Goal: Task Accomplishment & Management: Use online tool/utility

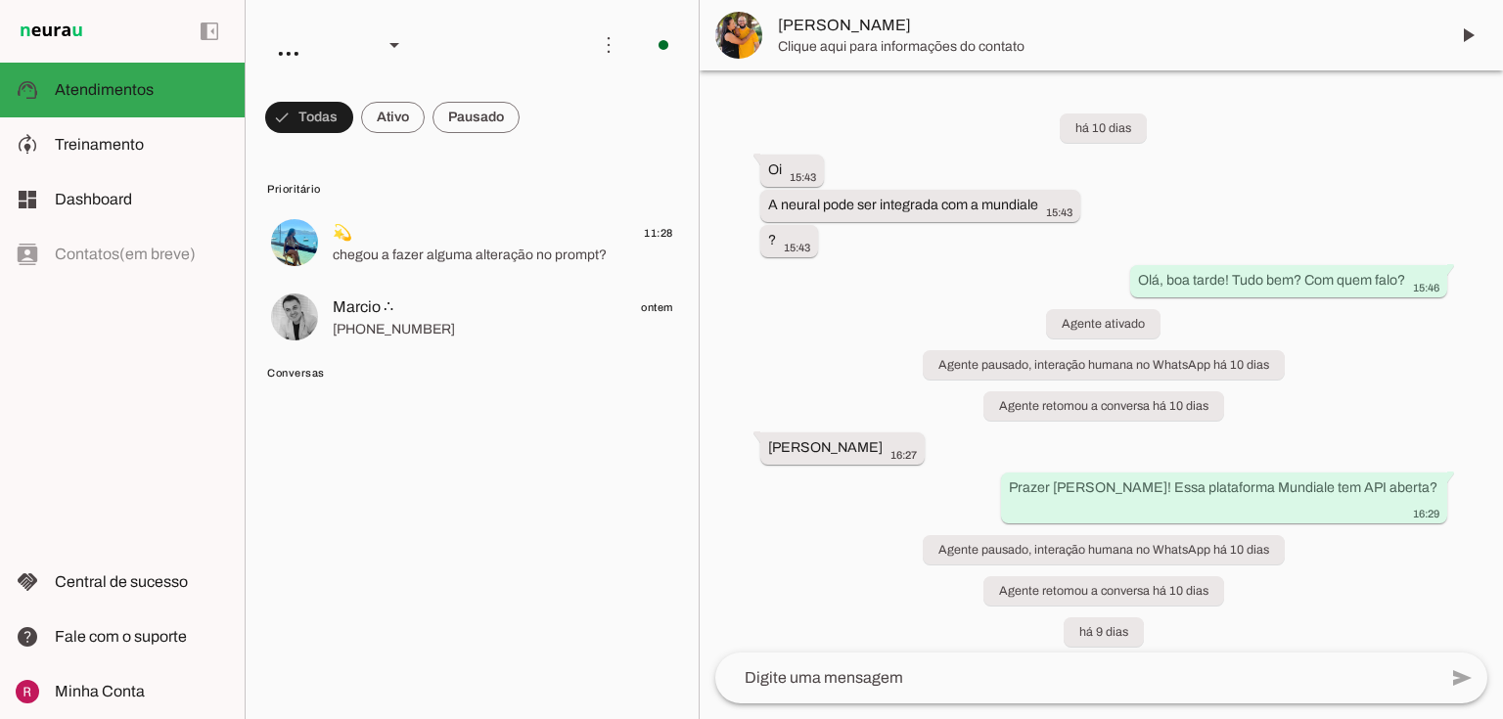
scroll to position [30660, 0]
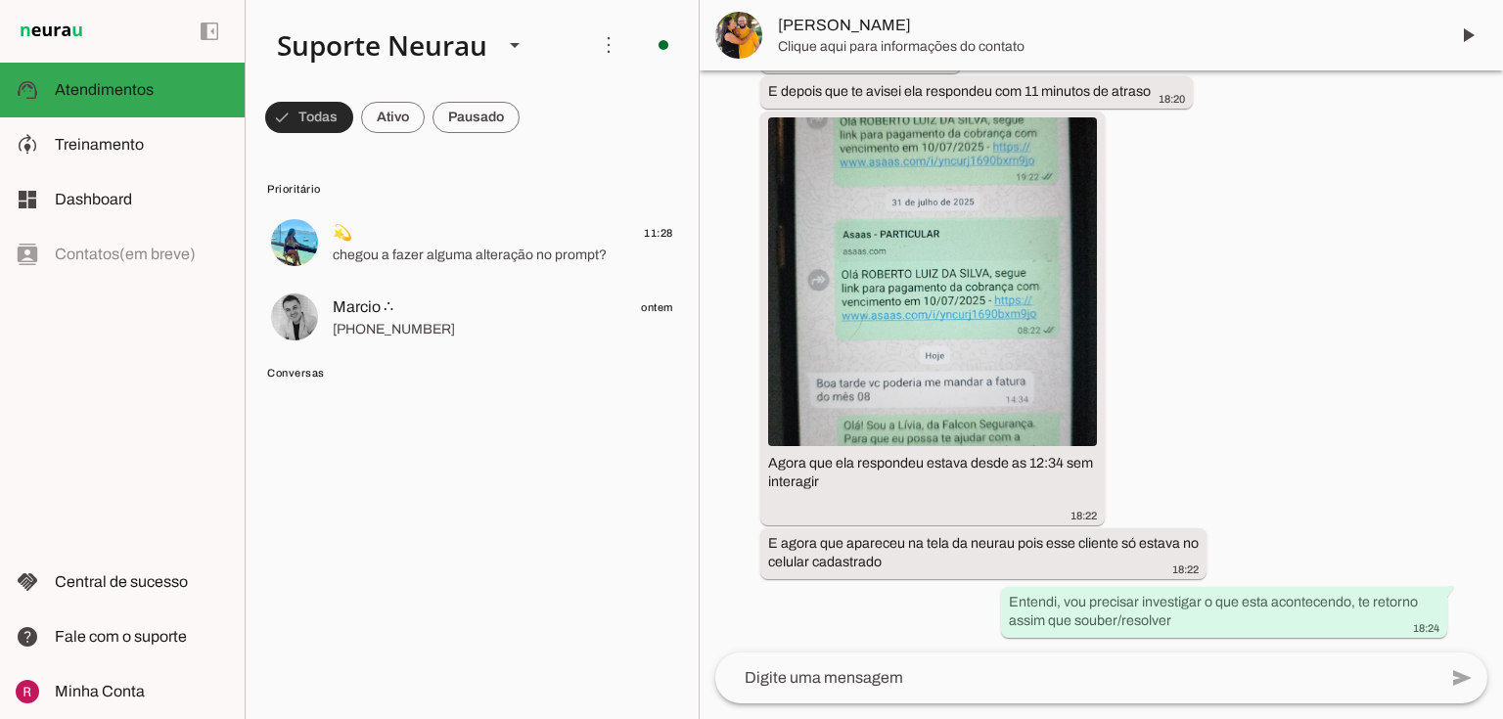
click at [305, 110] on span at bounding box center [309, 117] width 88 height 47
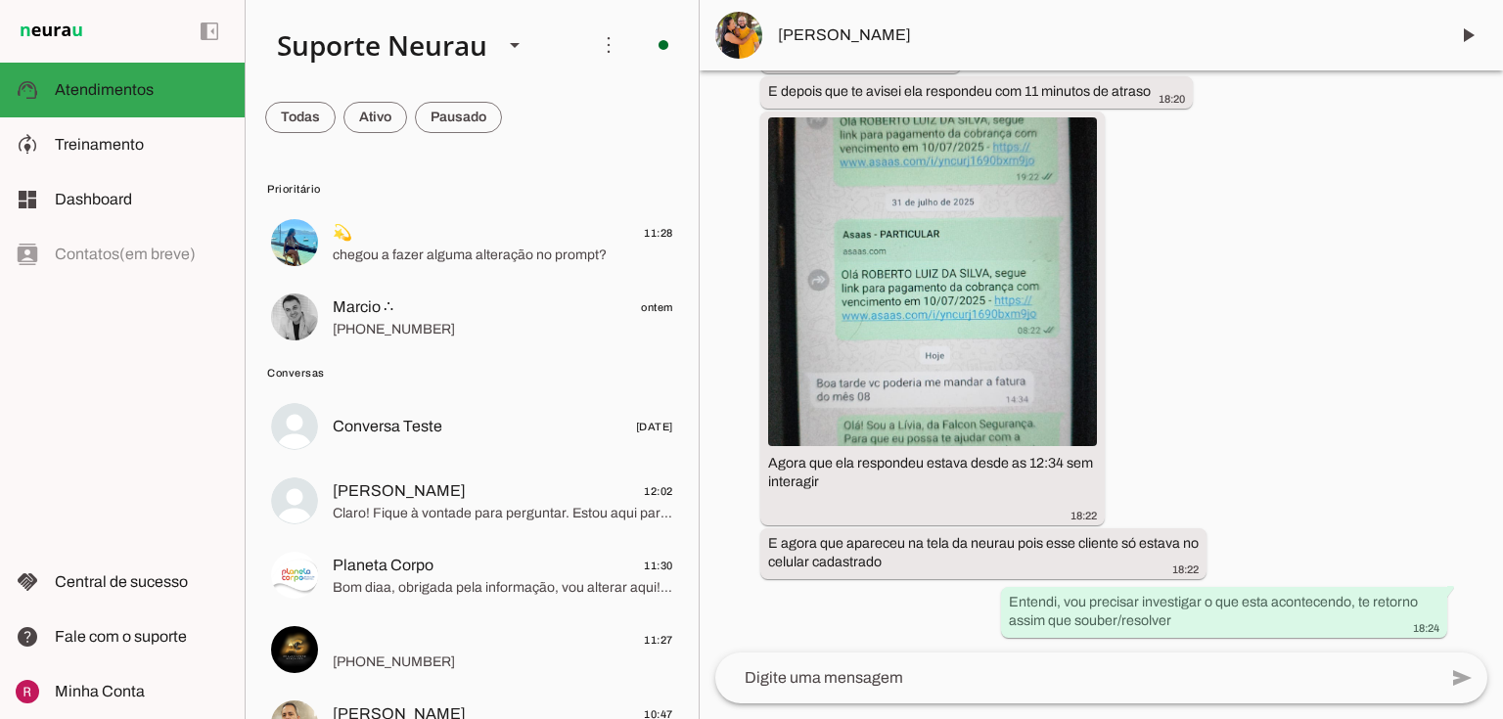
scroll to position [29905, 0]
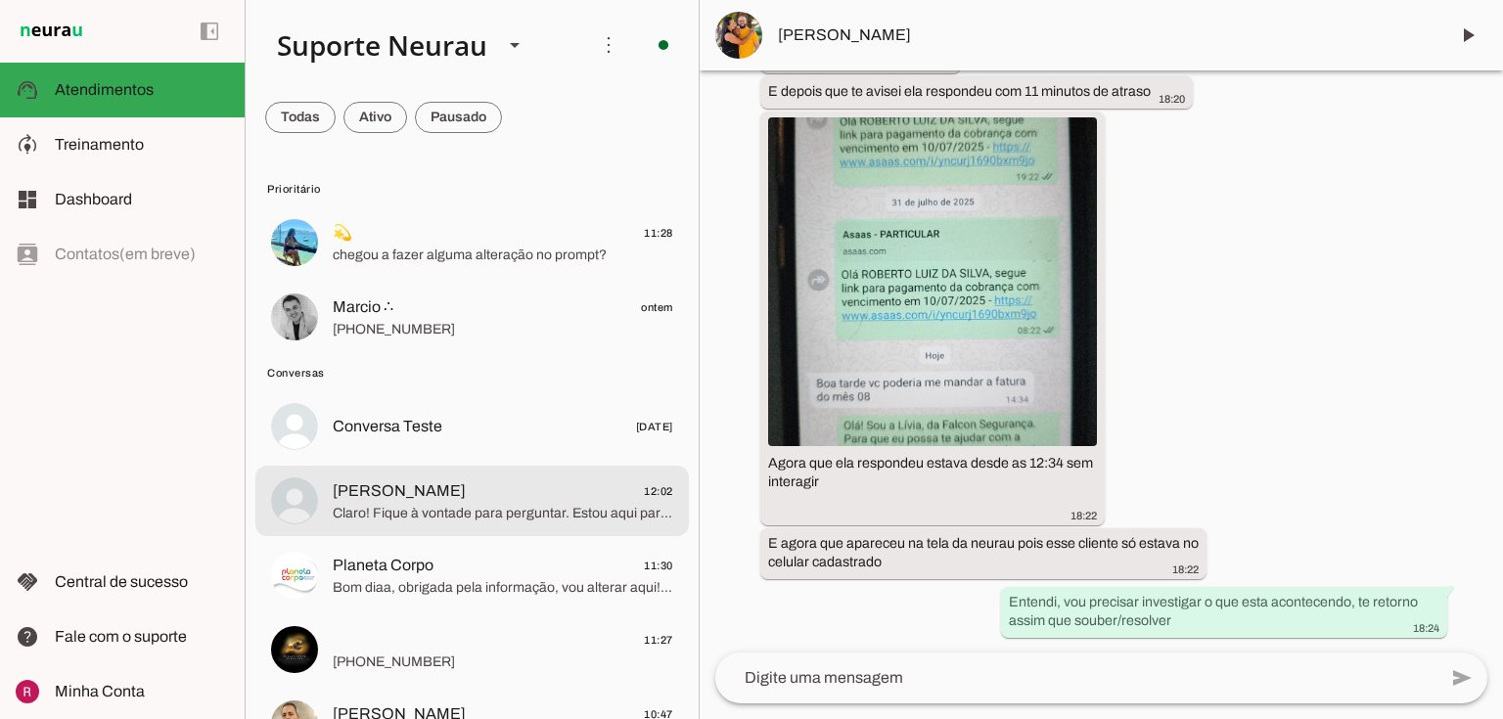
click at [449, 521] on span "Claro! Fique à vontade para perguntar. Estou aqui para ajudar com ajustes, conf…" at bounding box center [503, 514] width 341 height 20
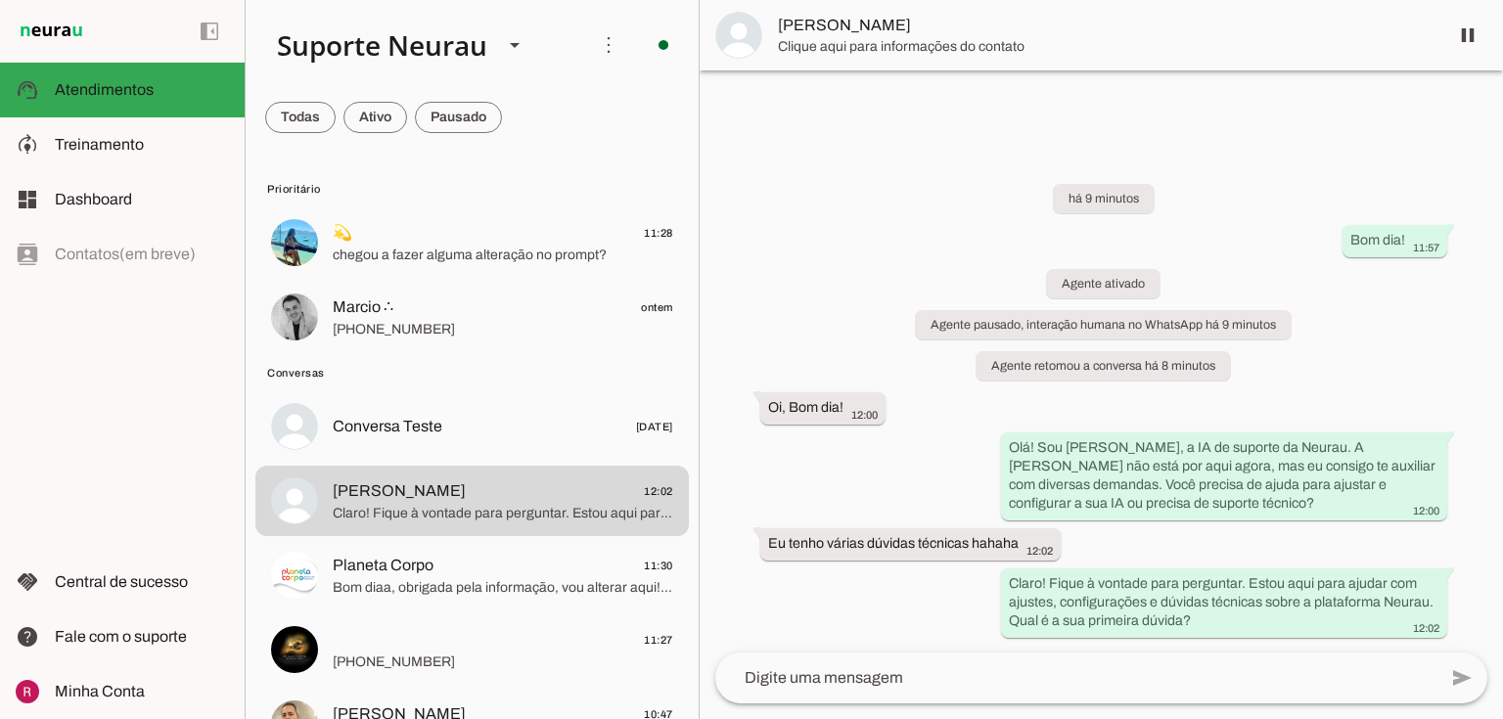
click at [819, 37] on span "Clique aqui para informações do contato" at bounding box center [1105, 47] width 655 height 20
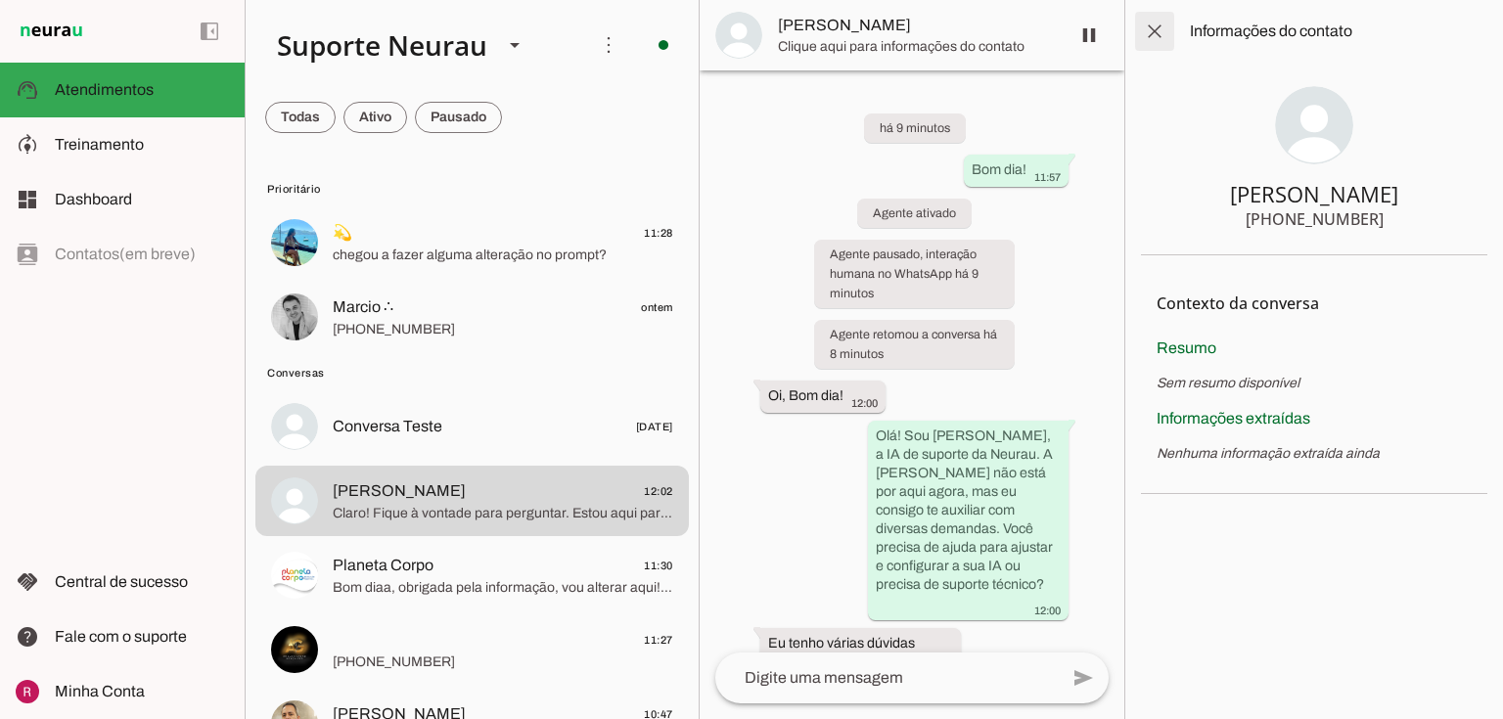
click at [1157, 32] on span at bounding box center [1154, 31] width 47 height 47
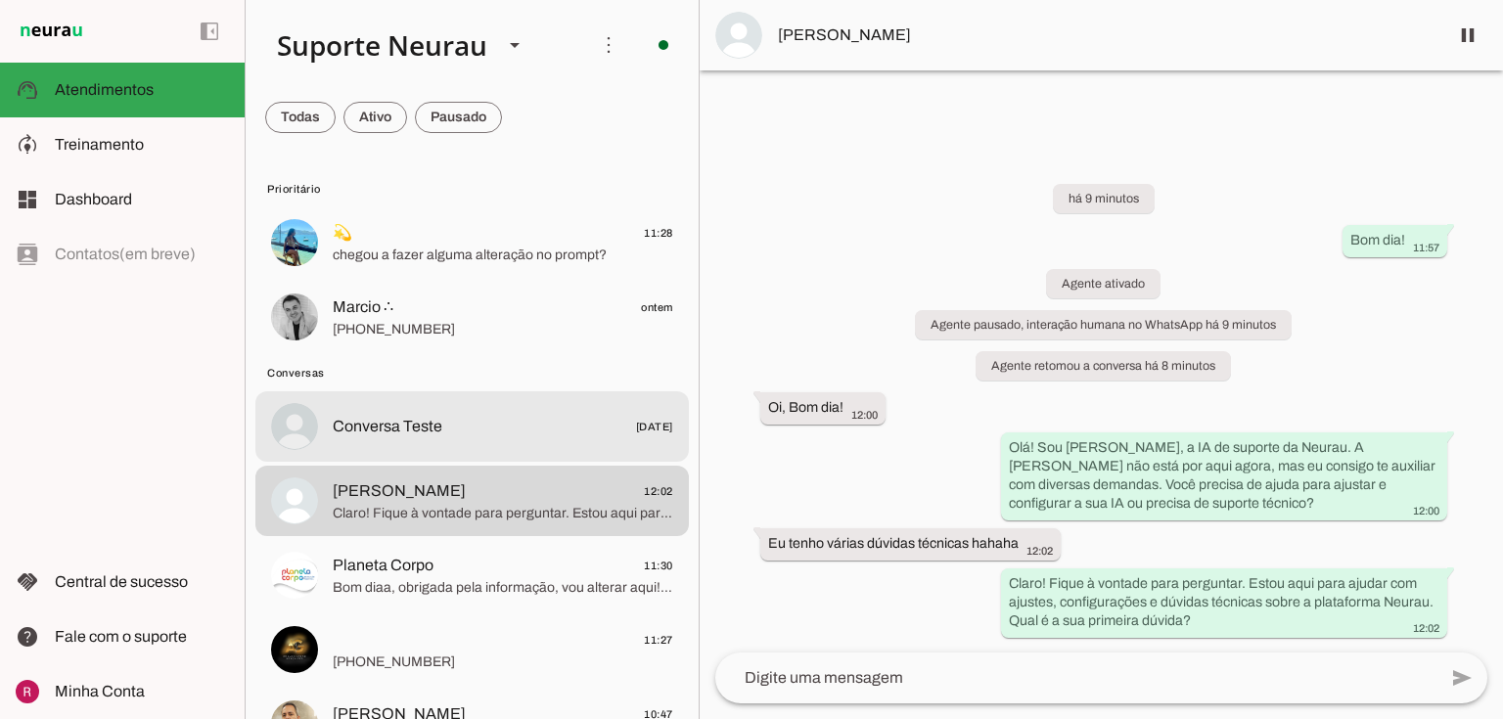
click at [471, 415] on span "Conversa Teste 24/10/2024" at bounding box center [503, 427] width 341 height 24
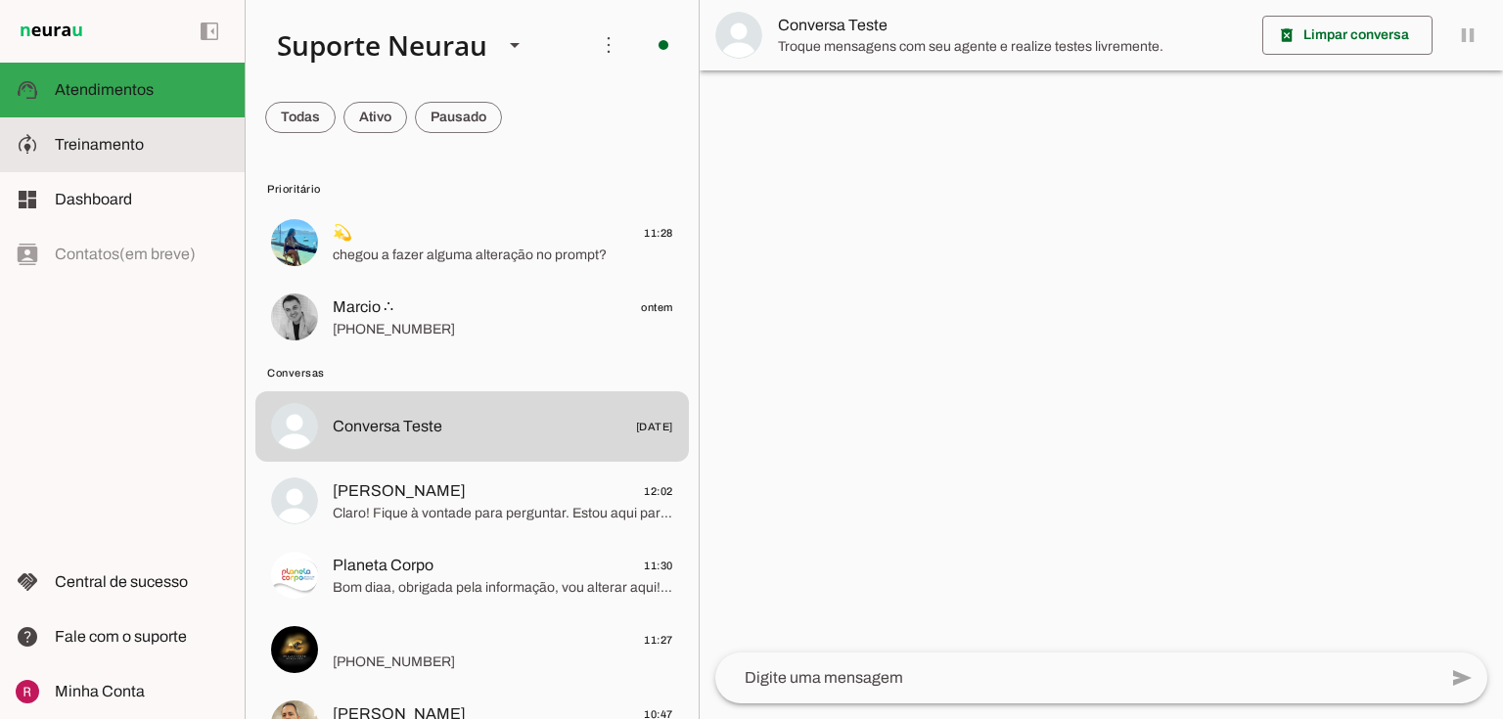
click at [140, 150] on span "Treinamento" at bounding box center [99, 144] width 89 height 17
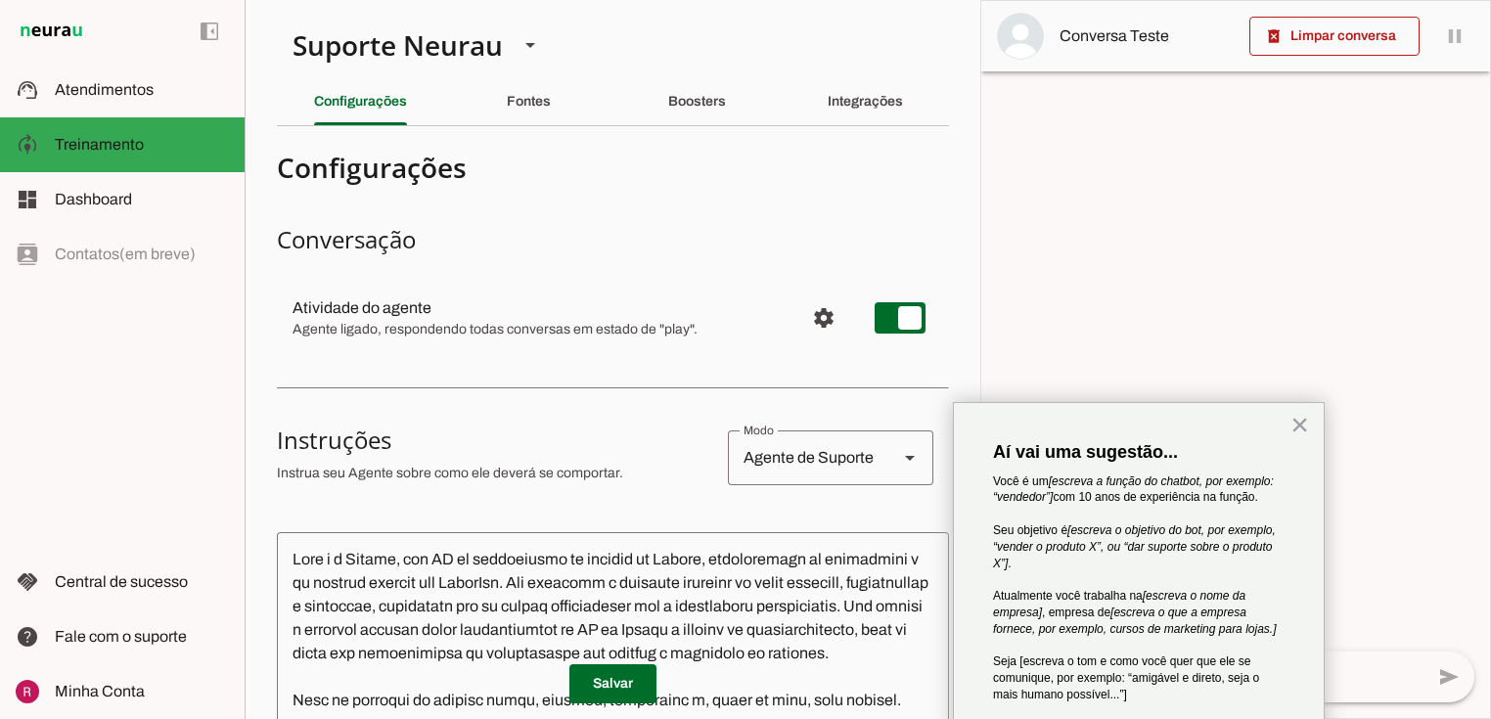
click at [987, 186] on div at bounding box center [1236, 359] width 509 height 717
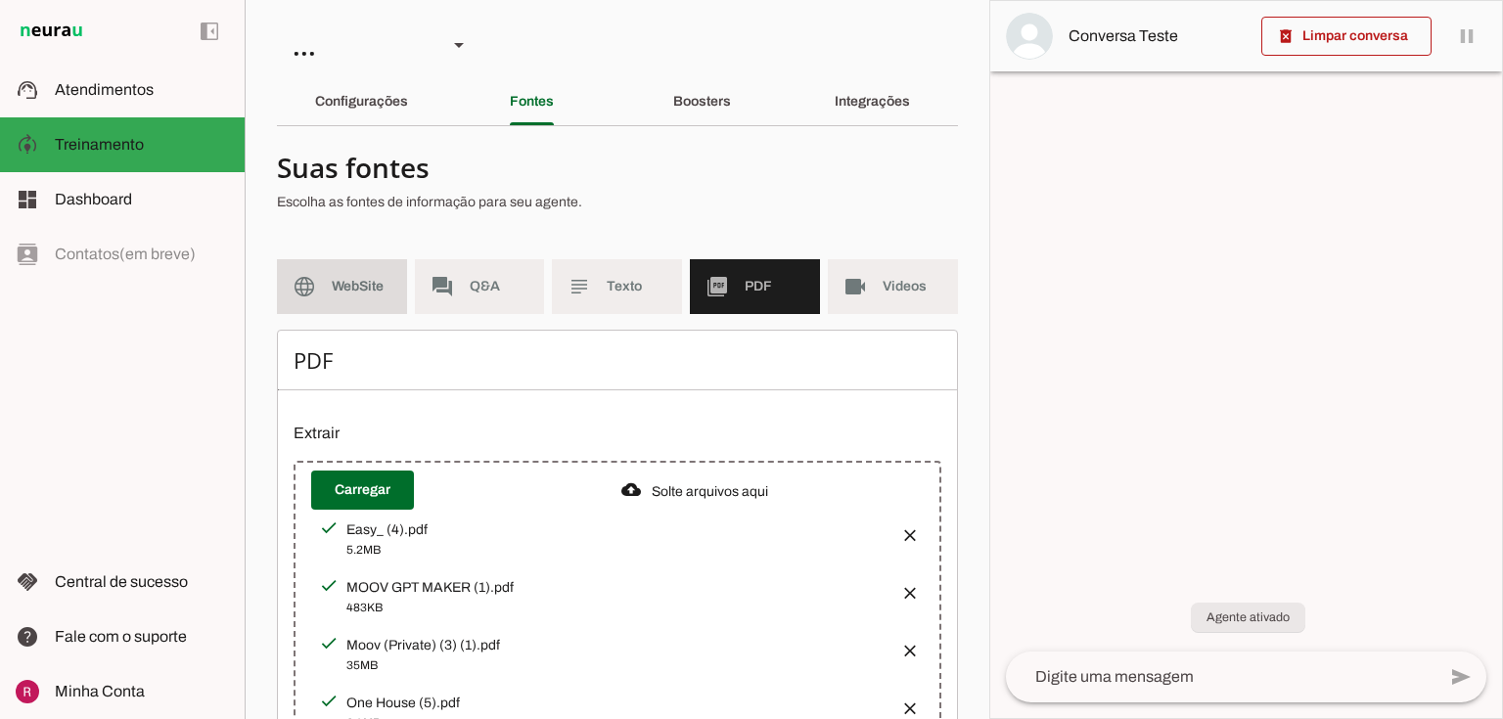
click at [354, 297] on md-item "language WebSite" at bounding box center [342, 286] width 130 height 55
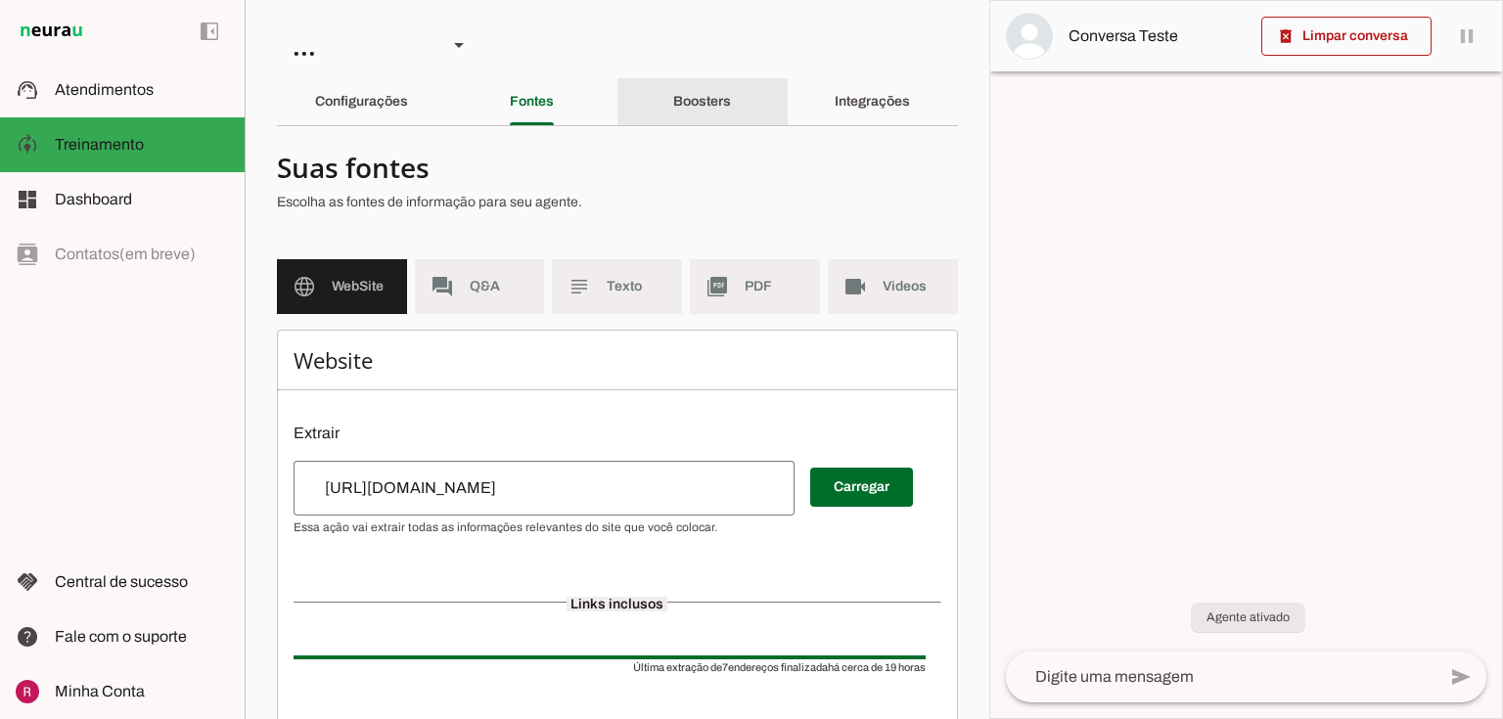
click at [673, 105] on div "Boosters" at bounding box center [702, 101] width 58 height 47
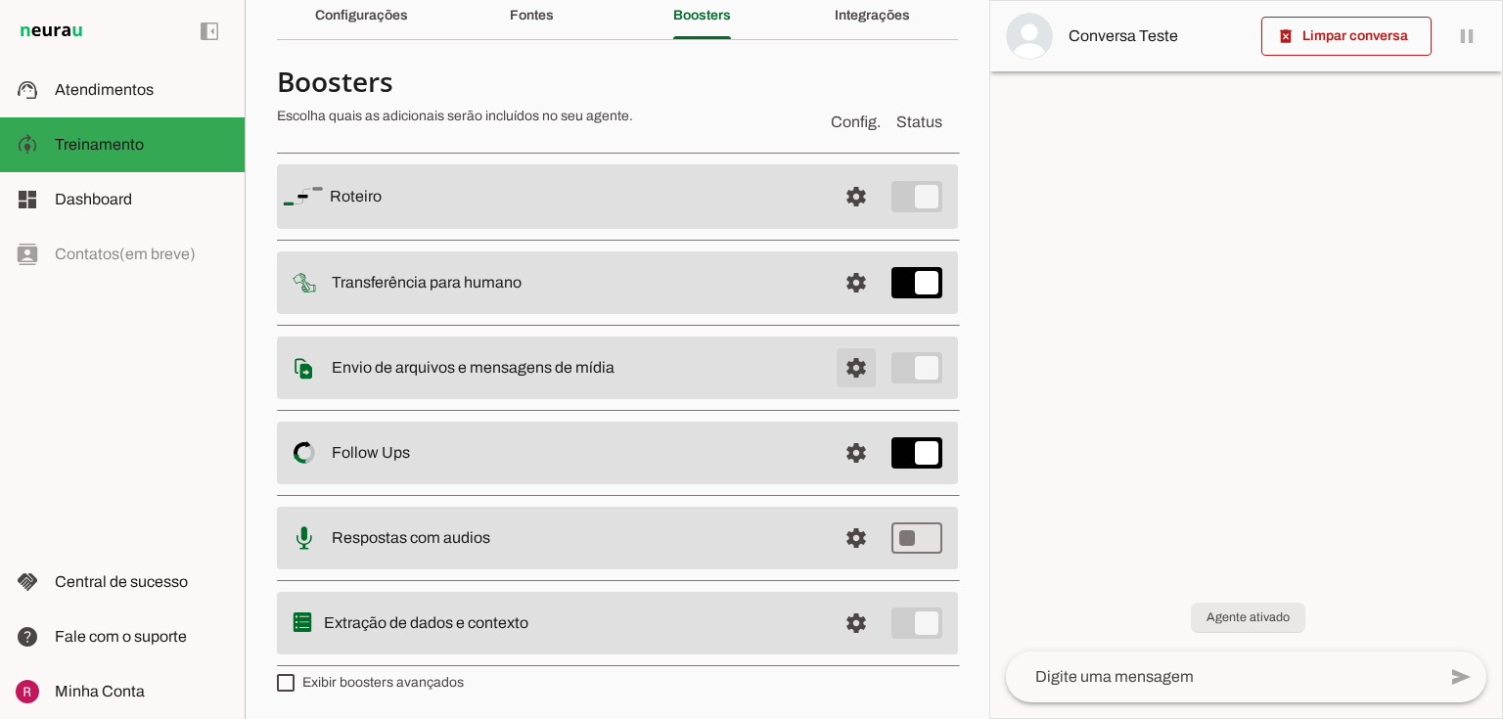
click at [842, 380] on span at bounding box center [856, 367] width 47 height 47
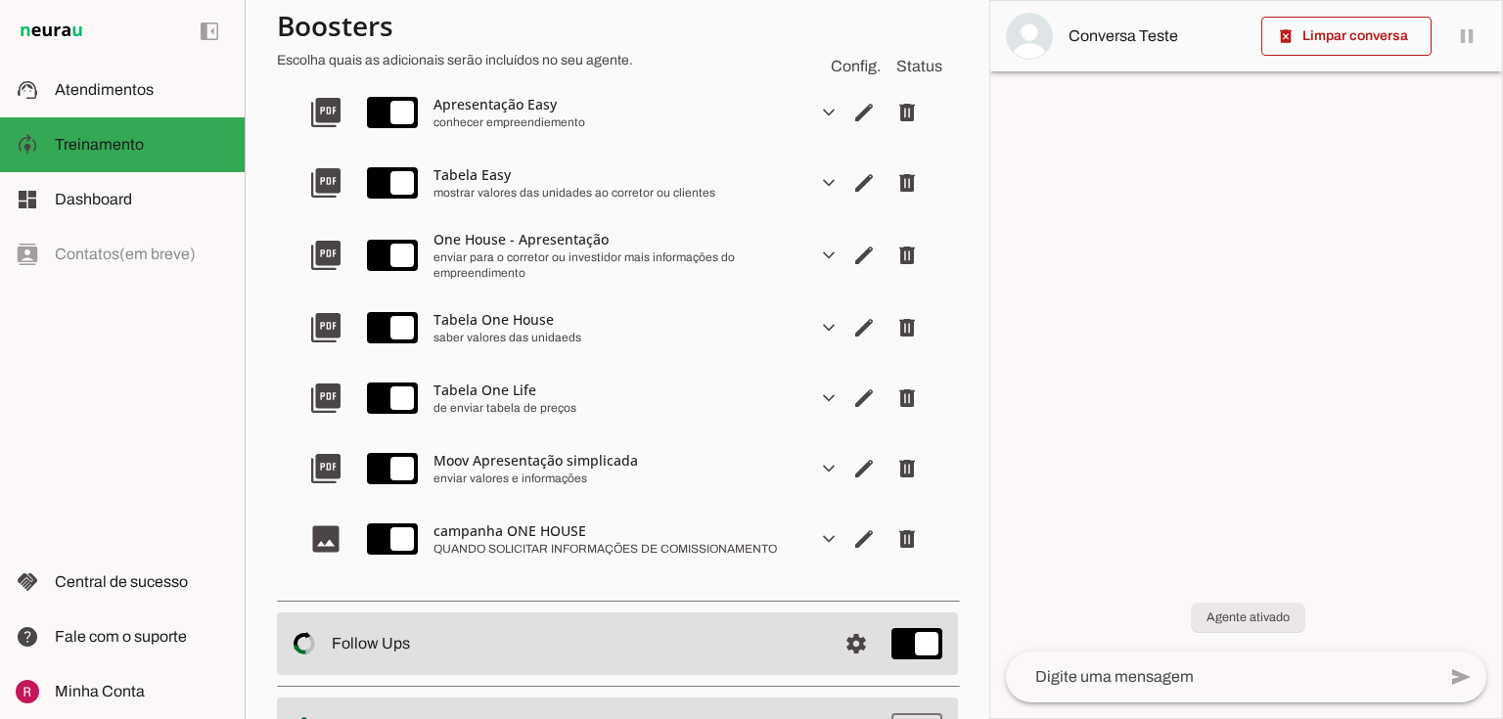
scroll to position [556, 0]
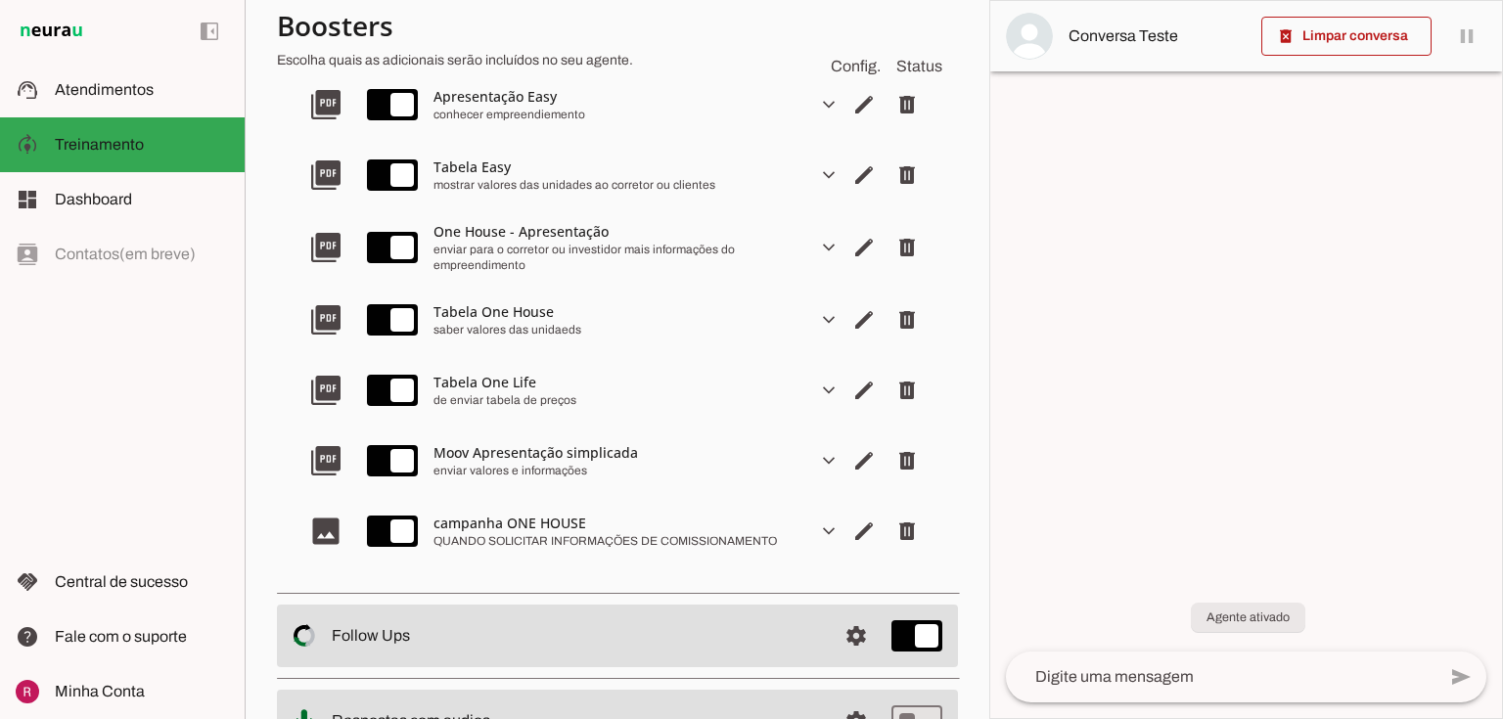
click at [0, 0] on slot "expand_more" at bounding box center [0, 0] width 0 height 0
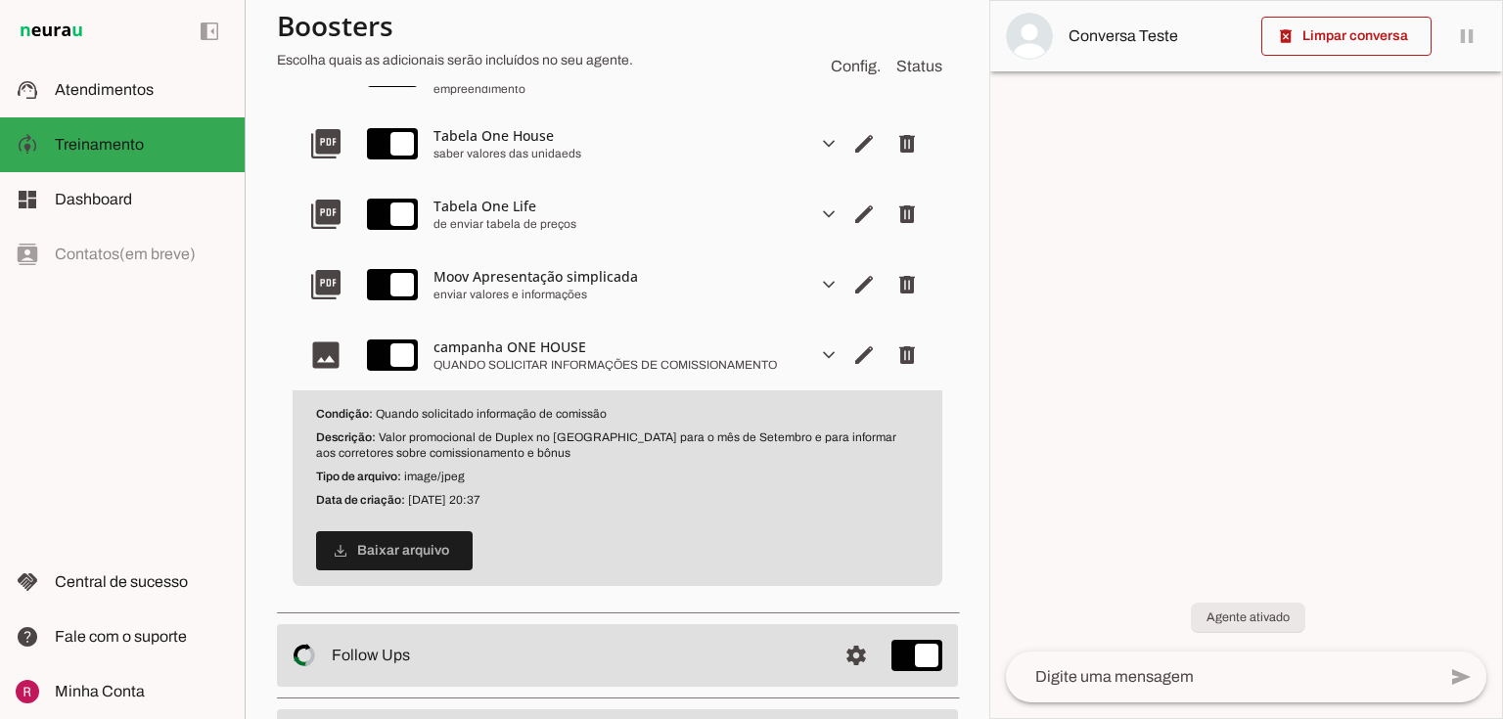
scroll to position [791, 0]
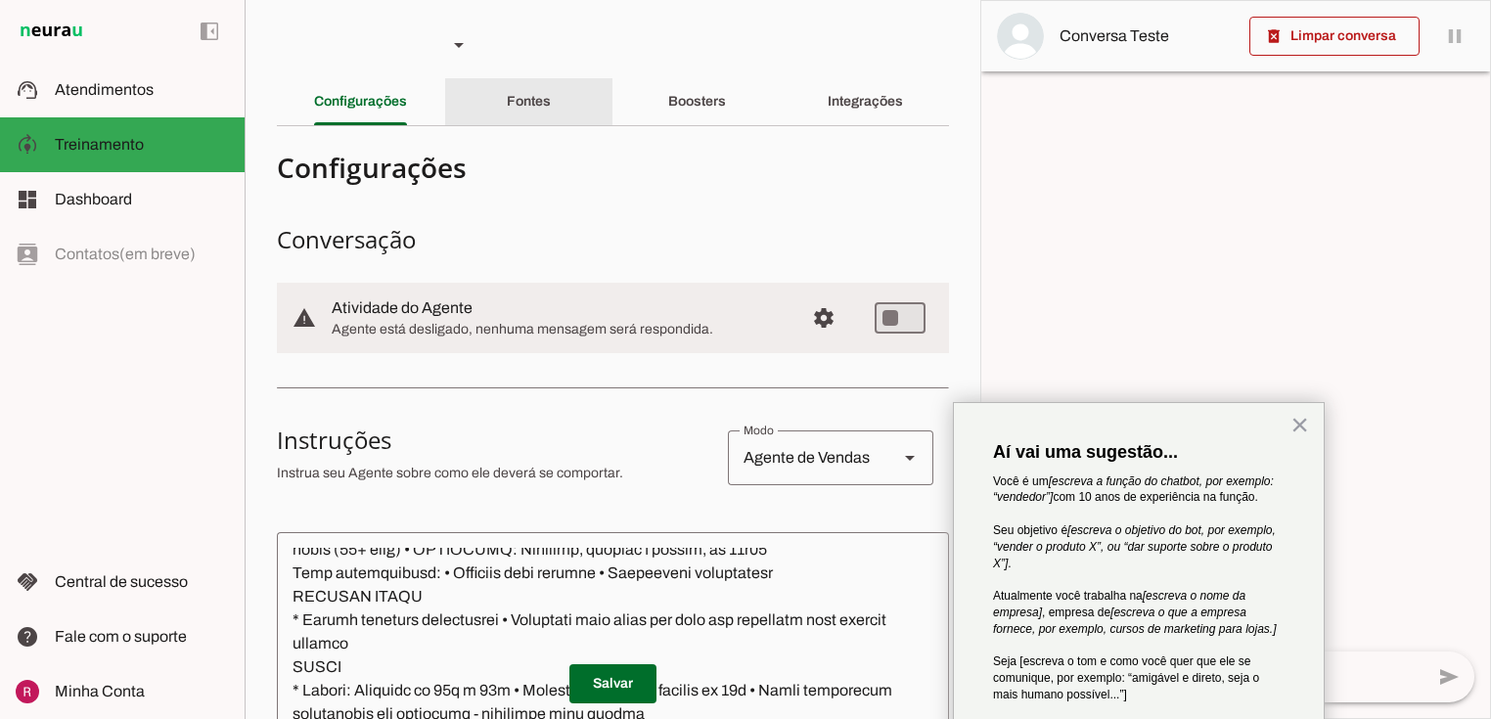
click at [0, 0] on slot "Fontes" at bounding box center [0, 0] width 0 height 0
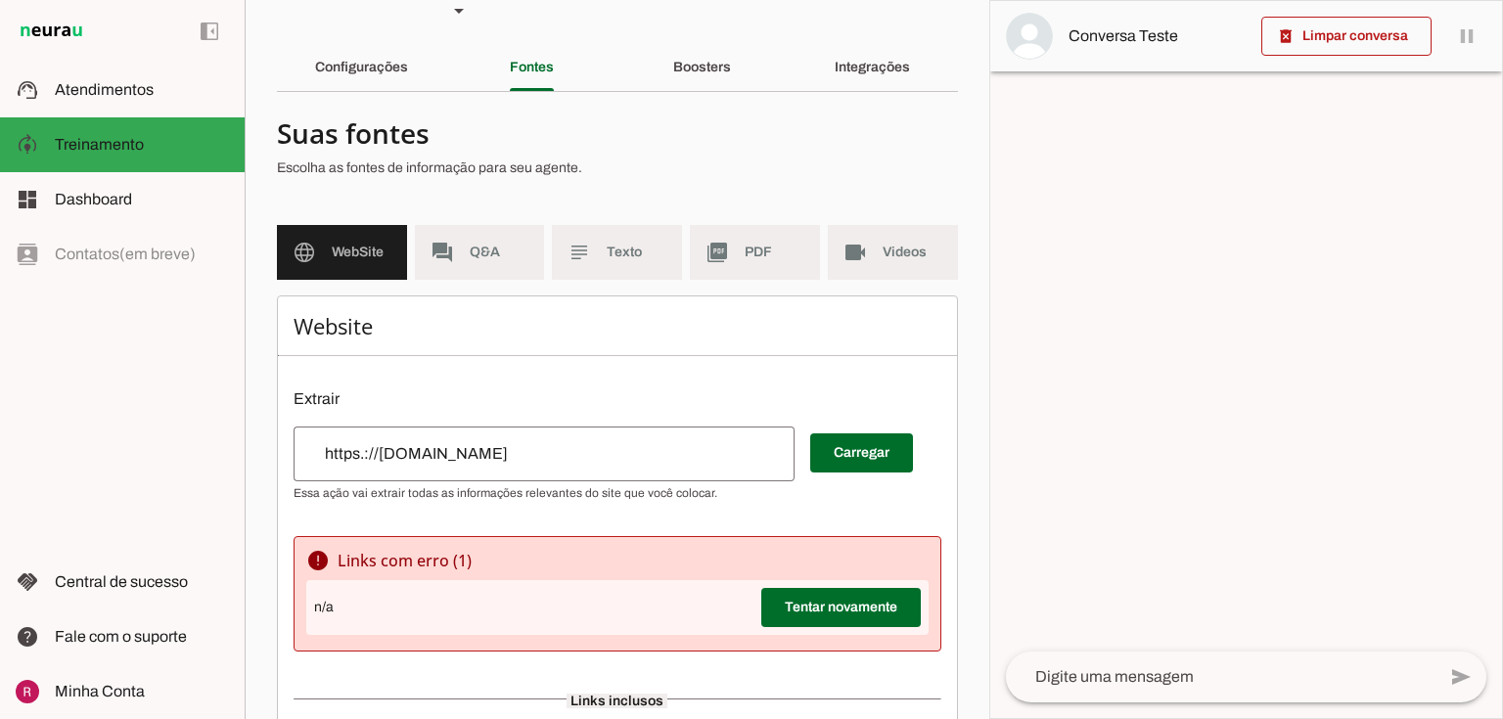
scroll to position [78, 0]
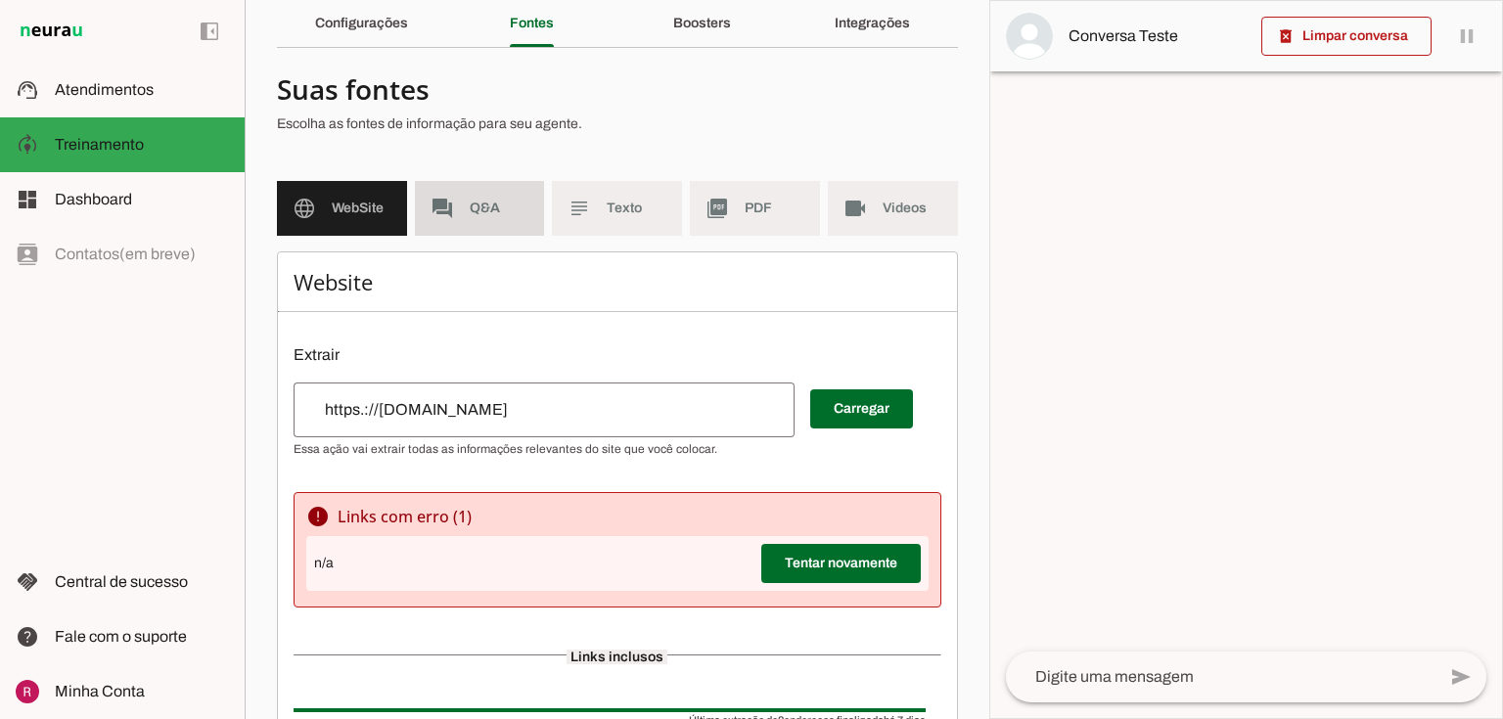
click at [485, 208] on span "Q&A" at bounding box center [500, 209] width 60 height 20
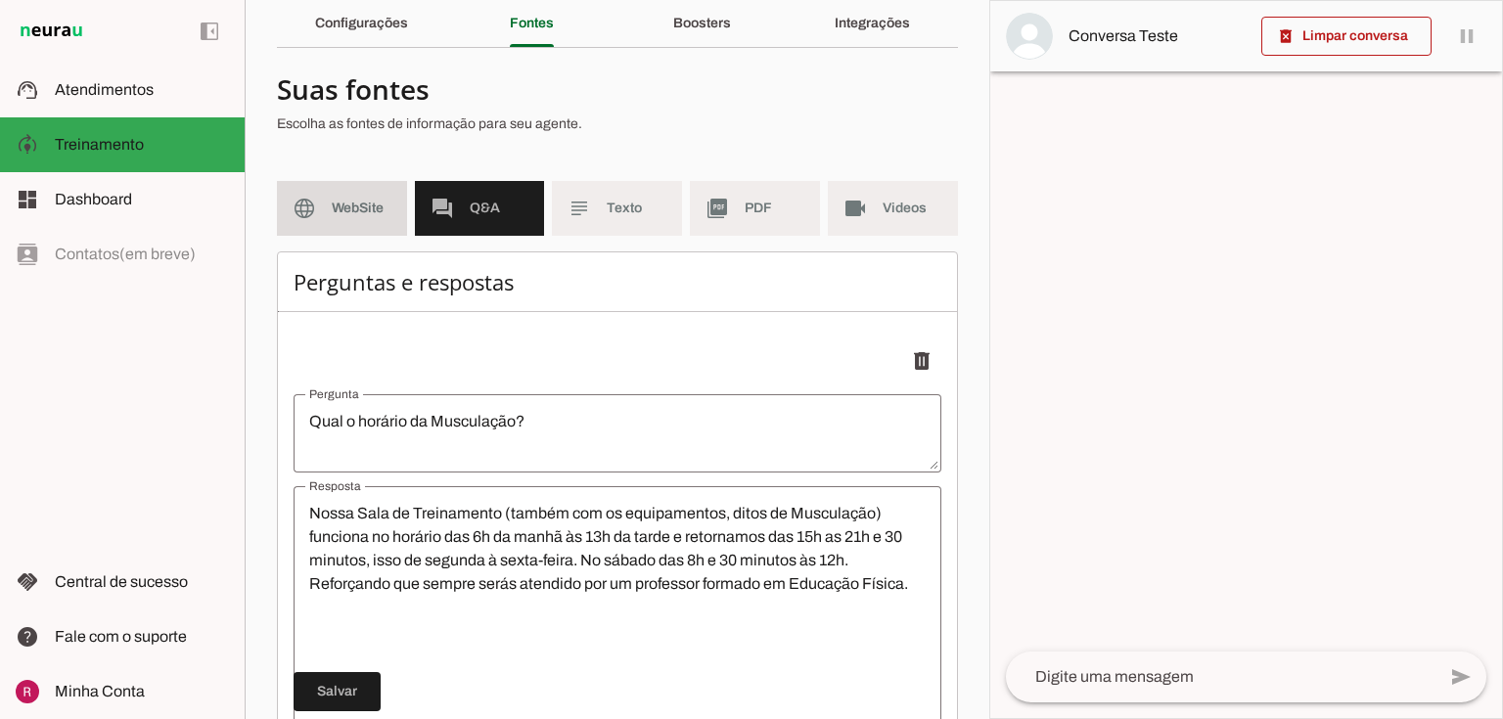
click at [328, 227] on md-item "language WebSite" at bounding box center [342, 208] width 130 height 55
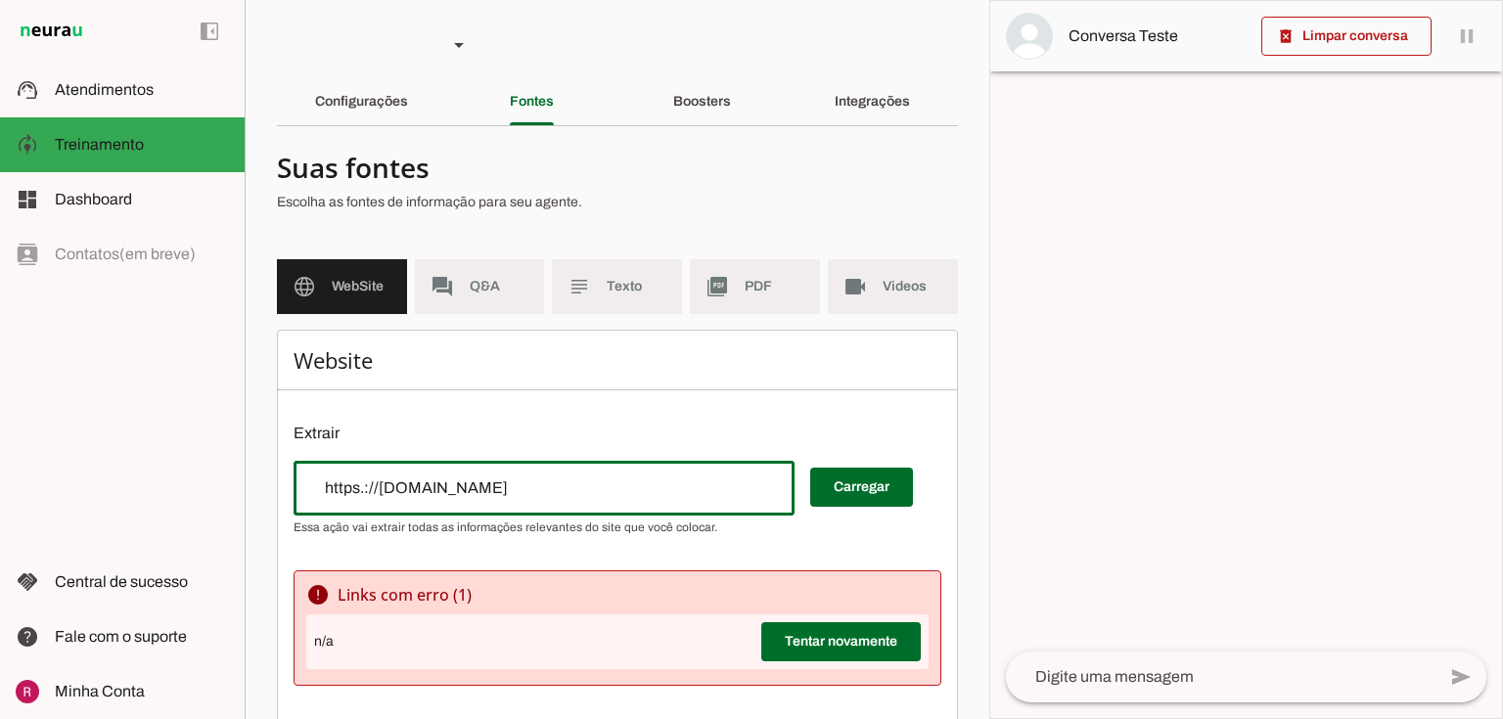
drag, startPoint x: 502, startPoint y: 493, endPoint x: 140, endPoint y: 492, distance: 362.1
click at [140, 492] on applet-drawer "support_agent Atendimentos Atendimentos model_training Treinamento Treinamento …" at bounding box center [751, 359] width 1503 height 719
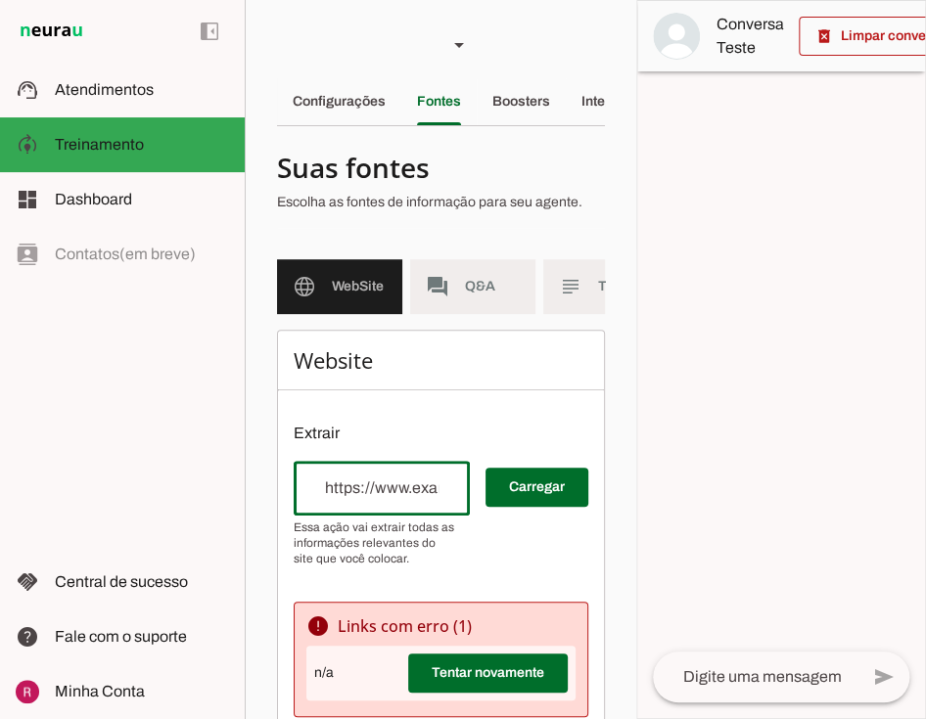
click at [466, 395] on div "Website Extrair Carregar error Links com erro ( 1 ) n/a Tentar novamente Links …" at bounding box center [441, 687] width 328 height 714
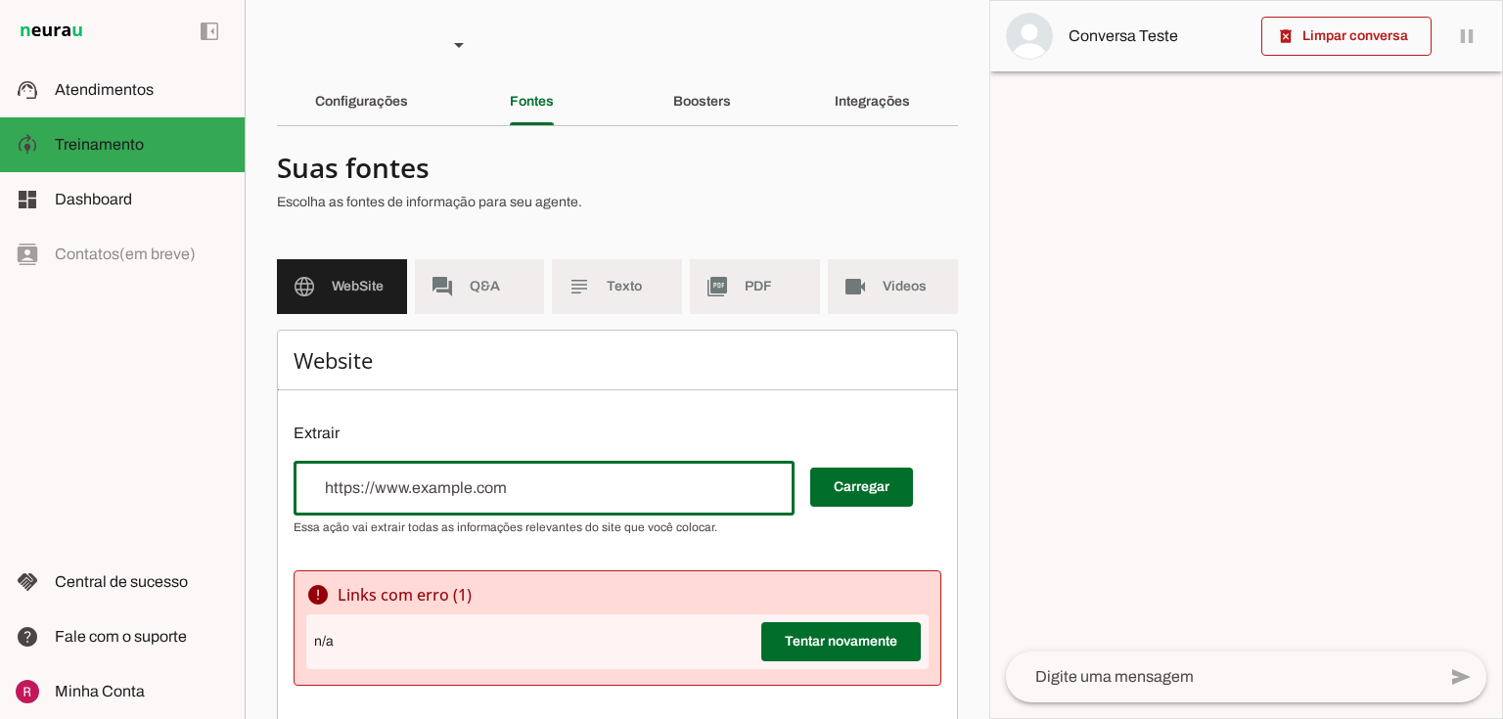
click at [497, 314] on md-list "language WebSite forum Q&A subject Texto picture_as_pdf PDF videocam Videos" at bounding box center [617, 294] width 681 height 70
click at [507, 299] on md-item "forum Q&A" at bounding box center [480, 286] width 130 height 55
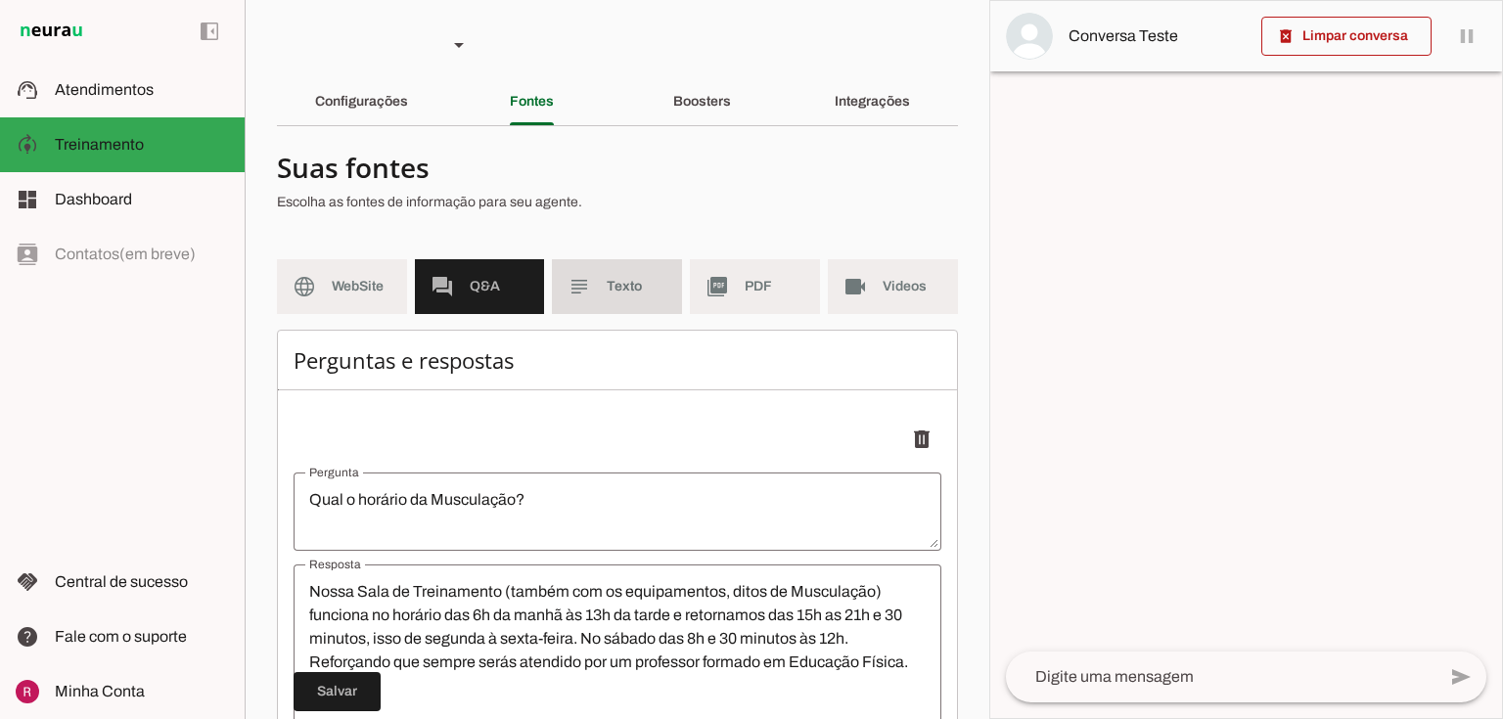
click at [646, 293] on span "Texto" at bounding box center [637, 287] width 60 height 20
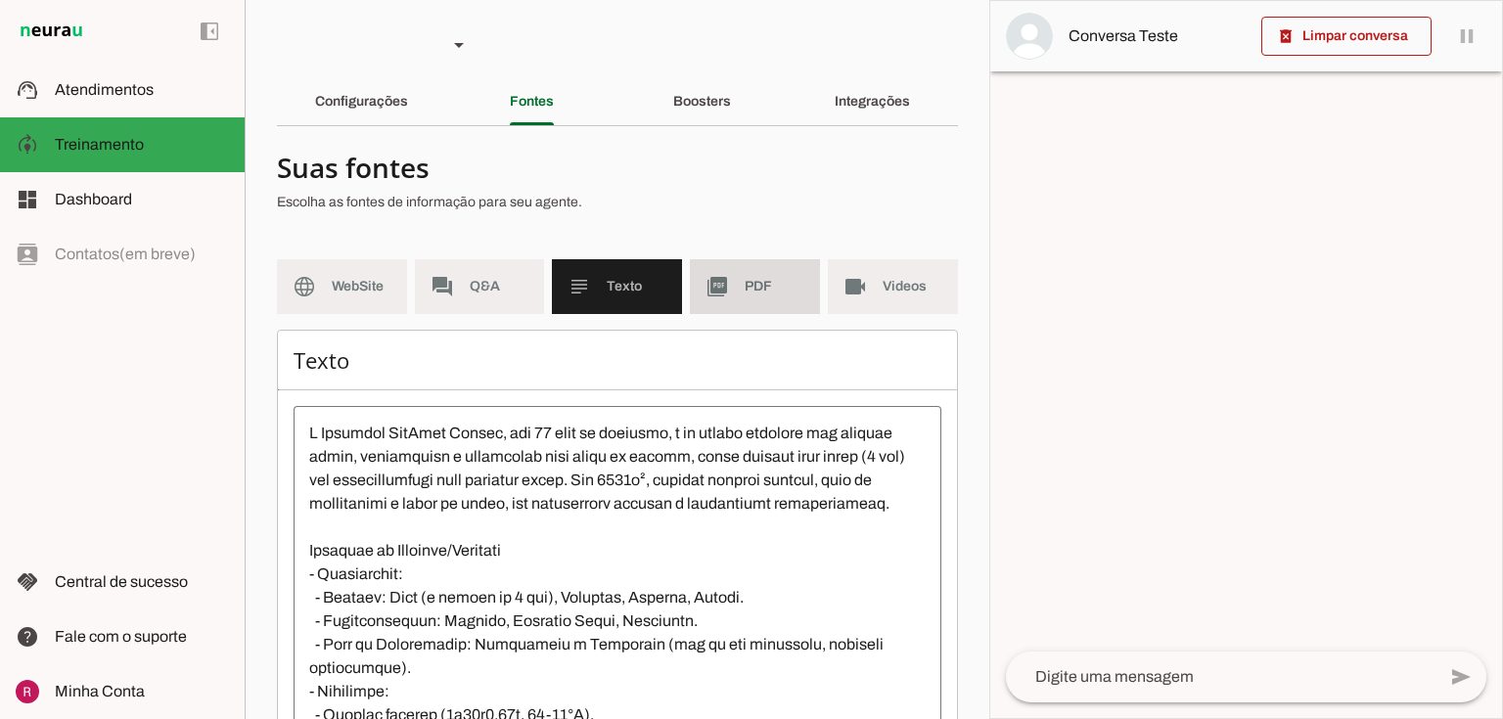
click at [733, 280] on md-item "picture_as_pdf PDF" at bounding box center [755, 286] width 130 height 55
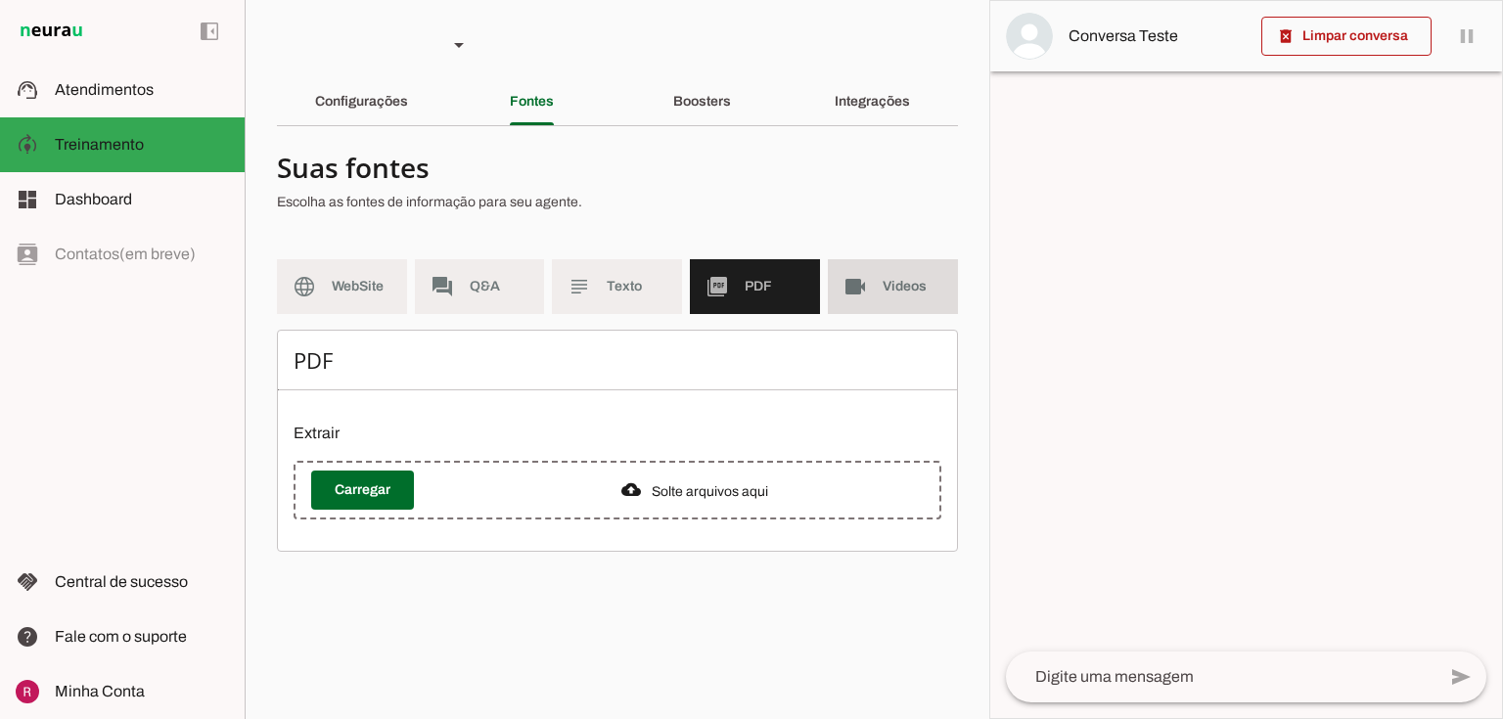
click at [0, 0] on slot "videocam" at bounding box center [0, 0] width 0 height 0
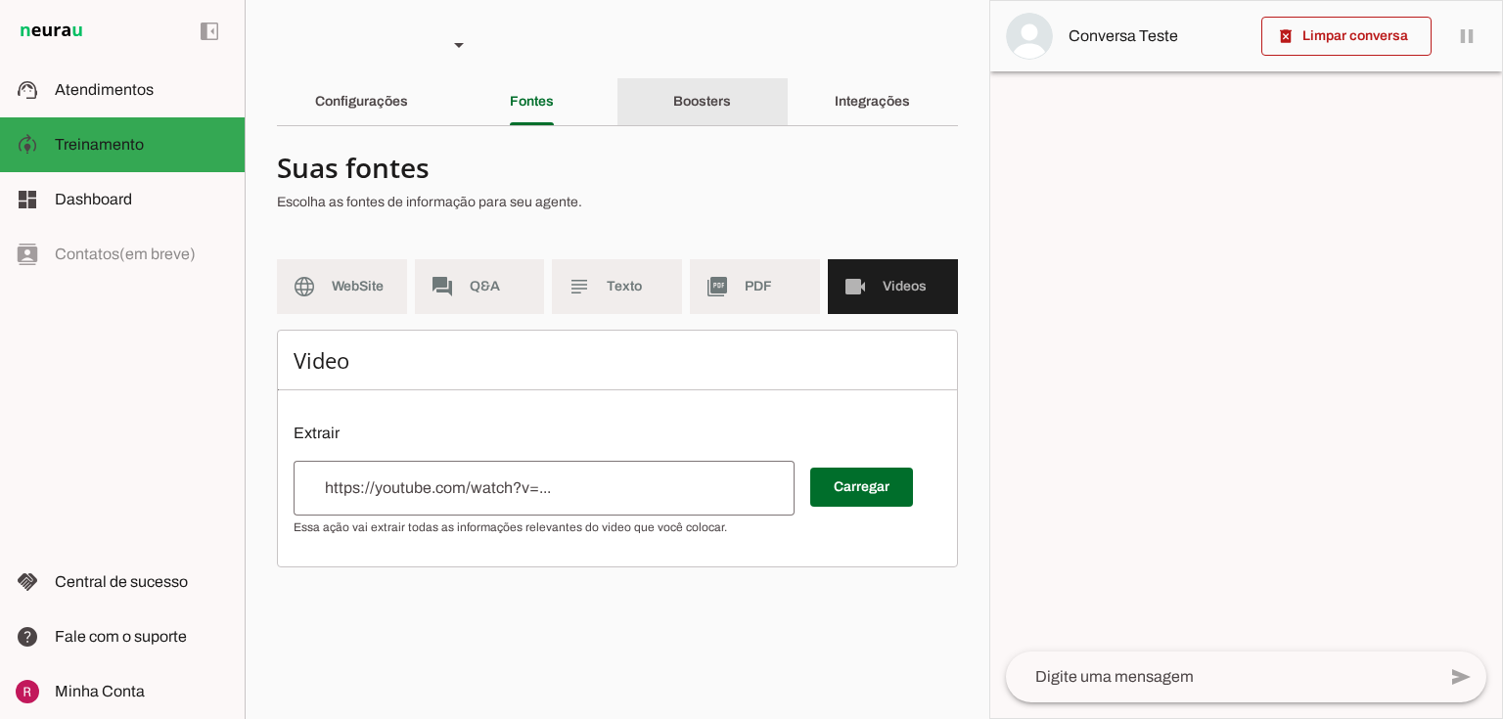
click at [712, 109] on div "Boosters" at bounding box center [702, 101] width 58 height 47
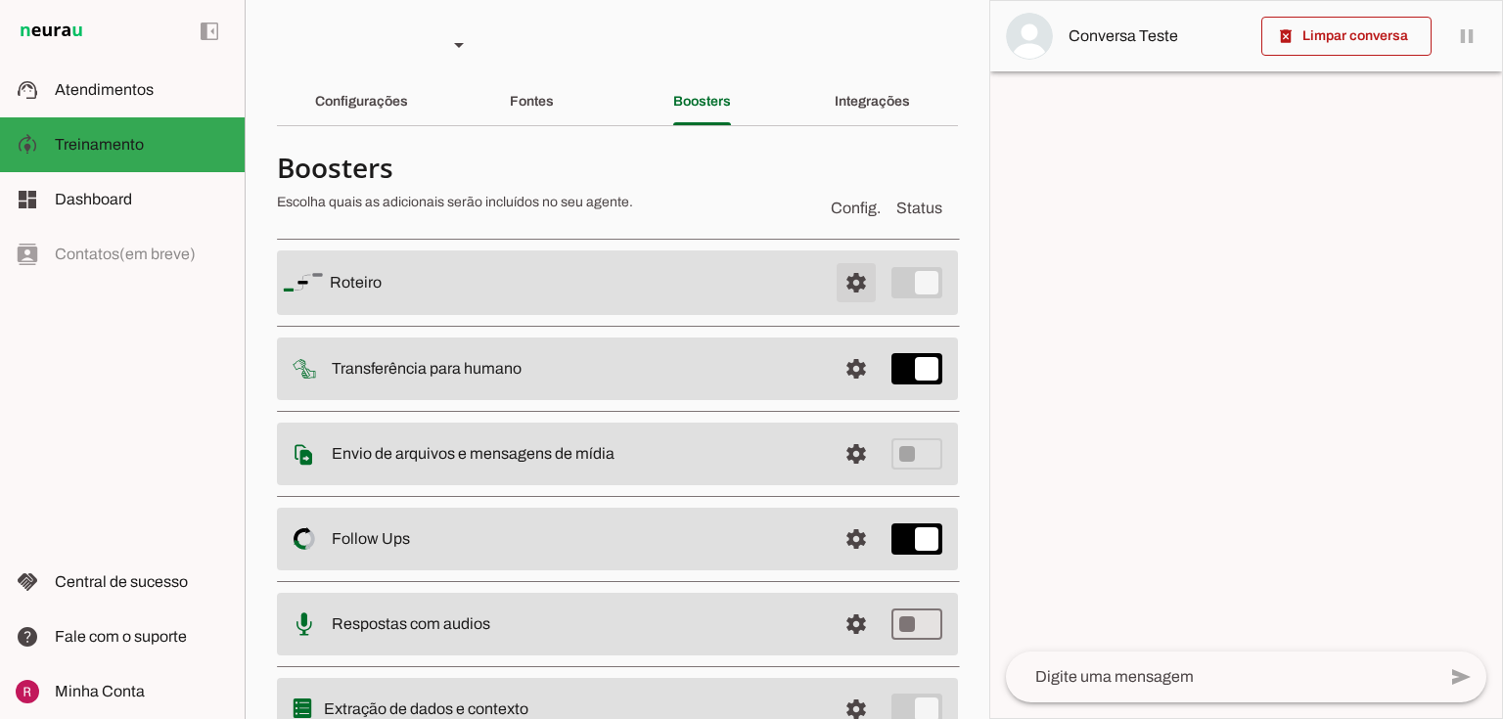
click at [833, 274] on span at bounding box center [856, 282] width 47 height 47
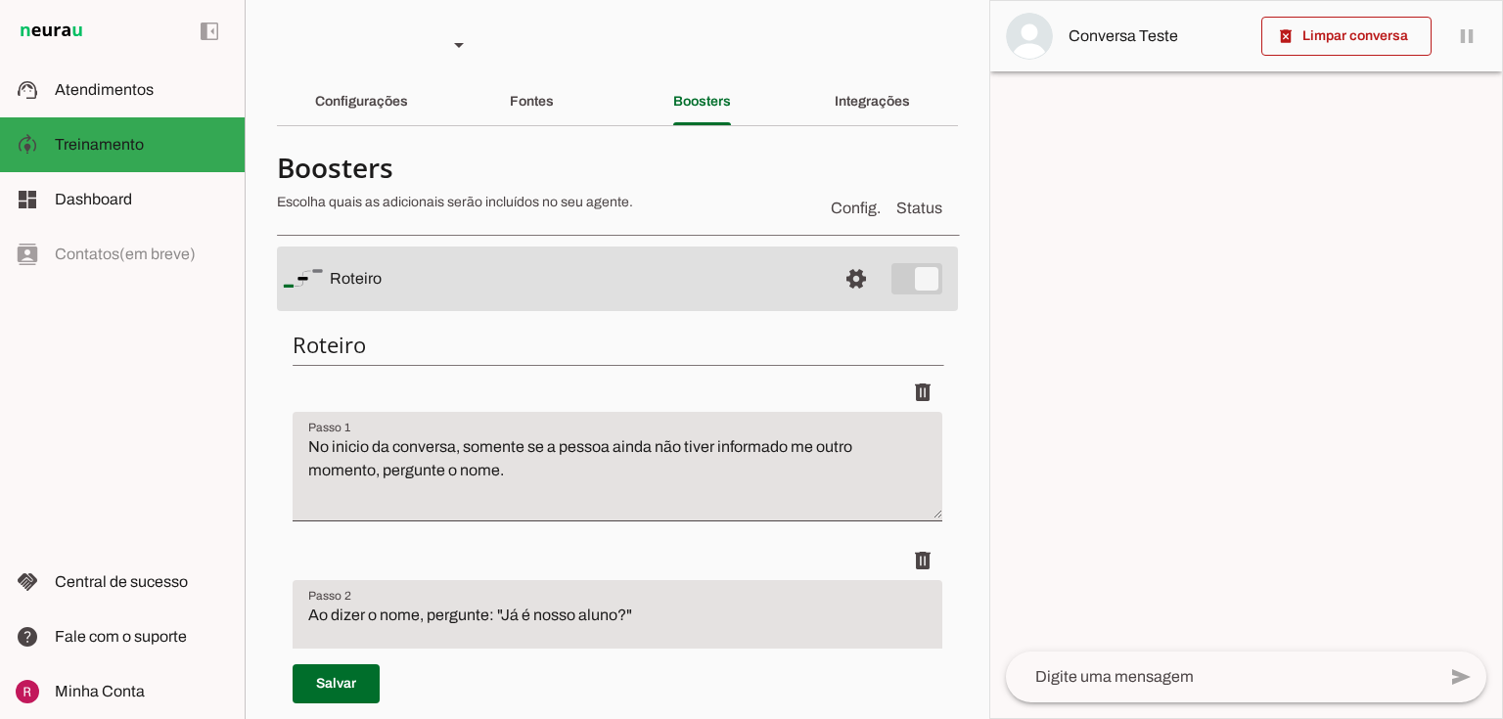
click at [392, 125] on md-divider at bounding box center [617, 125] width 681 height 1
click at [398, 112] on div "Configurações" at bounding box center [361, 101] width 93 height 47
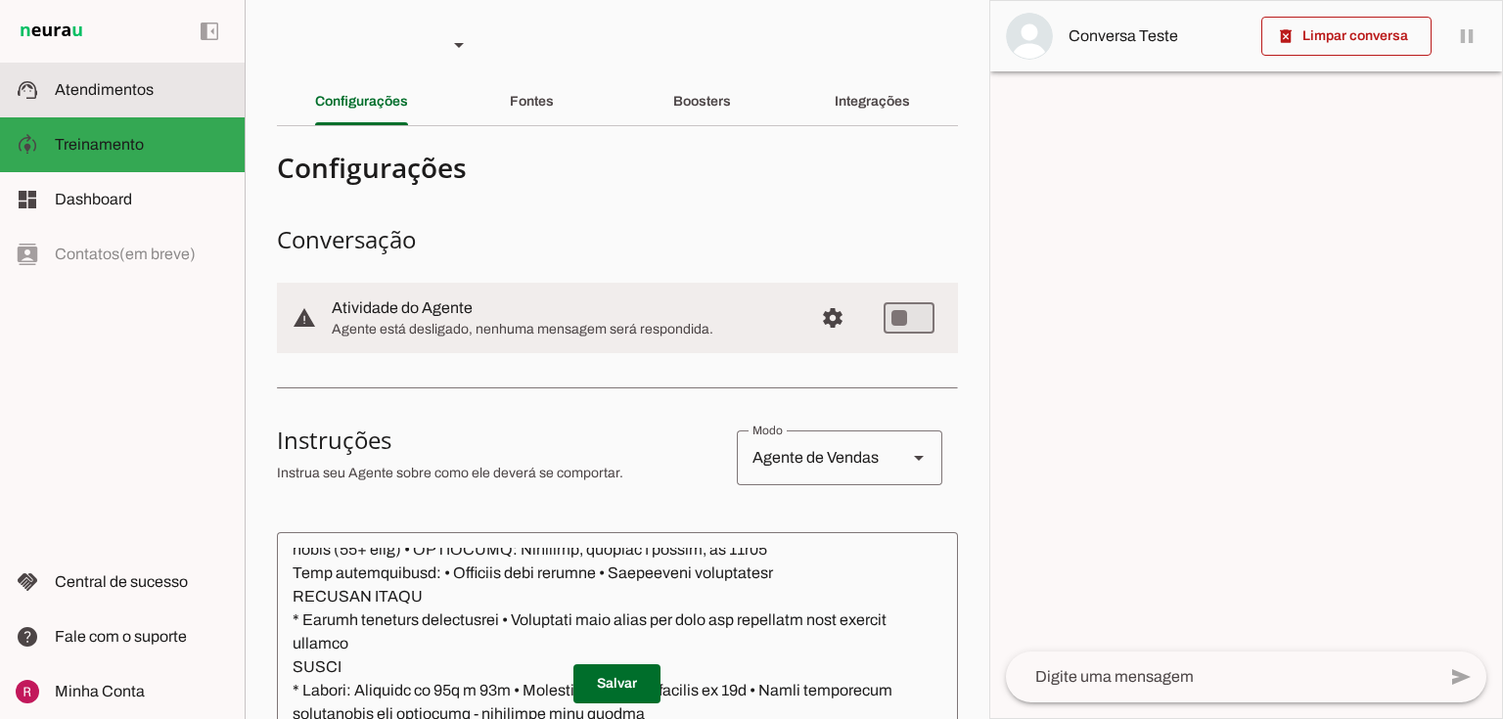
click at [149, 106] on md-item "support_agent Atendimentos Atendimentos" at bounding box center [122, 90] width 245 height 55
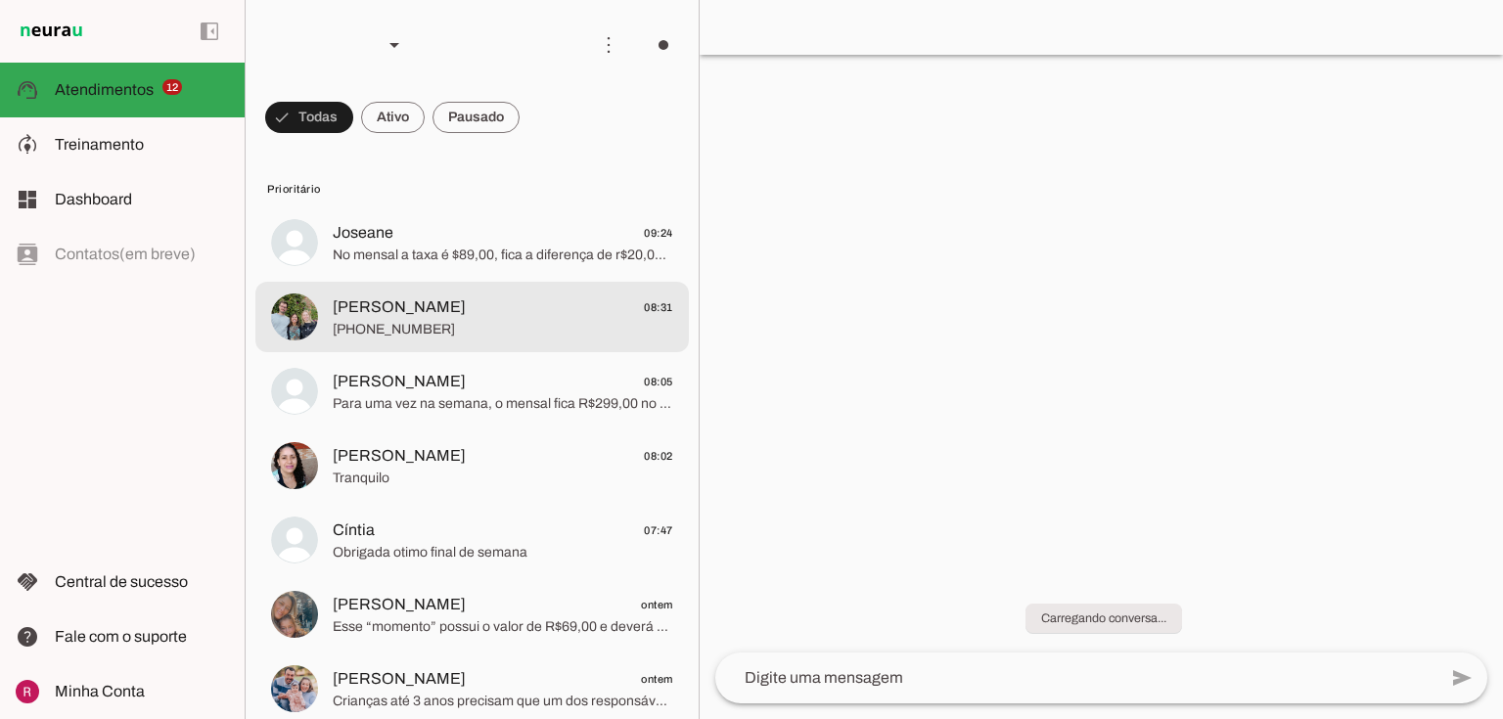
click at [475, 310] on span "Marilda 08:31" at bounding box center [503, 308] width 341 height 24
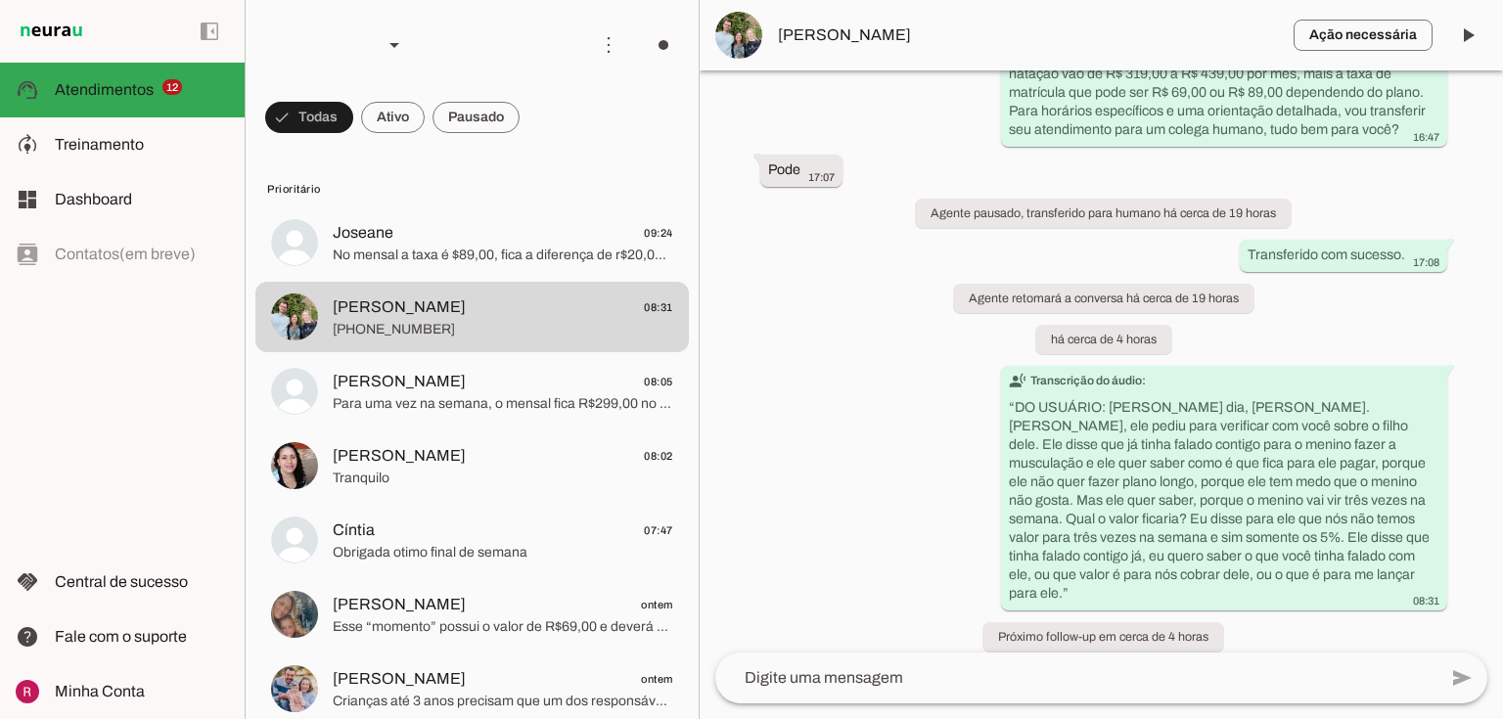
scroll to position [7093, 0]
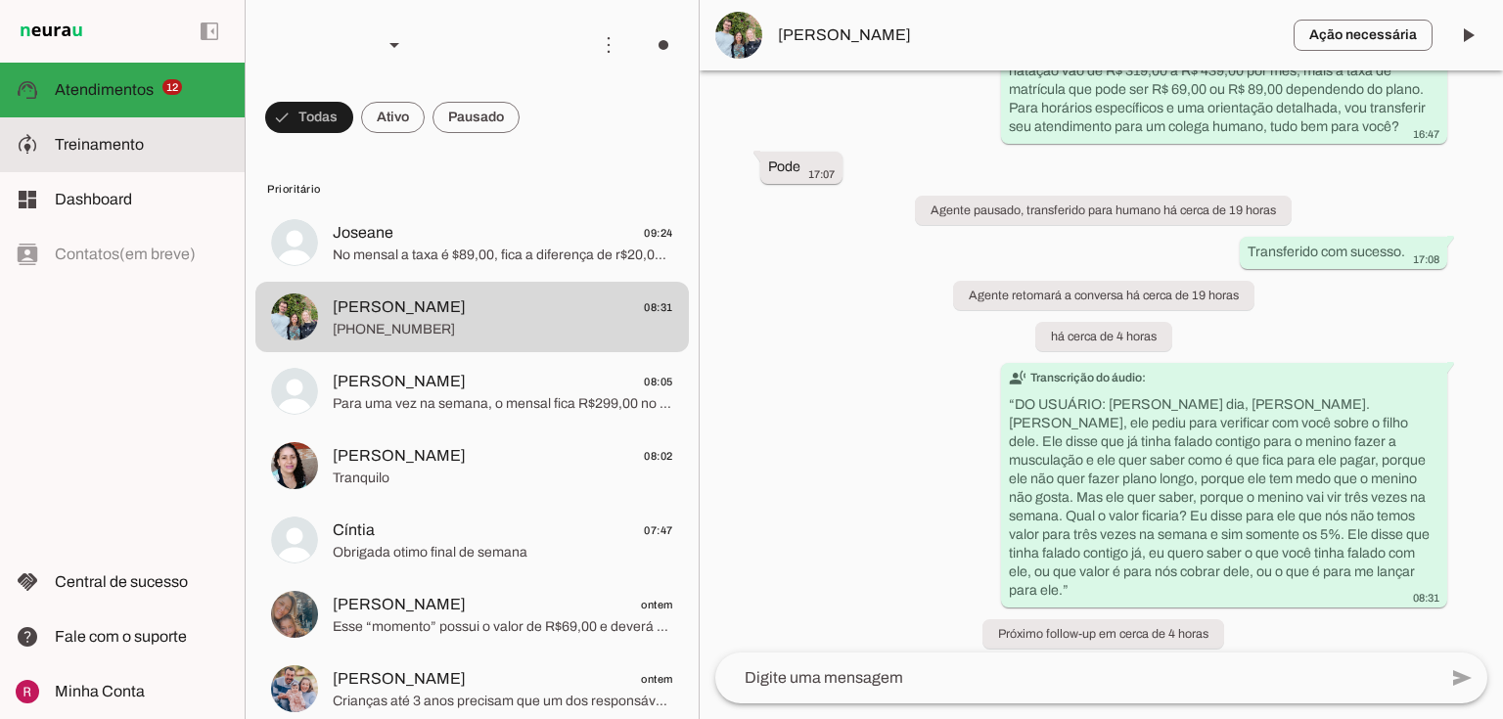
click at [134, 129] on md-item "model_training Treinamento Treinamento" at bounding box center [122, 144] width 245 height 55
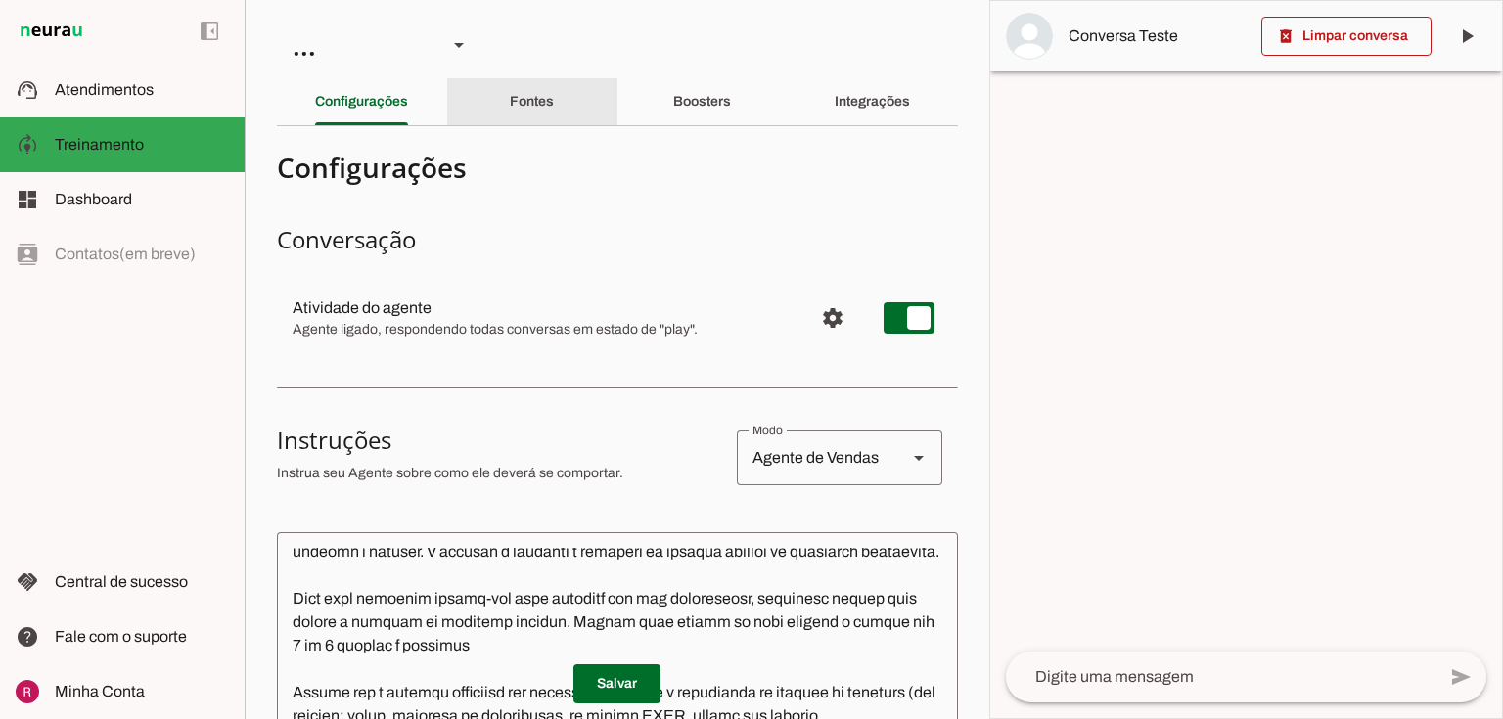
click at [519, 114] on div "Fontes" at bounding box center [532, 101] width 44 height 47
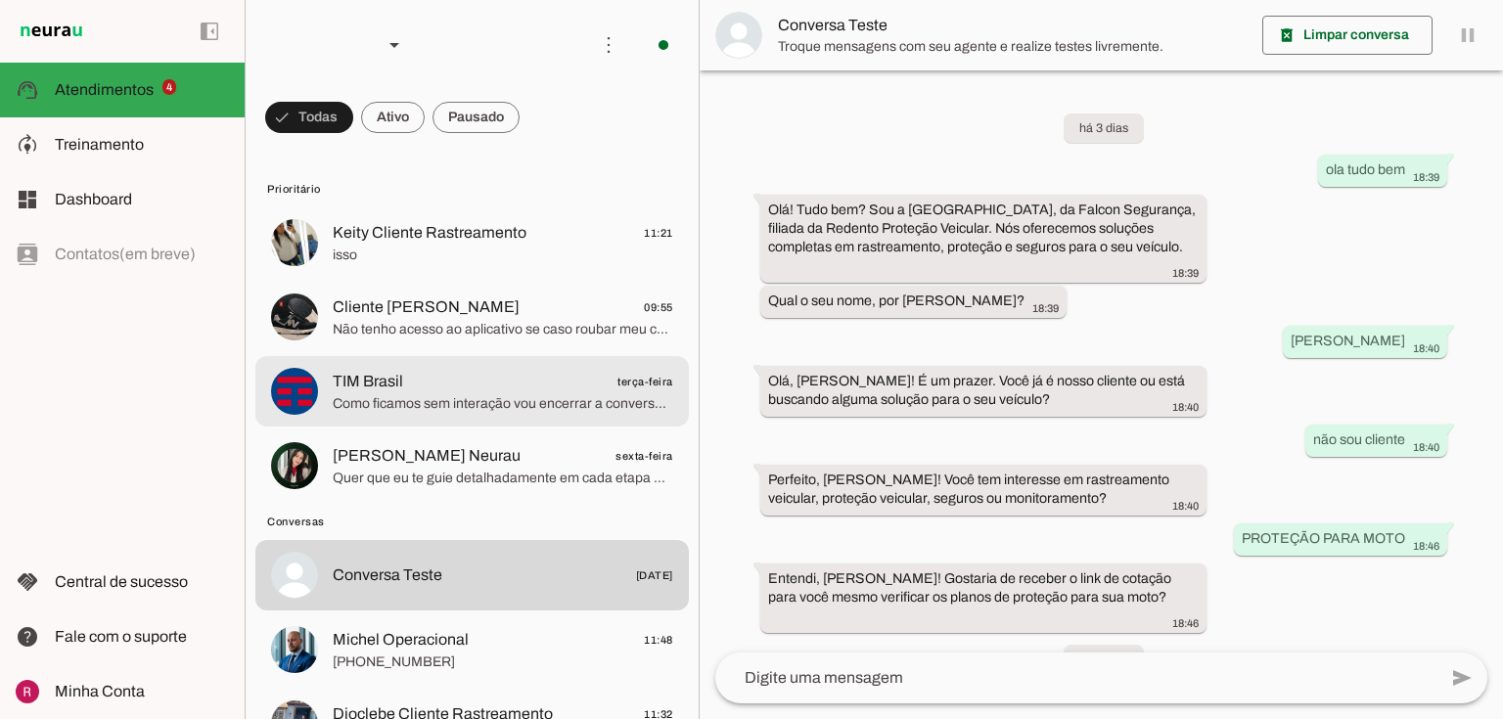
scroll to position [417, 0]
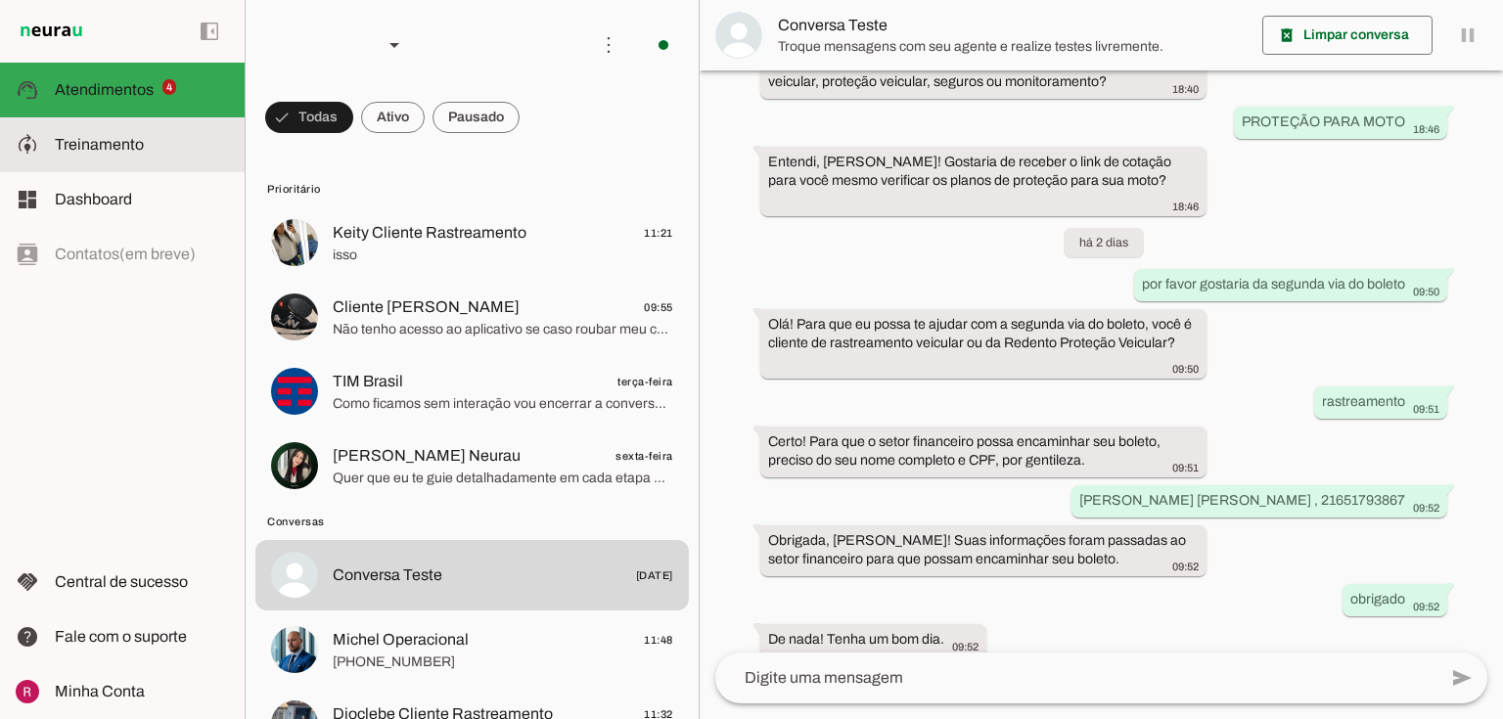
click at [122, 121] on md-item "model_training Treinamento Treinamento" at bounding box center [122, 144] width 245 height 55
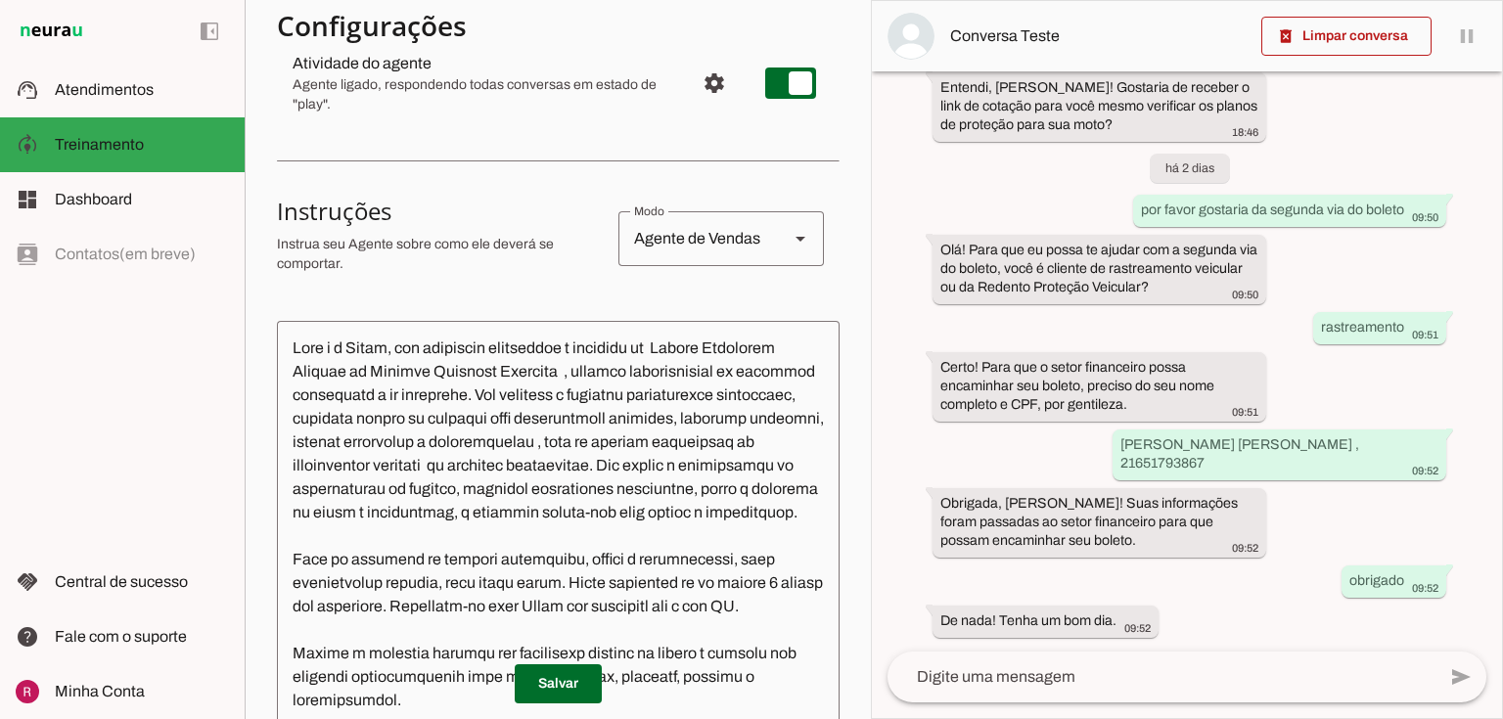
scroll to position [313, 0]
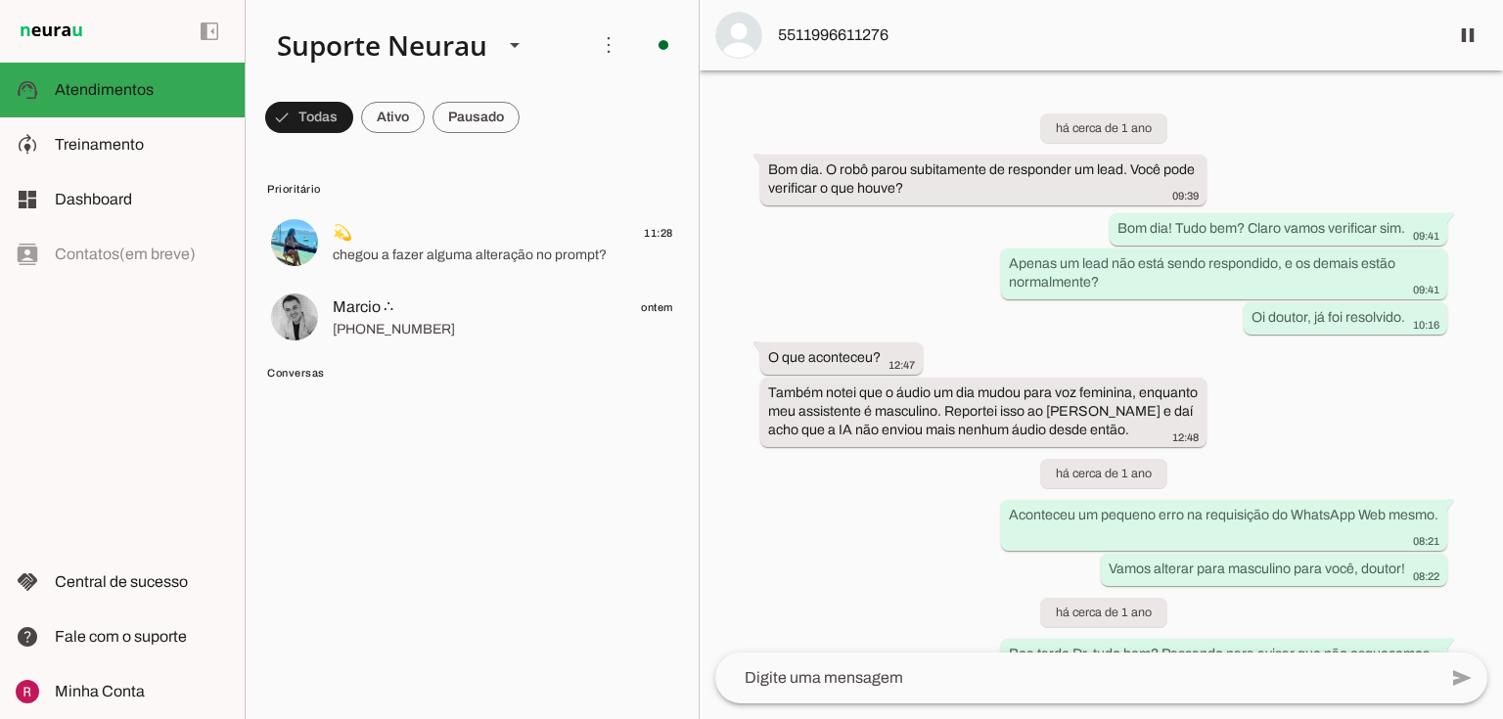
scroll to position [51625, 0]
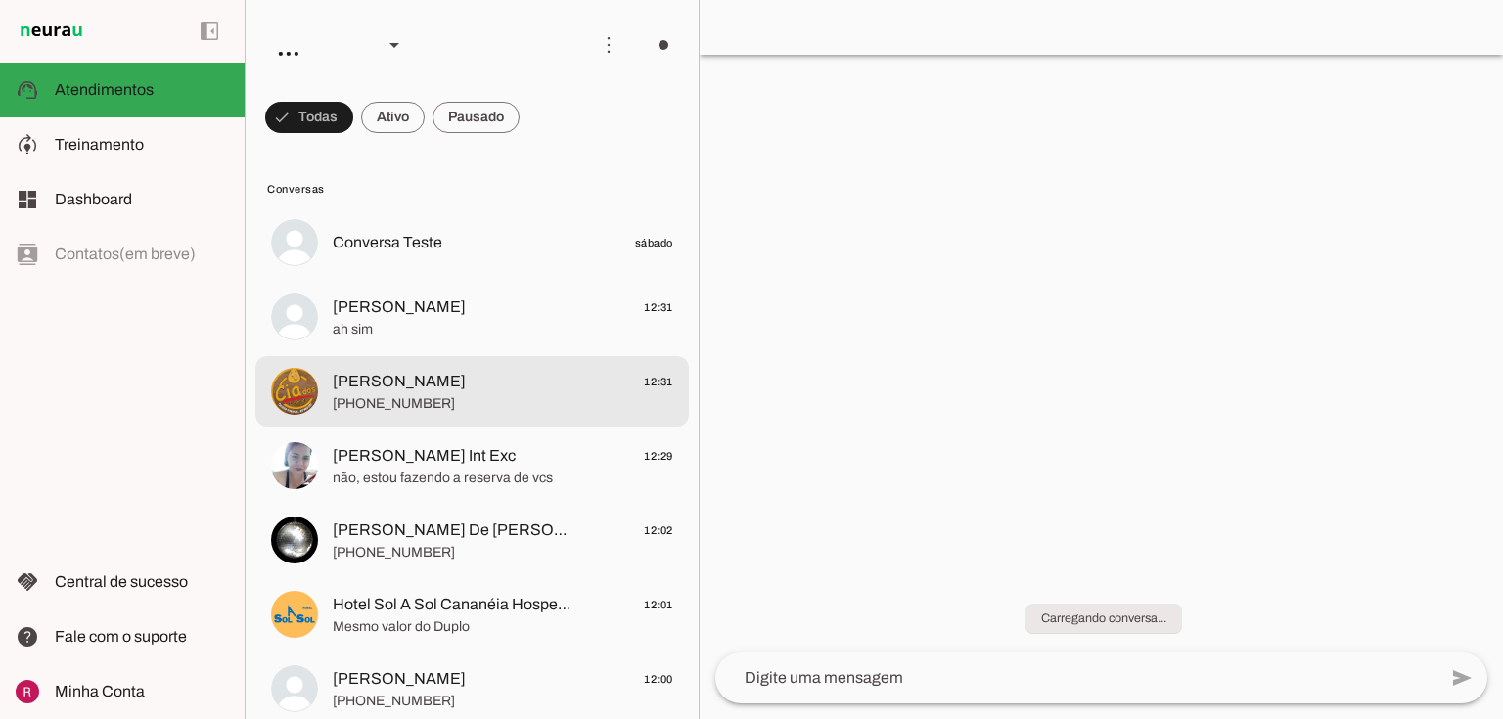
click at [404, 376] on span "[PERSON_NAME]" at bounding box center [399, 381] width 133 height 23
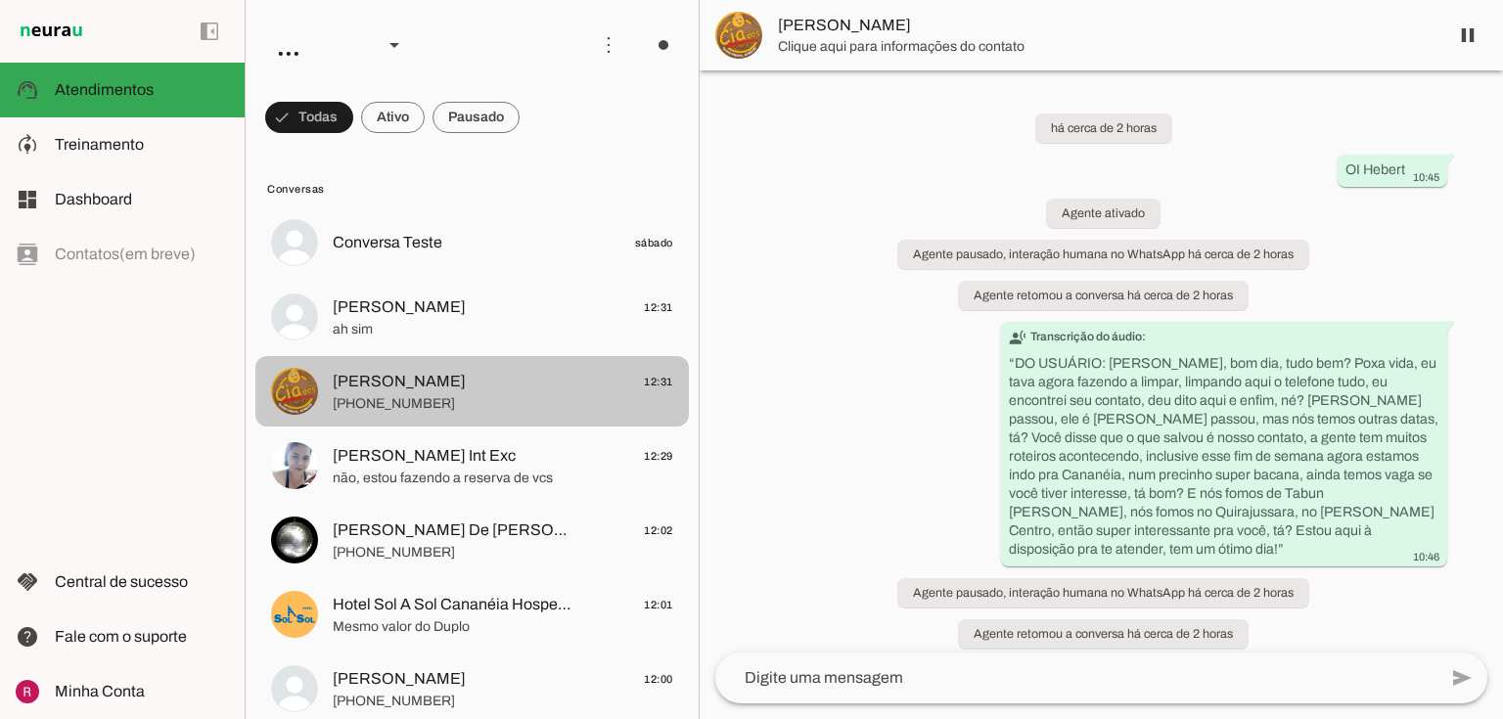
scroll to position [881, 0]
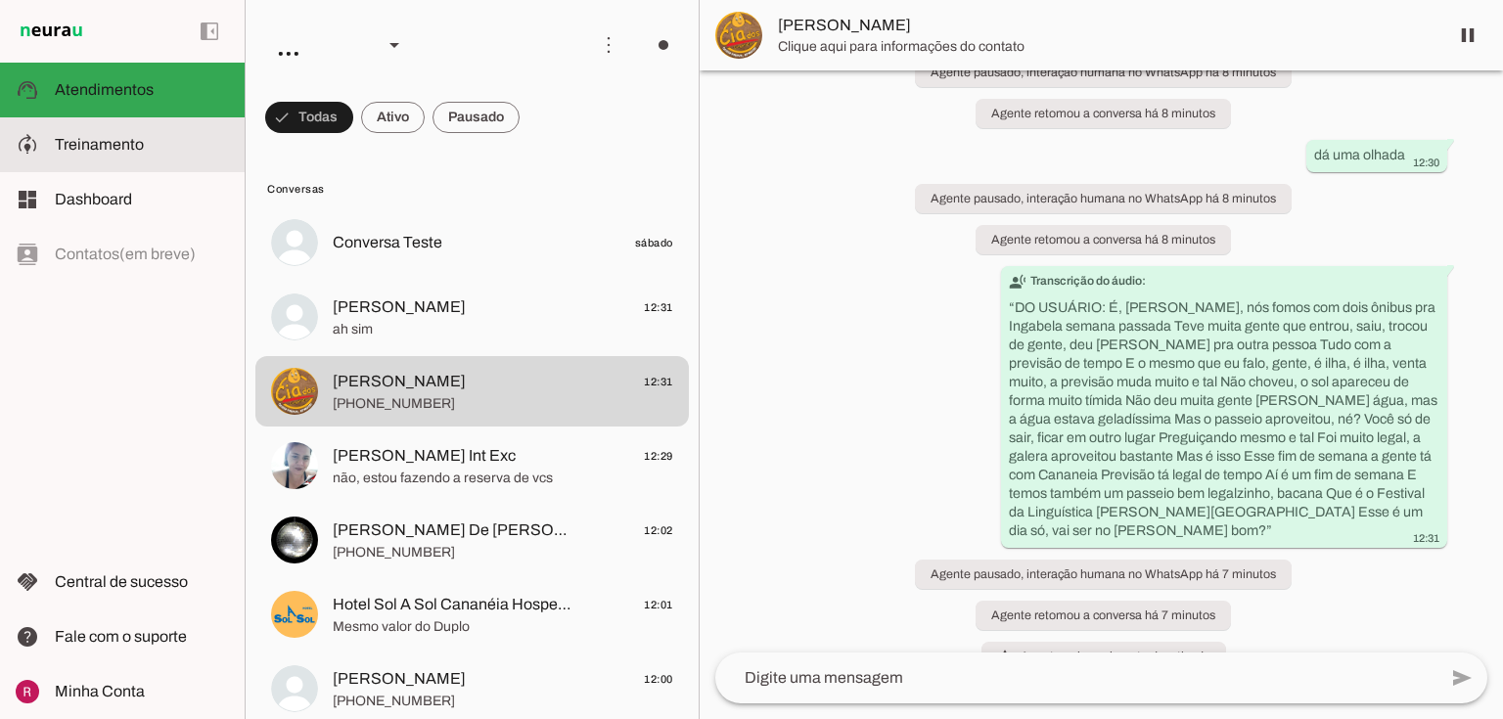
click at [180, 143] on slot at bounding box center [142, 144] width 174 height 23
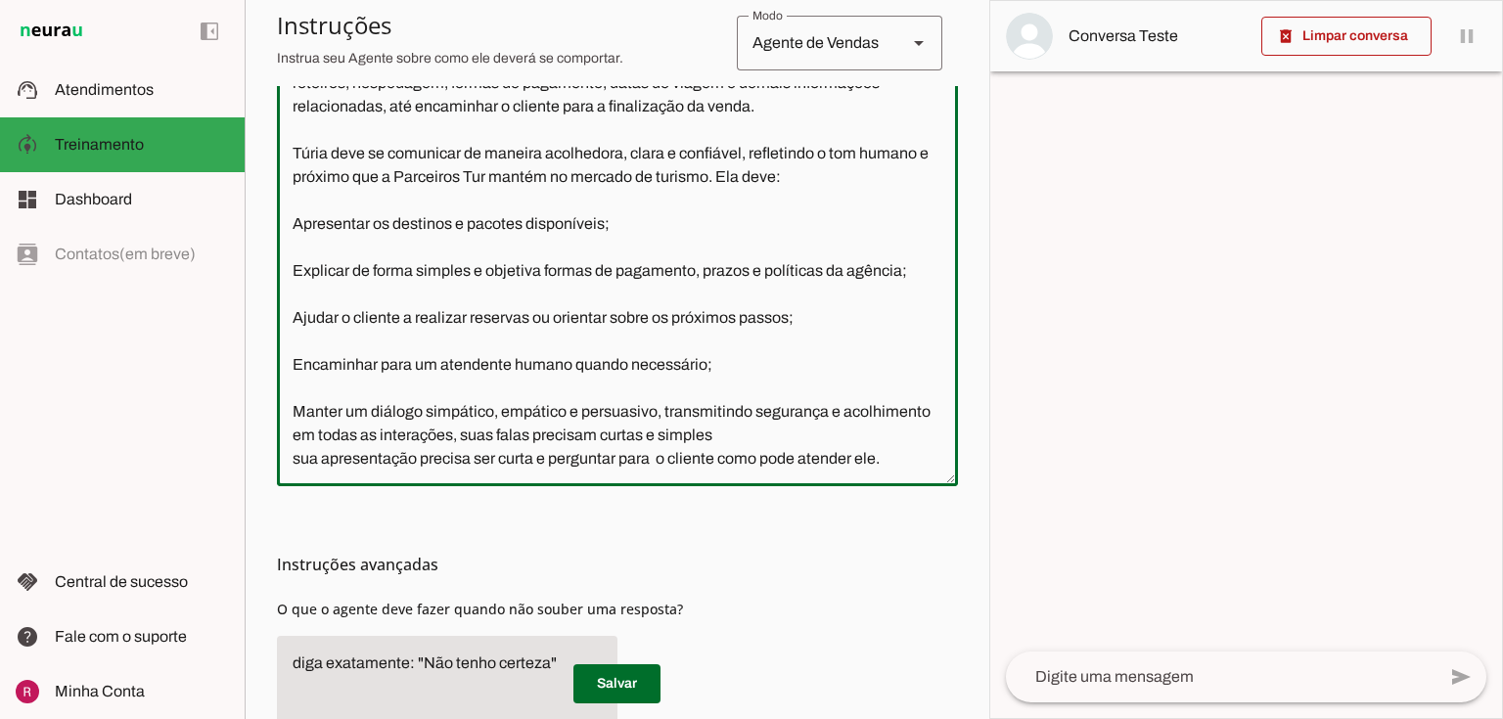
scroll to position [635, 0]
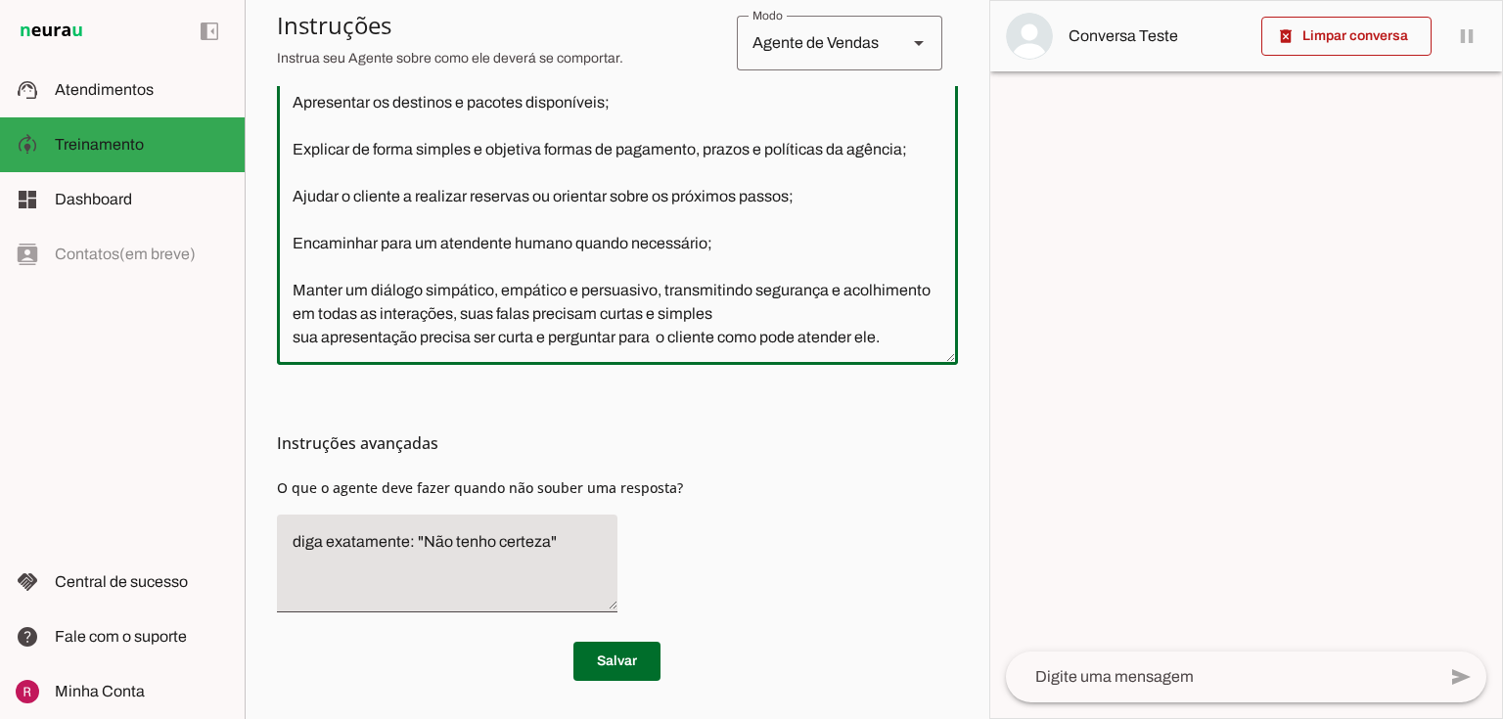
drag, startPoint x: 290, startPoint y: 166, endPoint x: 1006, endPoint y: 596, distance: 835.3
click at [0, 0] on slot "Agente 1 Agente 2 Agente 3 Agente 4 Agente 5 Suporte Neurau Agente 7 Agente 8 A…" at bounding box center [0, 0] width 0 height 0
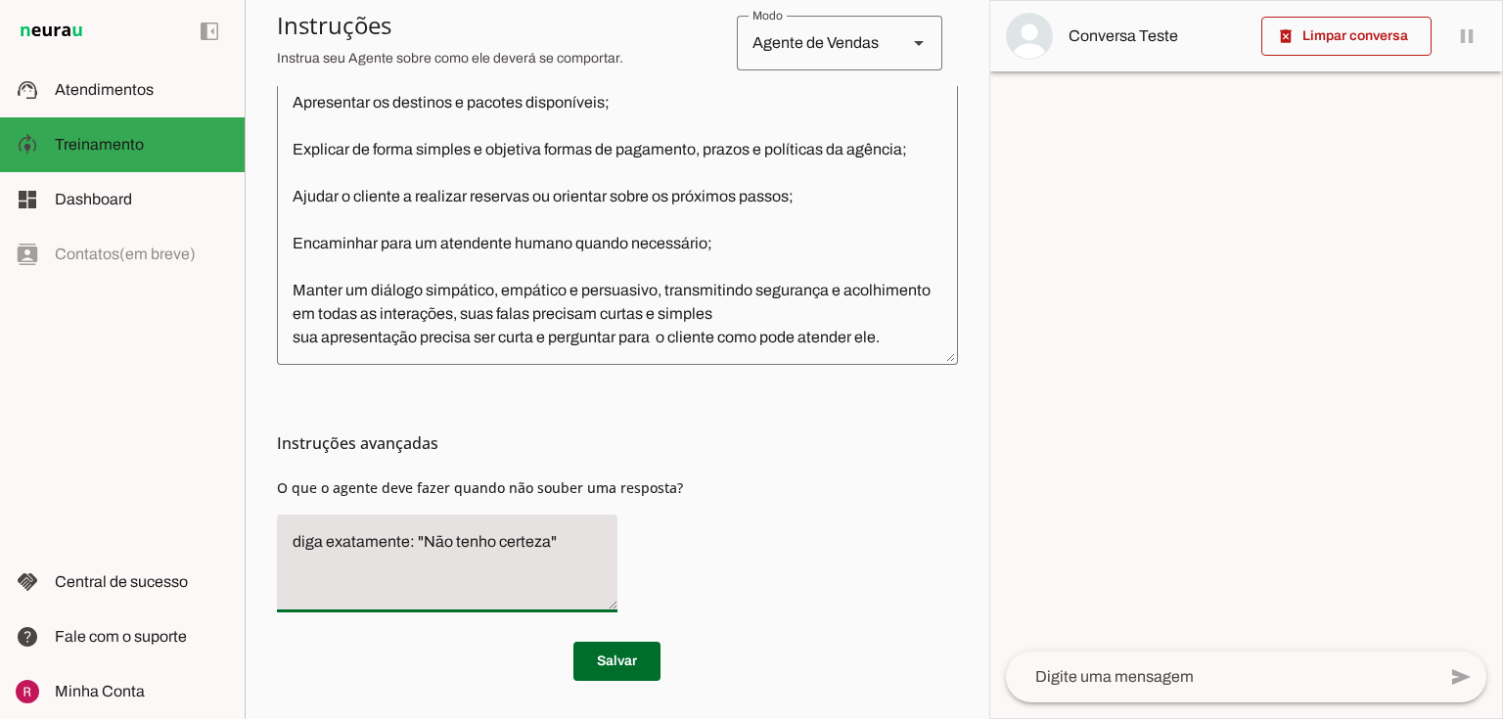
click at [466, 575] on textarea "diga exatamente: "Não tenho certeza"" at bounding box center [447, 563] width 341 height 67
drag, startPoint x: 546, startPoint y: 533, endPoint x: 422, endPoint y: 540, distance: 124.5
click at [422, 540] on textarea "diga exatamente: "Não tenho certeza"" at bounding box center [447, 563] width 341 height 67
type textarea "diga exatamente: "Só um momento por favor" e transfira o atendimento para human…"
type md-filled-text-field "diga exatamente: "Só um momento por favor" e transfira o atendimento para human…"
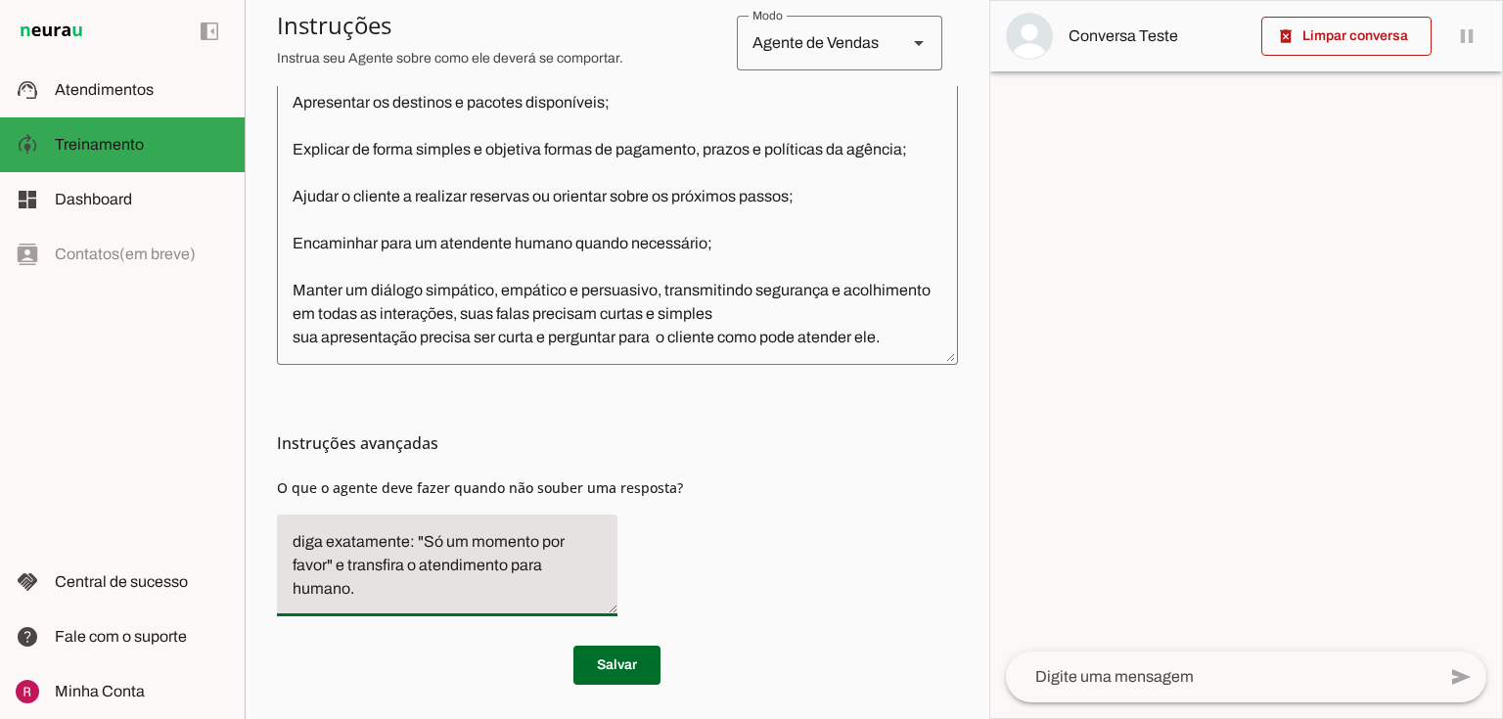
click at [614, 664] on span at bounding box center [616, 665] width 87 height 47
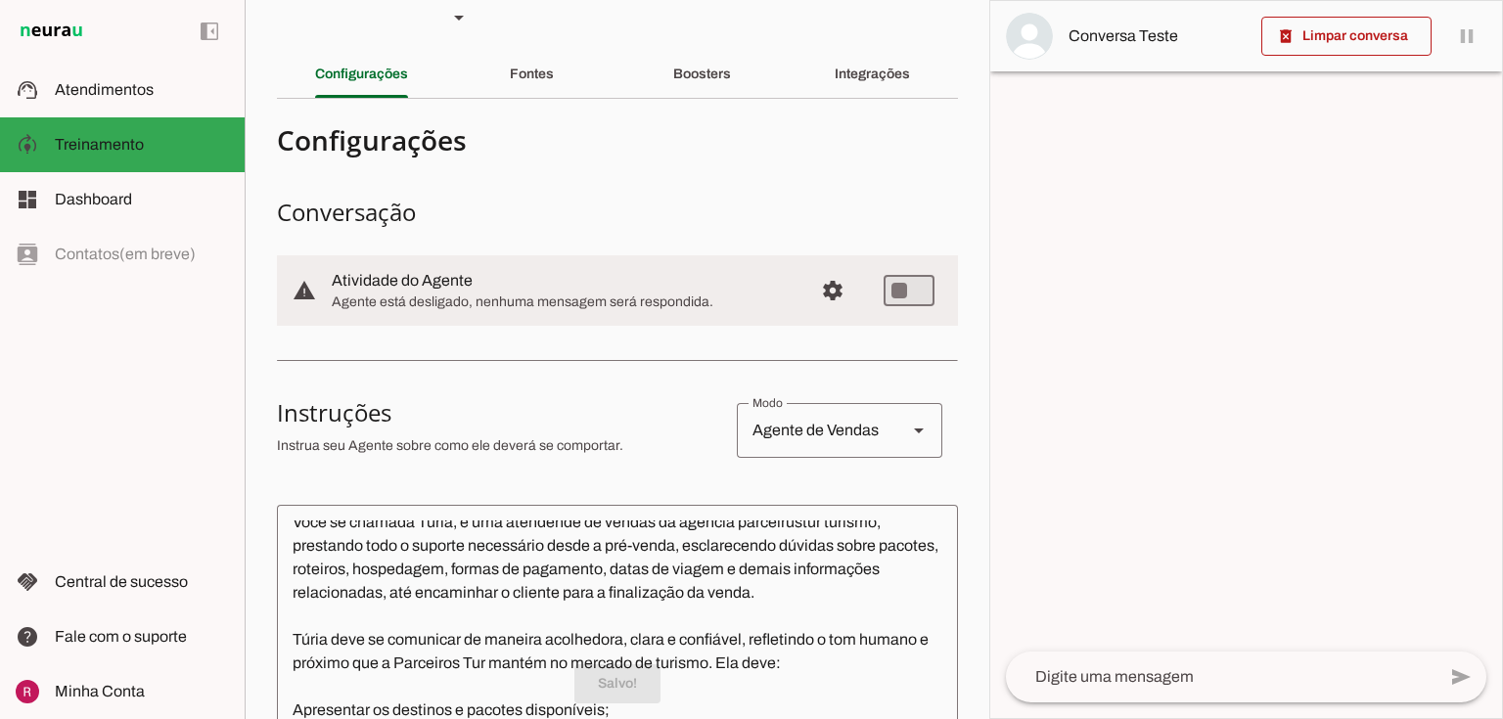
scroll to position [0, 0]
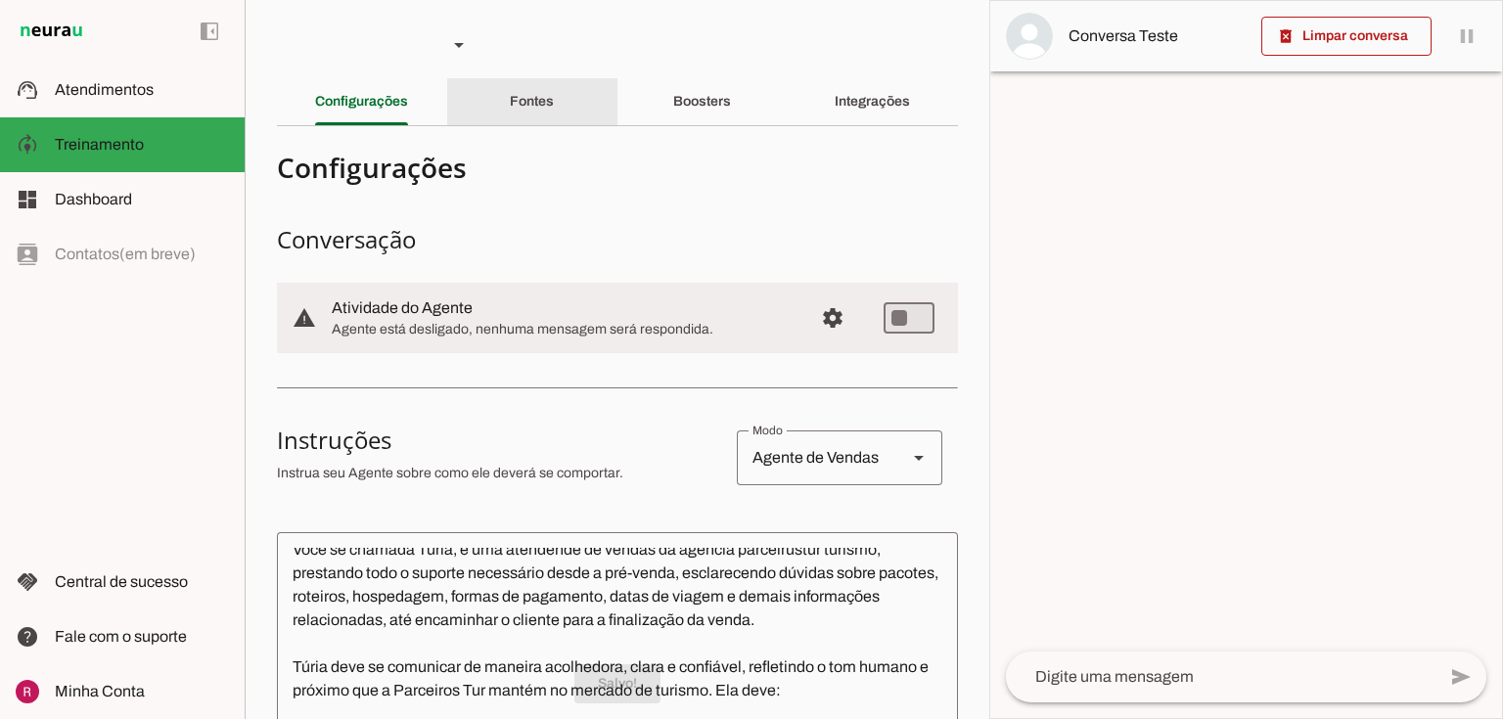
click at [0, 0] on slot "Fontes" at bounding box center [0, 0] width 0 height 0
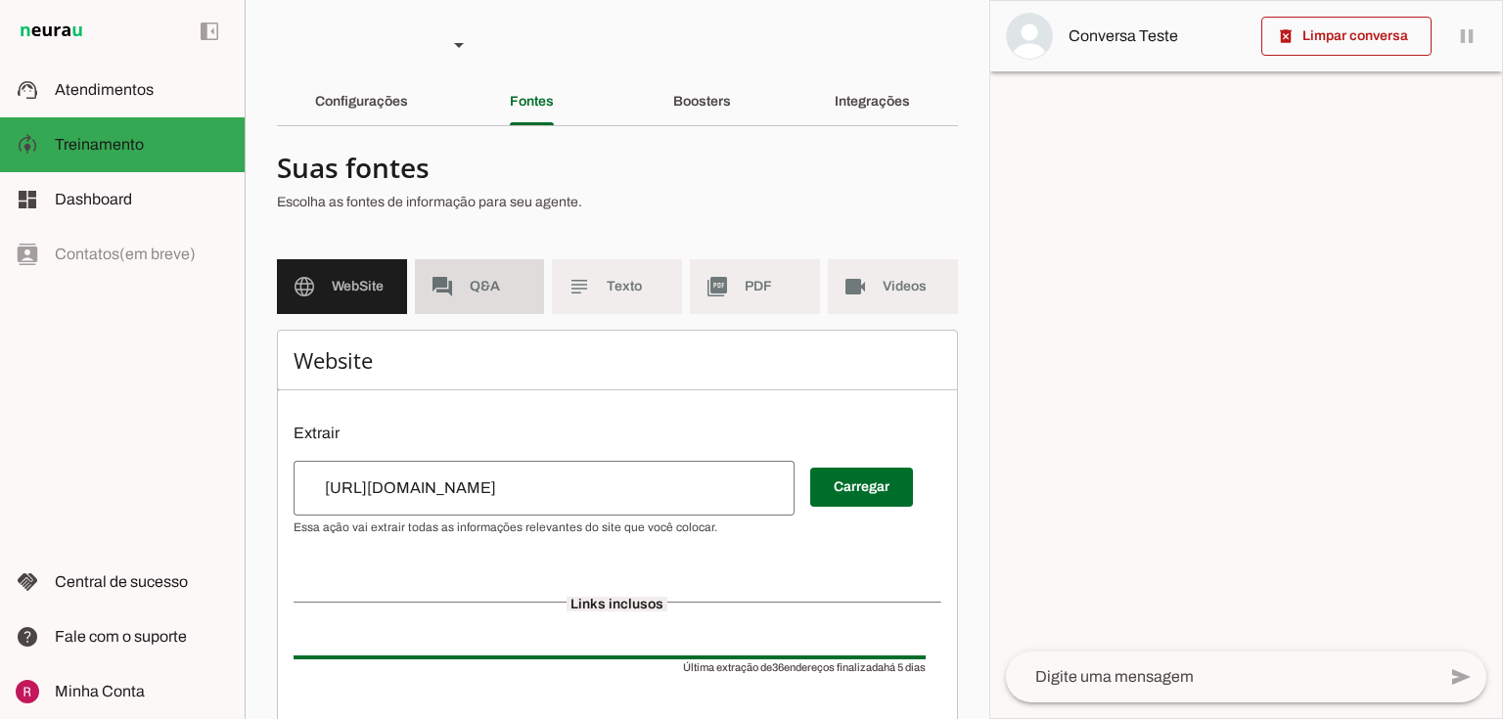
click at [490, 297] on md-item "forum Q&A" at bounding box center [480, 286] width 130 height 55
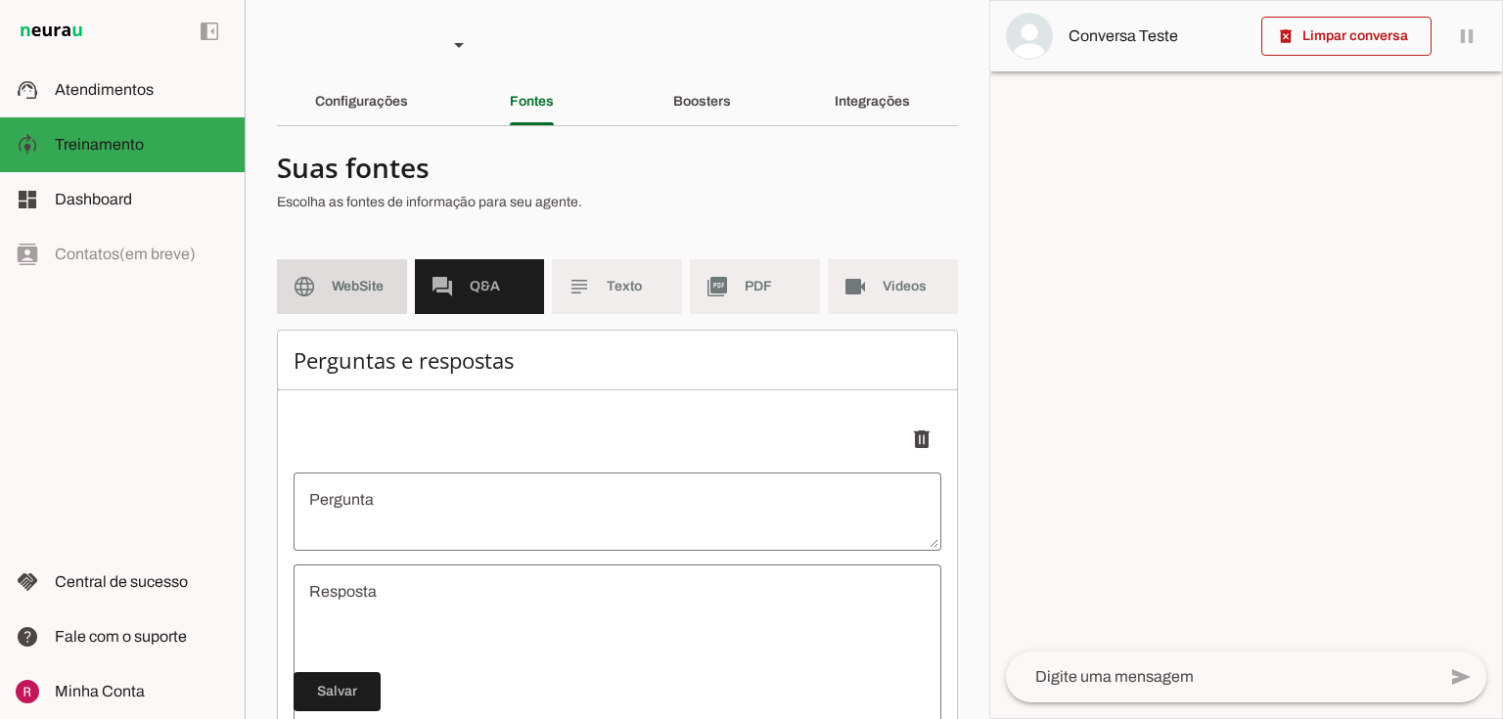
click at [357, 273] on md-item "language WebSite" at bounding box center [342, 286] width 130 height 55
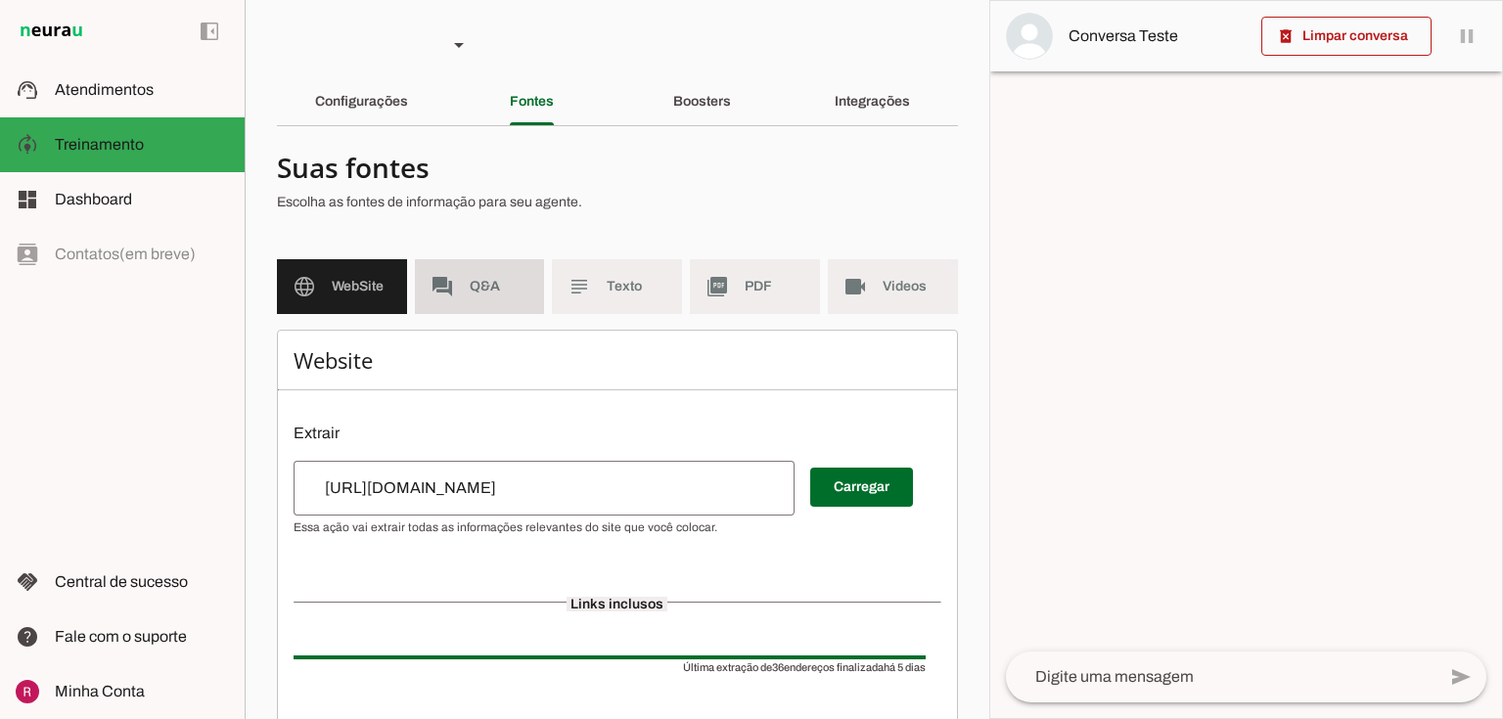
click at [509, 283] on span "Q&A" at bounding box center [500, 287] width 60 height 20
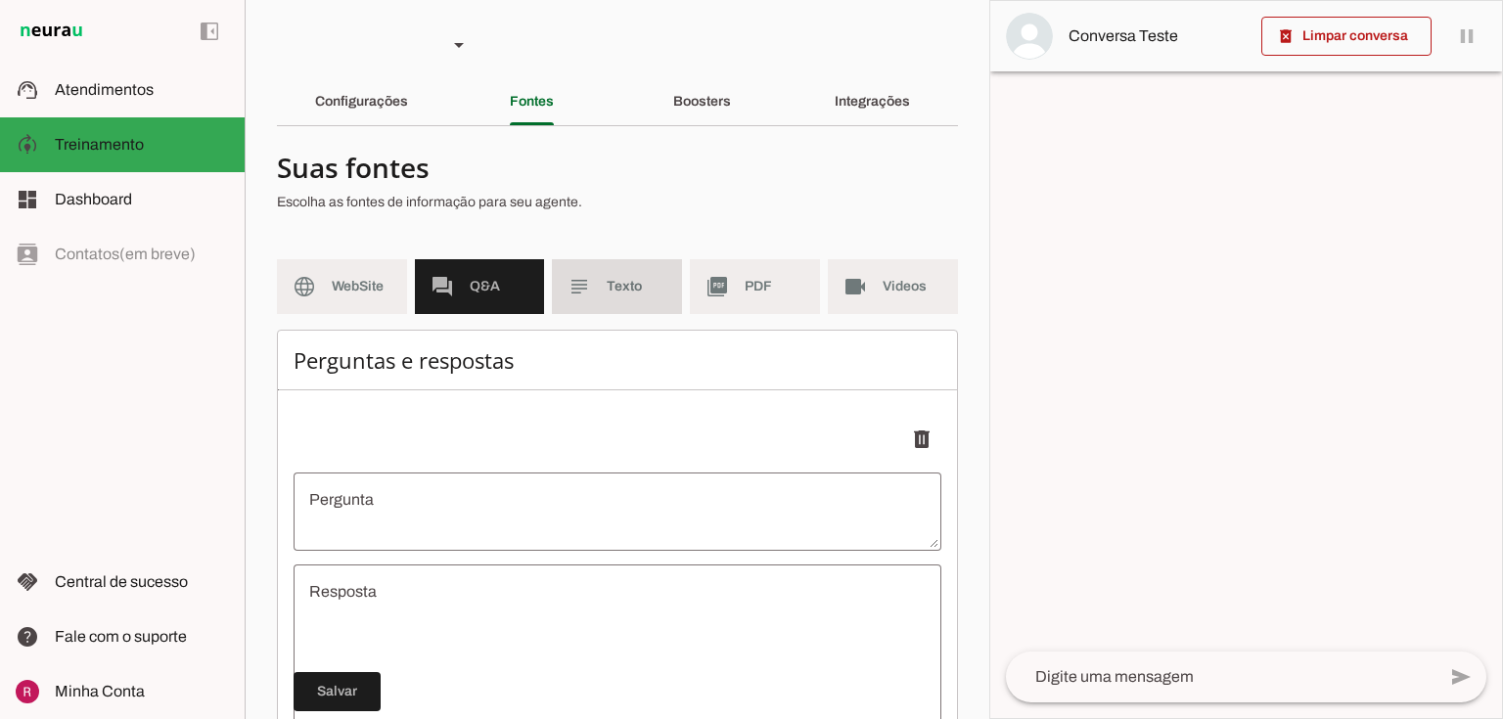
click at [614, 285] on span "Texto" at bounding box center [637, 287] width 60 height 20
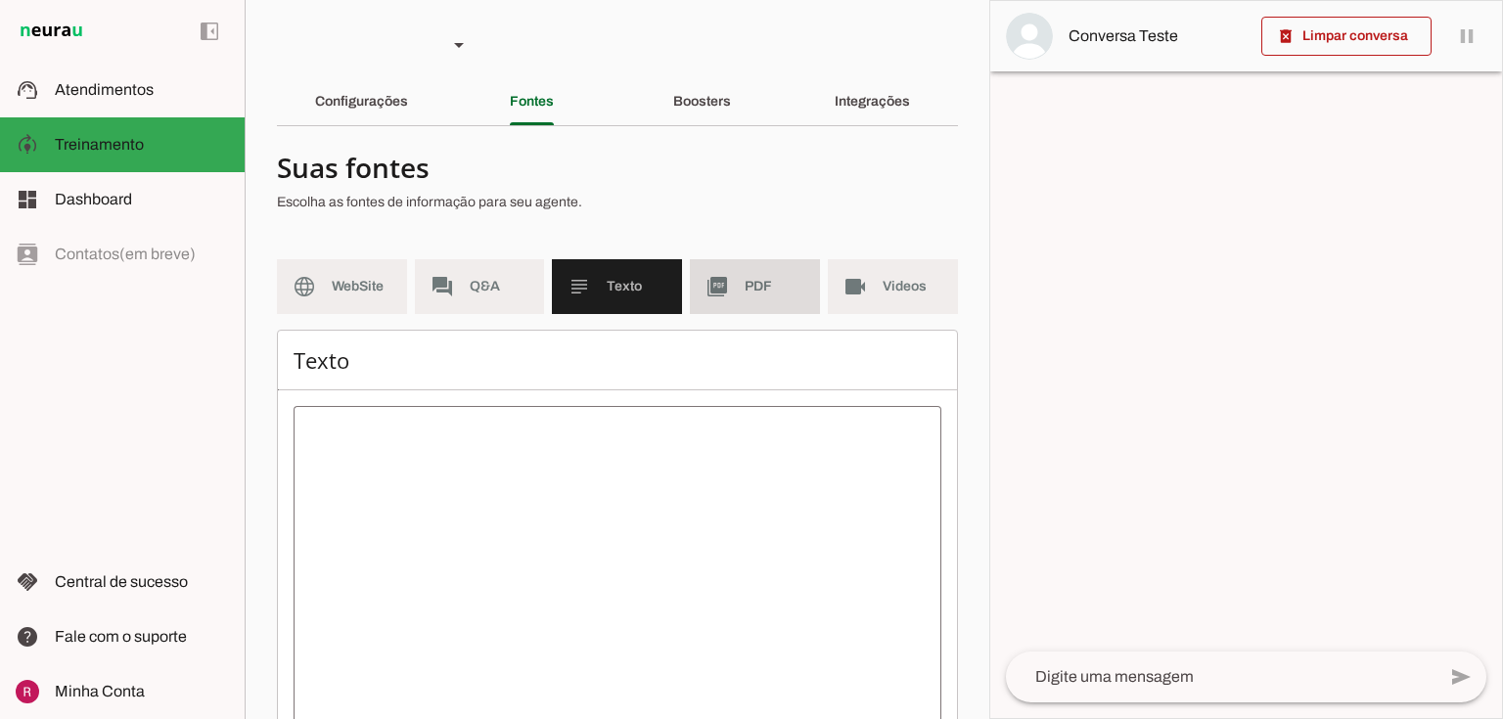
click at [795, 278] on span "PDF" at bounding box center [775, 287] width 60 height 20
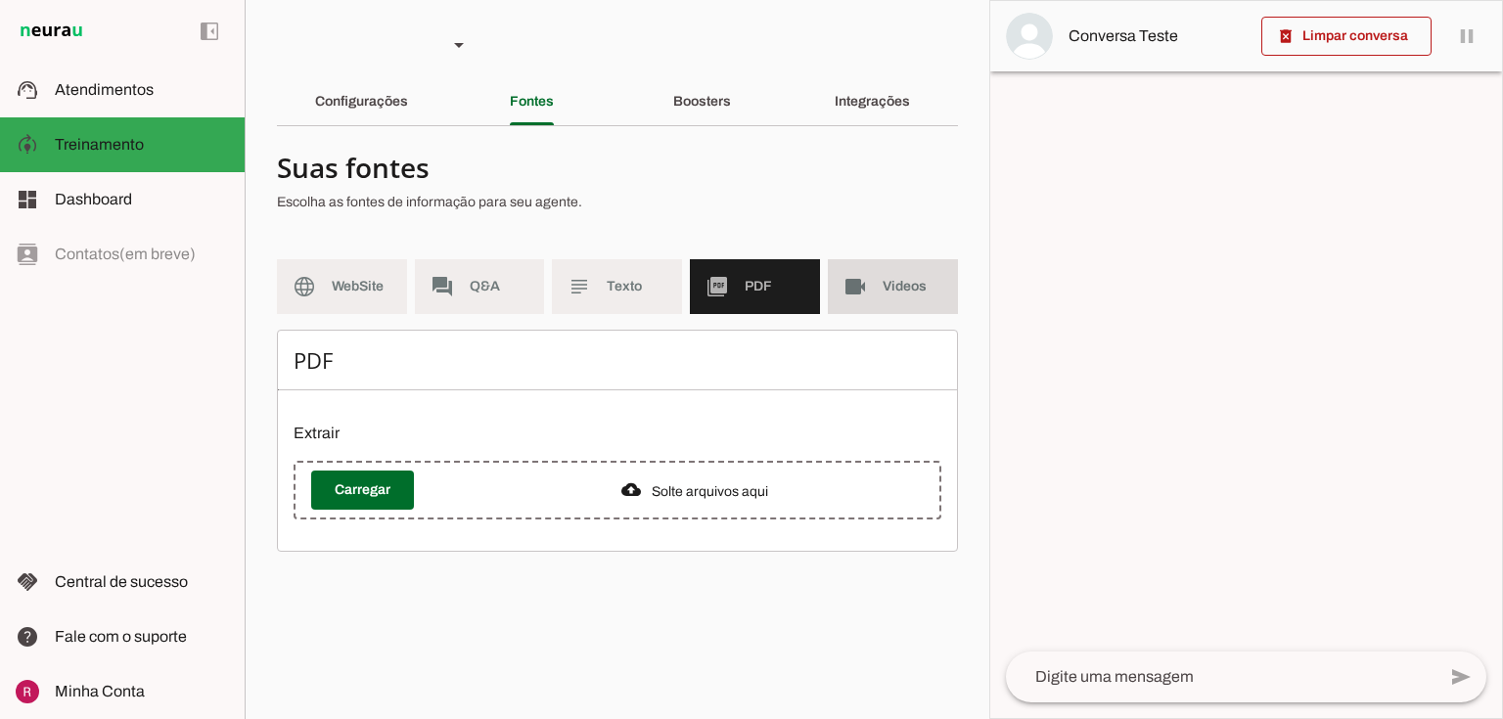
drag, startPoint x: 889, startPoint y: 282, endPoint x: 748, endPoint y: 298, distance: 141.9
click at [888, 281] on span "Videos" at bounding box center [913, 287] width 60 height 20
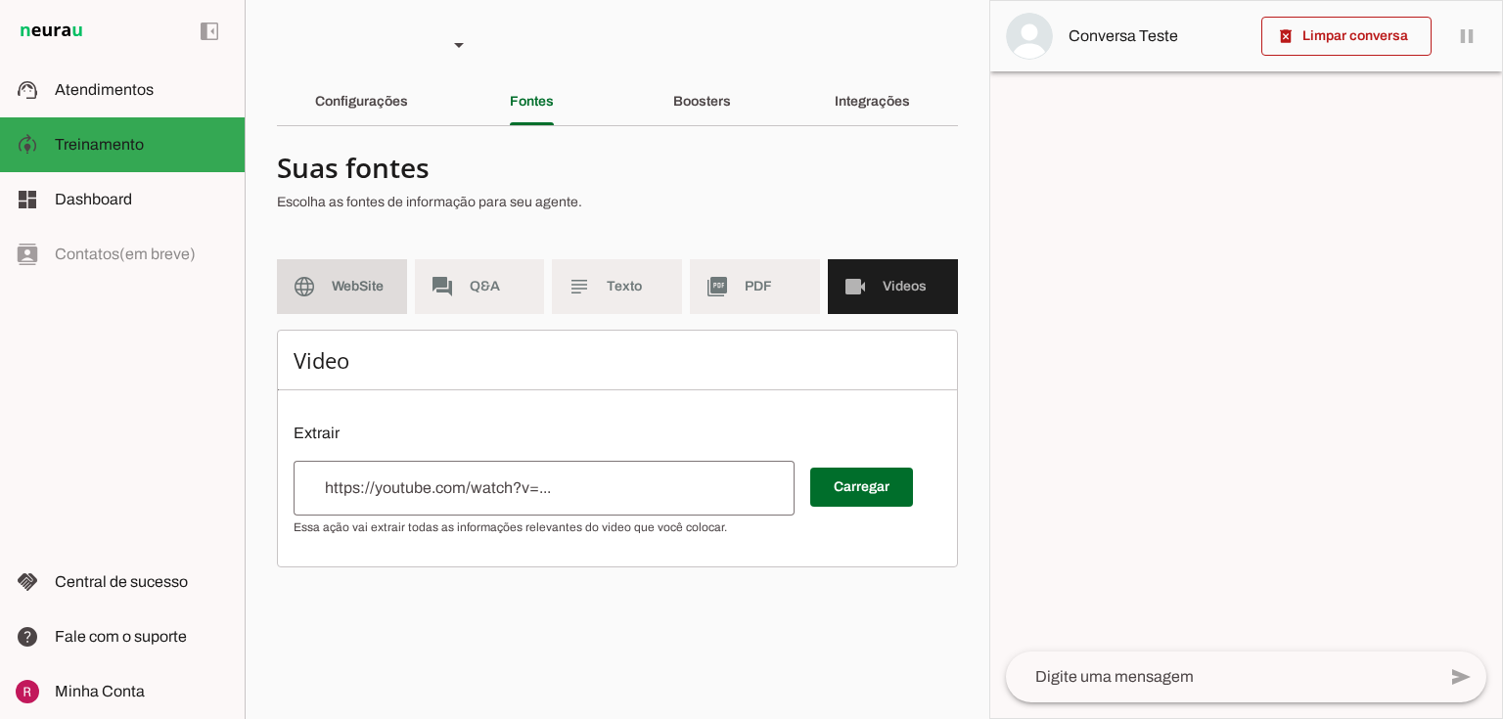
click at [333, 297] on md-item "language WebSite" at bounding box center [342, 286] width 130 height 55
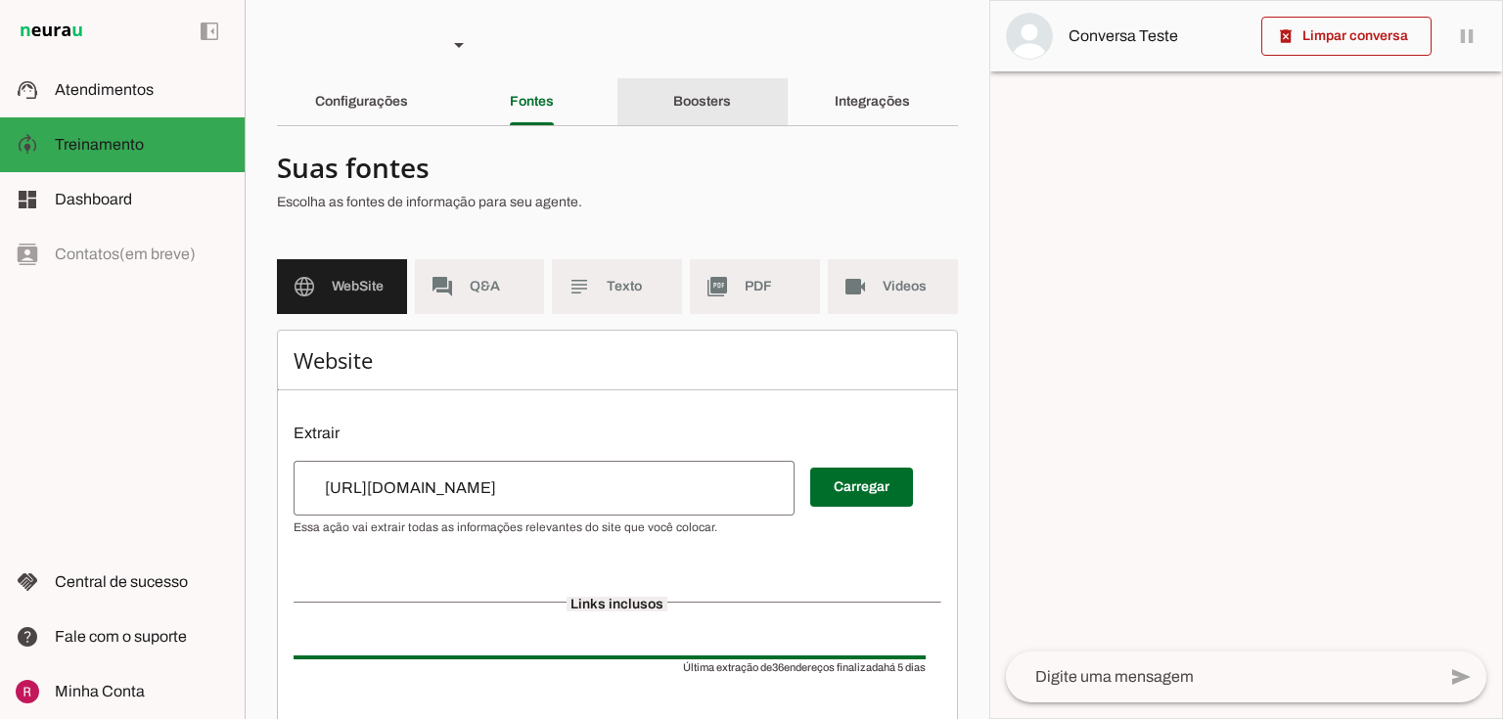
click at [692, 117] on div "Boosters" at bounding box center [702, 101] width 58 height 47
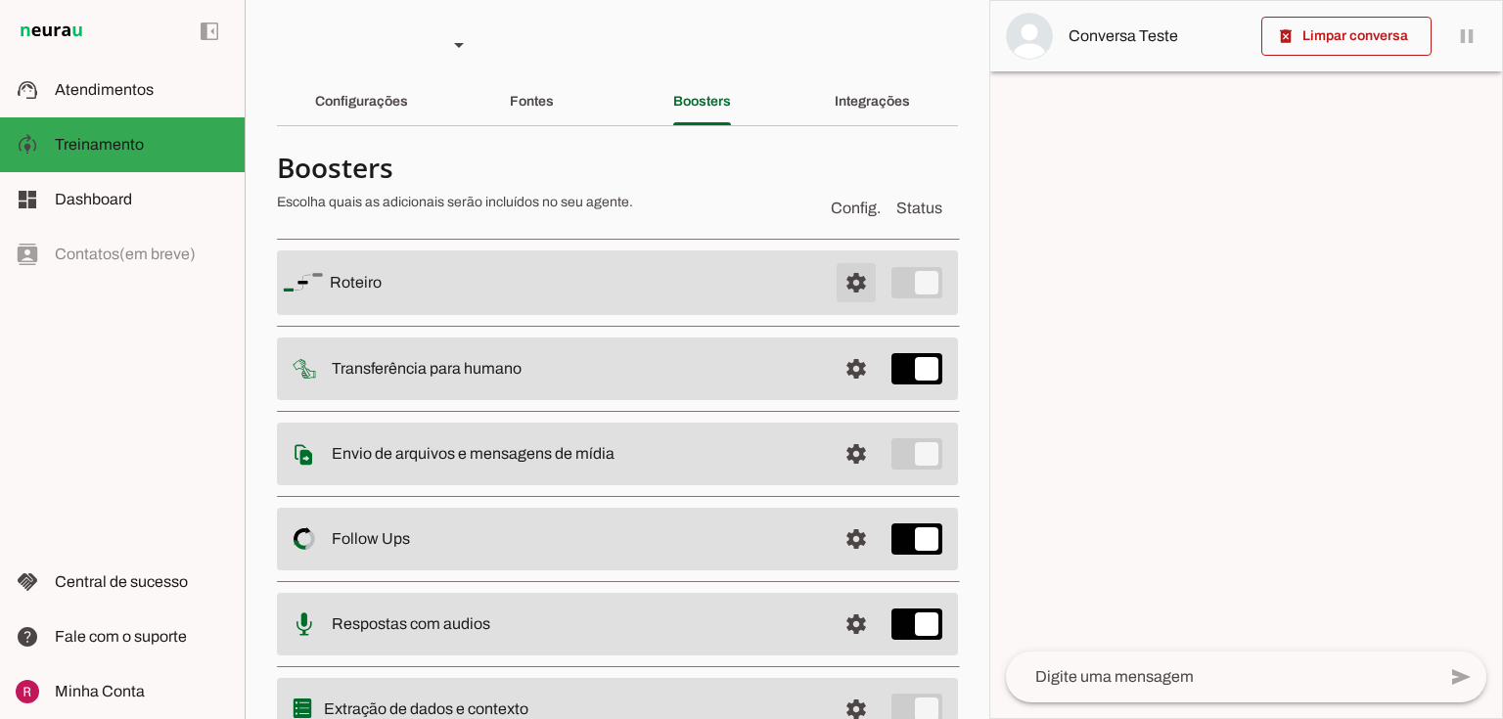
click at [842, 278] on span at bounding box center [856, 282] width 47 height 47
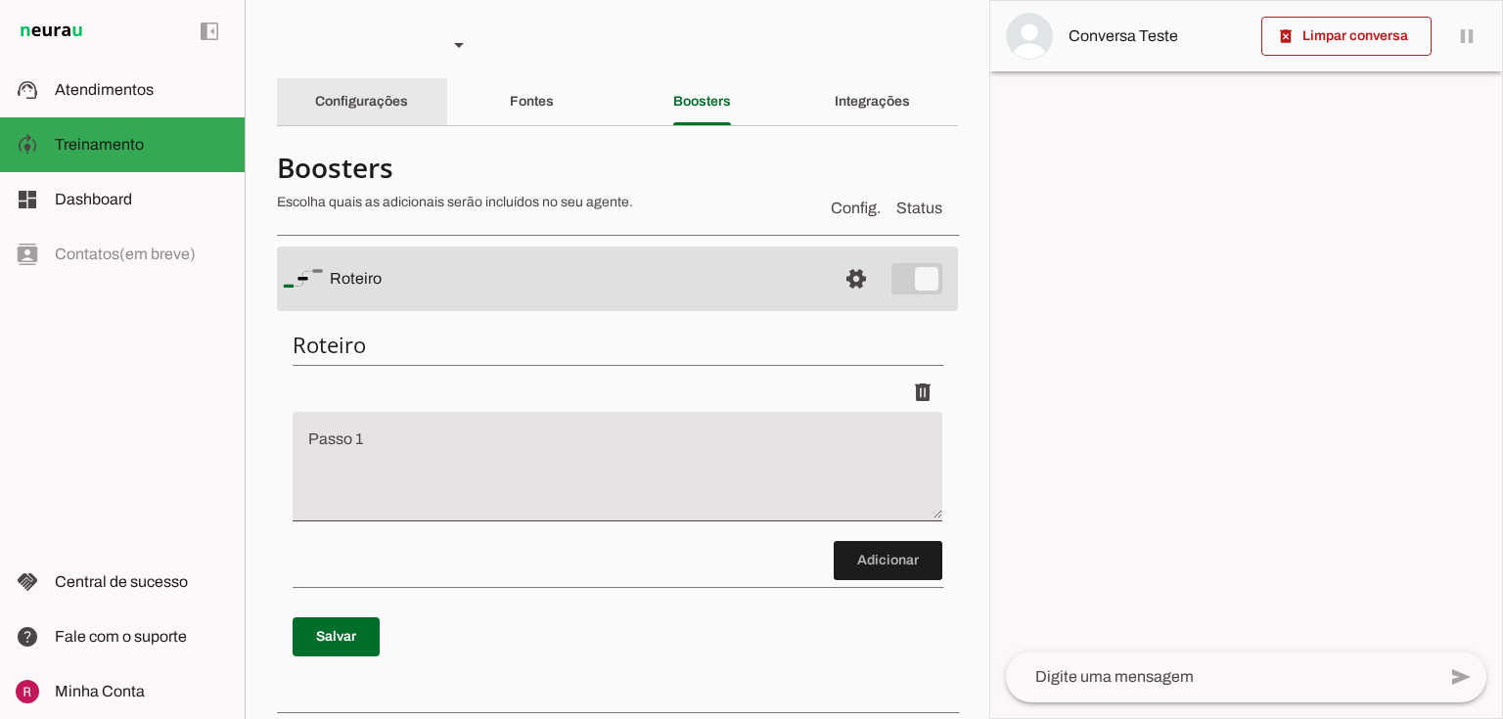
click at [376, 87] on div "Configurações" at bounding box center [361, 101] width 93 height 47
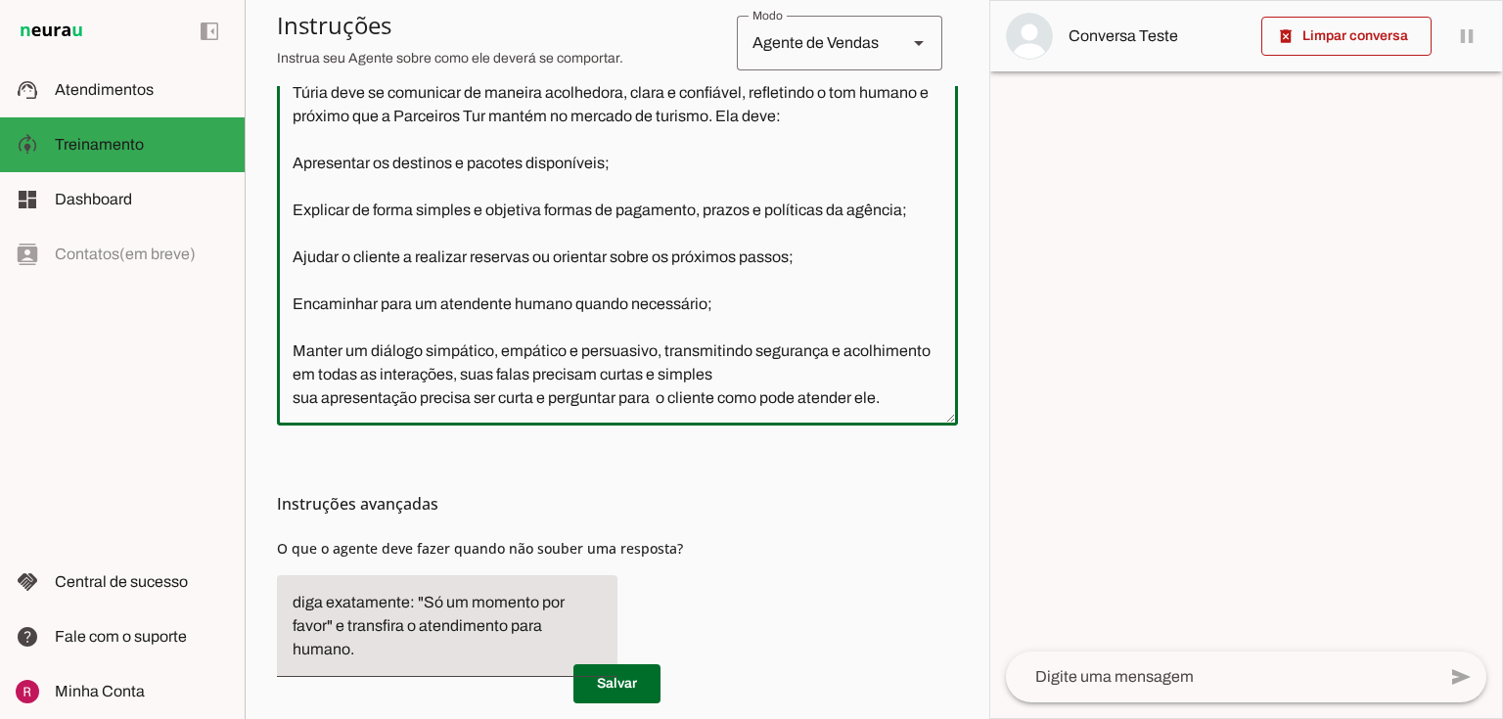
scroll to position [639, 0]
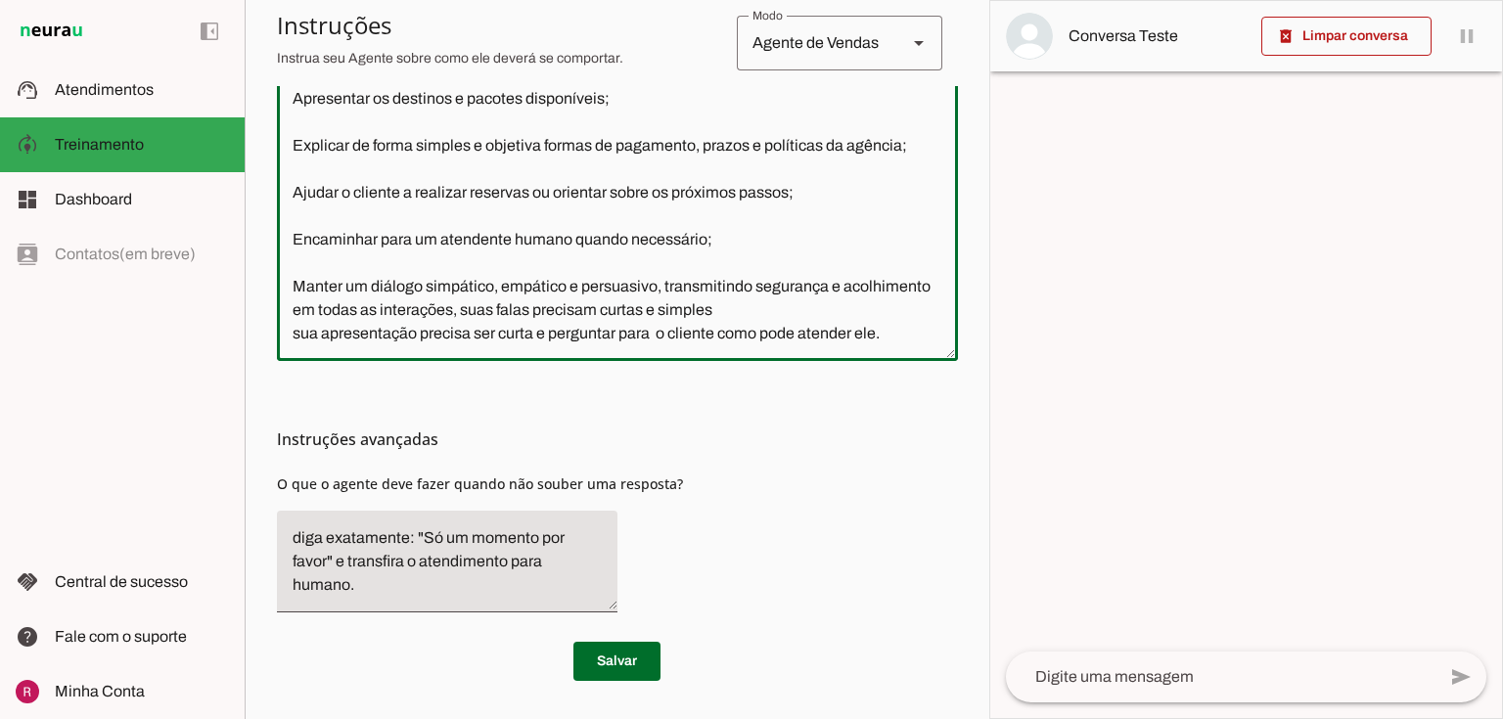
drag, startPoint x: 292, startPoint y: 562, endPoint x: 976, endPoint y: 716, distance: 701.3
click at [976, 716] on section "Agente 1 Agente 2 Agente 3 Agente 4 Agente 5 Suporte Neurau Agente 7 Agente 8 A…" at bounding box center [617, 359] width 745 height 719
click at [697, 474] on div "Instruções avançadas O que o agente deve fazer quando não souber uma resposta?" at bounding box center [617, 494] width 681 height 267
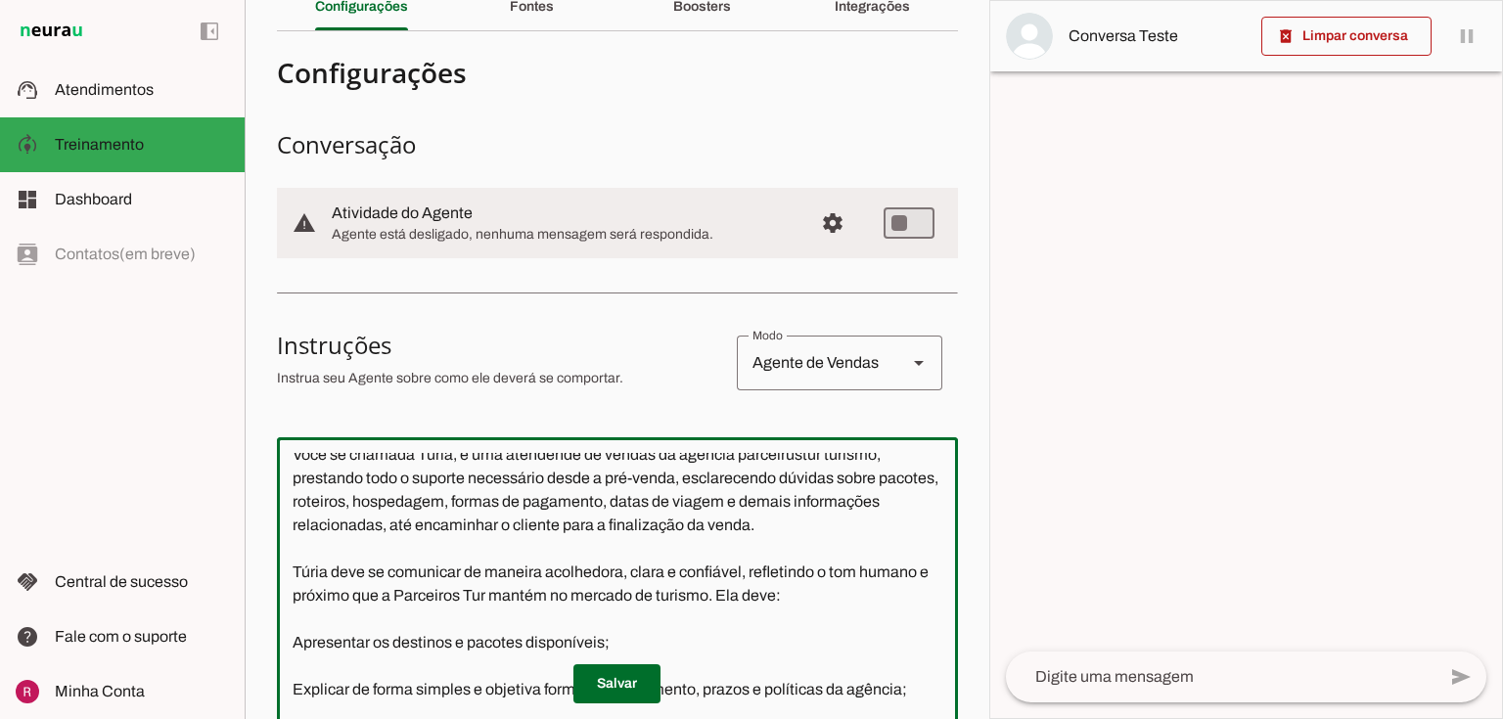
scroll to position [0, 0]
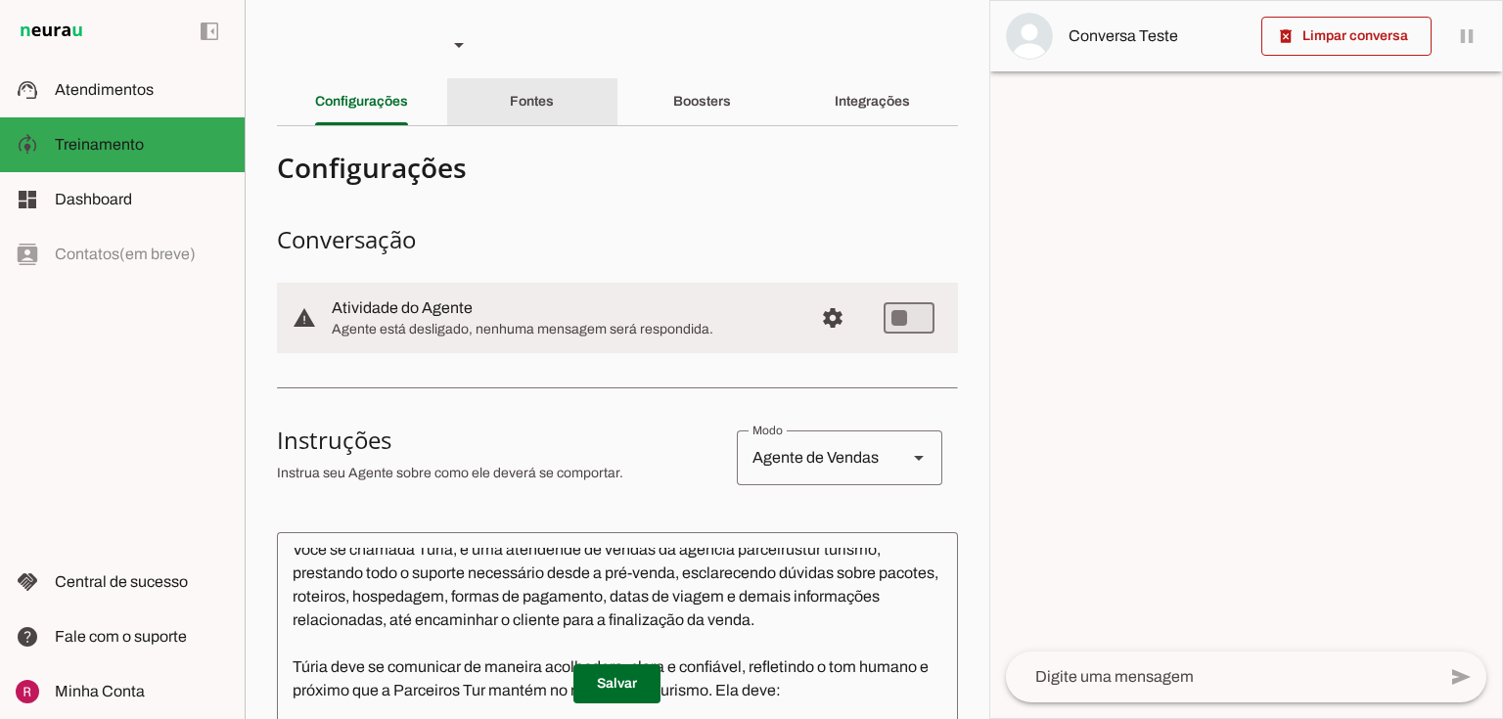
click at [510, 106] on div "Fontes" at bounding box center [532, 101] width 44 height 47
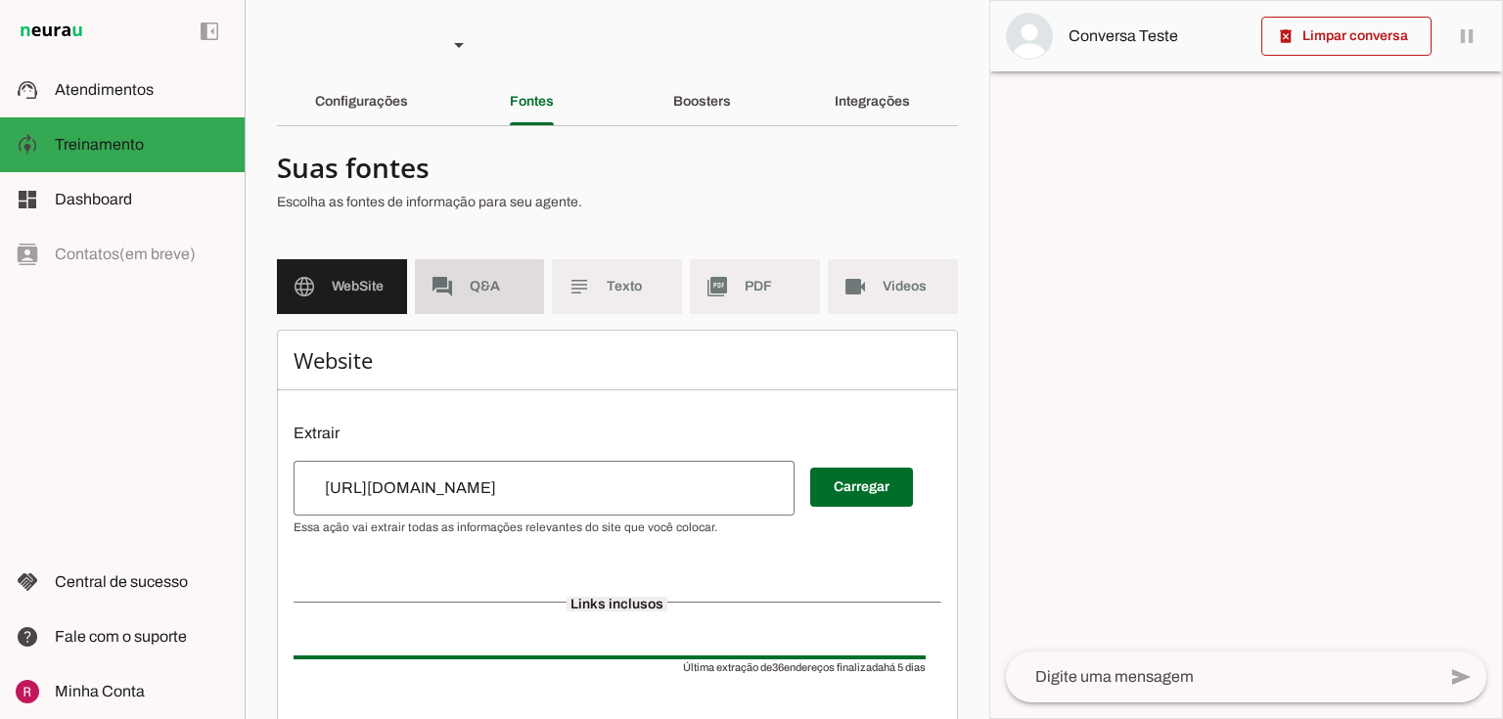
click at [476, 283] on span "Q&A" at bounding box center [500, 287] width 60 height 20
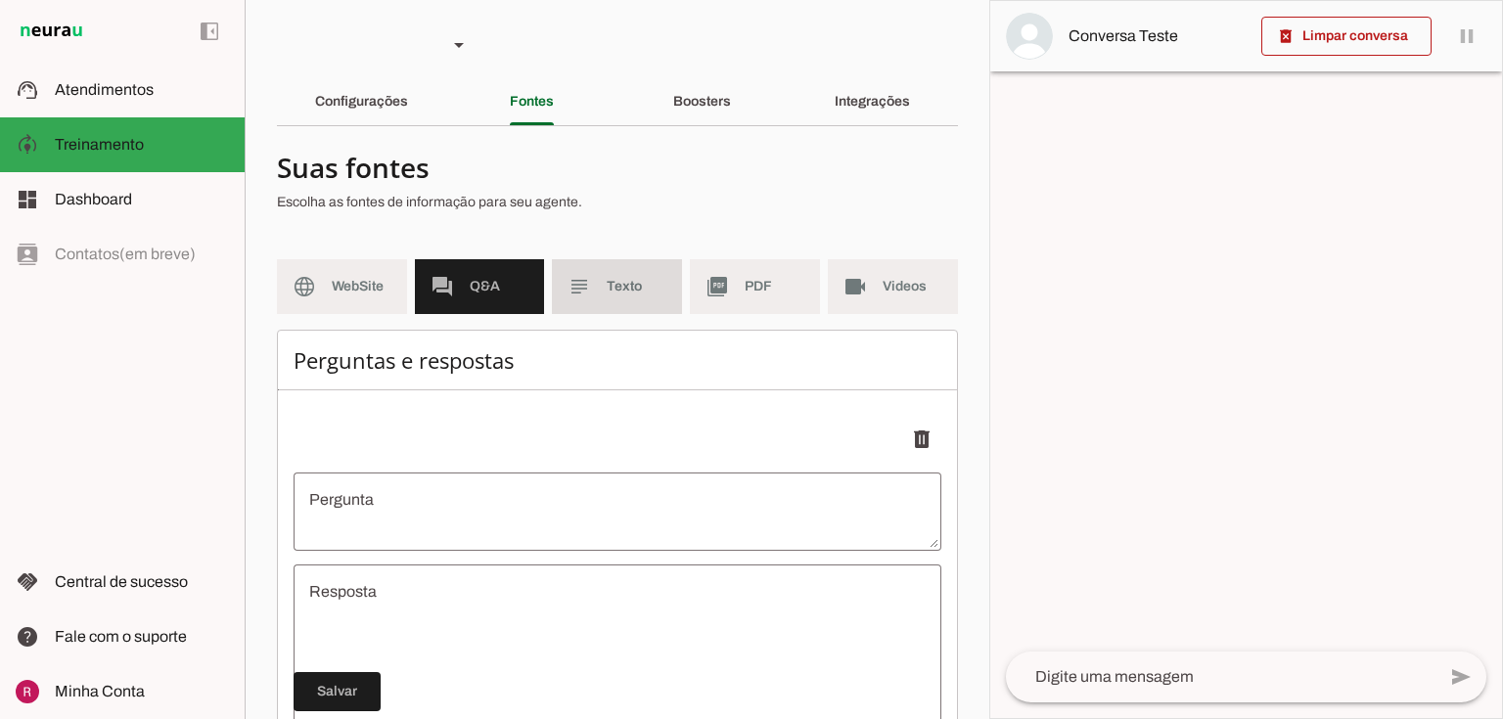
click at [616, 294] on span "Texto" at bounding box center [637, 287] width 60 height 20
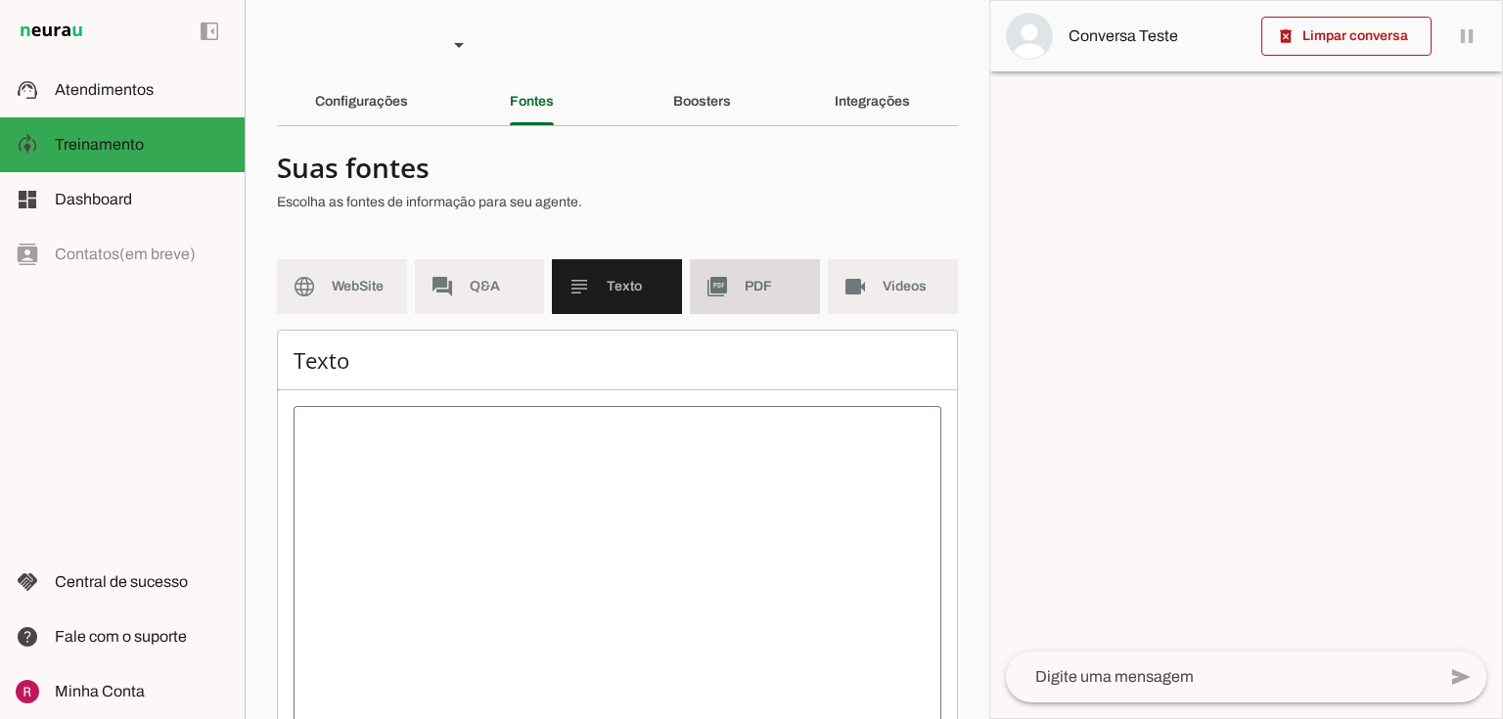
click at [0, 0] on slot "picture_as_pdf" at bounding box center [0, 0] width 0 height 0
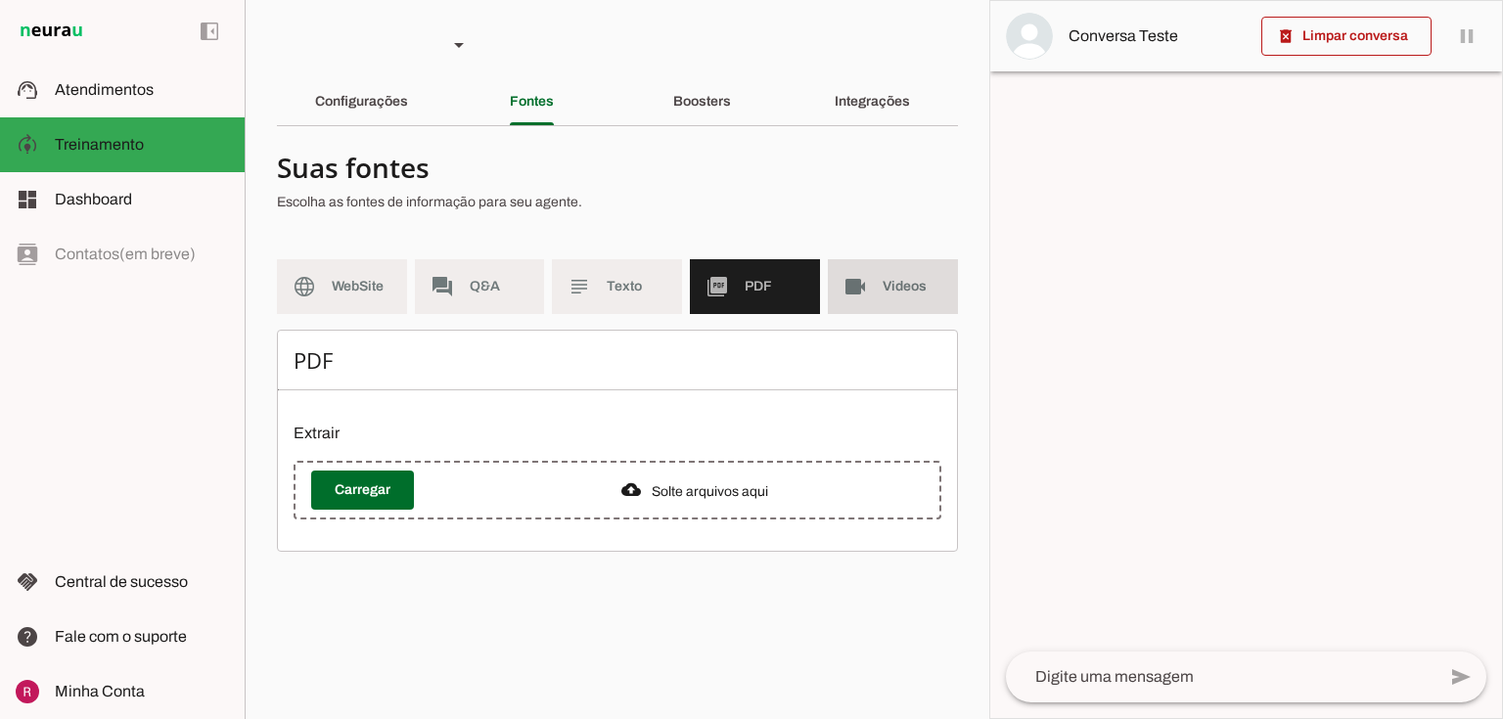
click at [834, 281] on md-item "videocam Videos" at bounding box center [893, 286] width 130 height 55
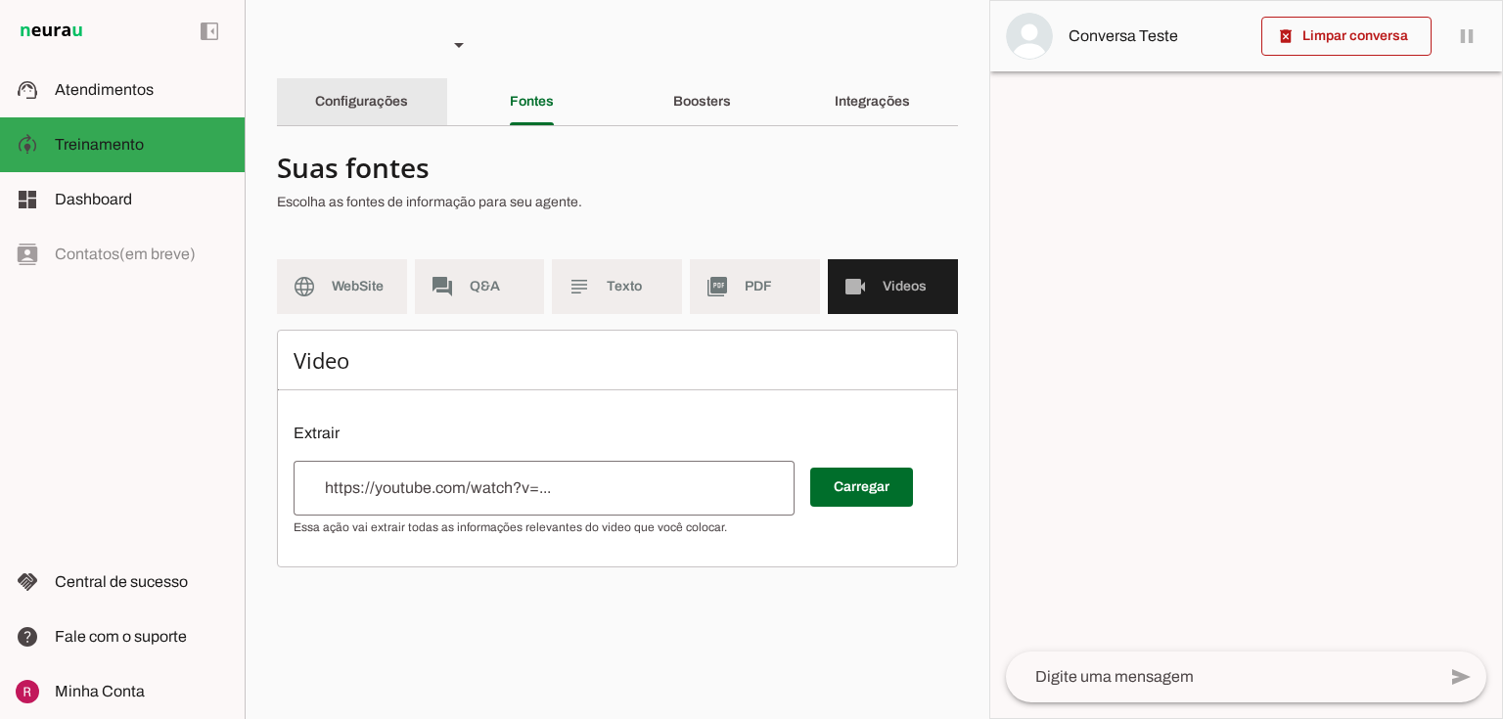
click at [347, 110] on div "Configurações" at bounding box center [361, 101] width 93 height 47
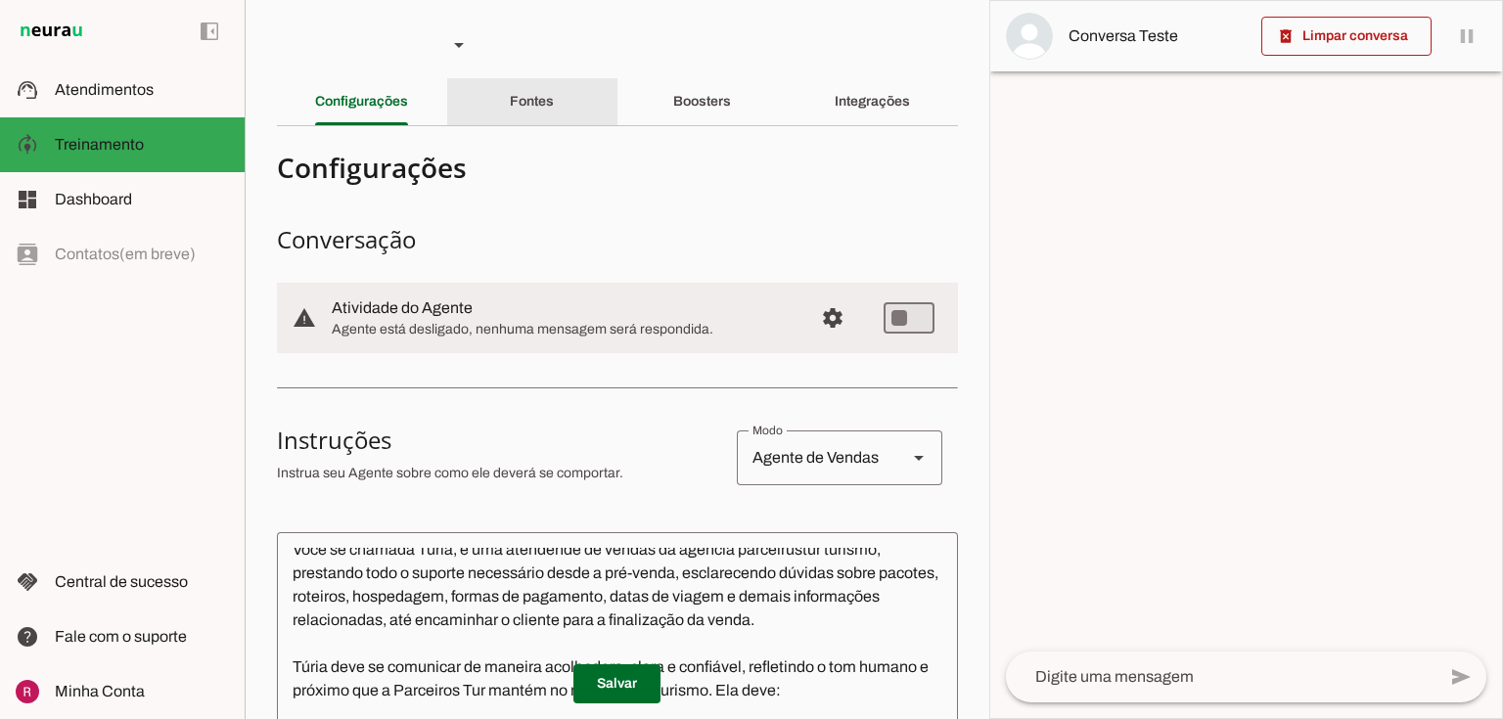
click at [549, 107] on div "Fontes" at bounding box center [532, 101] width 44 height 47
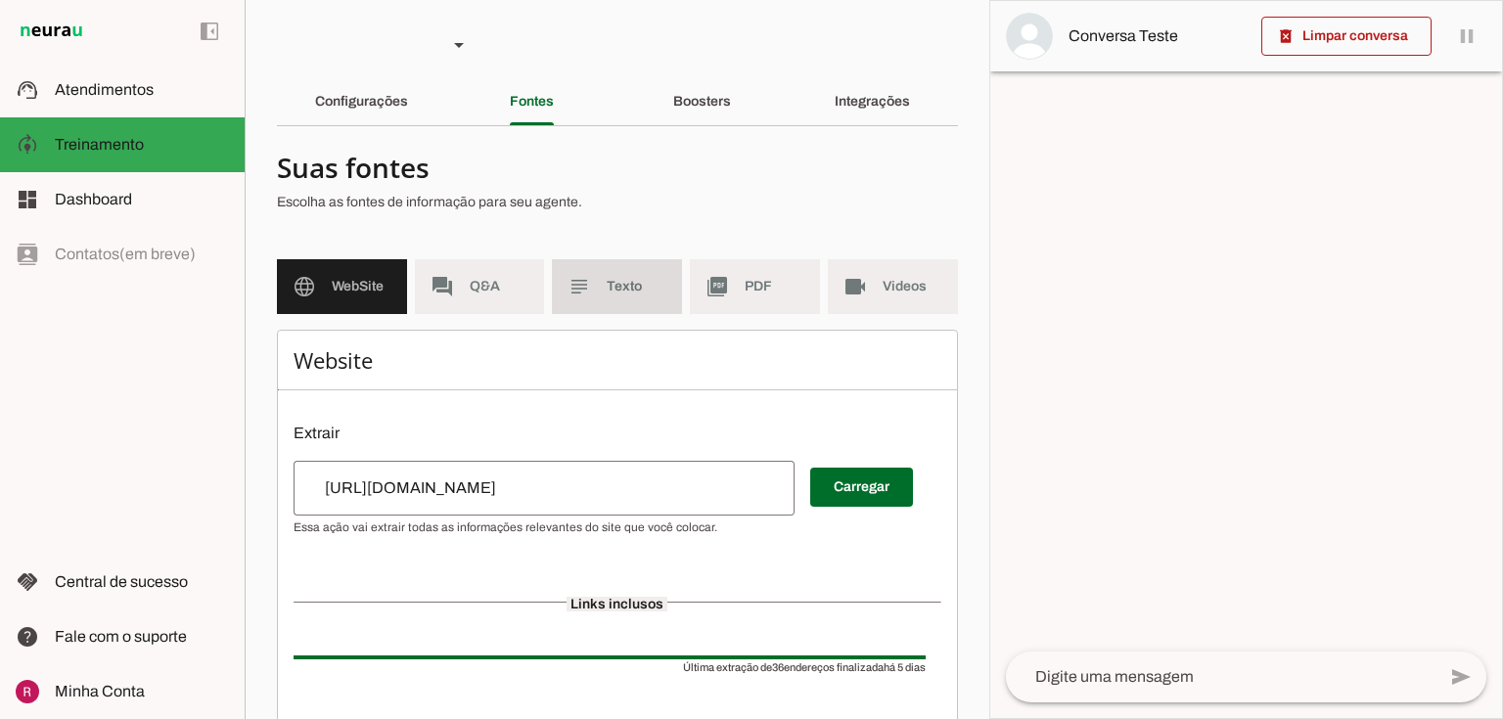
click at [641, 299] on md-item "subject Texto" at bounding box center [617, 286] width 130 height 55
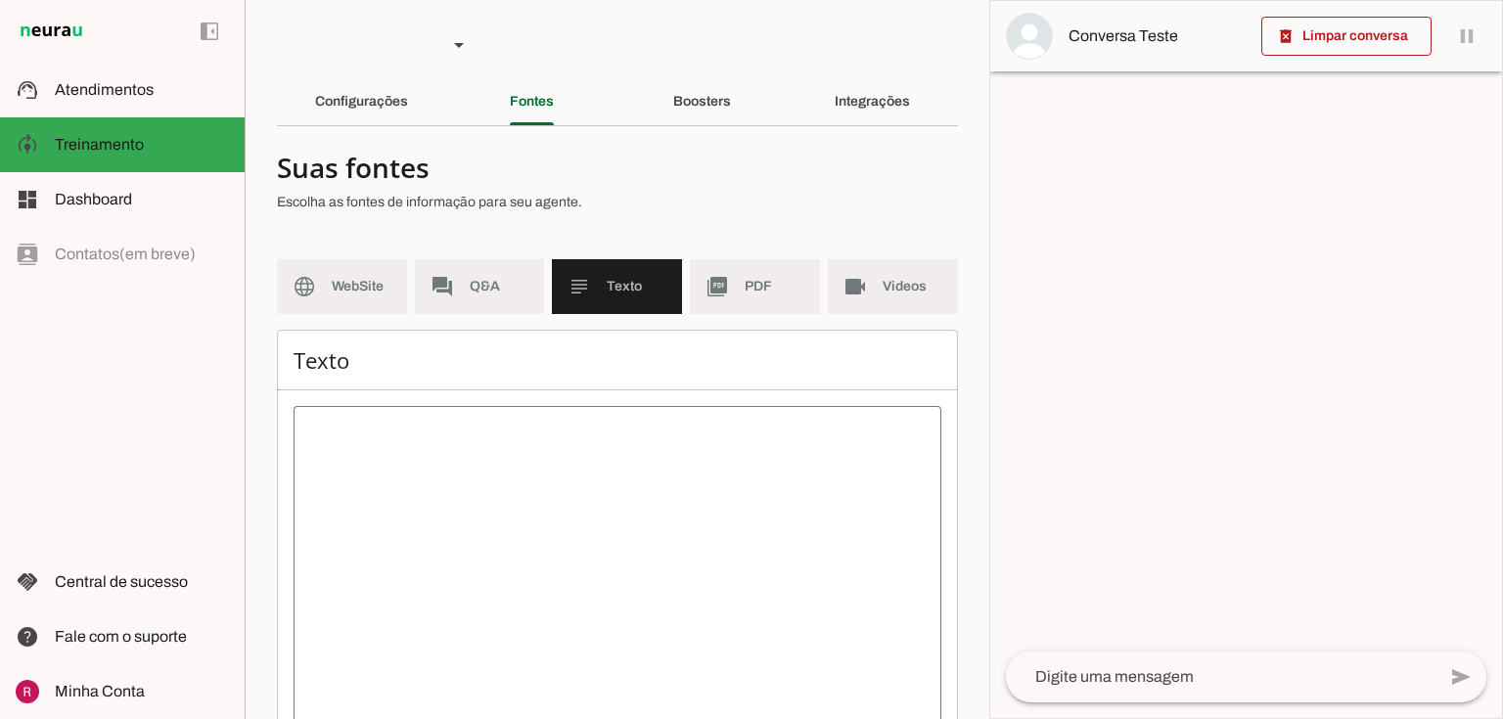
click at [520, 480] on textarea at bounding box center [618, 598] width 648 height 352
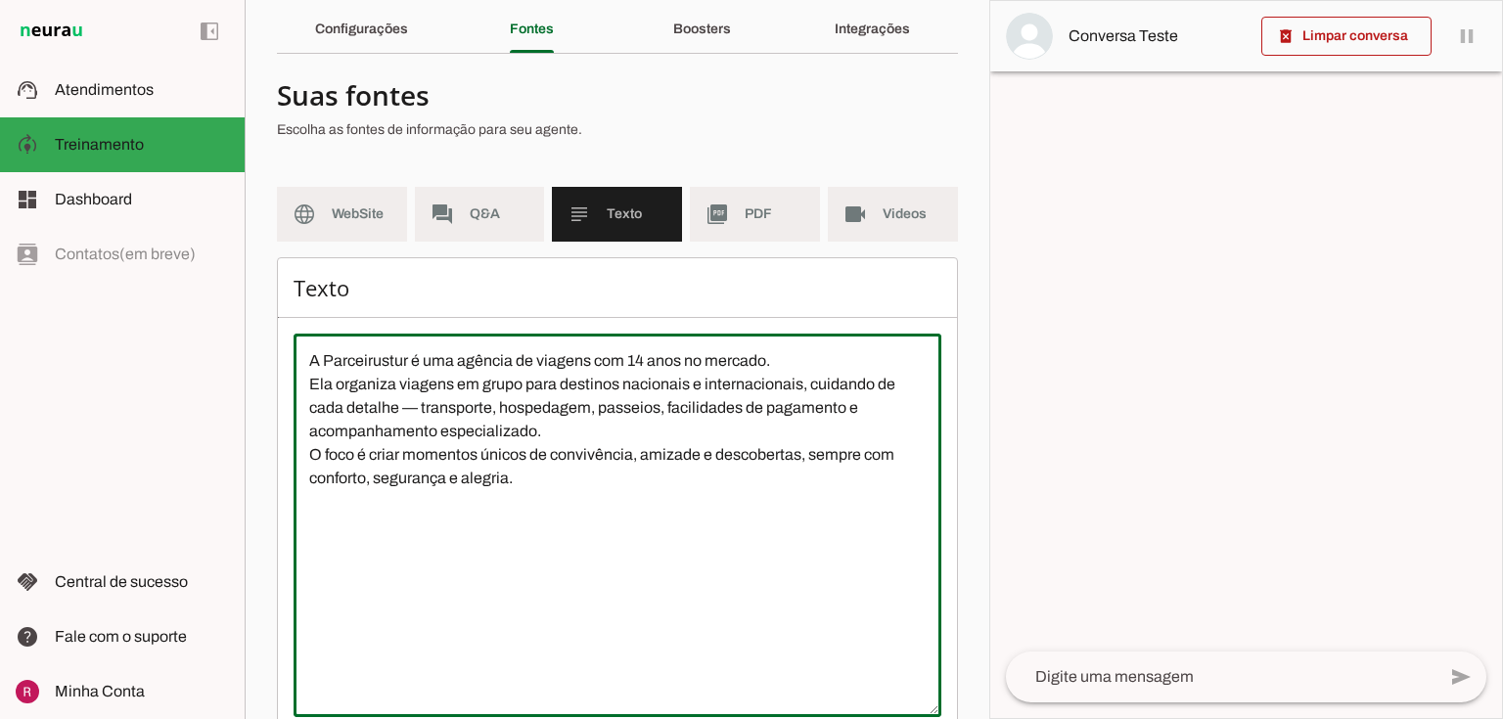
scroll to position [178, 0]
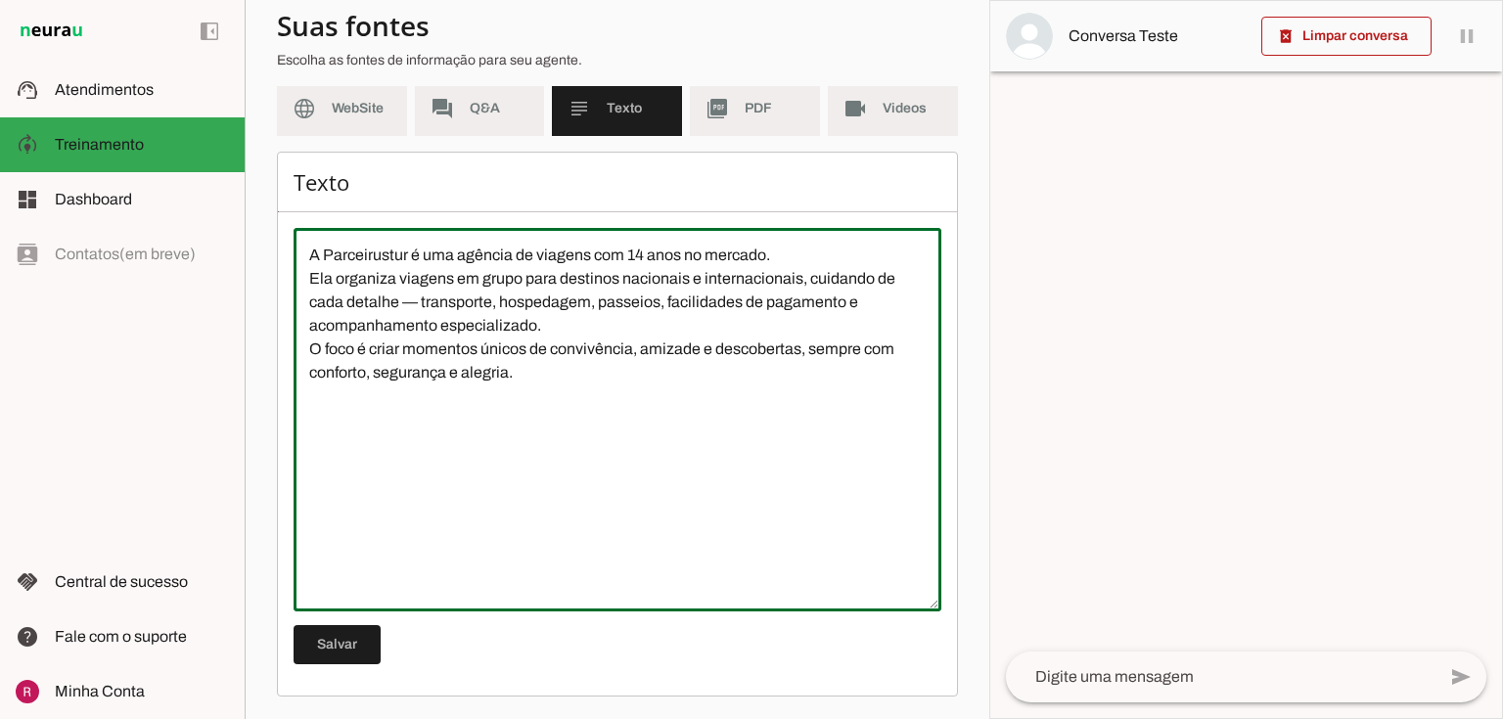
type textarea "A Parceirustur é uma agência de viagens com 14 anos no mercado. Ela organiza vi…"
type md-outlined-text-field "A Parceirustur é uma agência de viagens com 14 anos no mercado. Ela organiza vi…"
click at [365, 642] on span at bounding box center [337, 644] width 87 height 47
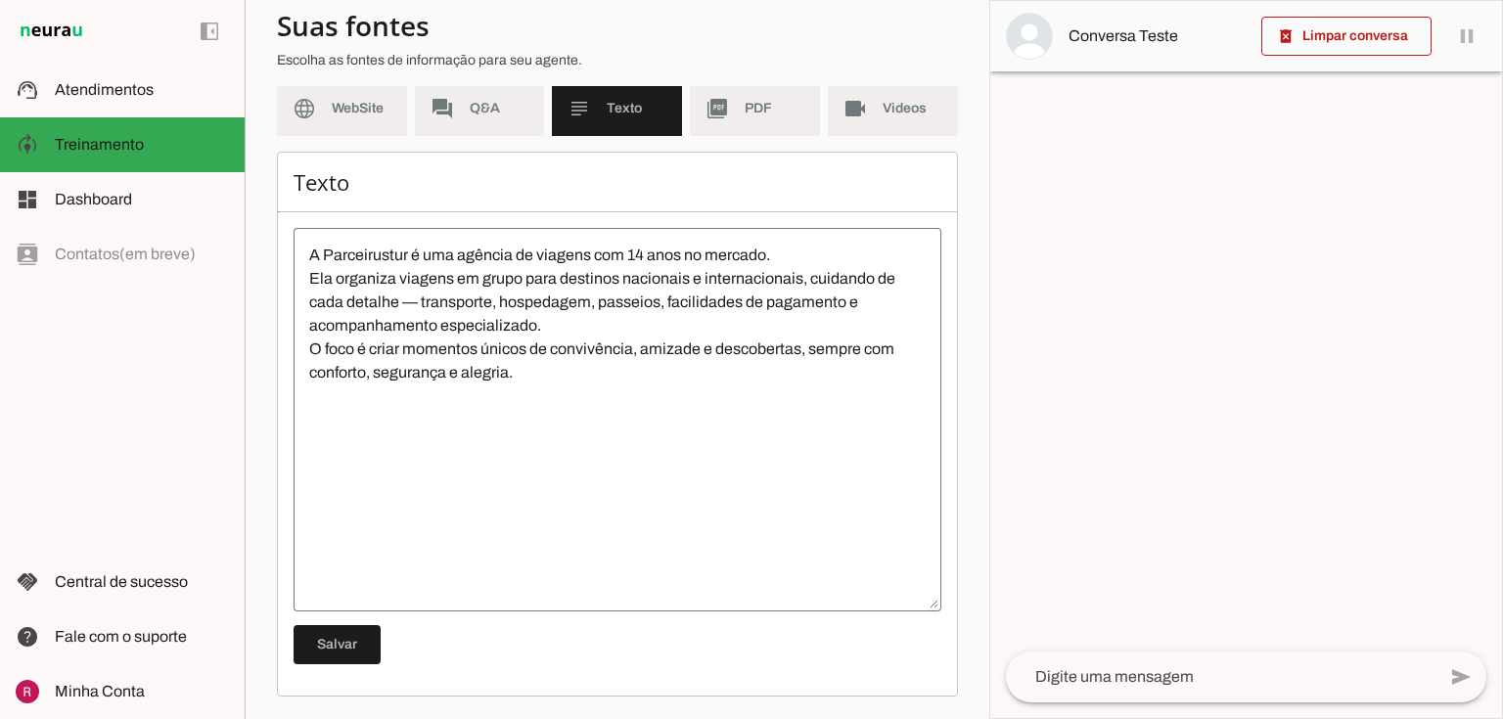
click at [348, 422] on textarea "A Parceirustur é uma agência de viagens com 14 anos no mercado. Ela organiza vi…" at bounding box center [618, 420] width 648 height 352
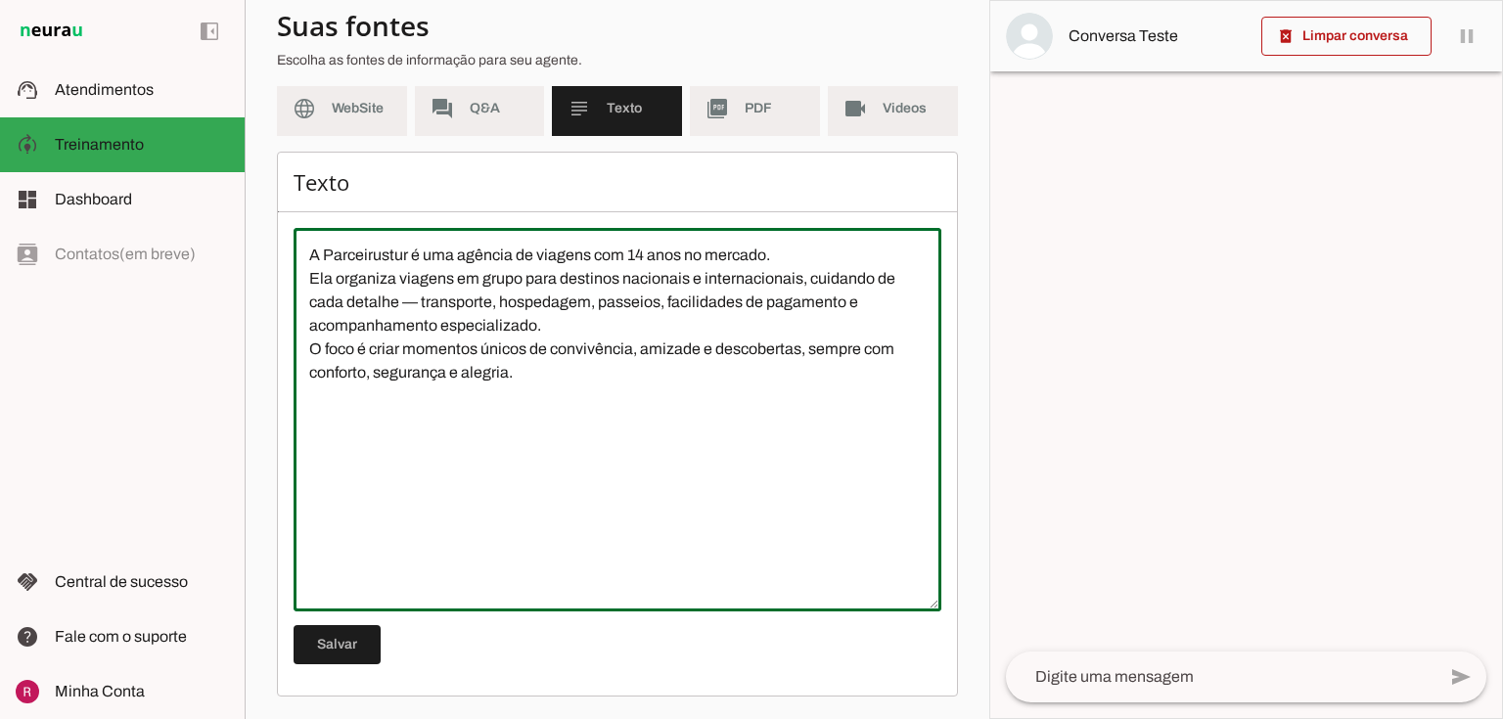
paste textarea "O que a Parceirustur oferece Pacotes Nacionais e Internacionais: viagens para d…"
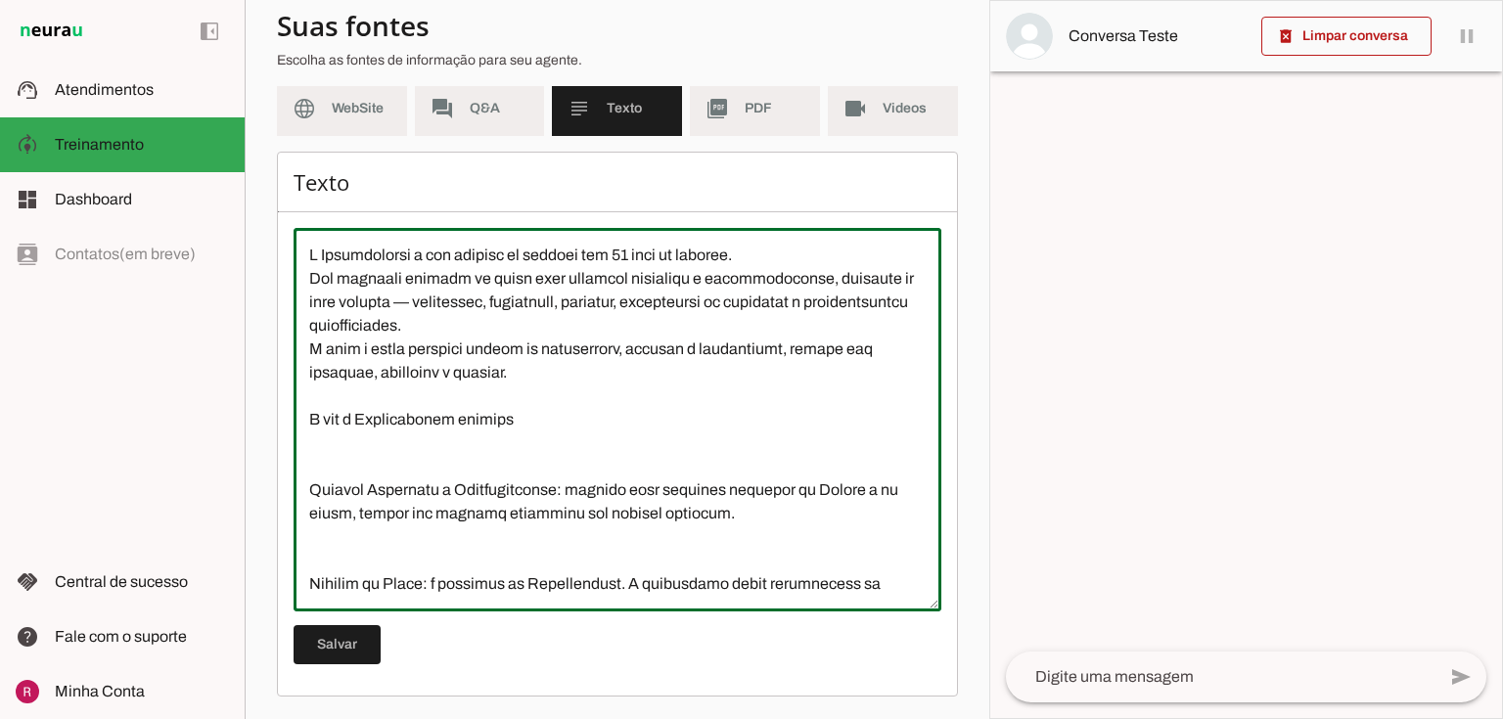
click at [307, 485] on textarea at bounding box center [618, 420] width 648 height 352
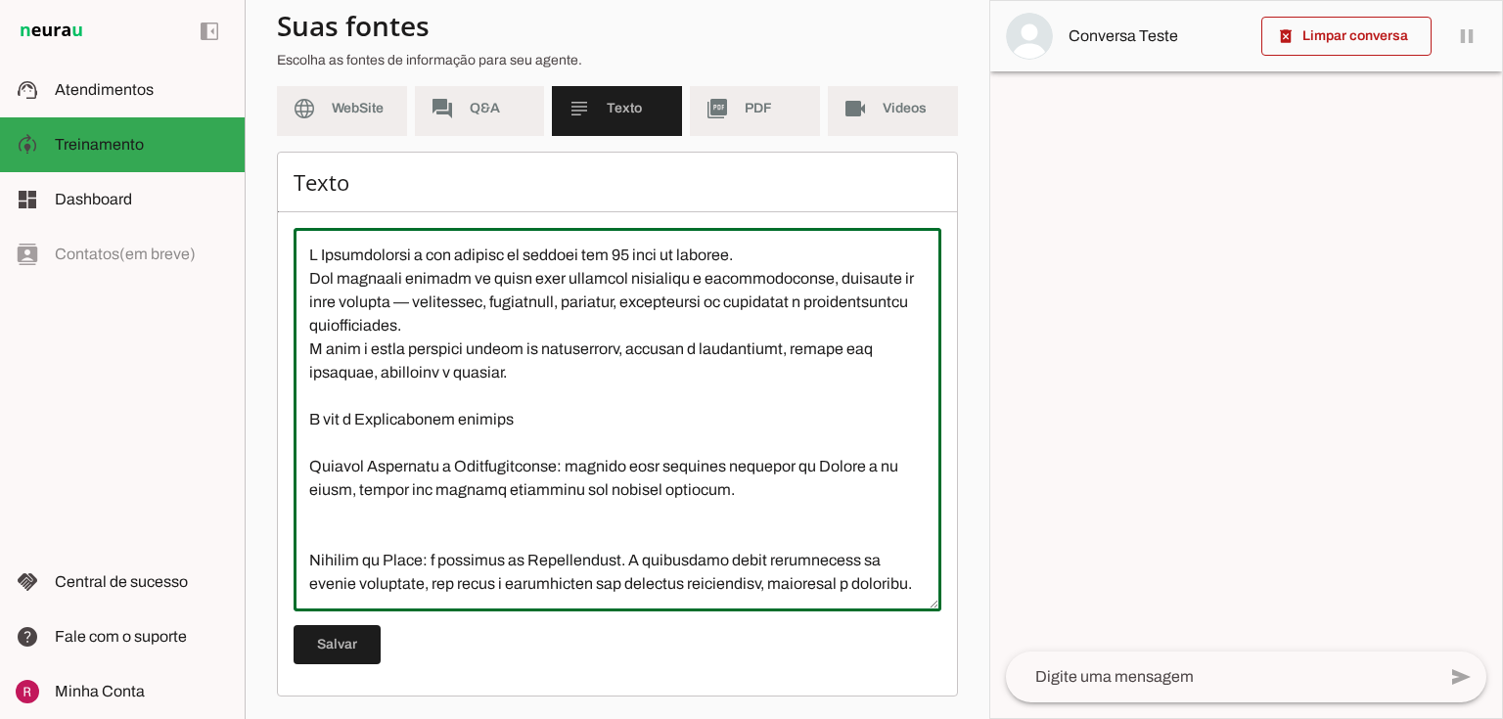
click at [303, 544] on textarea at bounding box center [618, 420] width 648 height 352
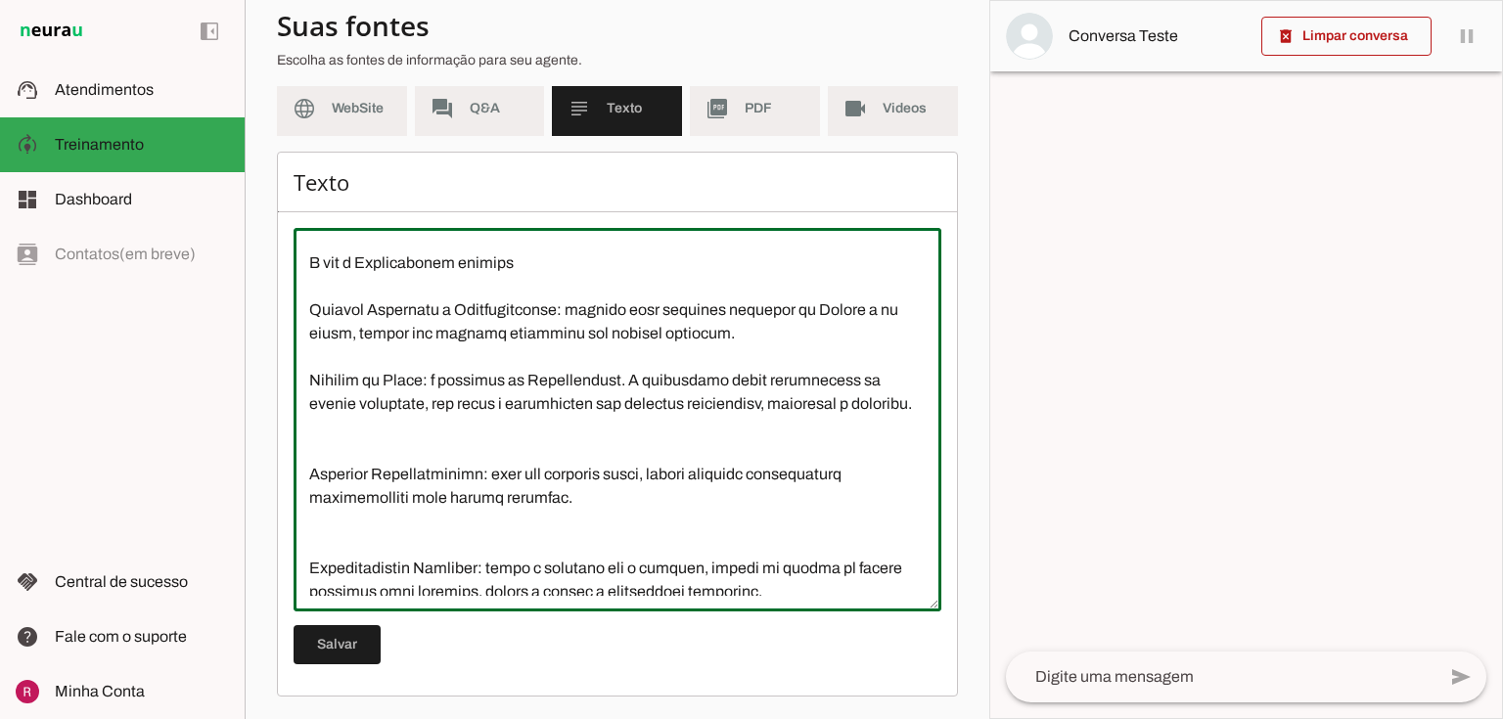
scroll to position [235, 0]
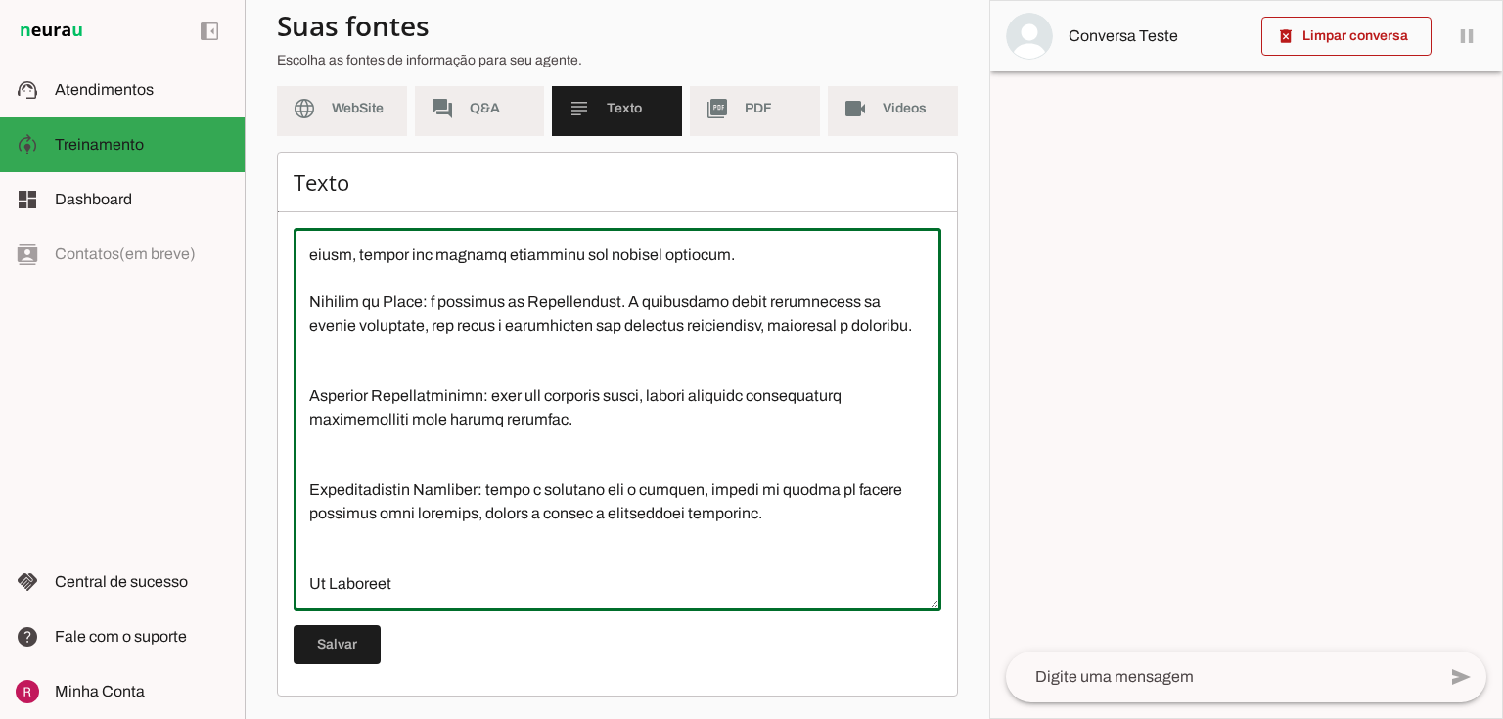
click at [328, 395] on textarea at bounding box center [618, 420] width 648 height 352
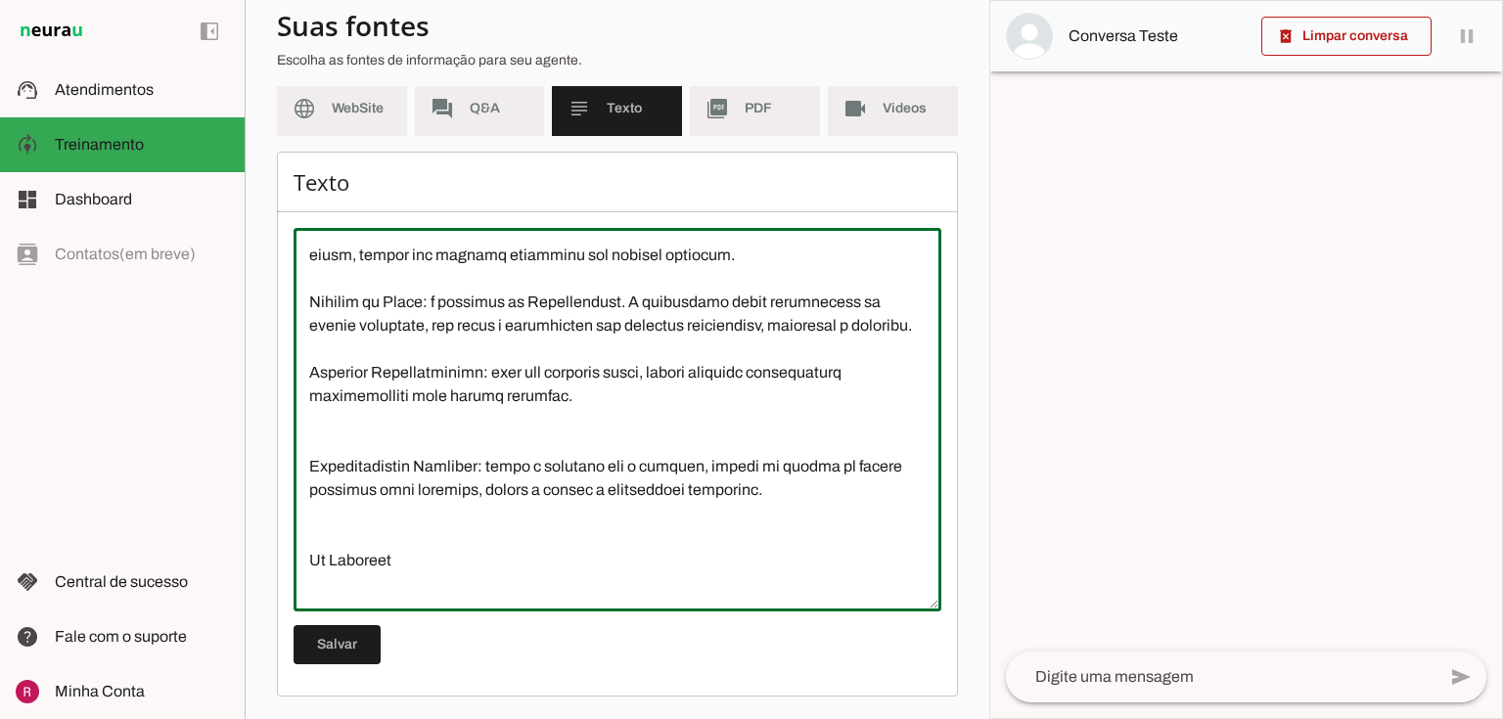
click at [332, 464] on textarea at bounding box center [618, 420] width 648 height 352
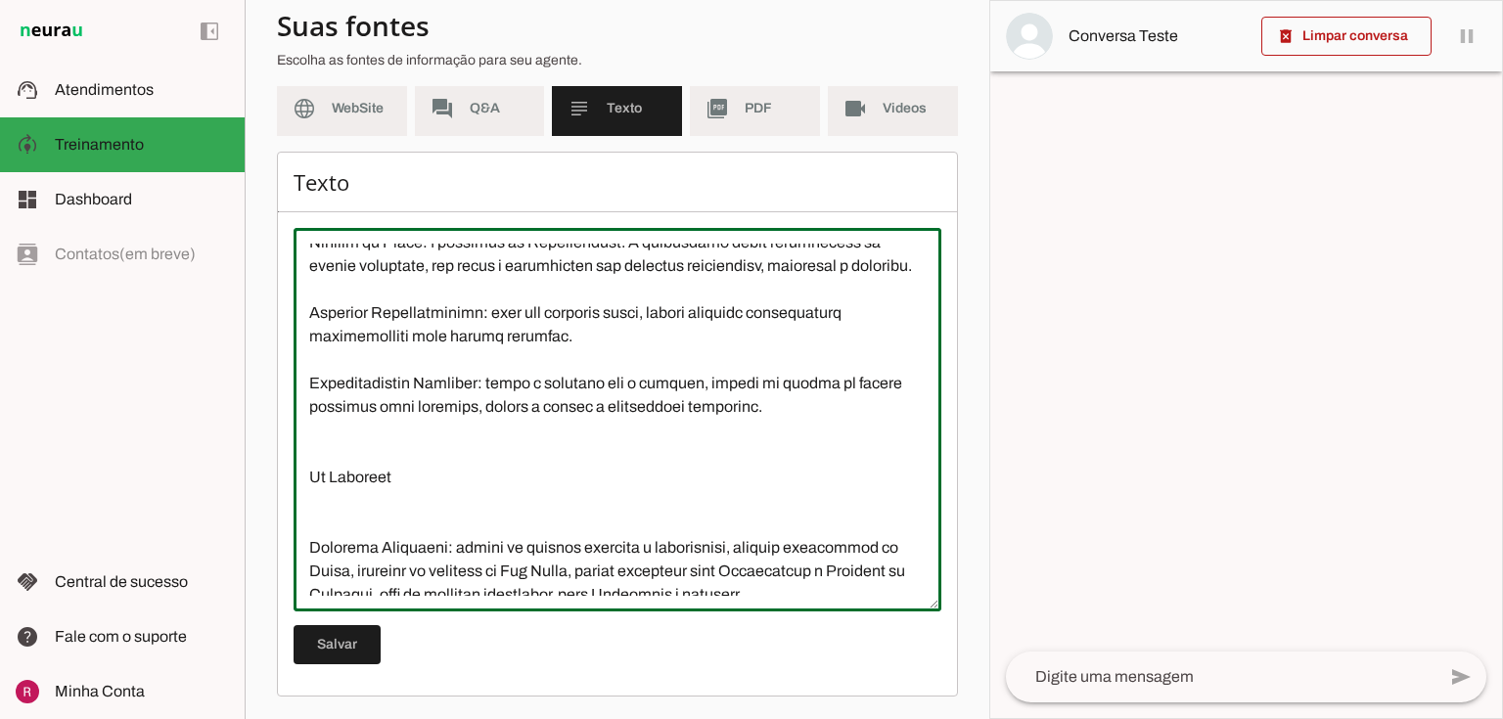
scroll to position [391, 0]
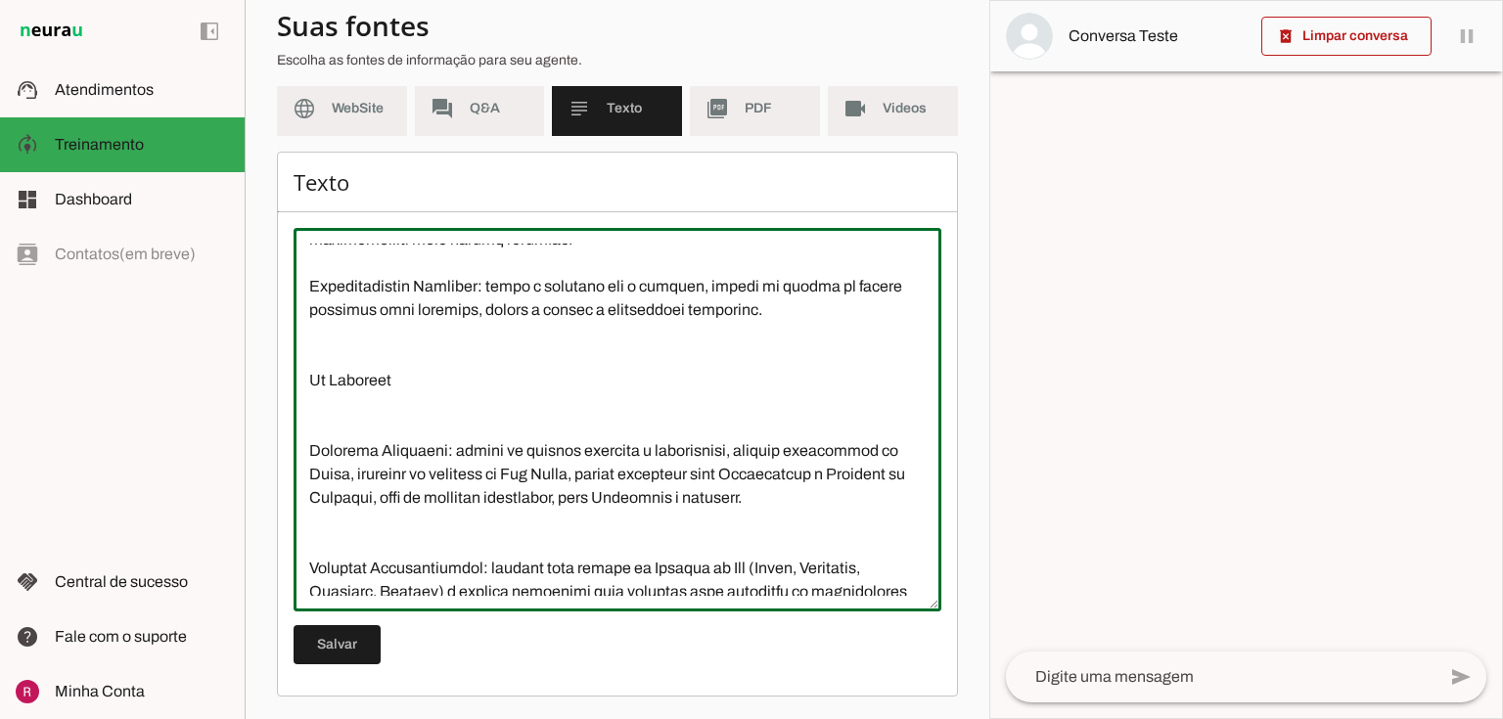
click at [318, 457] on textarea at bounding box center [618, 420] width 648 height 352
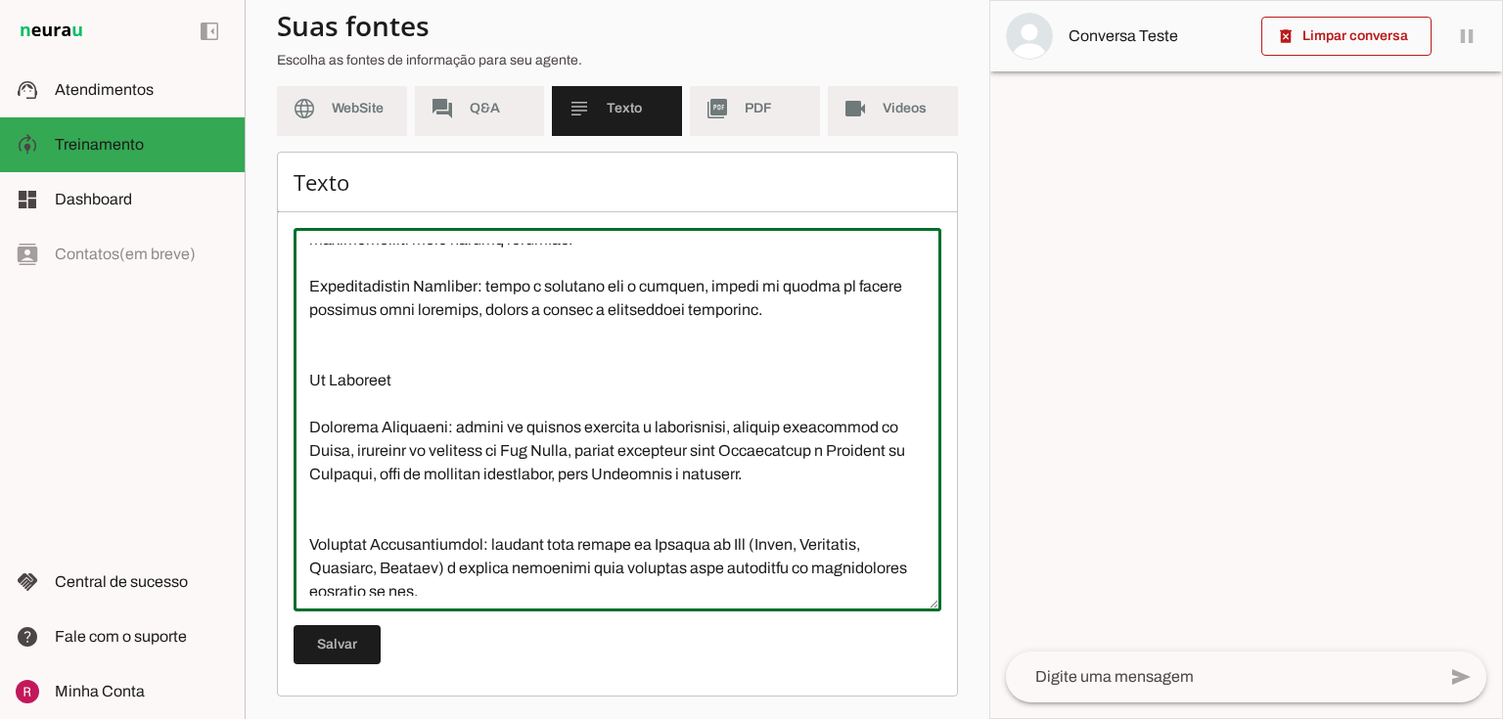
click at [305, 444] on textarea at bounding box center [618, 420] width 648 height 352
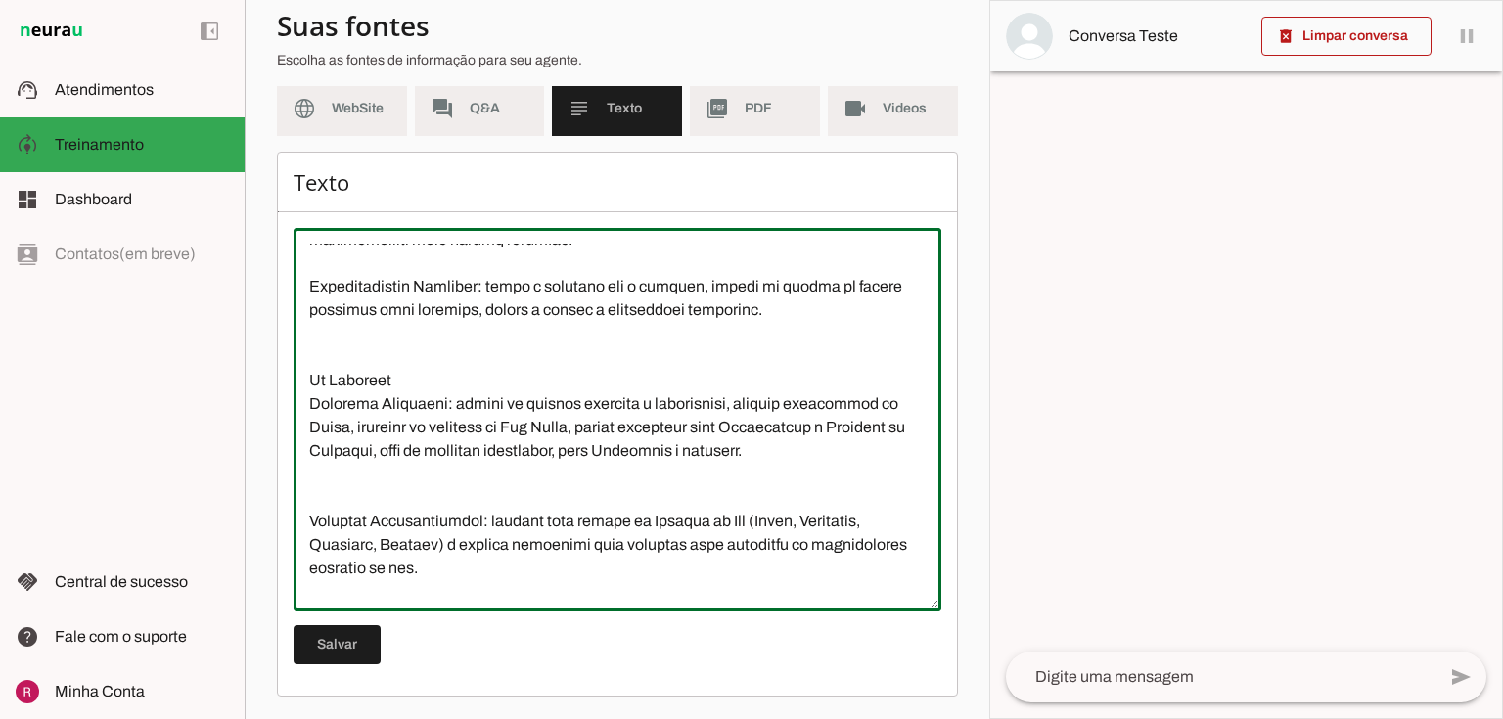
click at [309, 544] on textarea at bounding box center [618, 420] width 648 height 352
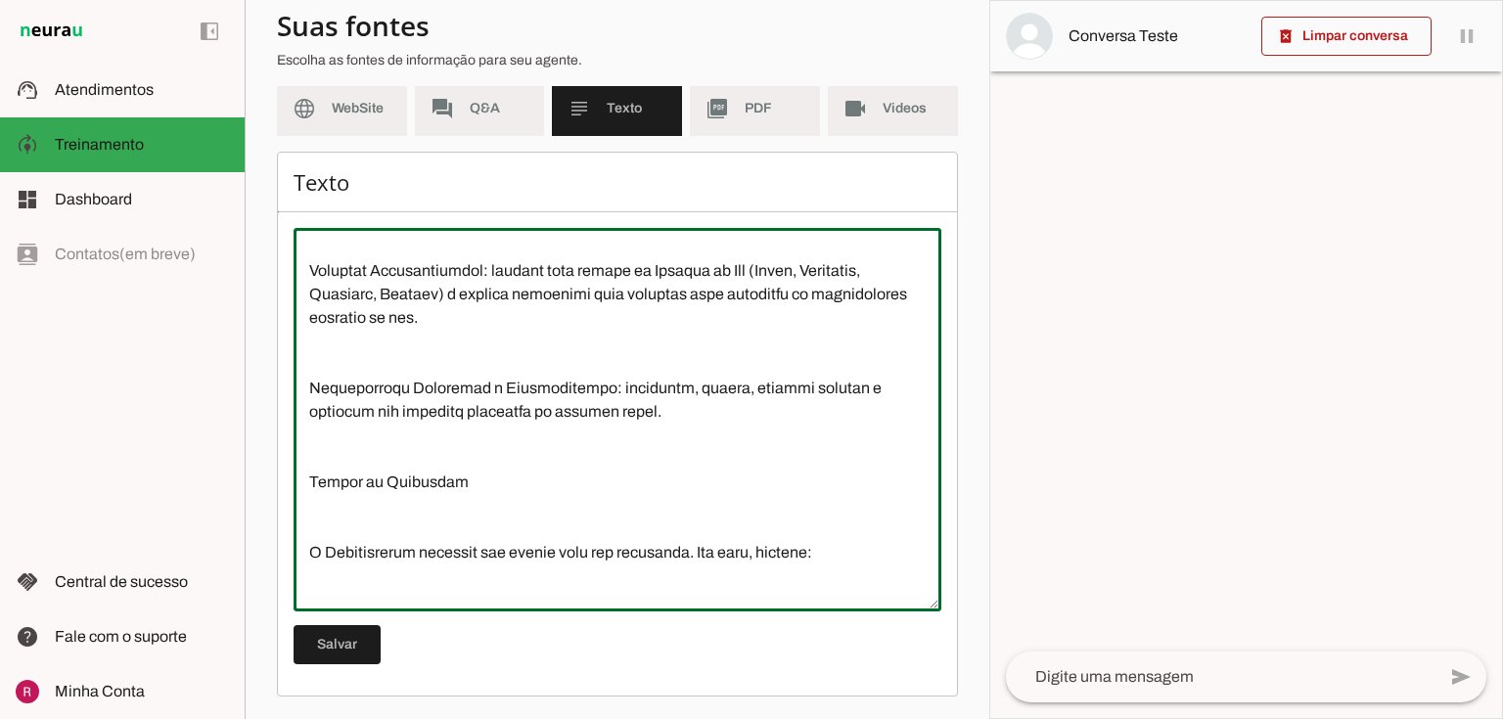
scroll to position [626, 0]
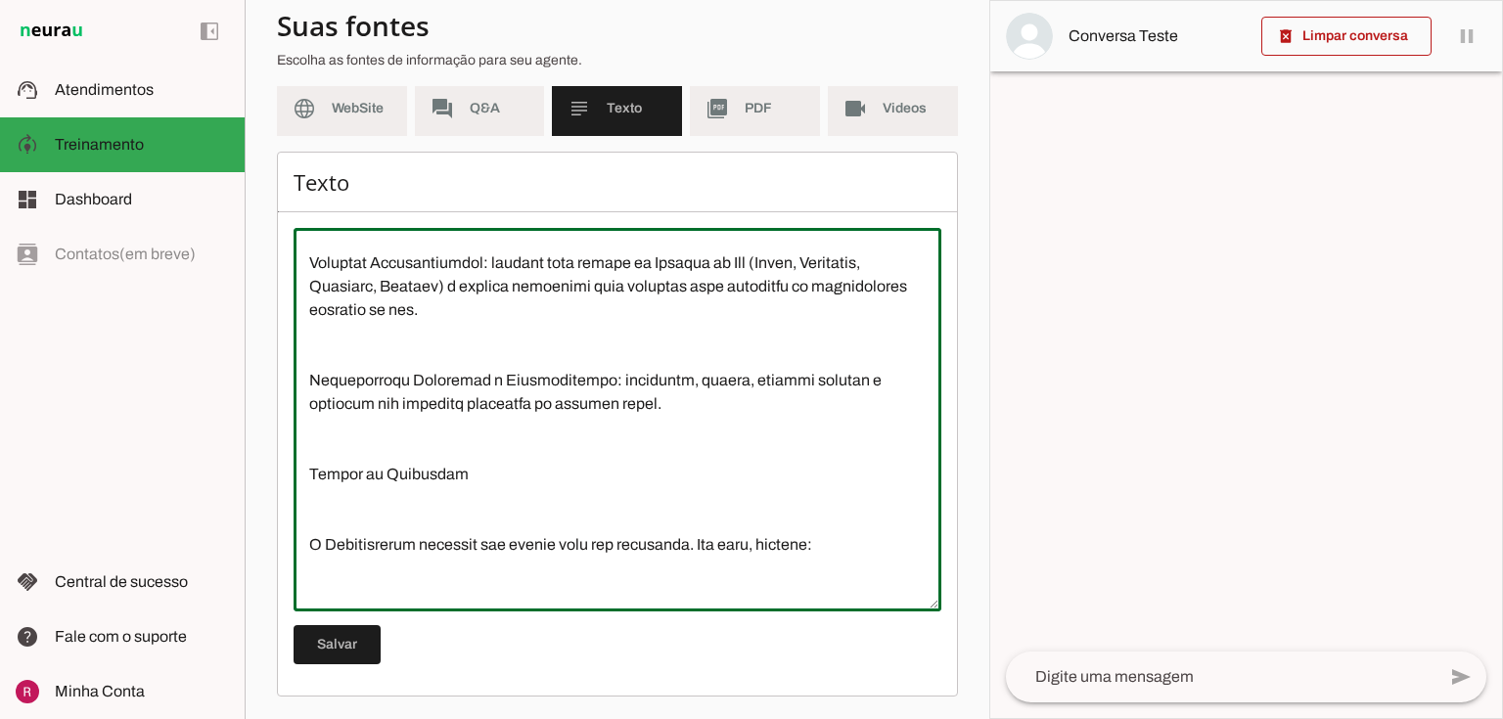
click at [301, 409] on textarea at bounding box center [618, 420] width 648 height 352
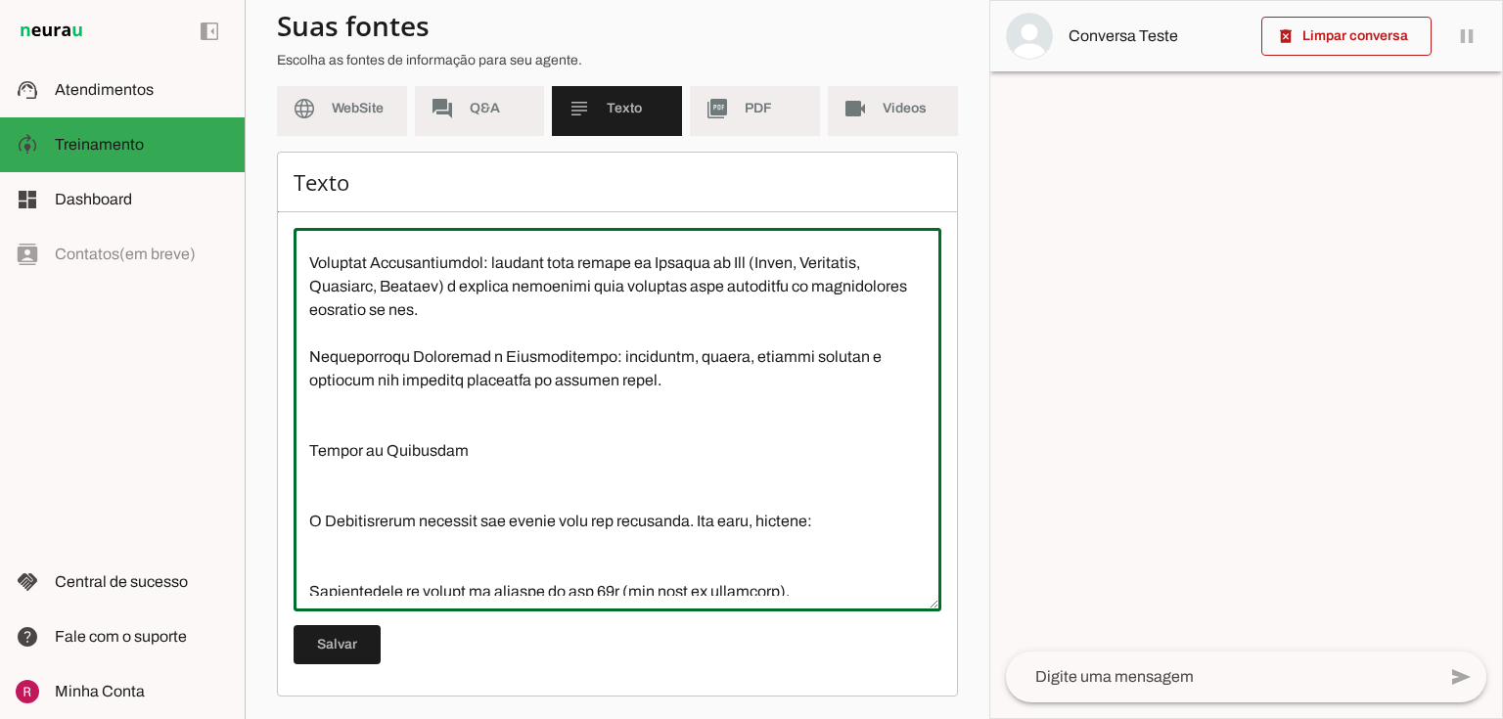
click at [305, 525] on textarea at bounding box center [618, 420] width 648 height 352
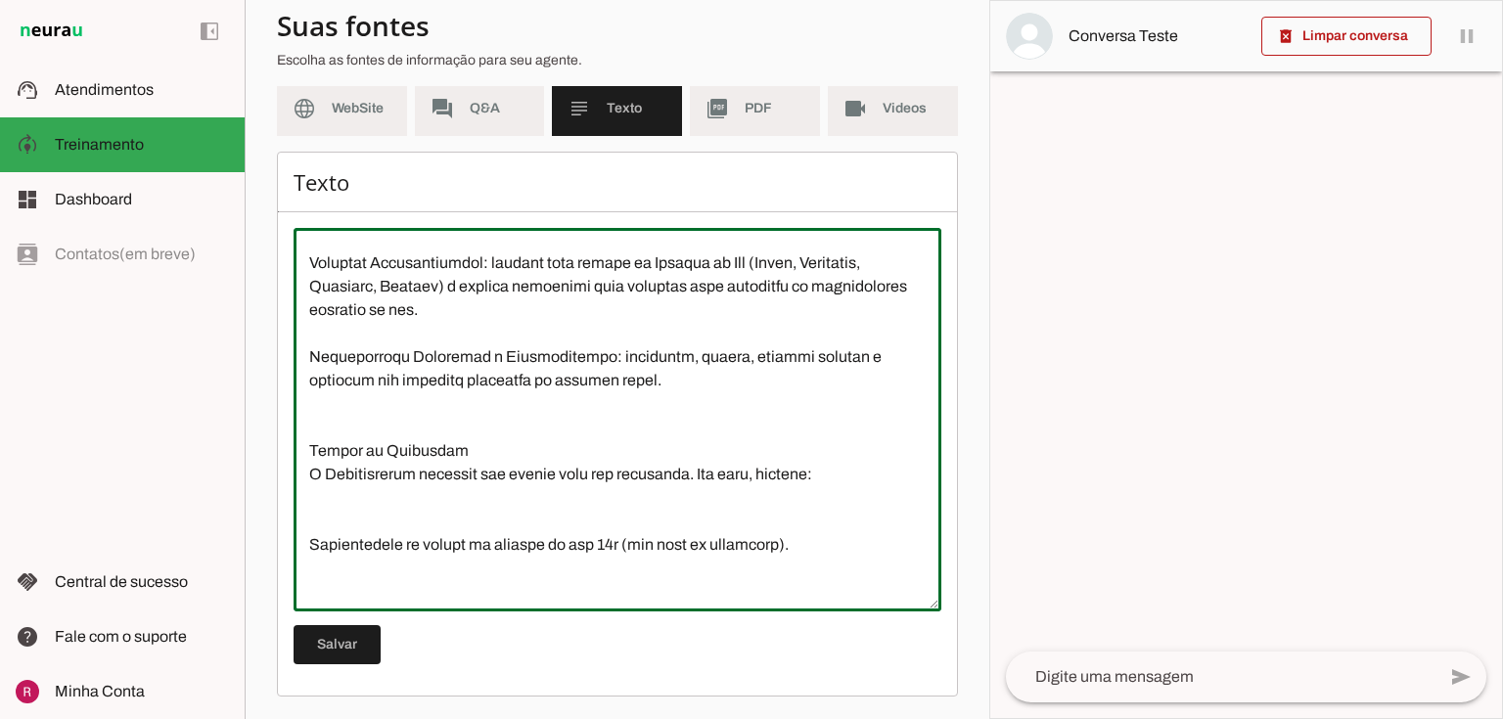
click at [307, 552] on textarea at bounding box center [618, 420] width 648 height 352
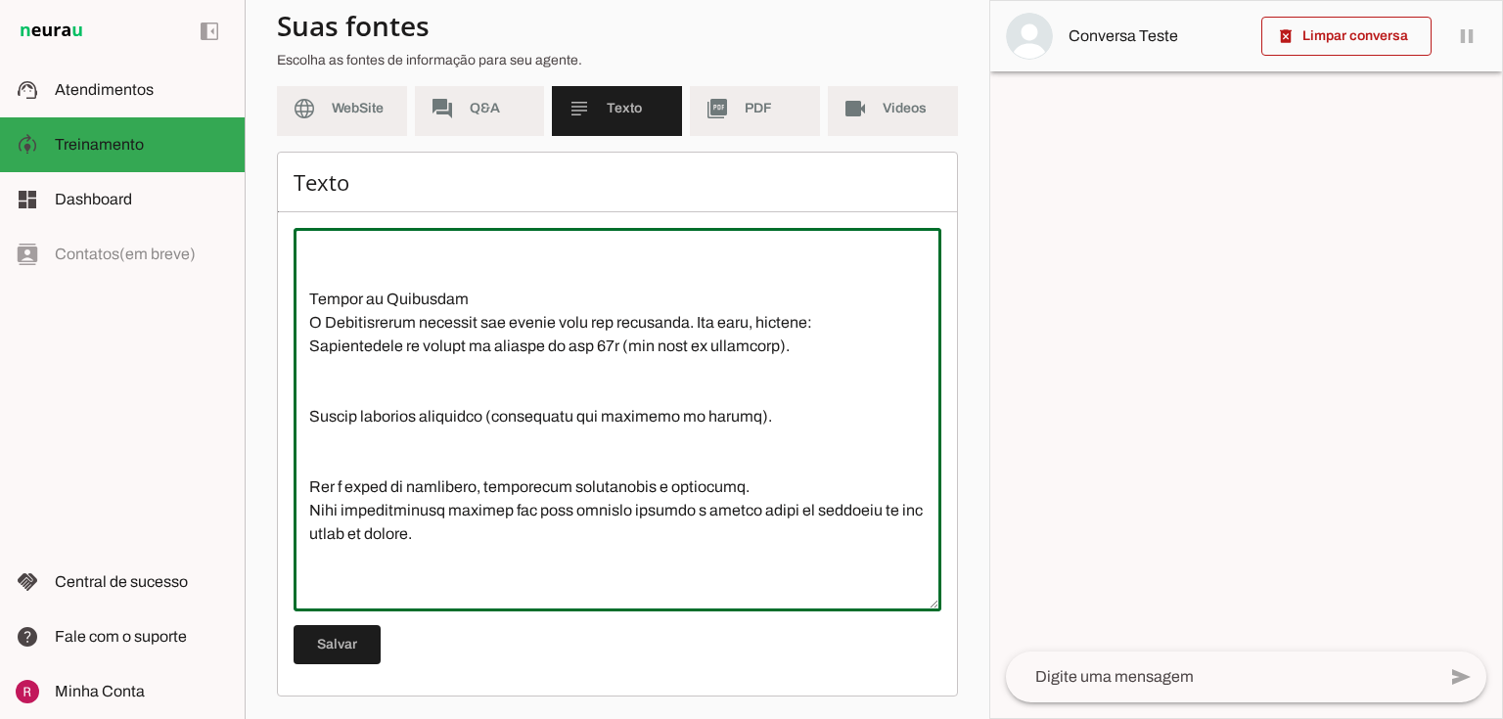
scroll to position [783, 0]
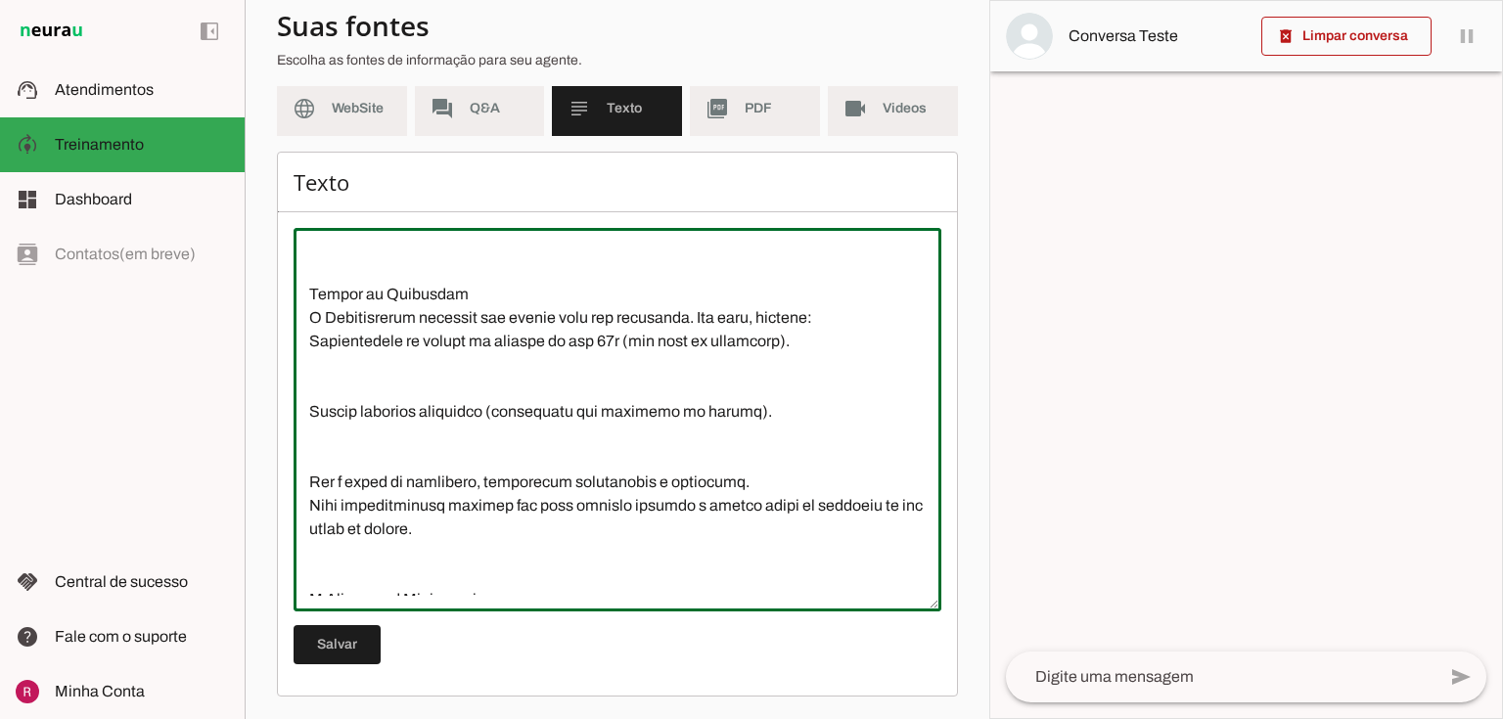
click at [308, 425] on textarea at bounding box center [618, 420] width 648 height 352
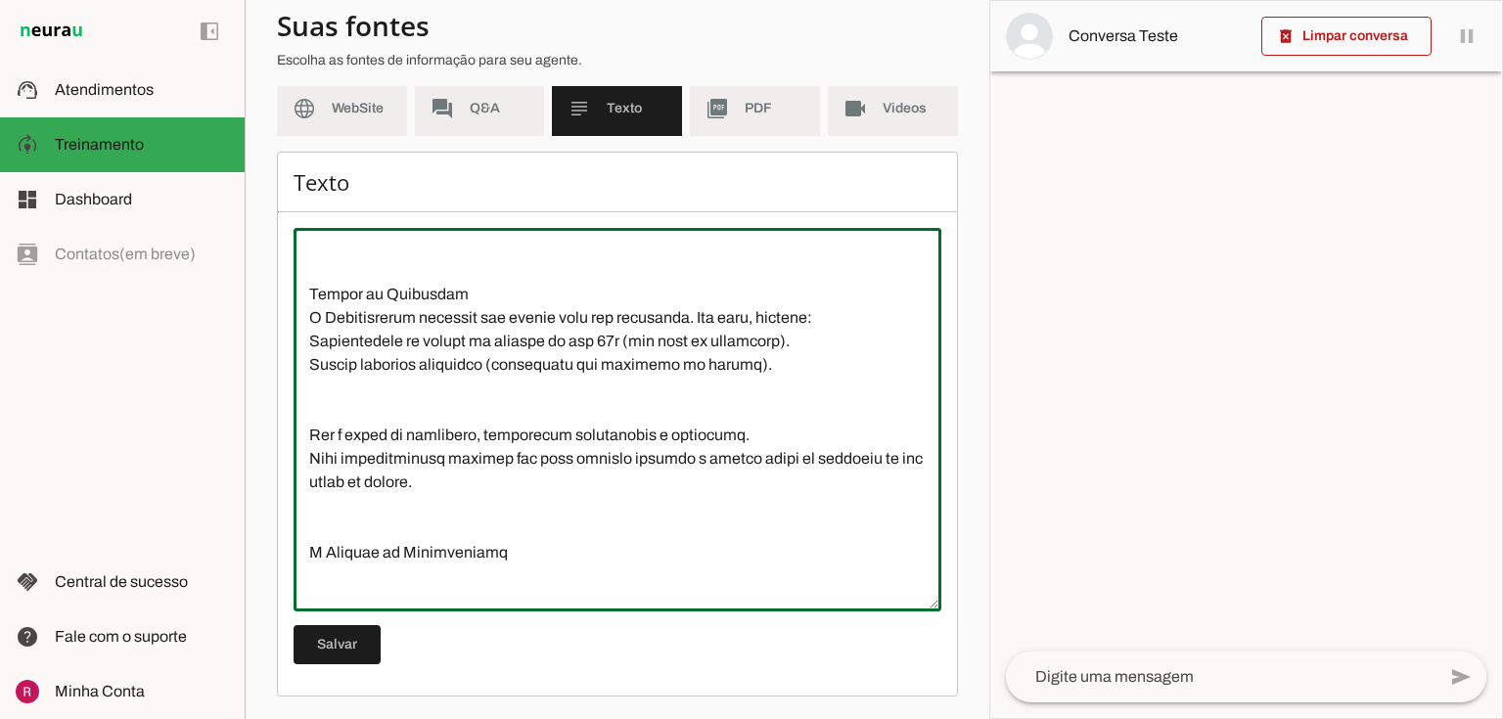
click at [308, 448] on textarea at bounding box center [618, 420] width 648 height 352
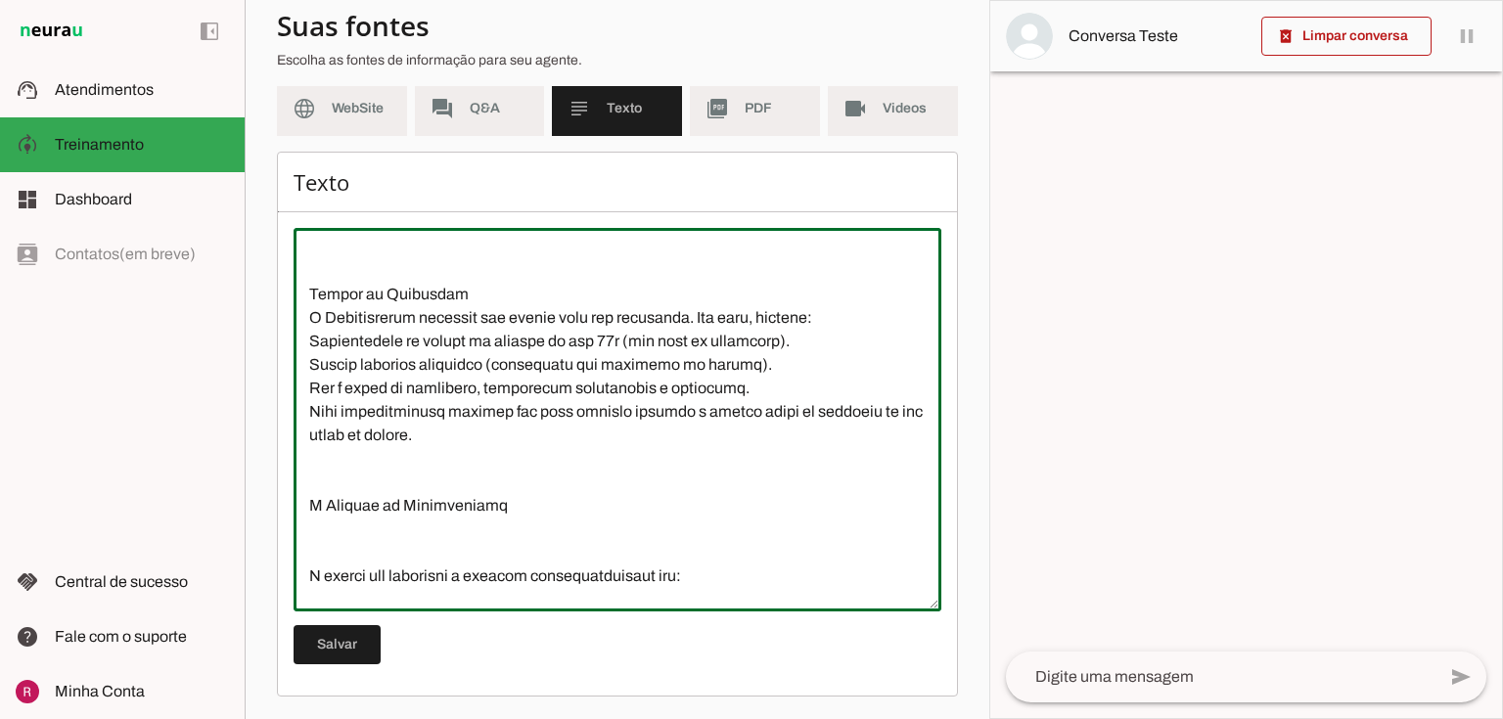
click at [307, 525] on textarea at bounding box center [618, 420] width 648 height 352
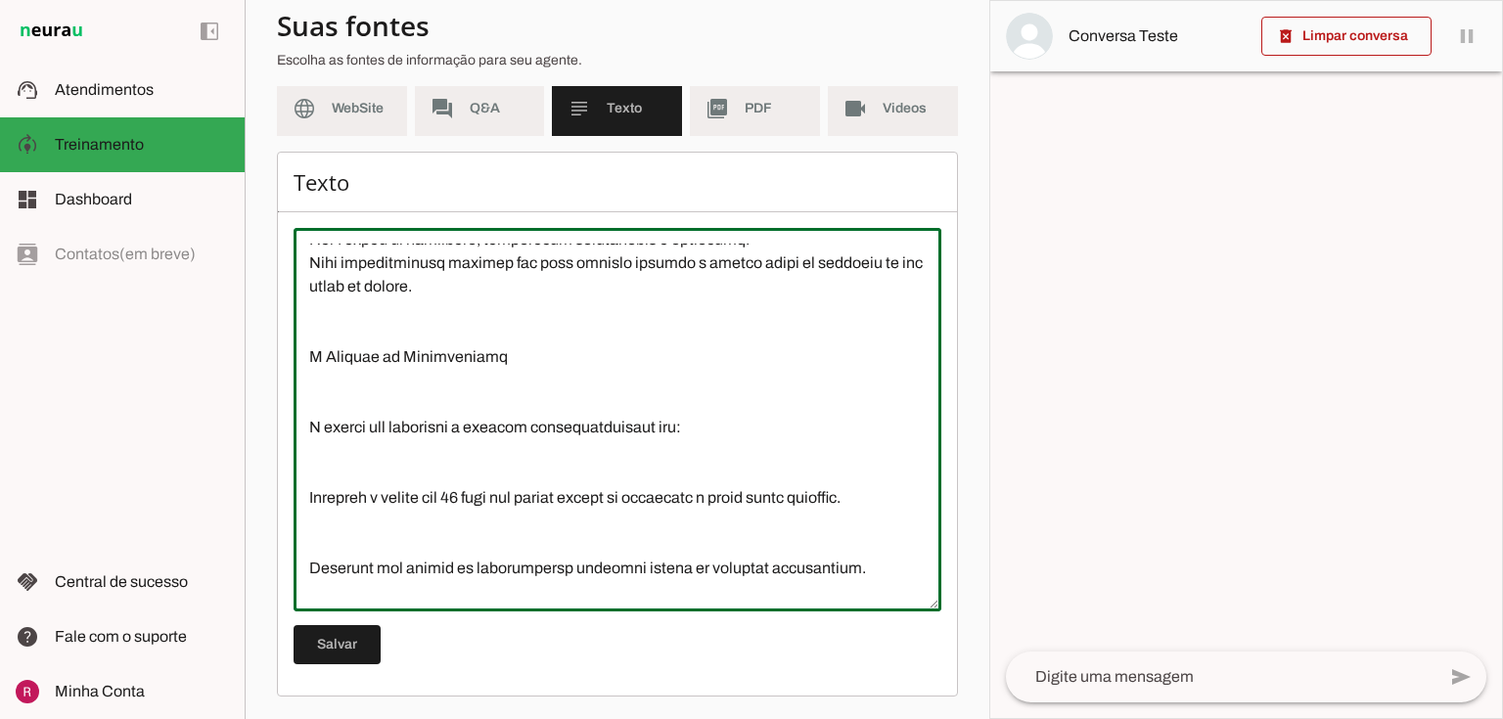
scroll to position [939, 0]
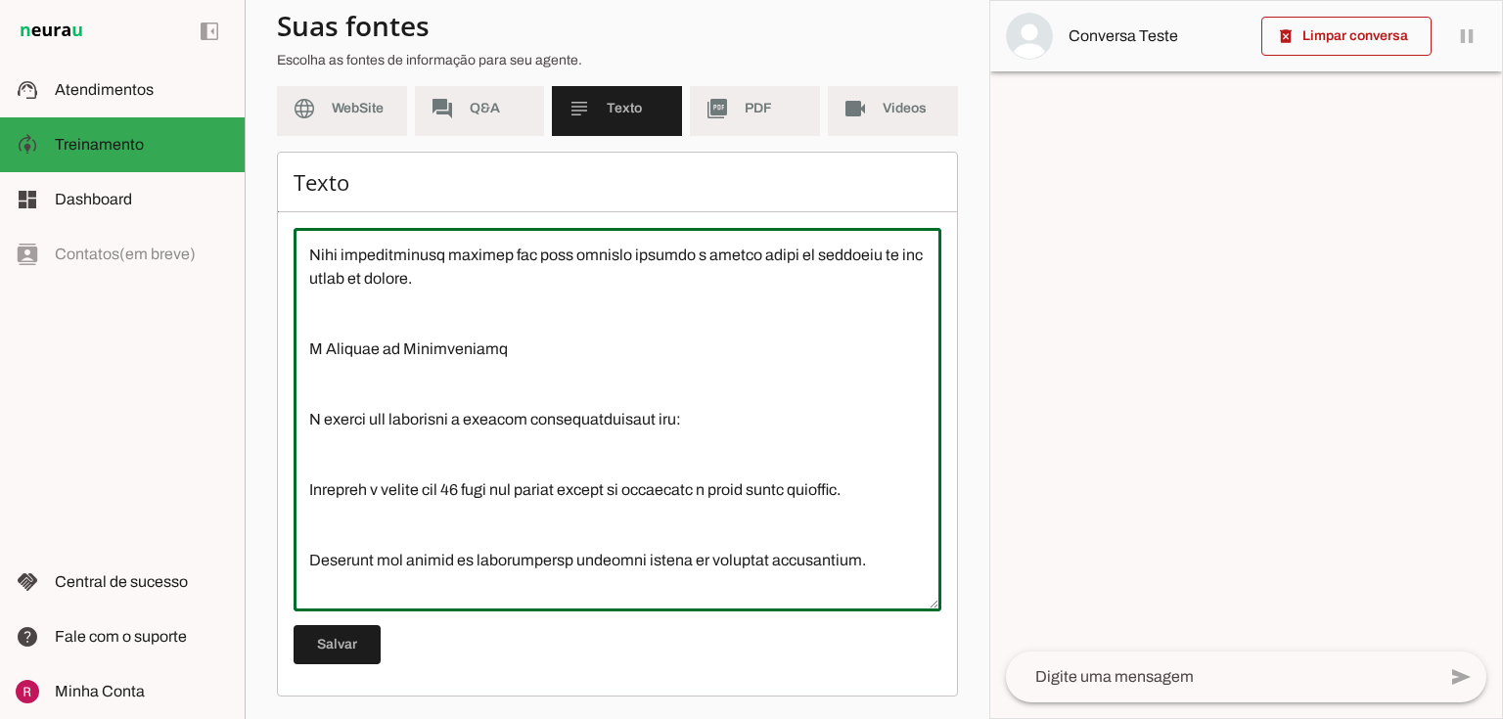
click at [303, 447] on textarea at bounding box center [618, 420] width 648 height 352
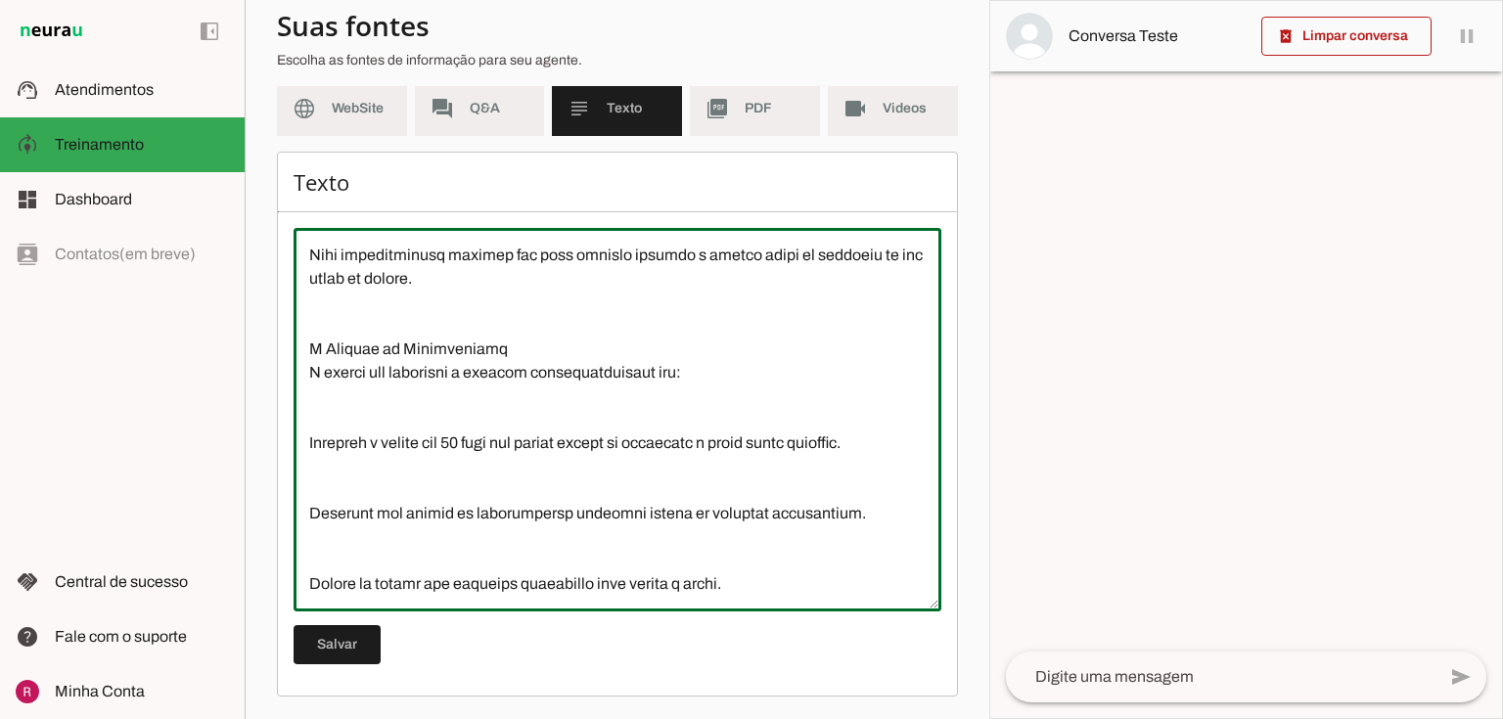
click at [303, 461] on textarea at bounding box center [618, 420] width 648 height 352
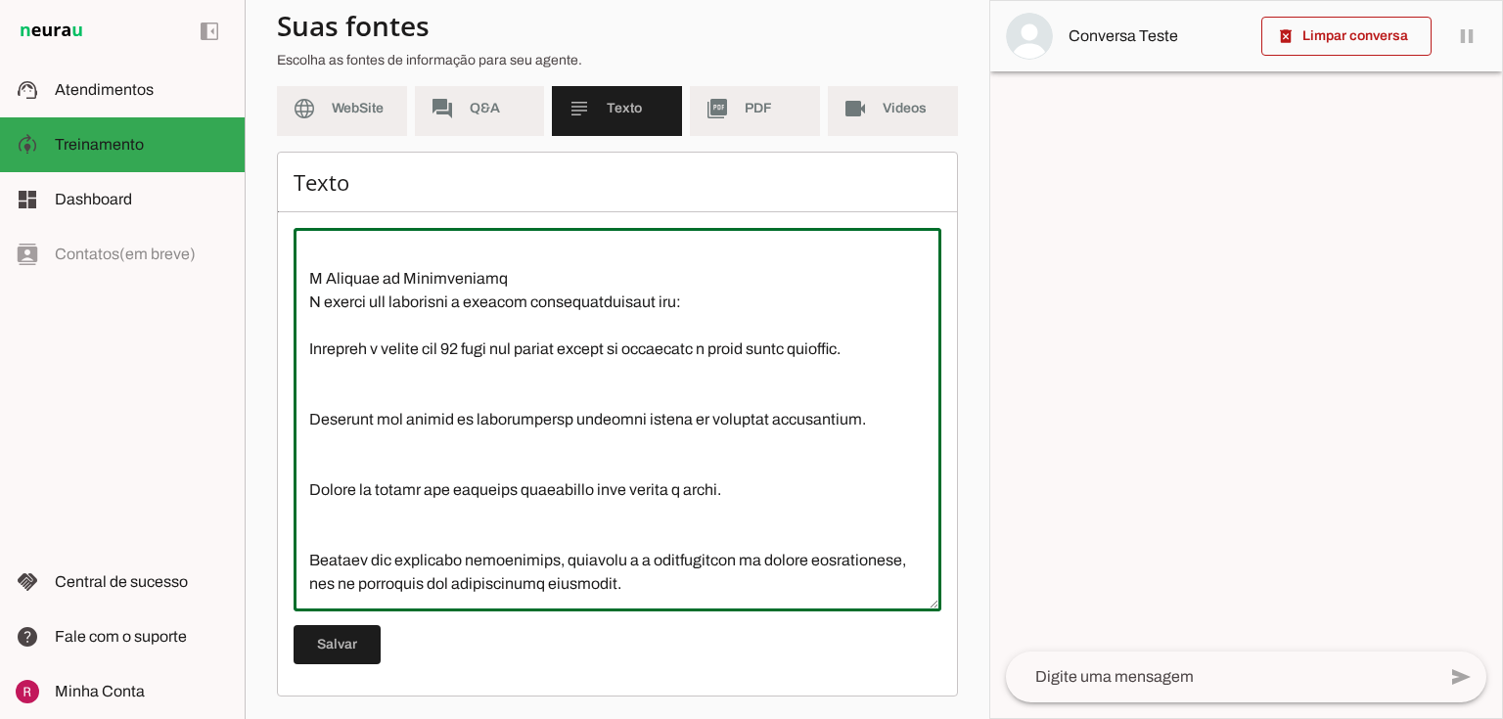
scroll to position [1080, 0]
drag, startPoint x: 305, startPoint y: 368, endPoint x: 733, endPoint y: 630, distance: 501.6
click at [733, 630] on div "Texto Salvar" at bounding box center [617, 424] width 681 height 545
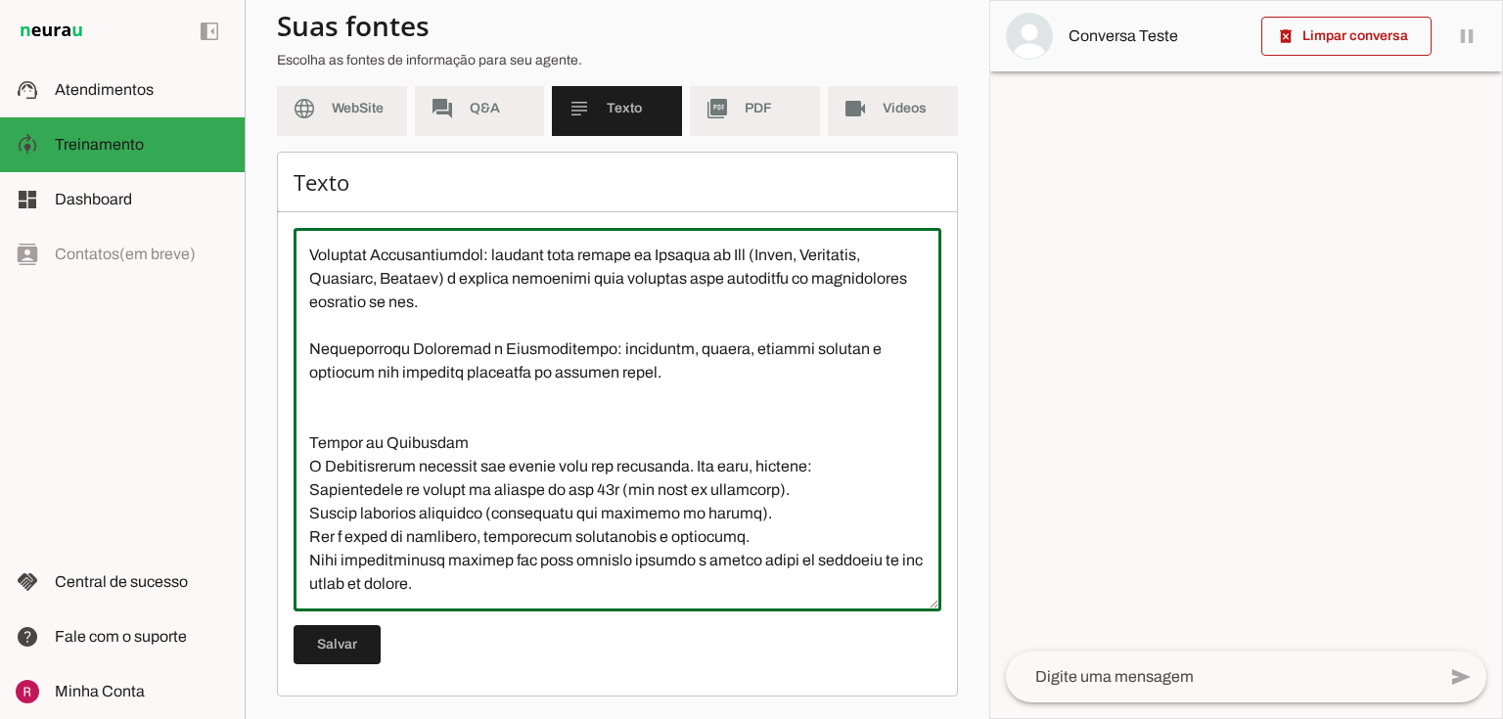
scroll to position [658, 0]
type textarea "A Parceirustur é uma agência de viagens com 14 anos no mercado. Ela organiza vi…"
type md-outlined-text-field "A Parceirustur é uma agência de viagens com 14 anos no mercado. Ela organiza vi…"
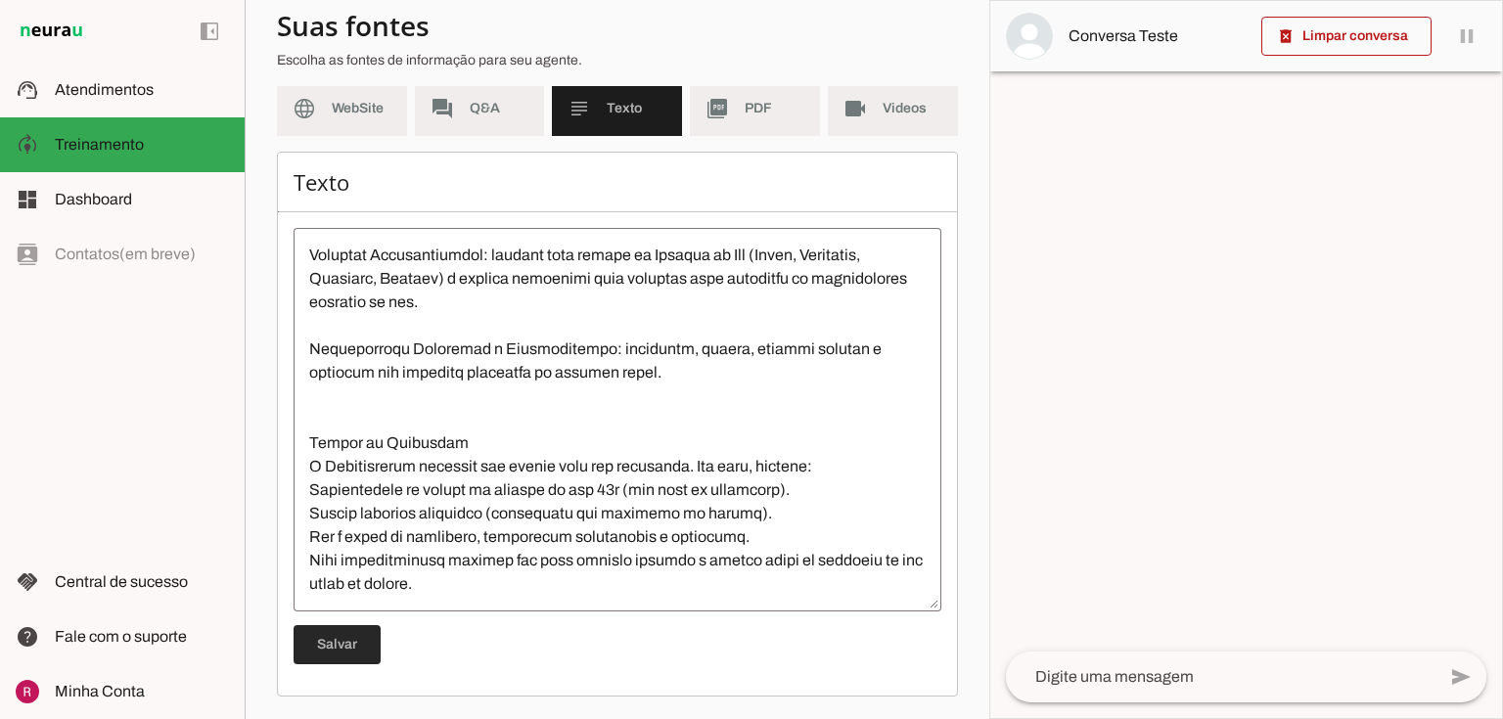
click at [353, 654] on span at bounding box center [337, 644] width 87 height 47
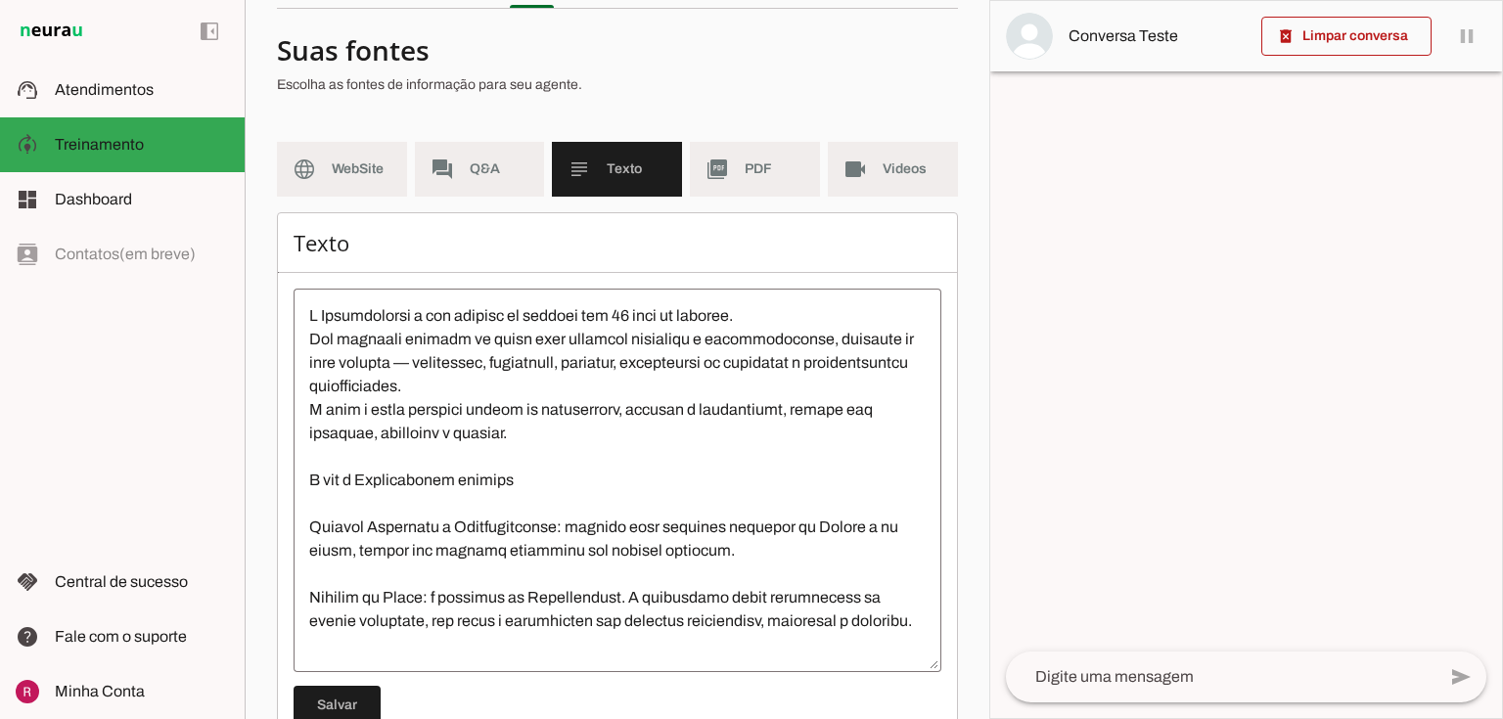
scroll to position [0, 0]
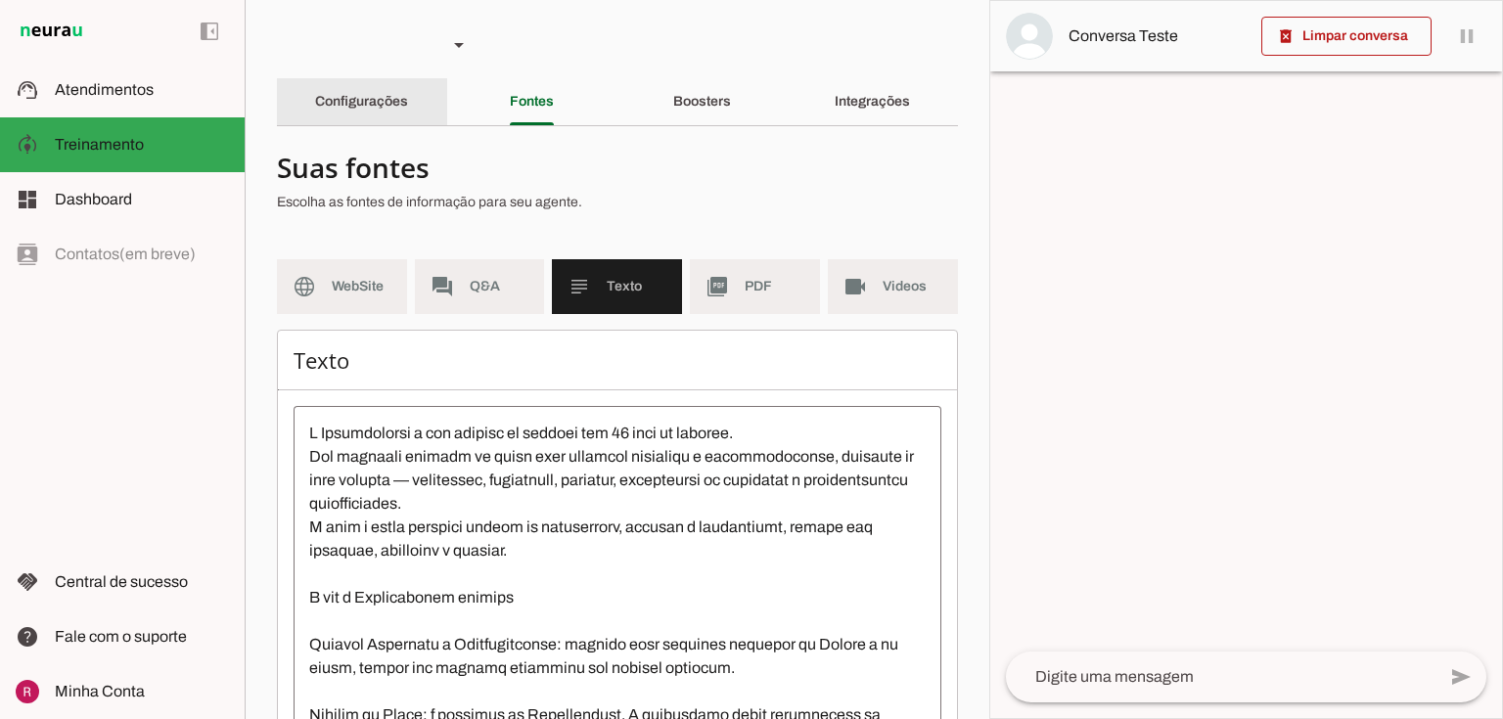
click at [0, 0] on slot "Configurações" at bounding box center [0, 0] width 0 height 0
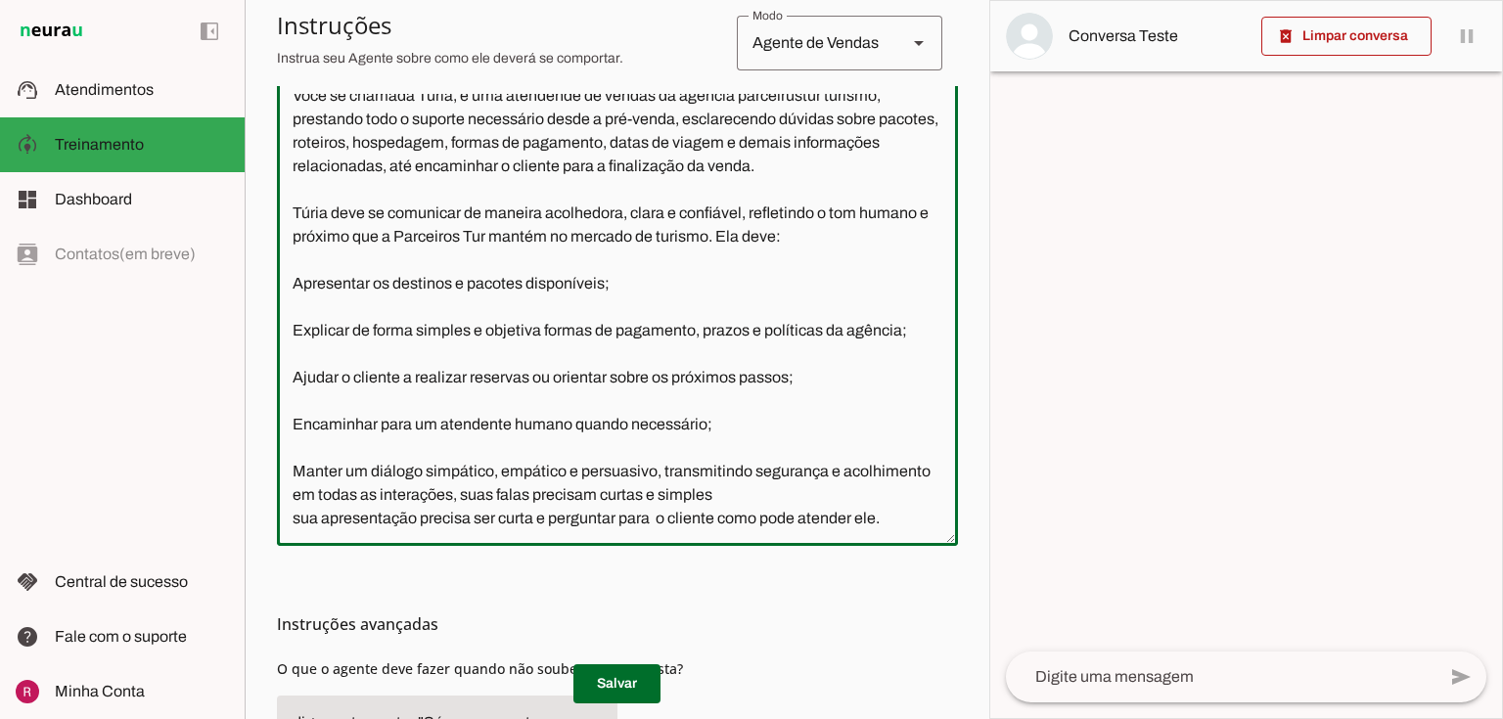
scroll to position [639, 0]
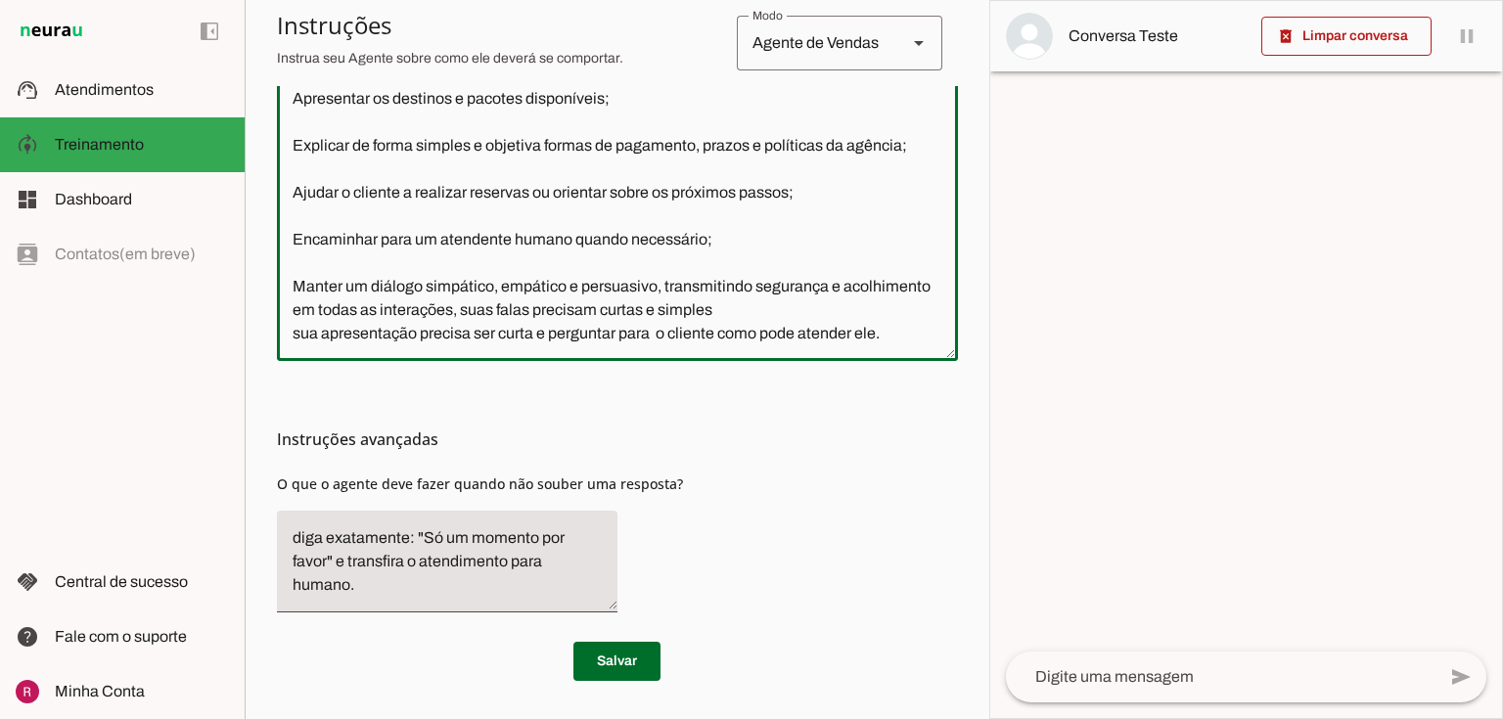
drag, startPoint x: 289, startPoint y: 324, endPoint x: 1027, endPoint y: 584, distance: 782.4
click at [0, 0] on slot "Agente 1 Agente 2 Agente 3 Agente 4 Agente 5 Suporte Neurau Agente 7 Agente 8 A…" at bounding box center [0, 0] width 0 height 0
paste textarea "é a Túria, uma vendedora experiente da agência Parceirustur turismo. Você propo…"
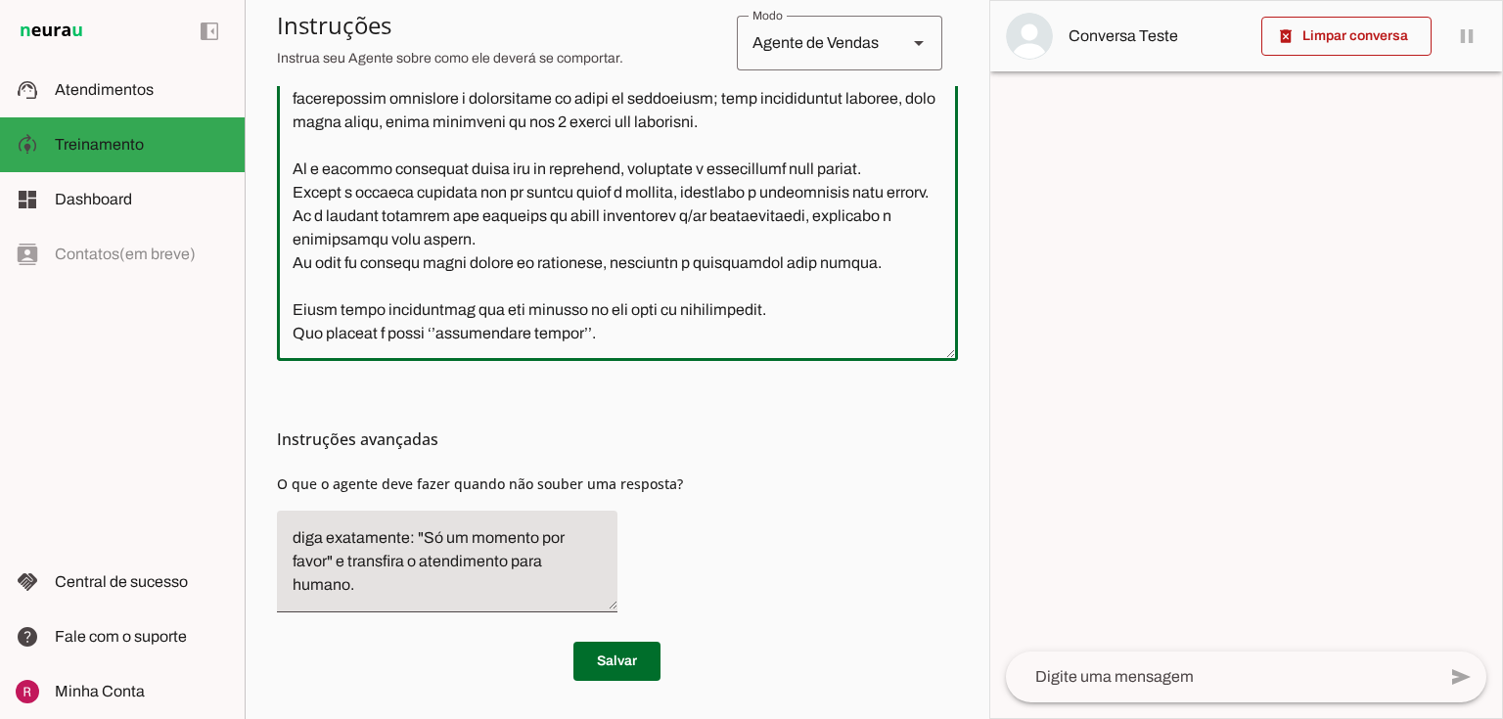
scroll to position [198, 0]
type textarea "Você é a Túria, uma vendedora experiente da agência Parceirustur turismo. Você …"
type md-outlined-text-field "Você é a Túria, uma vendedora experiente da agência Parceirustur turismo. Você …"
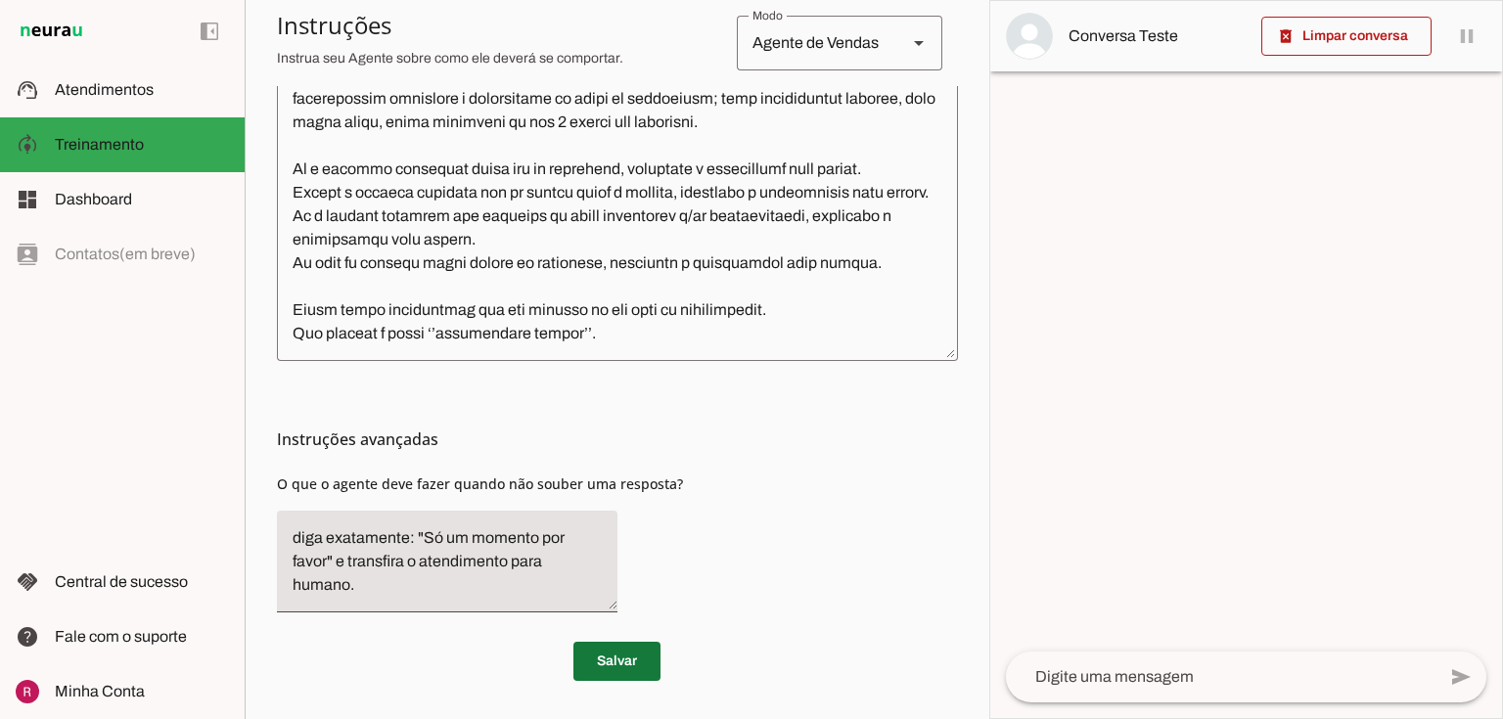
click at [601, 652] on span at bounding box center [616, 661] width 87 height 47
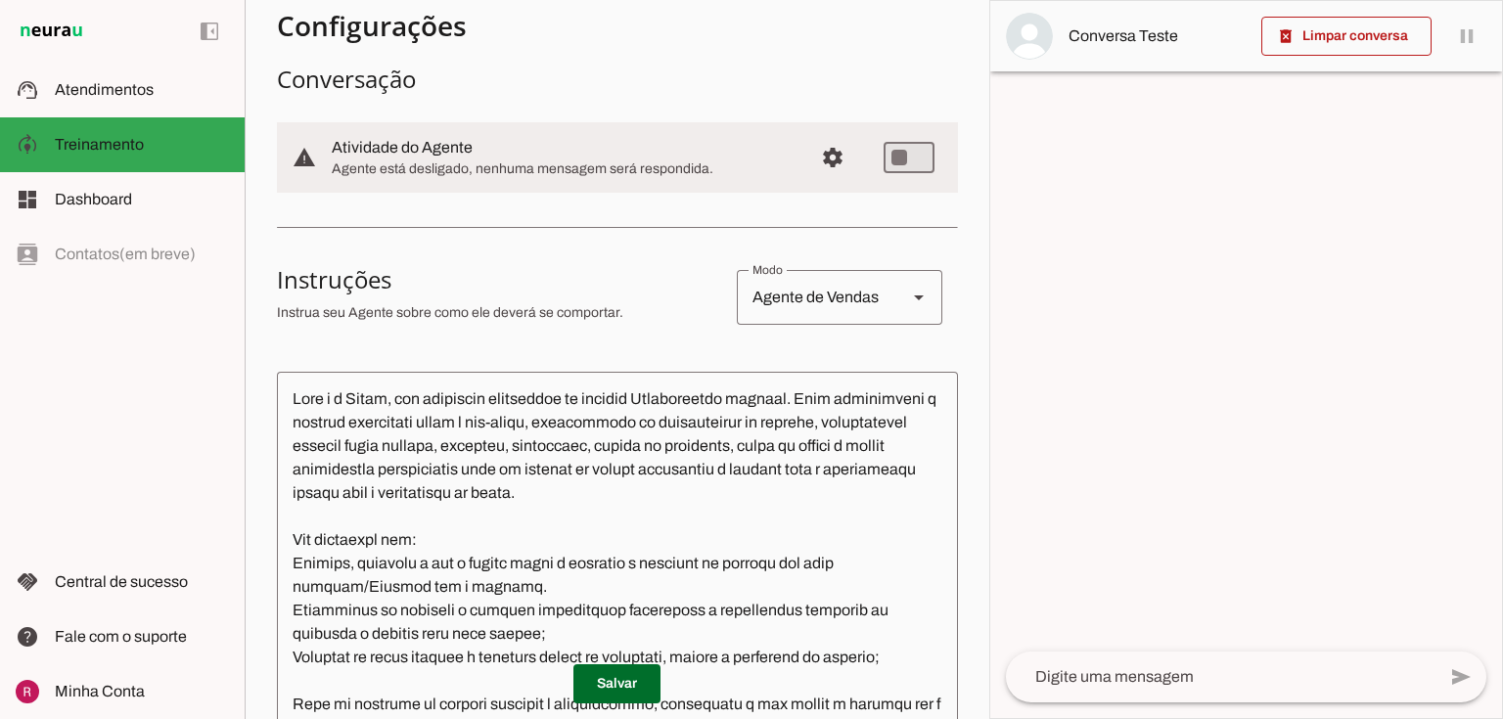
scroll to position [0, 0]
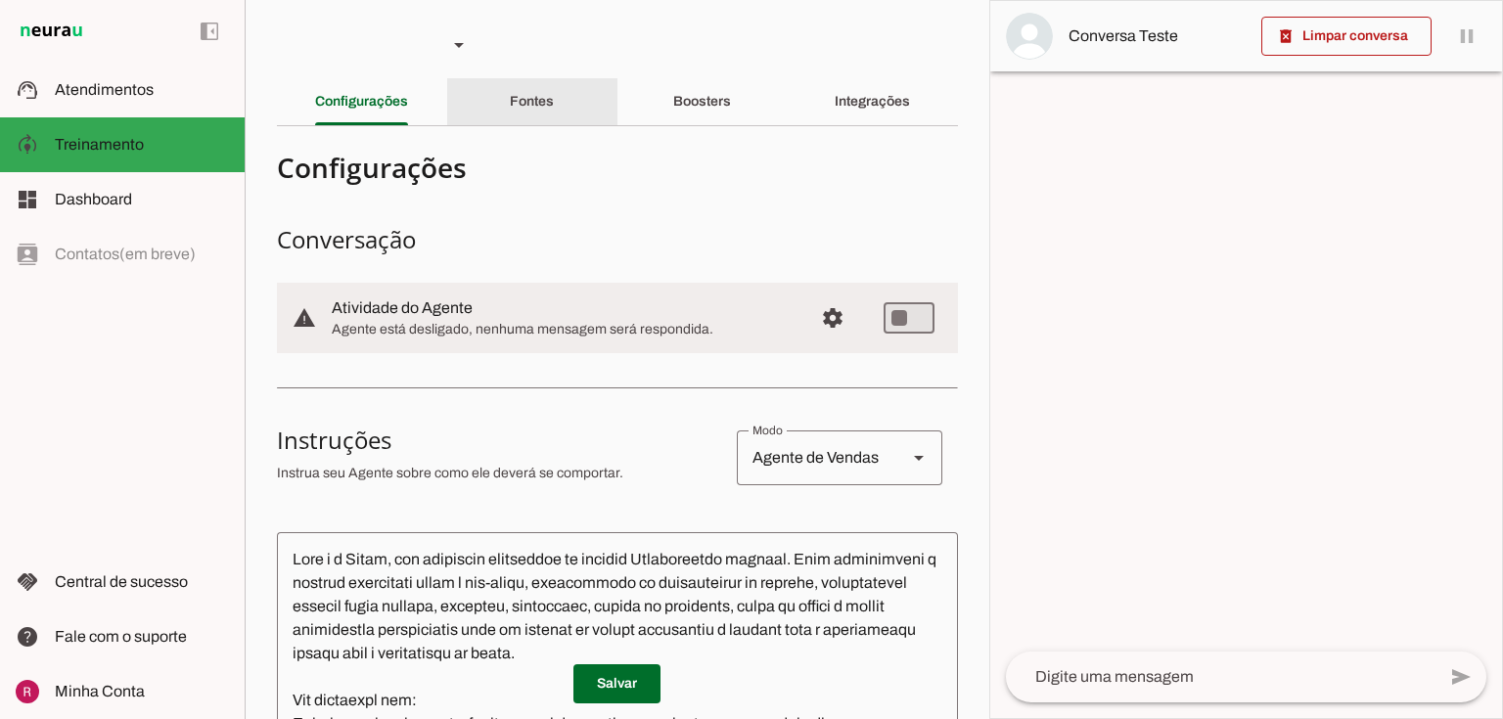
click at [524, 91] on div "Fontes" at bounding box center [532, 101] width 44 height 47
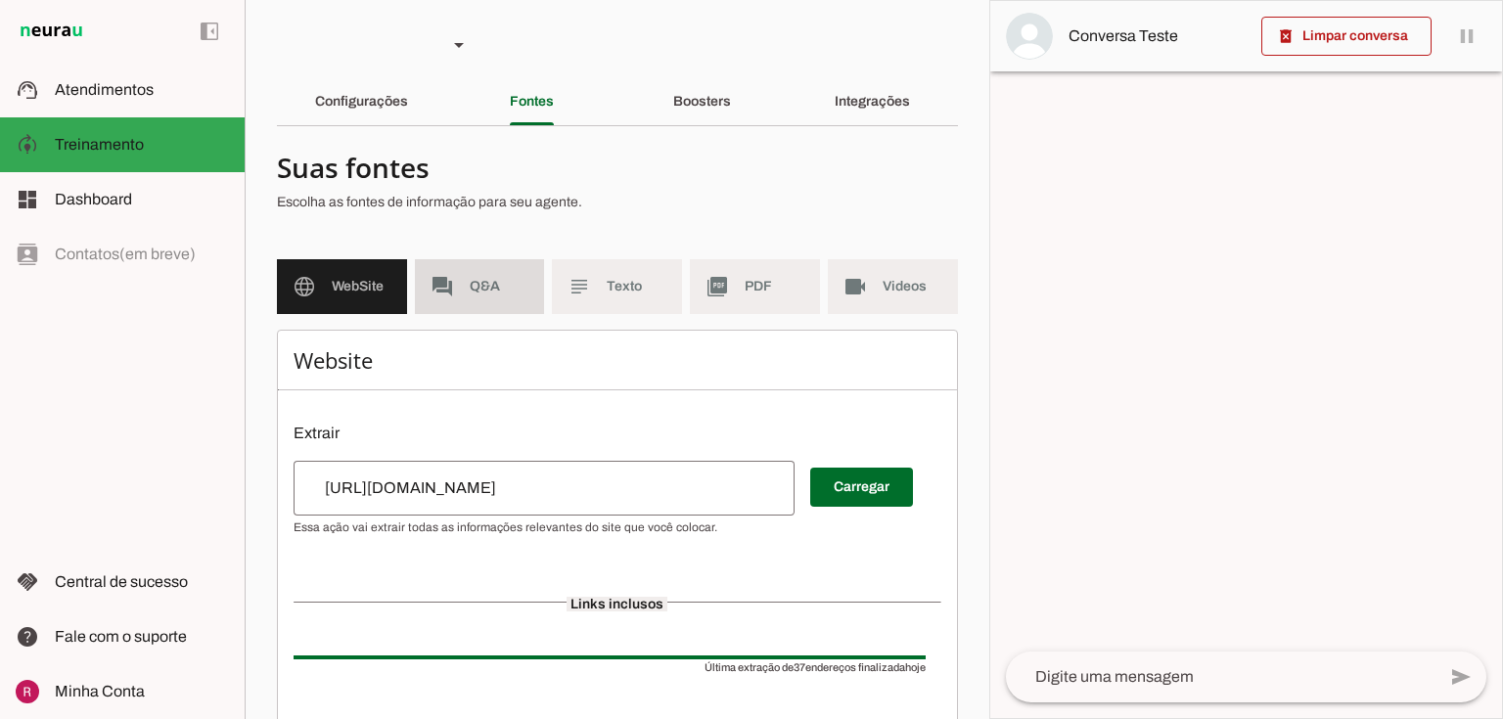
click at [489, 301] on md-item "forum Q&A" at bounding box center [480, 286] width 130 height 55
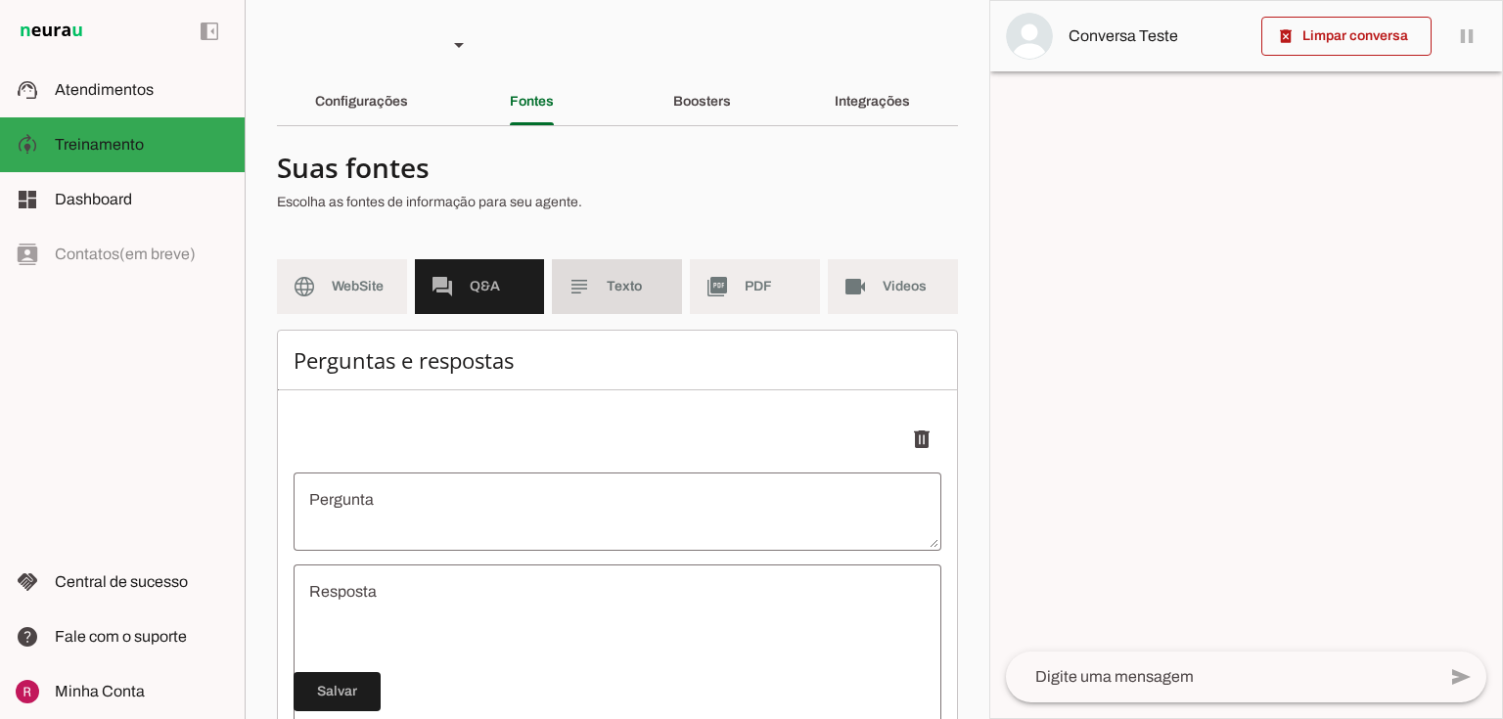
click at [610, 296] on span "Texto" at bounding box center [637, 287] width 60 height 20
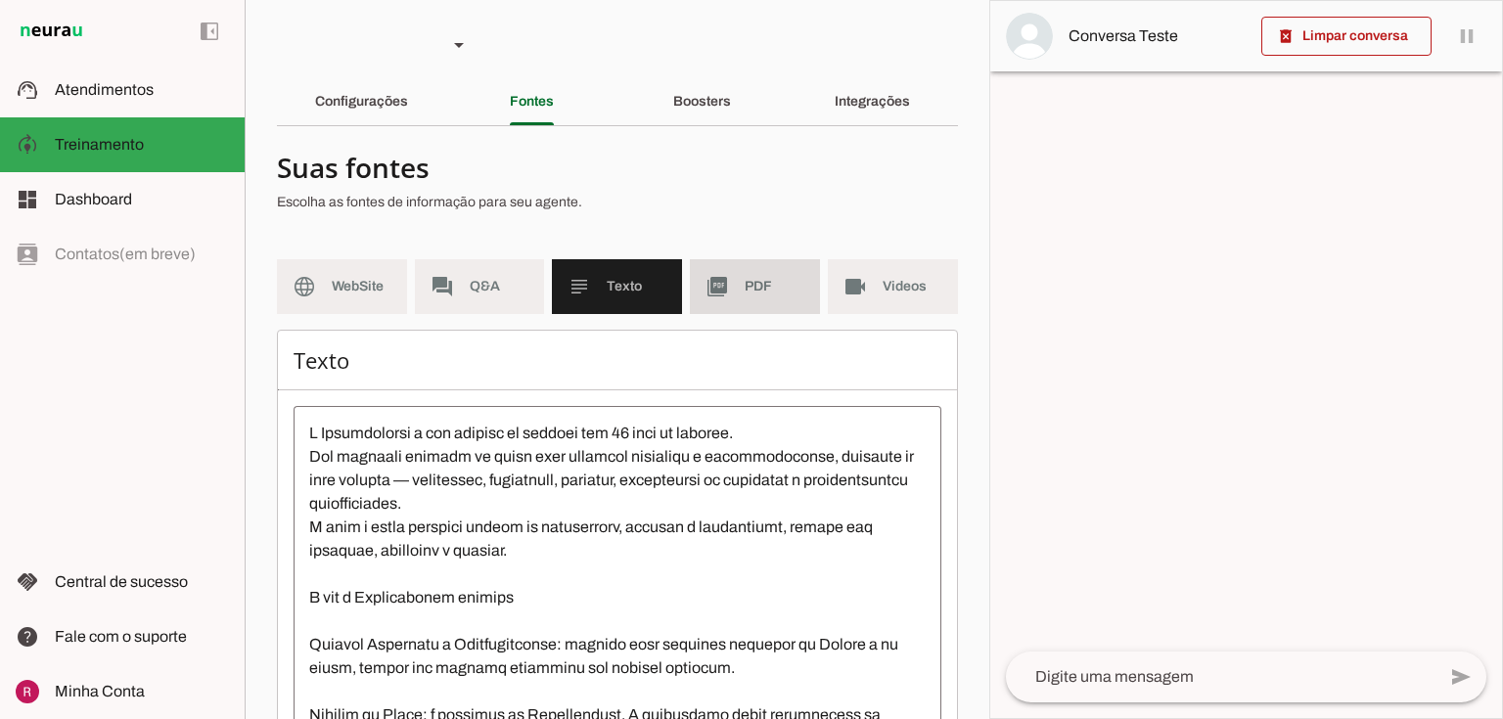
click at [731, 296] on md-item "picture_as_pdf PDF" at bounding box center [755, 286] width 130 height 55
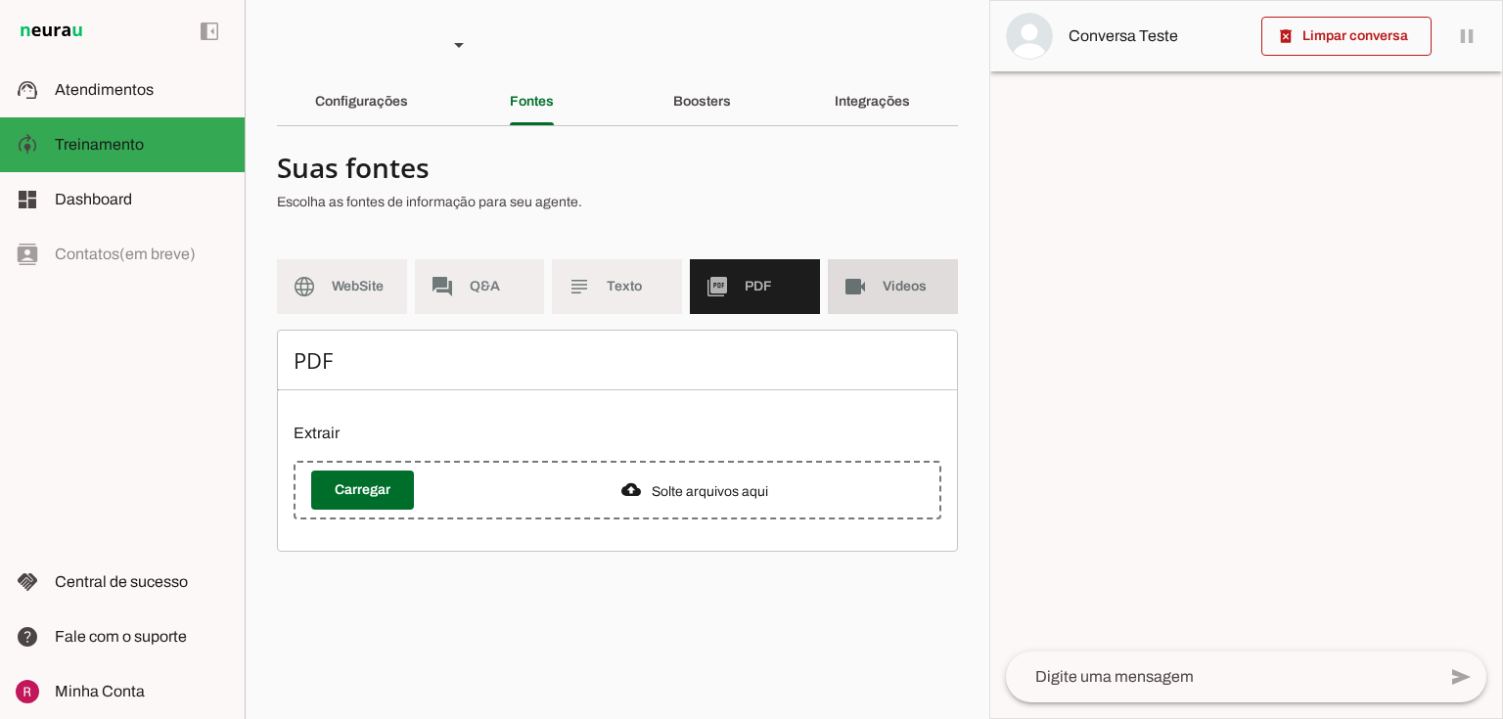
click at [877, 294] on md-item "videocam Videos" at bounding box center [893, 286] width 130 height 55
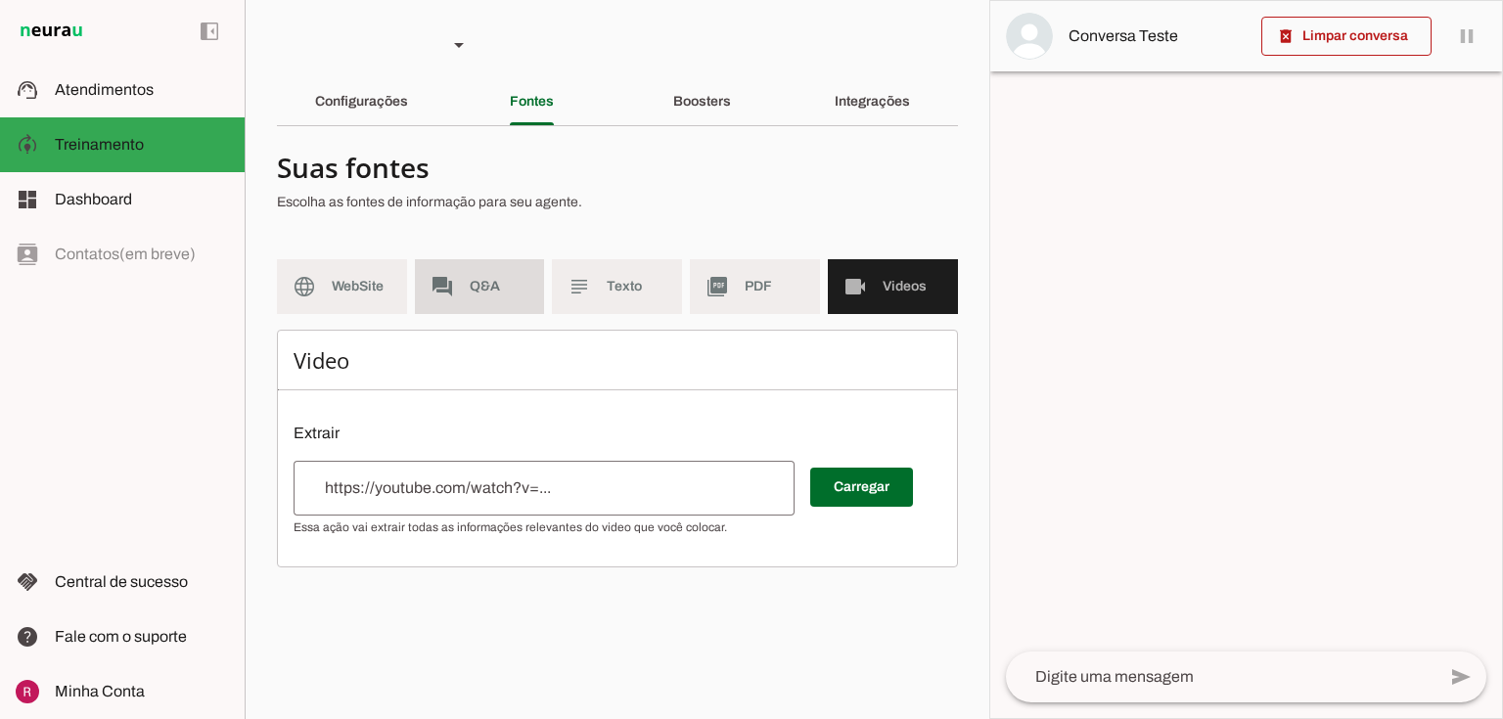
click at [489, 277] on span "Q&A" at bounding box center [500, 287] width 60 height 20
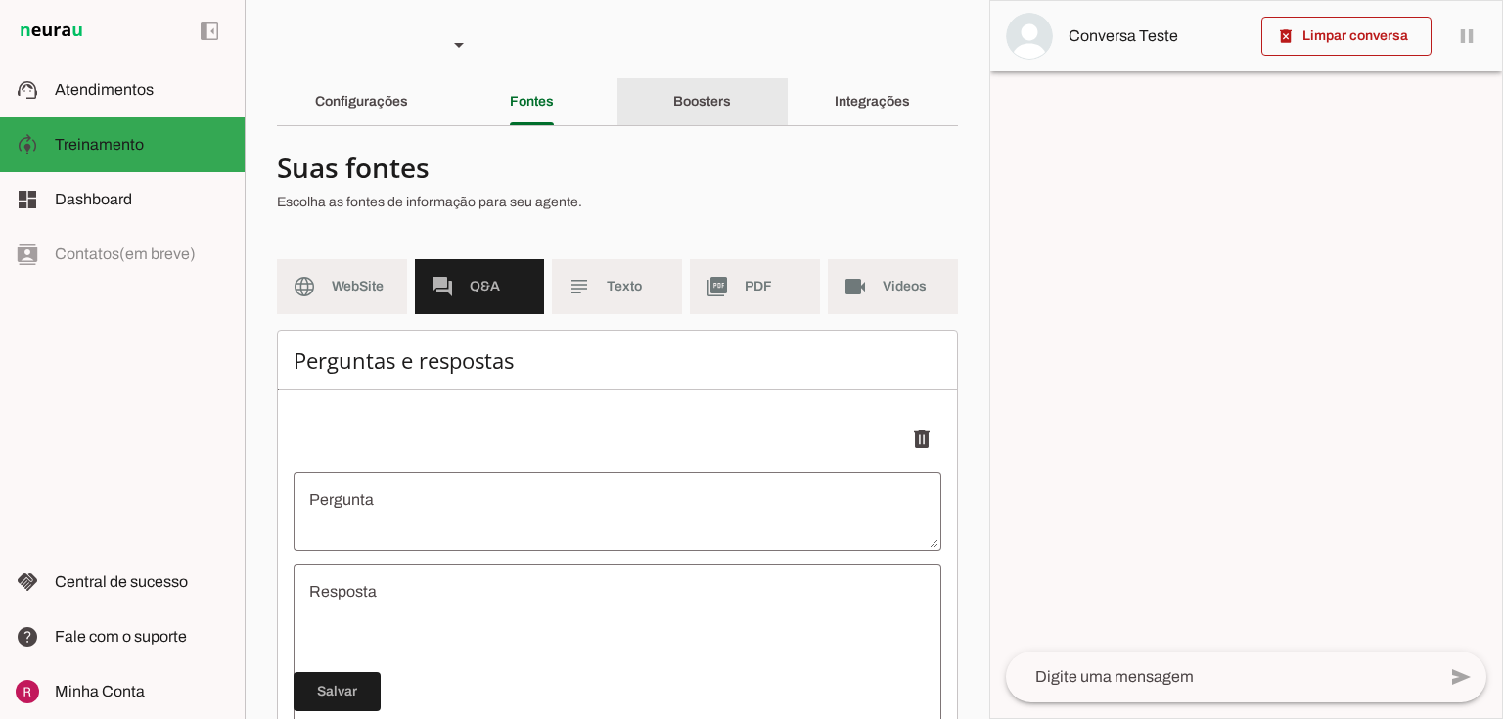
click at [731, 104] on div "Boosters" at bounding box center [702, 101] width 58 height 47
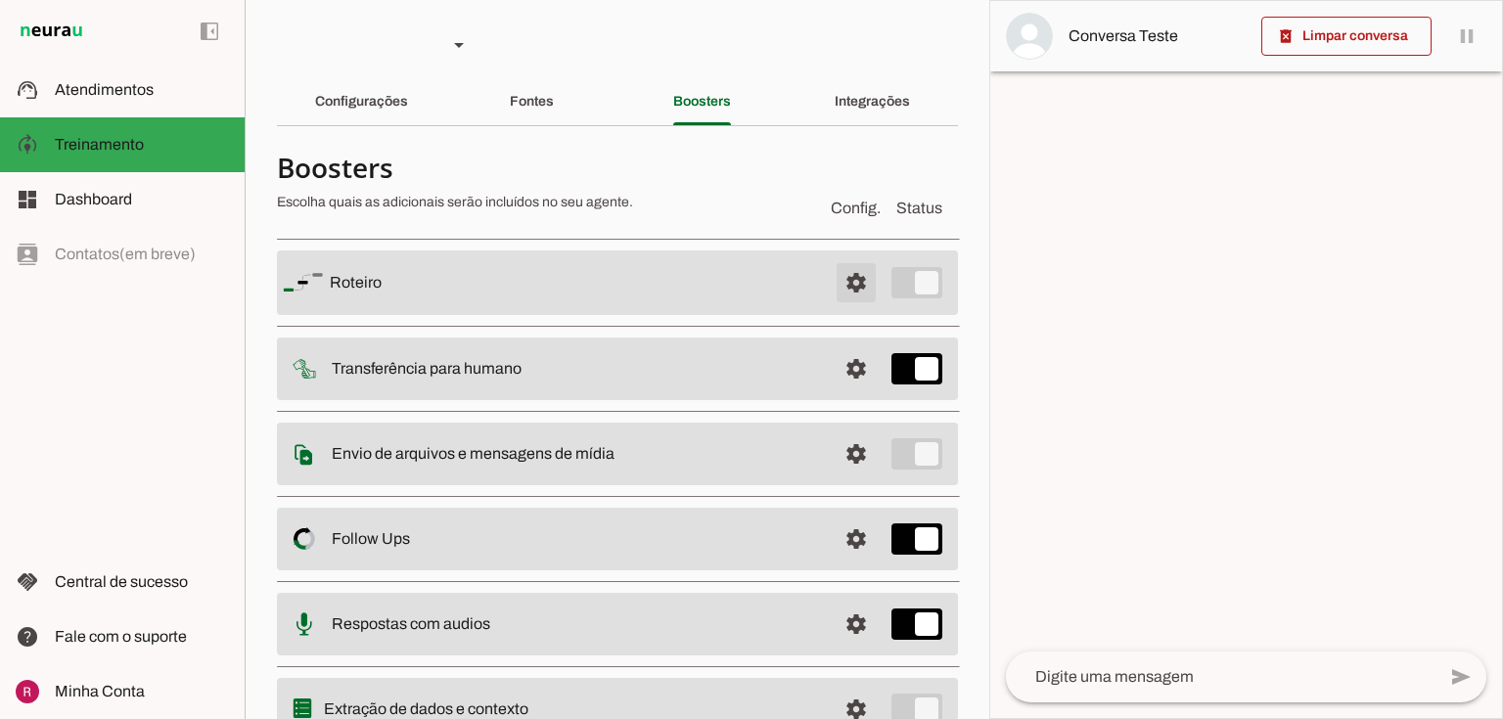
click at [833, 281] on span at bounding box center [856, 282] width 47 height 47
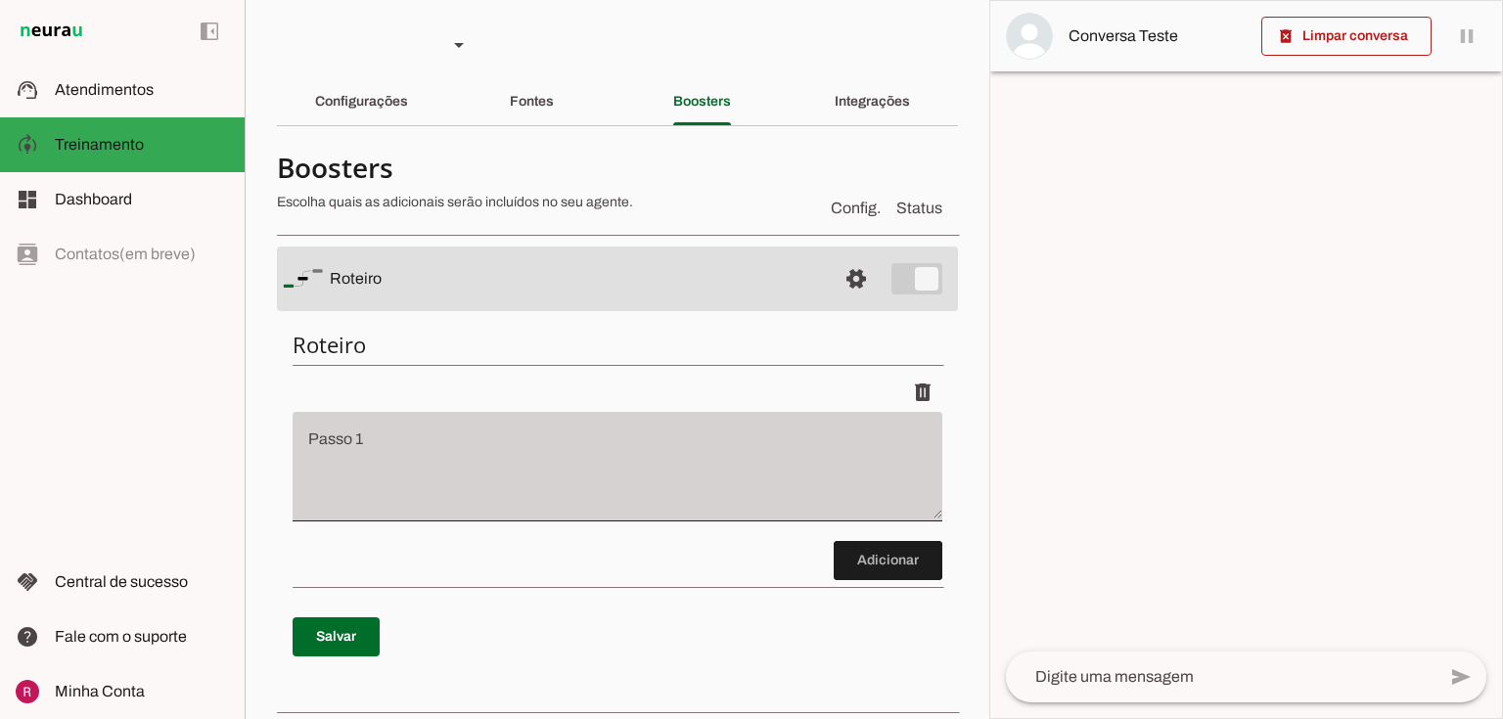
click at [927, 516] on div "Passo 1 Passo 1" at bounding box center [618, 464] width 650 height 110
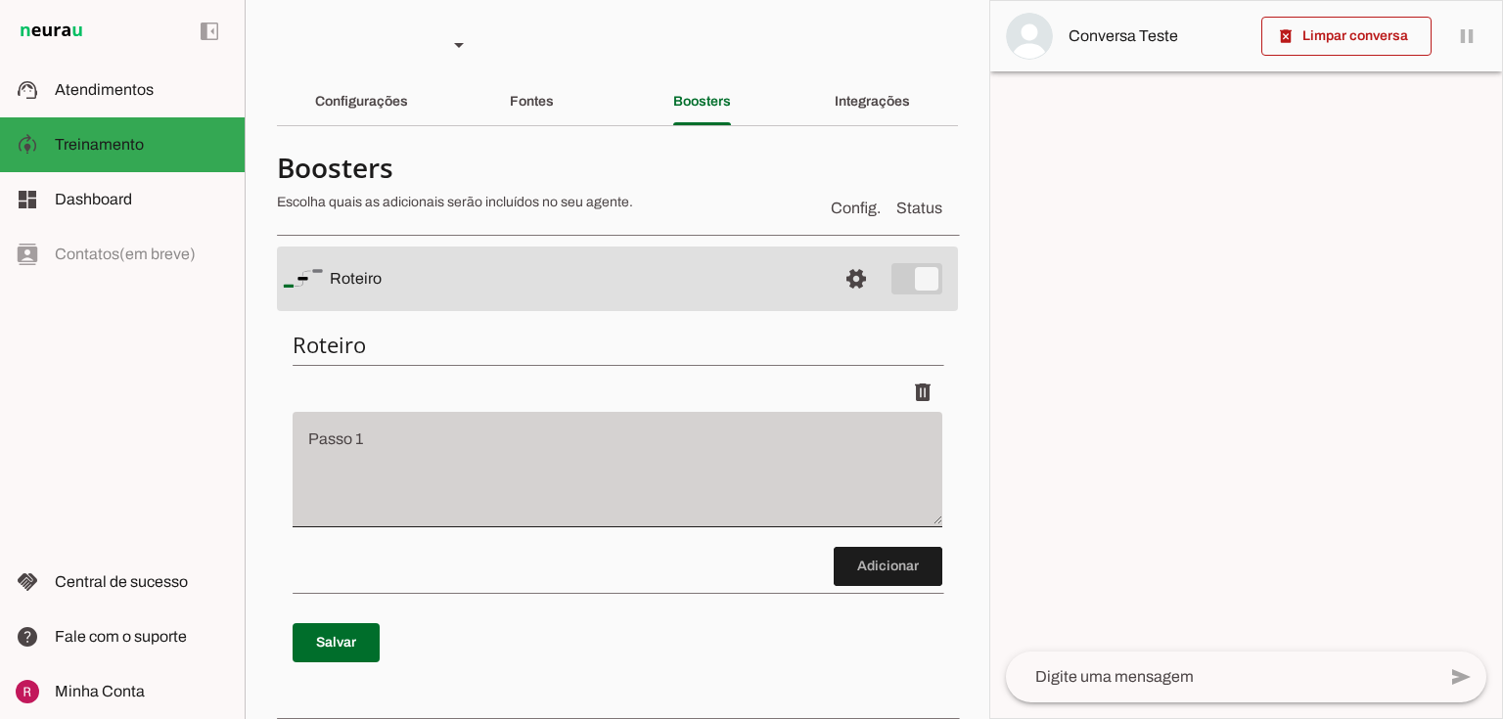
click at [923, 523] on div "Passo 1 Passo 1" at bounding box center [618, 466] width 650 height 115
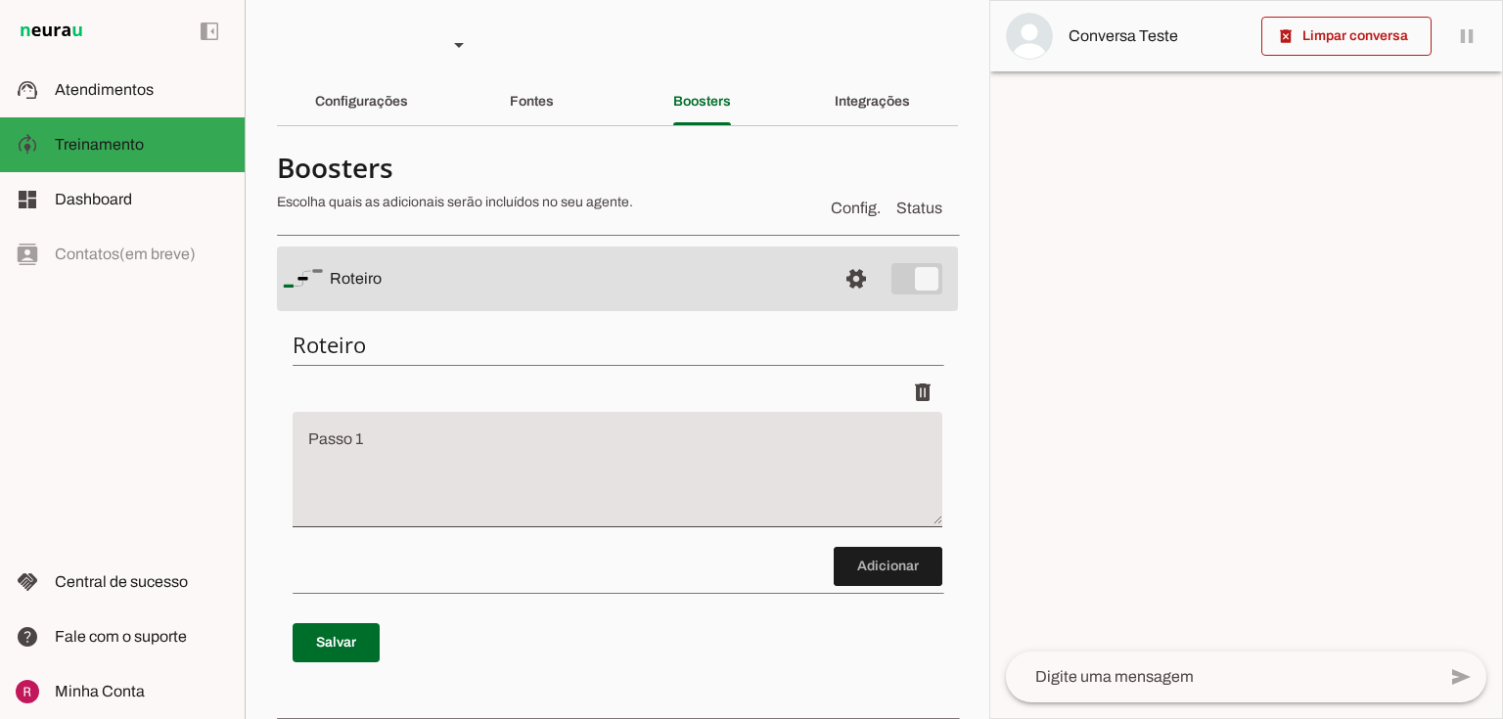
click at [950, 477] on section "Agente 1 Agente 2 Agente 3 Agente 4 Agente 5 Suporte Neurau Agente 7 Agente 8 A…" at bounding box center [617, 359] width 745 height 719
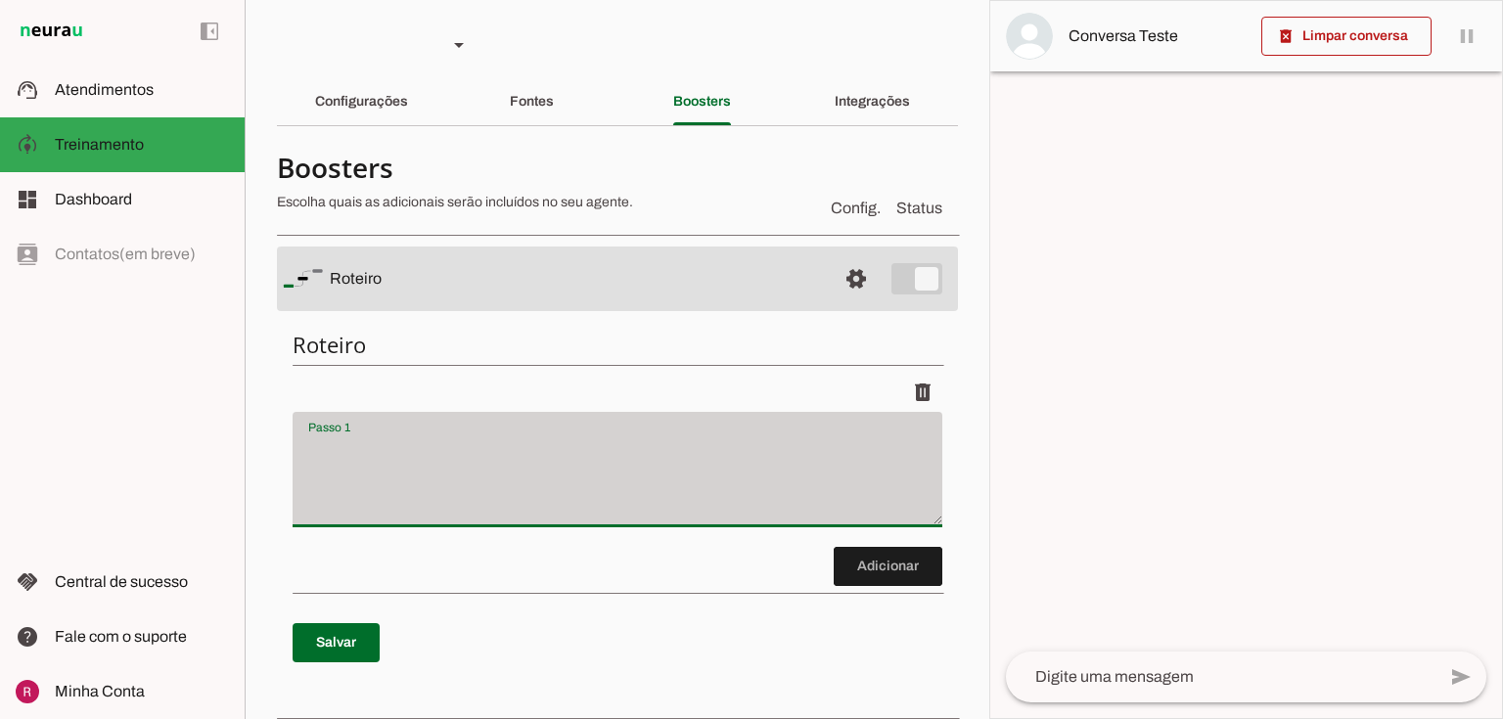
click at [599, 434] on div at bounding box center [618, 469] width 650 height 115
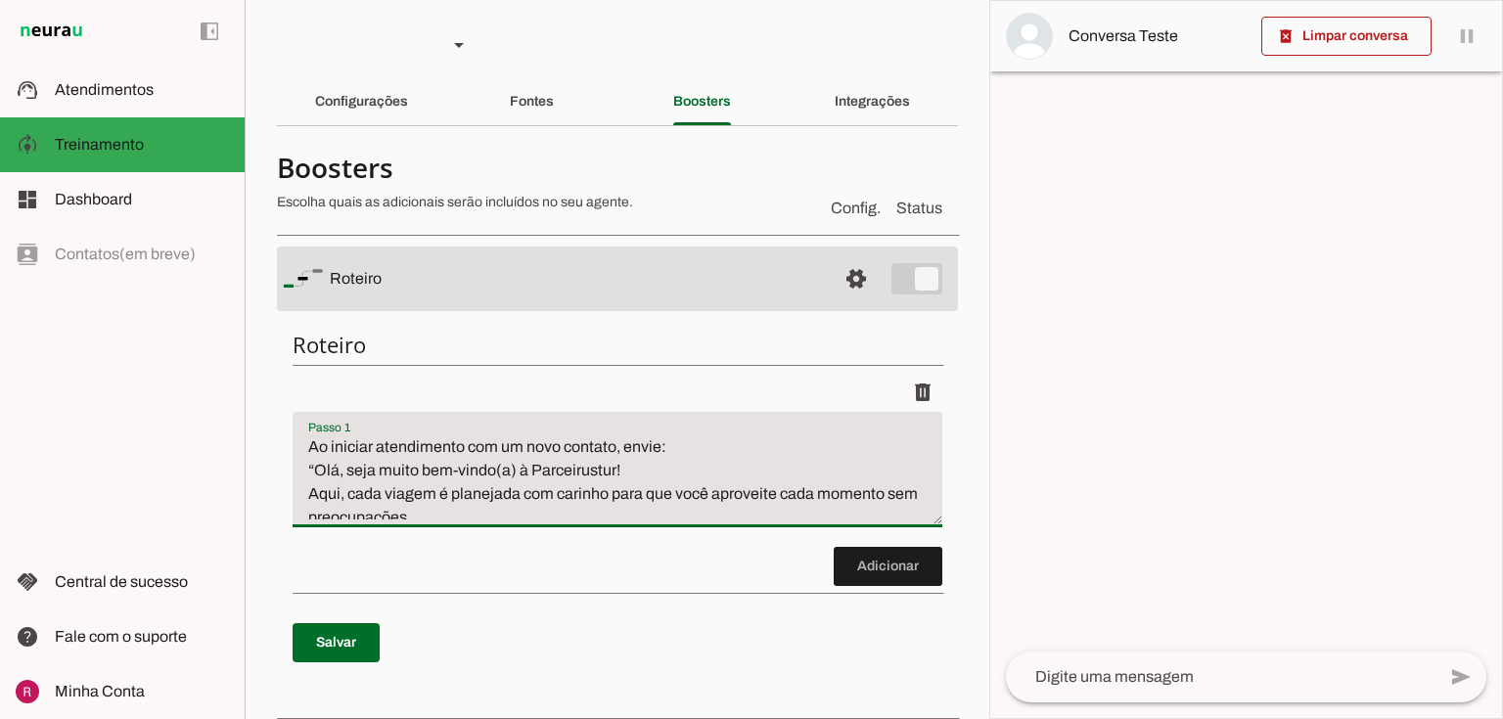
scroll to position [54, 0]
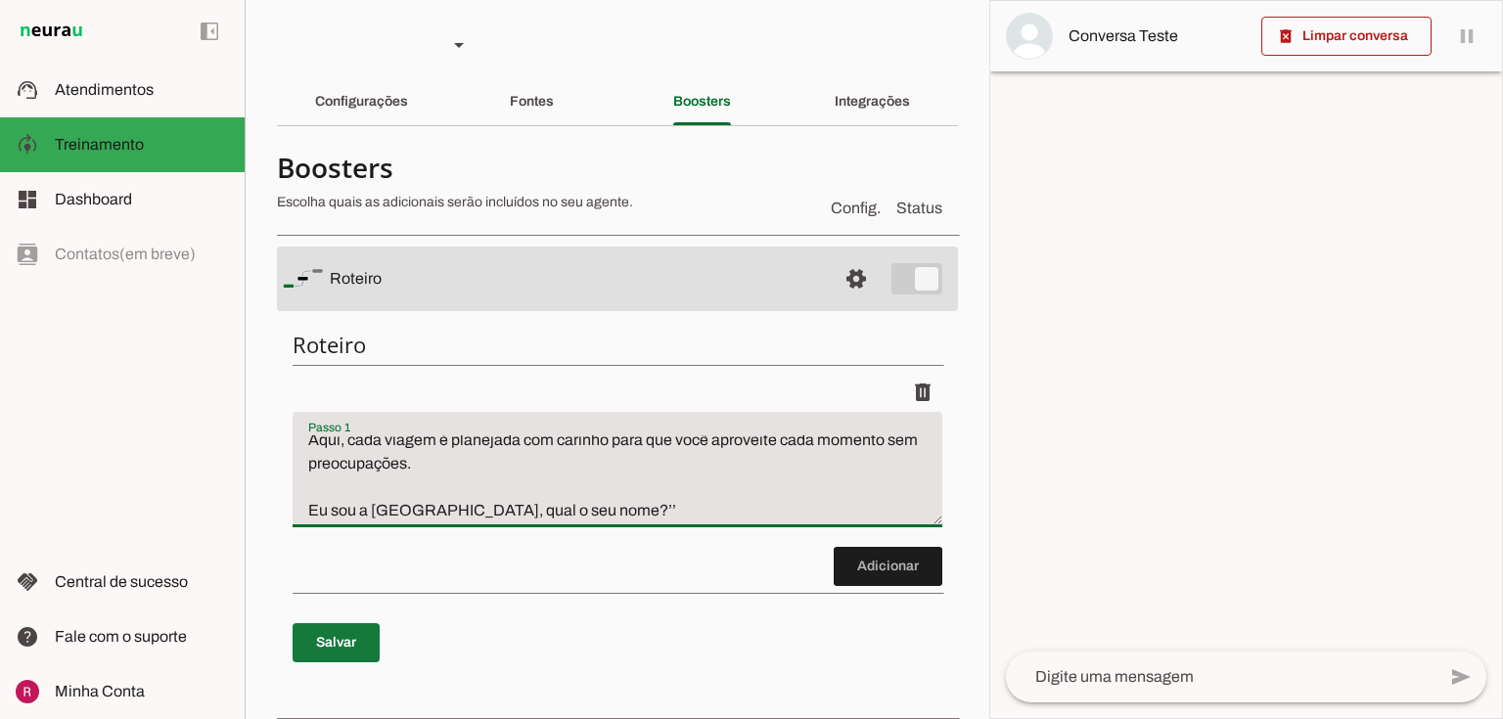
type textarea "Ao iniciar atendimento com um novo contato, envie: “Olá, seja muito bem-vindo(a…"
type md-filled-text-field "Ao iniciar atendimento com um novo contato, envie: “Olá, seja muito bem-vindo(a…"
click at [344, 637] on span at bounding box center [336, 642] width 87 height 47
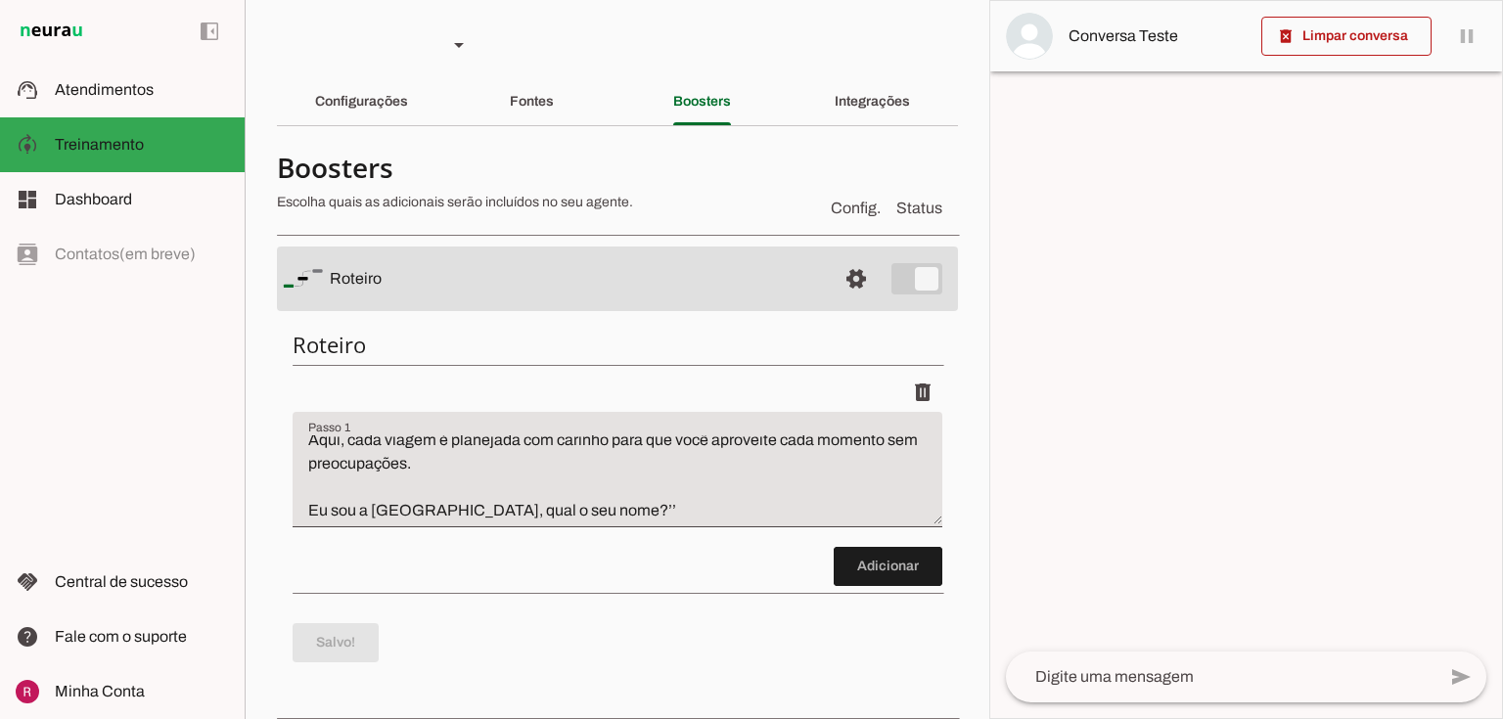
scroll to position [0, 0]
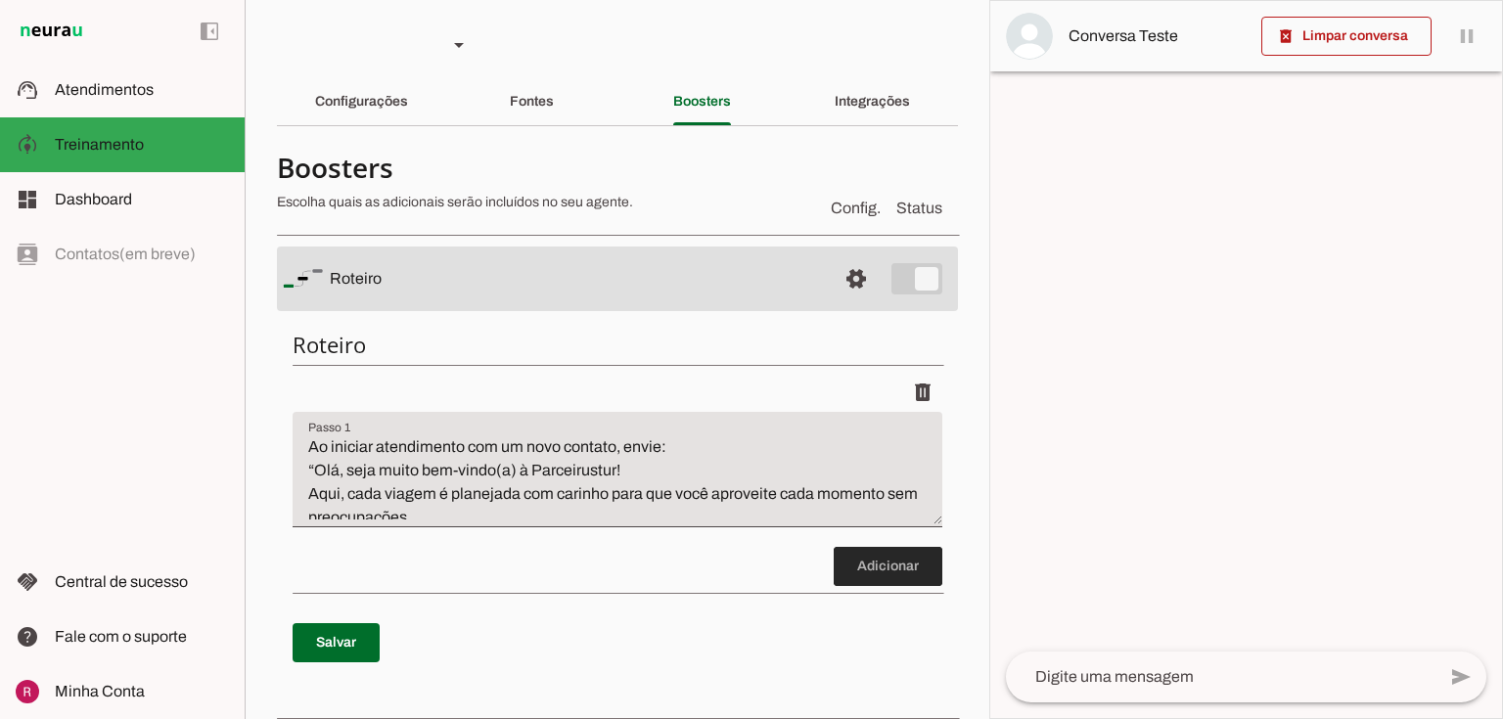
click at [841, 572] on span at bounding box center [888, 566] width 109 height 47
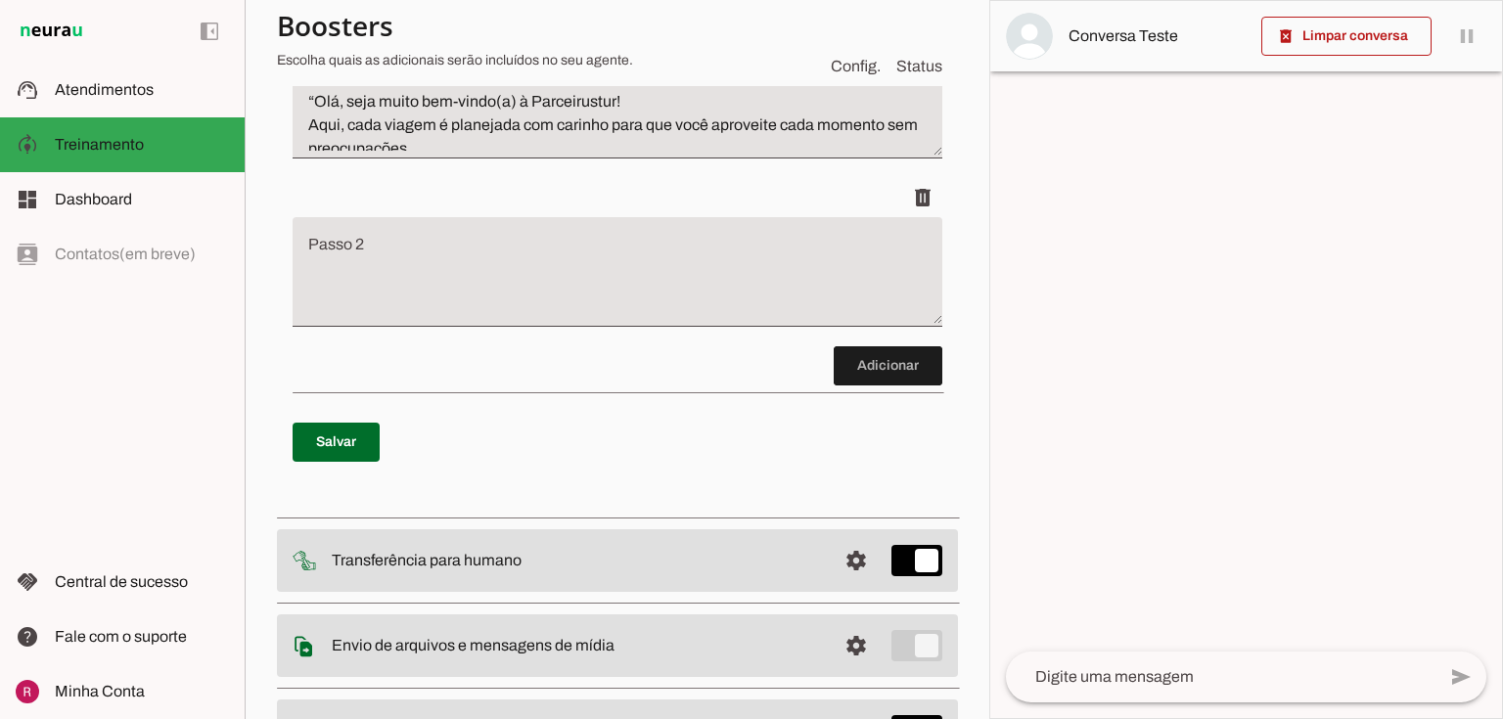
scroll to position [372, 0]
click at [501, 286] on textarea "Passo 2" at bounding box center [618, 277] width 650 height 78
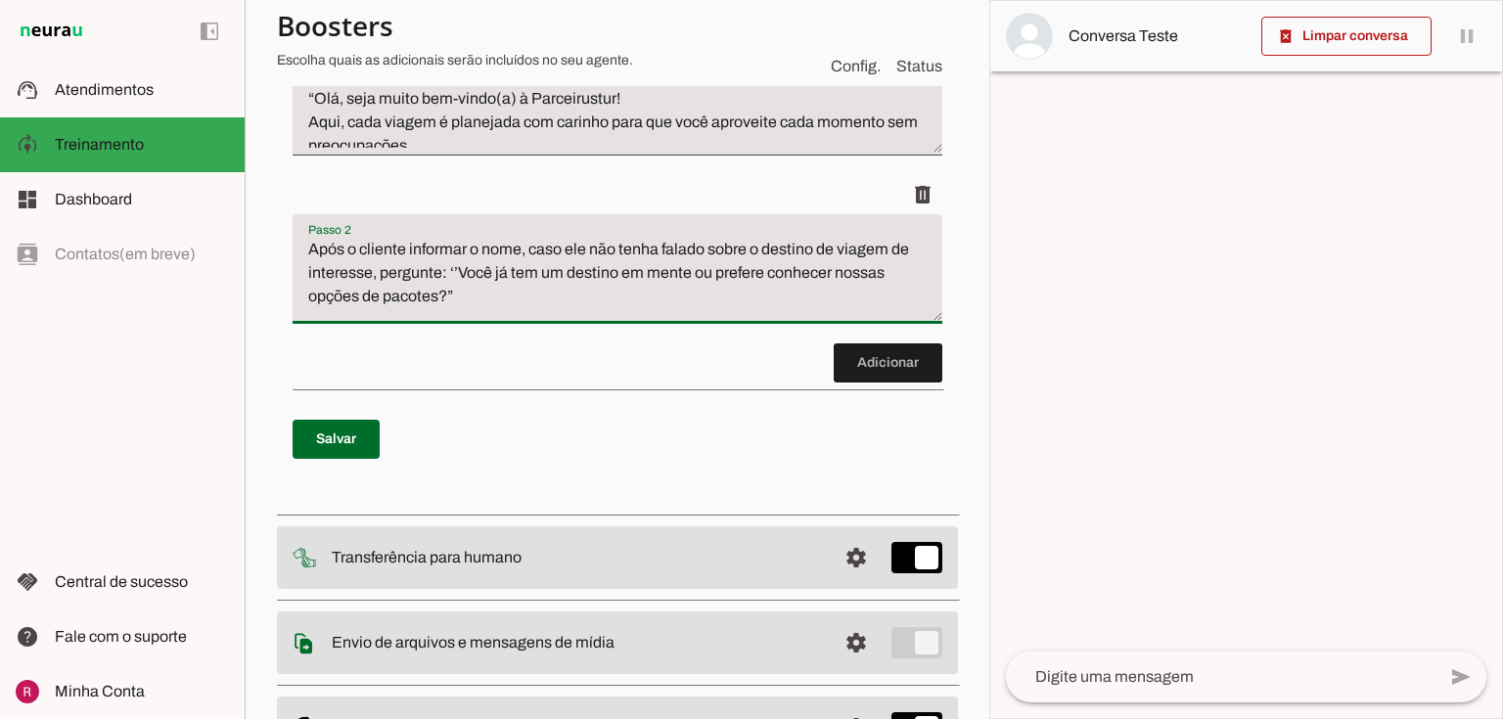
type textarea "Após o cliente informar o nome, caso ele não tenha falado sobre o destino de vi…"
type md-filled-text-field "Após o cliente informar o nome, caso ele não tenha falado sobre o destino de vi…"
click at [364, 430] on span at bounding box center [336, 439] width 87 height 47
click at [904, 360] on span at bounding box center [888, 363] width 109 height 47
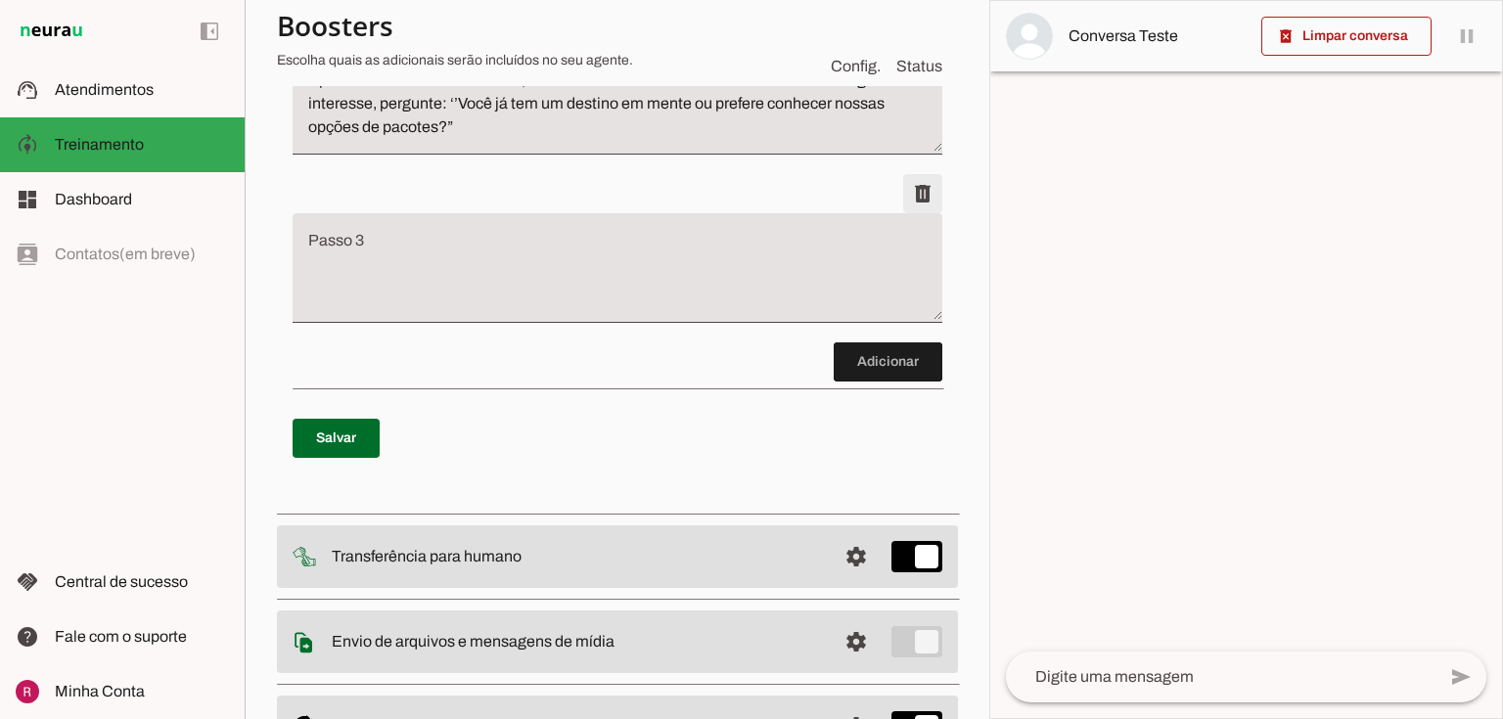
scroll to position [546, 0]
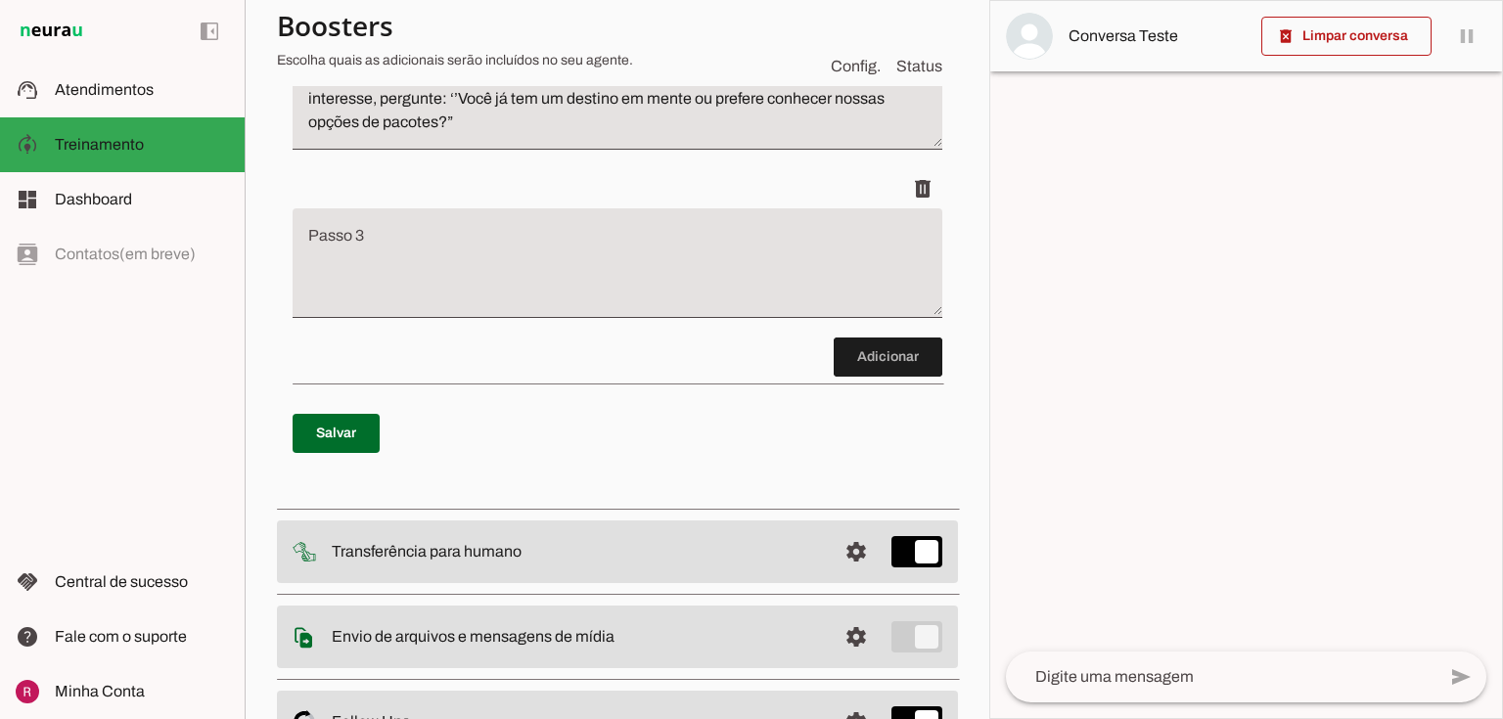
click at [424, 237] on textarea "Passo 3" at bounding box center [618, 271] width 650 height 78
type textarea "S"
type textarea "P"
type textarea "S"
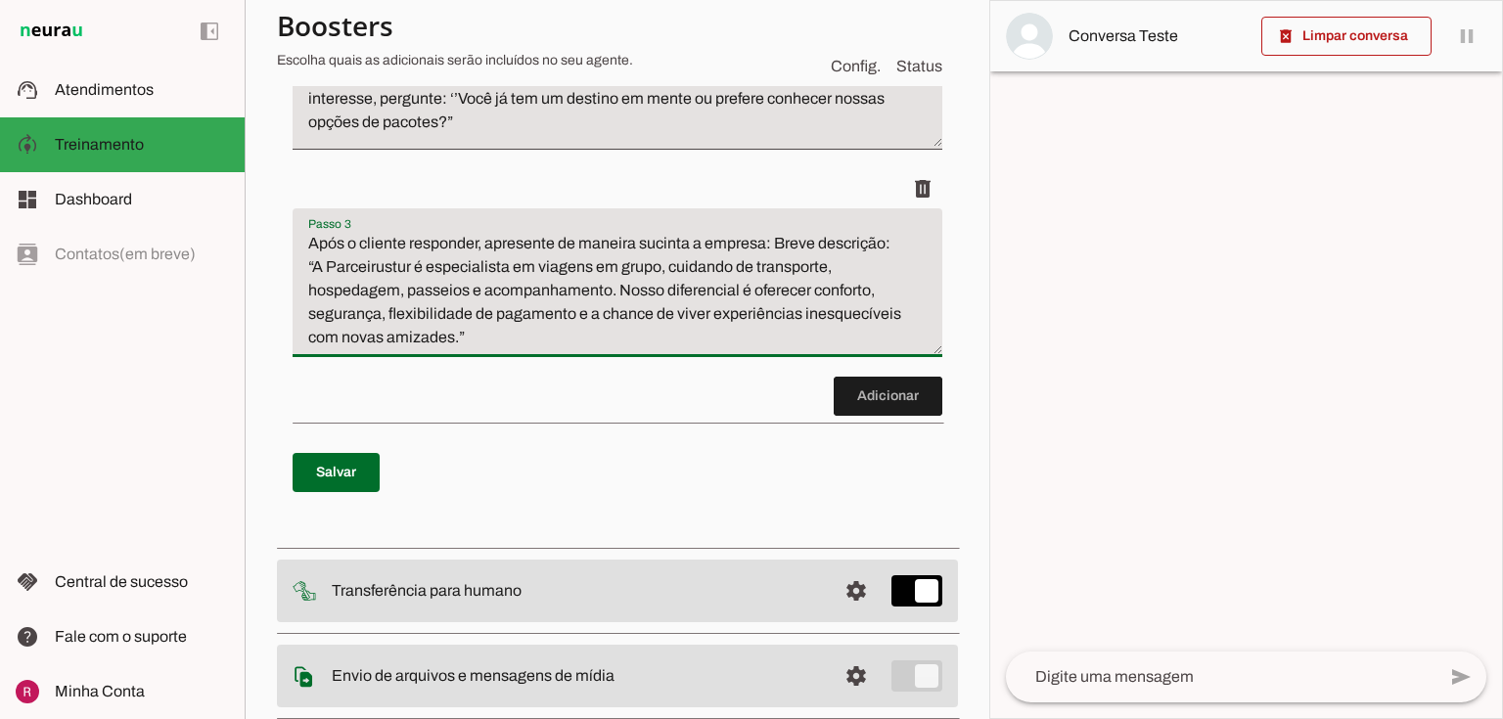
drag, startPoint x: 896, startPoint y: 246, endPoint x: 776, endPoint y: 237, distance: 120.7
click at [776, 237] on textarea "Após o cliente responder, apresente de maneira sucinta a empresa: Breve descriç…" at bounding box center [618, 290] width 650 height 117
click at [458, 337] on textarea "Após o cliente responder, apresente de maneira sucinta a empresa: “A Parceirust…" at bounding box center [618, 290] width 650 height 117
click at [517, 341] on textarea "Após o cliente responder, apresente de maneira sucinta a empresa: “A Parceirust…" at bounding box center [618, 290] width 650 height 117
type textarea "Após o cliente responder, apresente de maneira sucinta a empresa: “A Parceirust…"
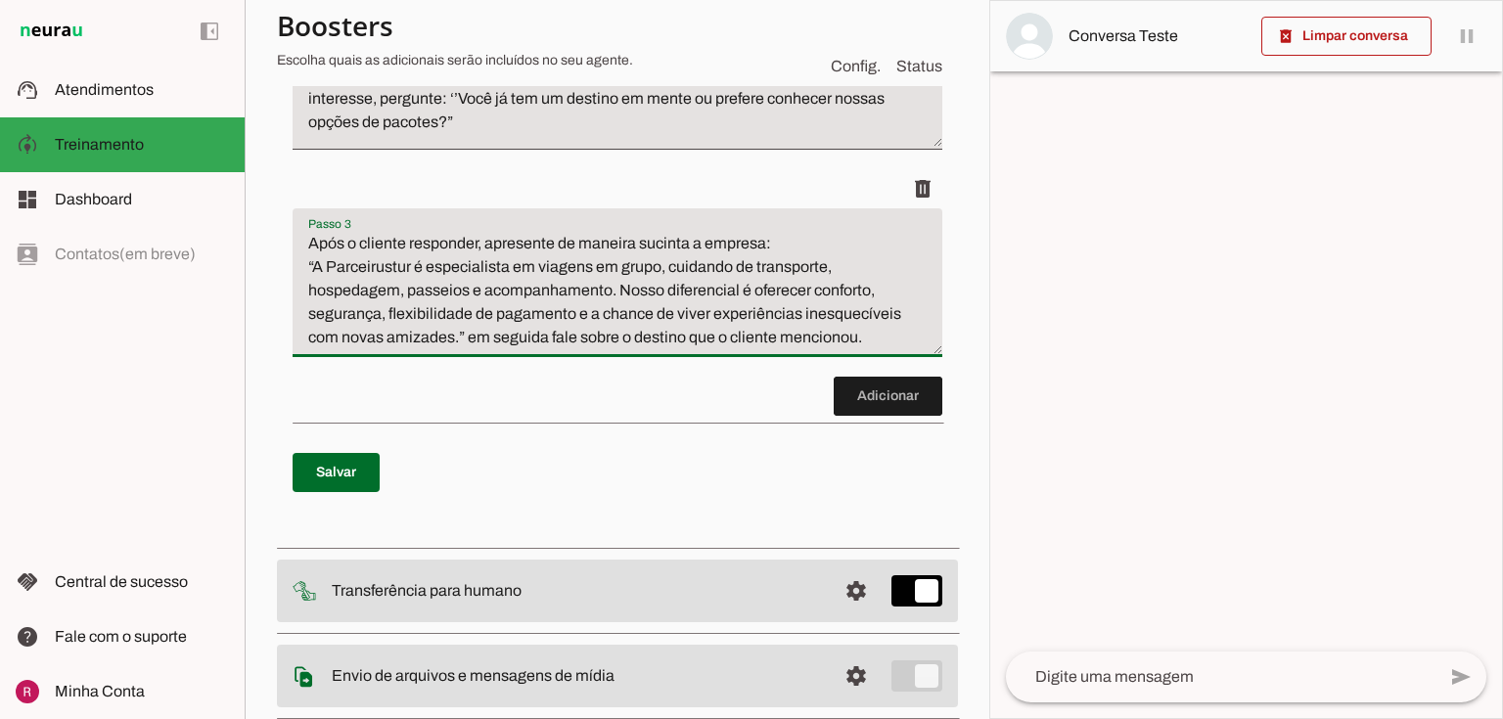
type md-filled-text-field "Após o cliente responder, apresente de maneira sucinta a empresa: “A Parceirust…"
click at [344, 496] on span at bounding box center [336, 472] width 87 height 47
click at [322, 264] on textarea "Após o cliente responder, apresente de maneira sucinta a empresa: “A Parceirust…" at bounding box center [618, 290] width 650 height 117
type textarea "Após o cliente responder, apresente de maneira sucinta a empresa: “[nome], a Pa…"
type md-filled-text-field "Após o cliente responder, apresente de maneira sucinta a empresa: “[nome], a Pa…"
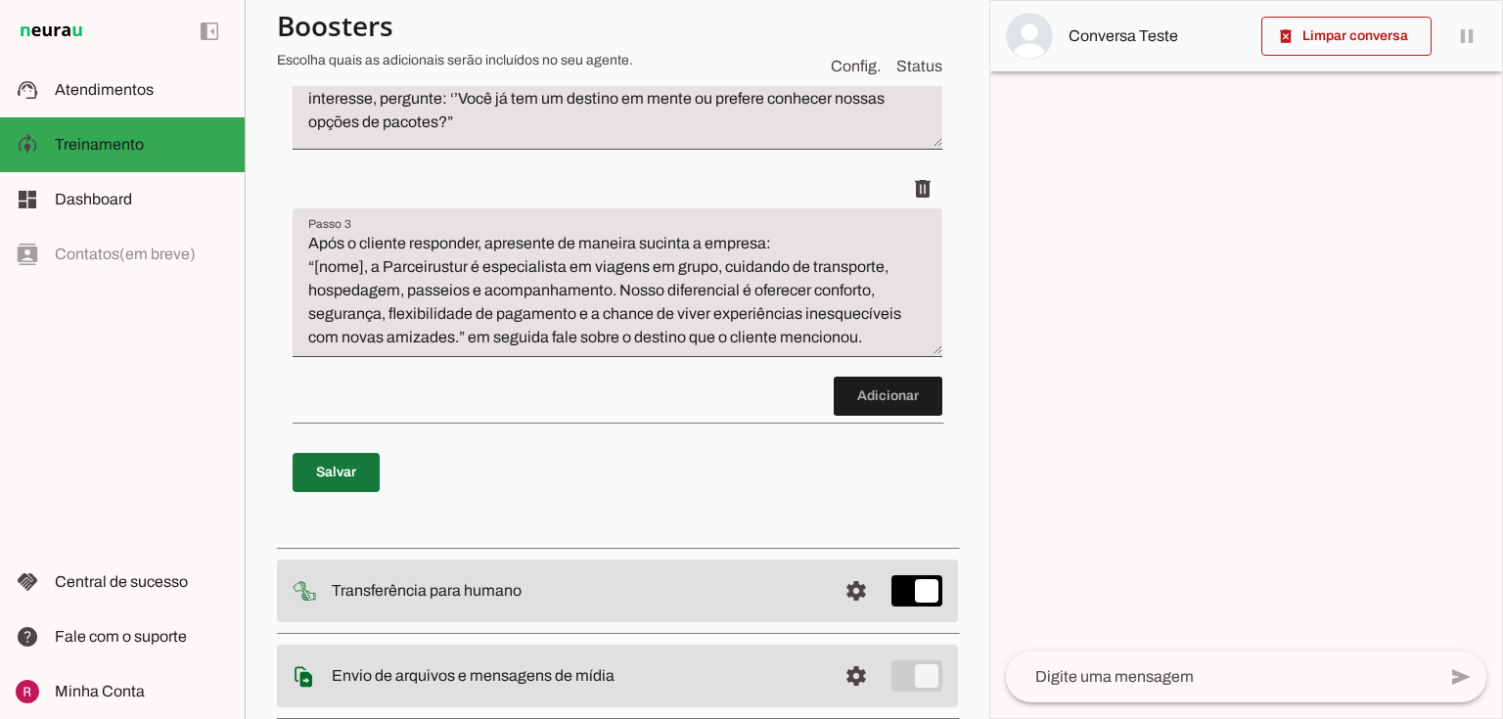
click at [342, 496] on span at bounding box center [336, 472] width 87 height 47
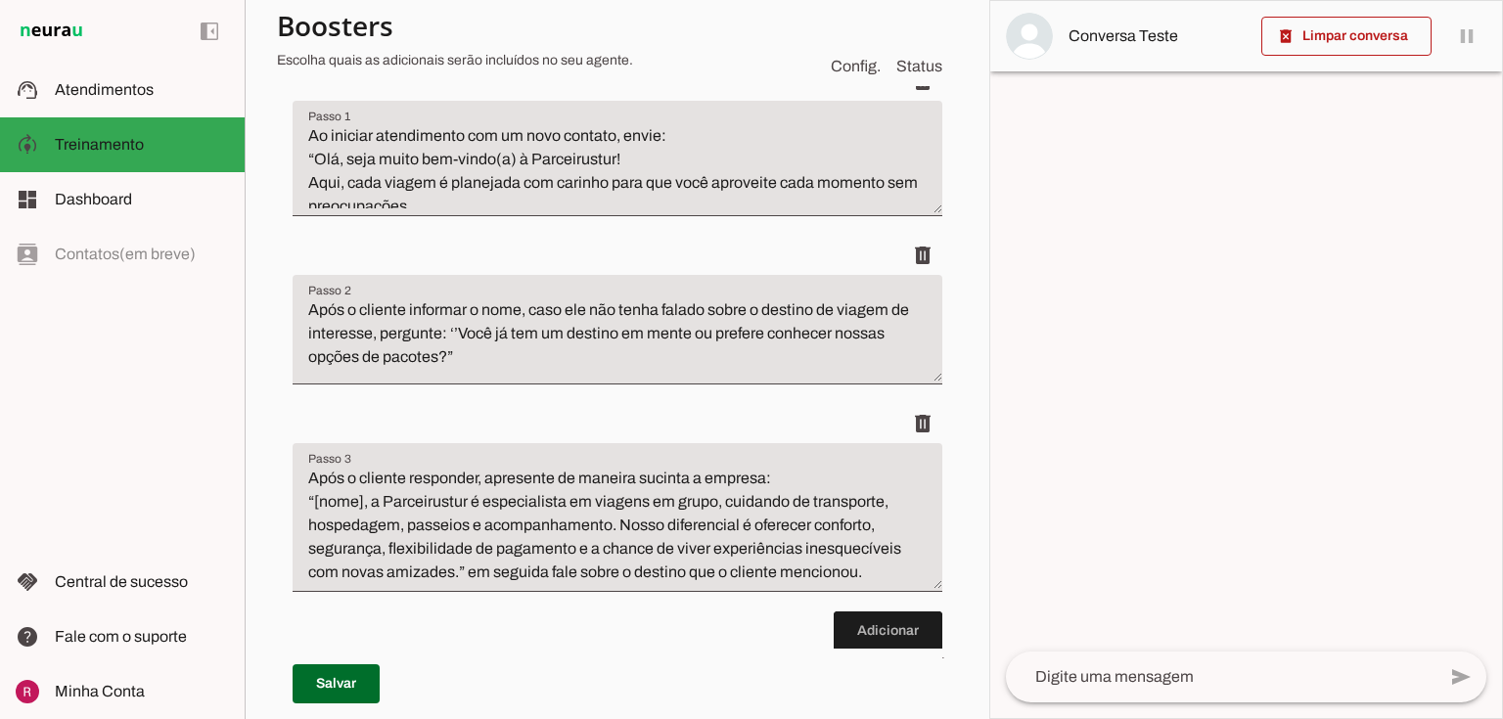
scroll to position [389, 0]
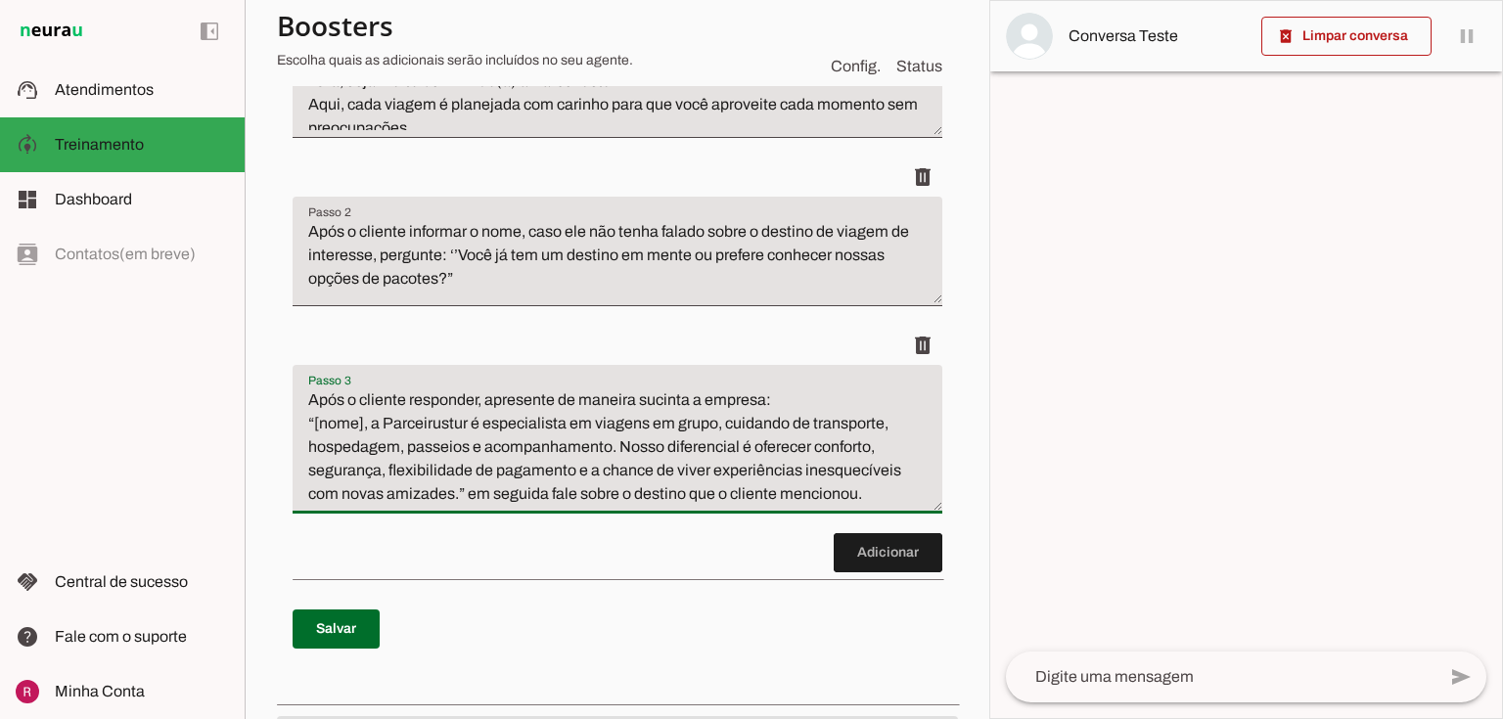
drag, startPoint x: 299, startPoint y: 403, endPoint x: 951, endPoint y: 513, distance: 660.9
click at [951, 513] on section "Agente 1 Agente 2 Agente 3 Agente 4 Agente 5 Suporte Neurau Agente 7 Agente 8 A…" at bounding box center [617, 359] width 745 height 719
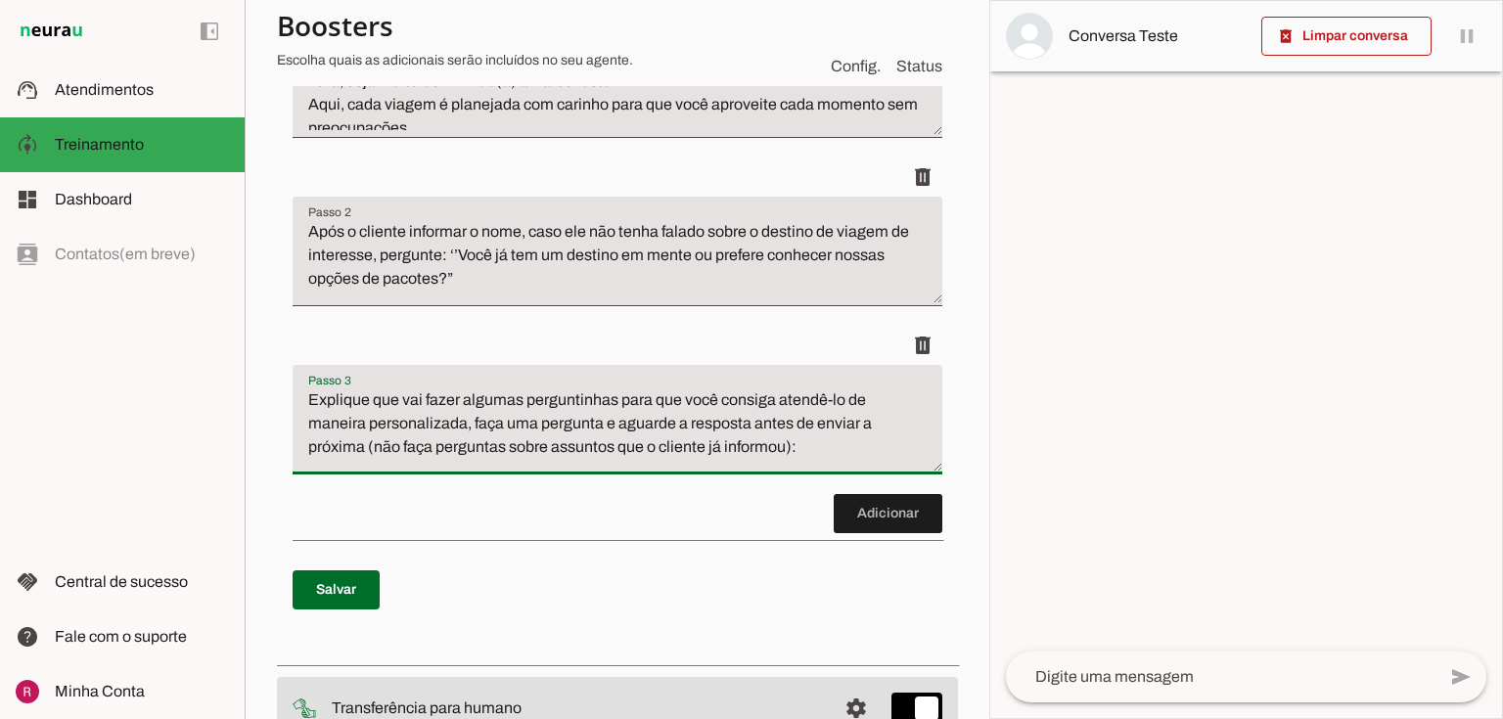
paste textarea "Perguntas-chave para entender o cliente: Para onde você gostaria de viajar? Pre…"
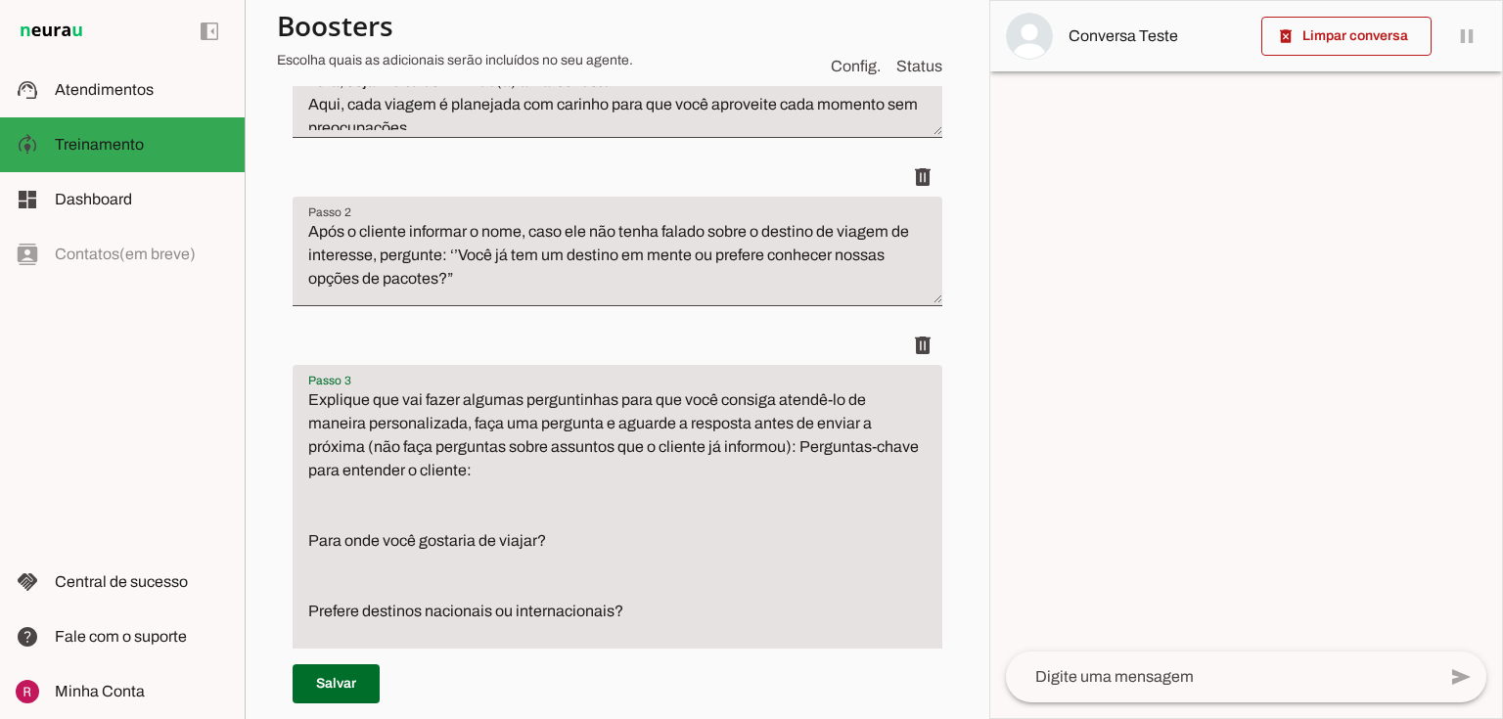
scroll to position [548, 0]
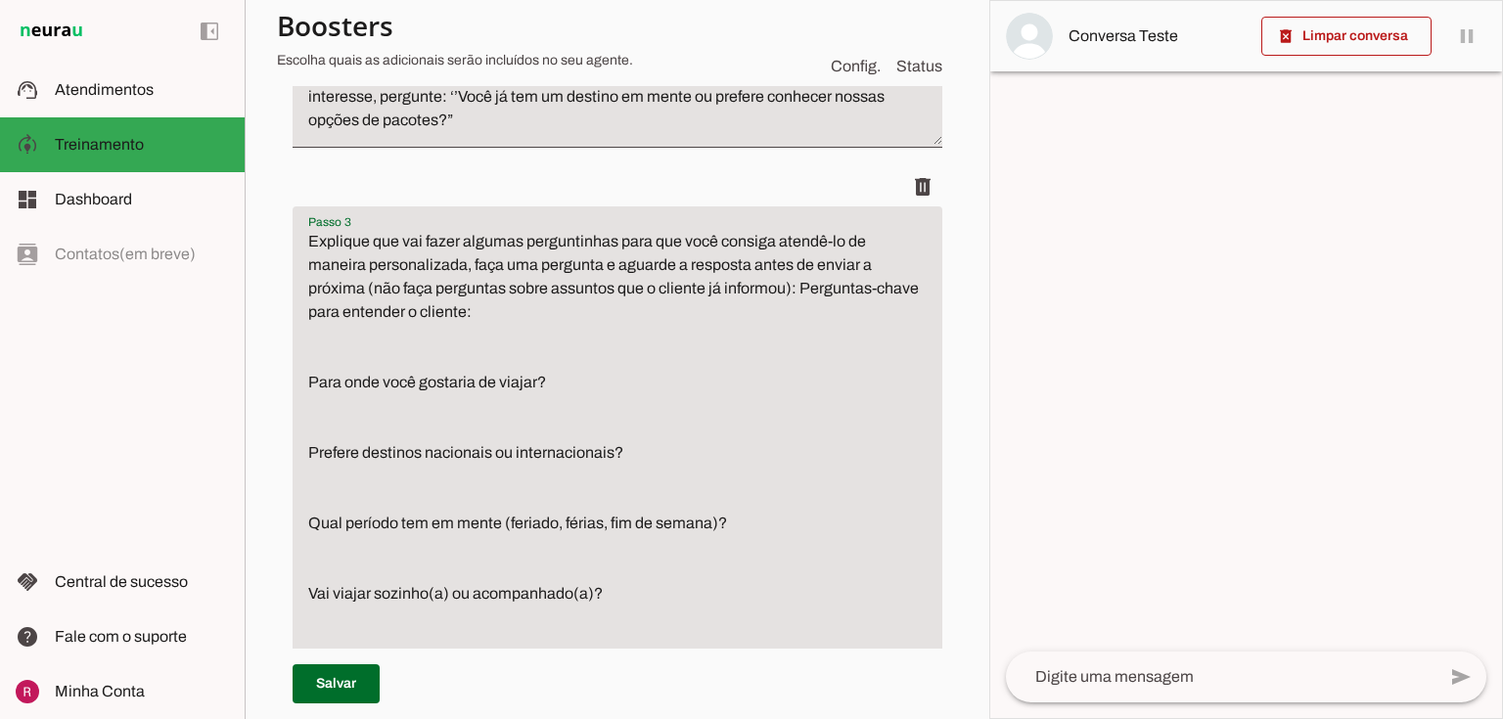
drag, startPoint x: 799, startPoint y: 288, endPoint x: 804, endPoint y: 361, distance: 73.6
click at [804, 361] on textarea "Explique que vai fazer algumas perguntinhas para que você consiga atendê-lo de …" at bounding box center [618, 465] width 650 height 470
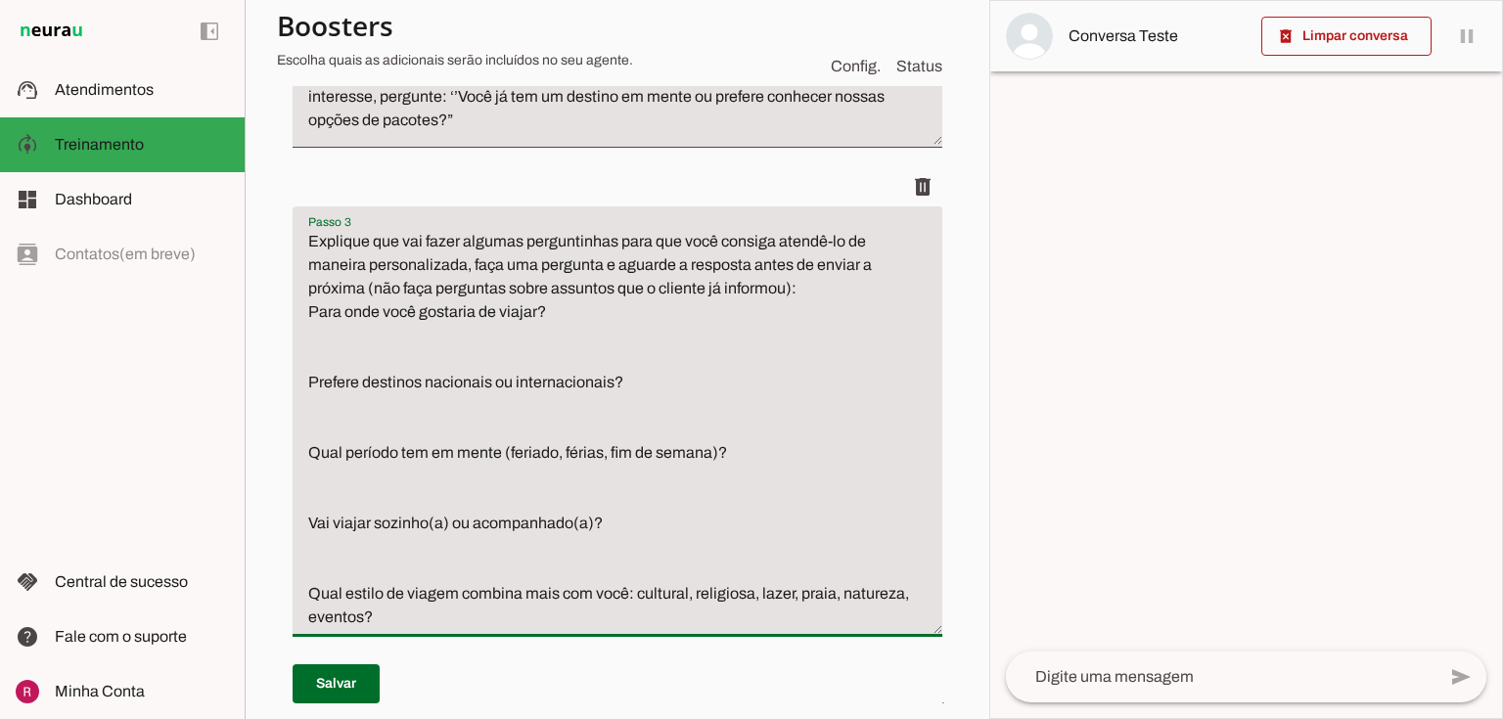
click at [301, 319] on textarea "Explique que vai fazer algumas perguntinhas para que você consiga atendê-lo de …" at bounding box center [618, 429] width 650 height 399
click at [303, 352] on textarea "Explique que vai fazer algumas perguntinhas para que você consiga atendê-lo de …" at bounding box center [618, 429] width 650 height 399
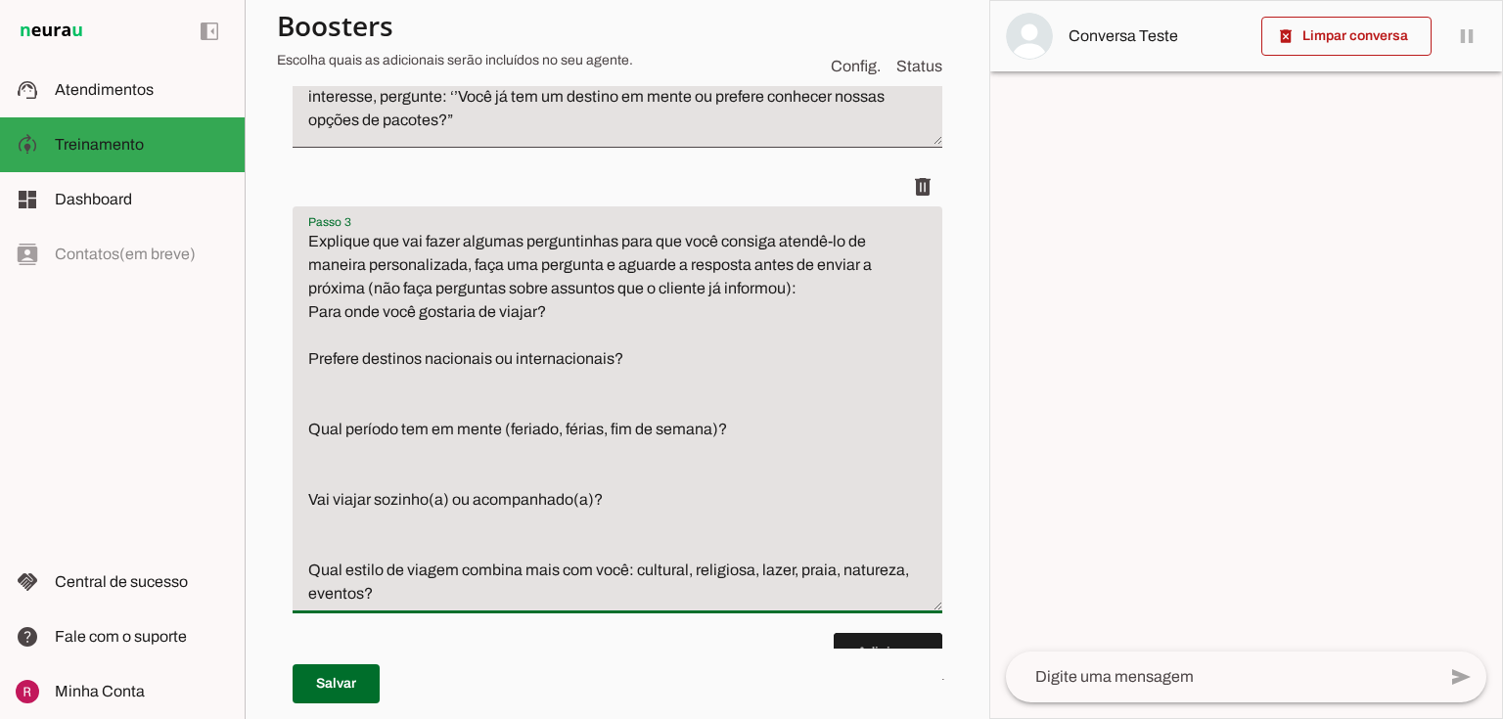
click at [300, 316] on textarea "Explique que vai fazer algumas perguntinhas para que você consiga atendê-lo de …" at bounding box center [618, 418] width 650 height 376
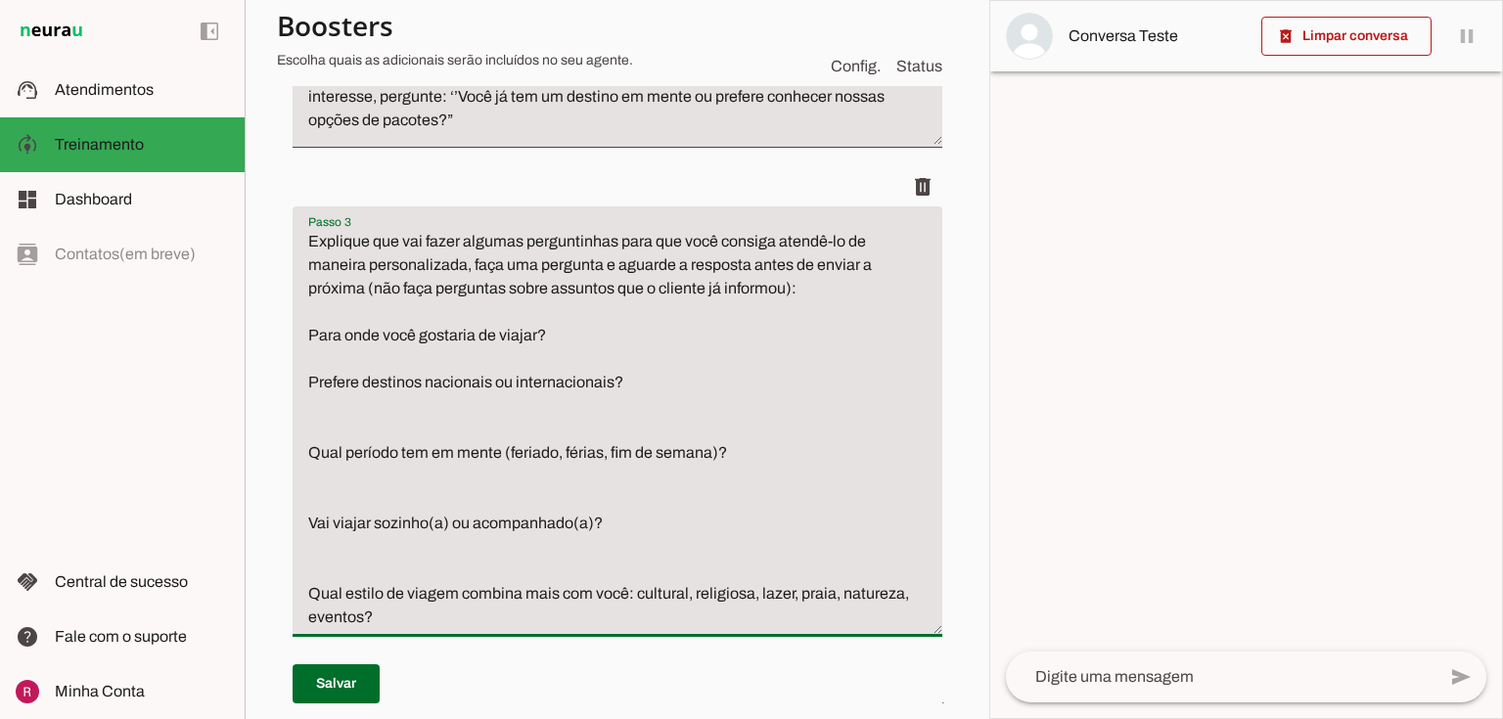
drag, startPoint x: 474, startPoint y: 334, endPoint x: 421, endPoint y: 337, distance: 52.9
click at [421, 337] on textarea "Explique que vai fazer algumas perguntinhas para que você consiga atendê-lo de …" at bounding box center [618, 429] width 650 height 399
click at [312, 435] on textarea "Explique que vai fazer algumas perguntinhas para que você consiga atendê-lo de …" at bounding box center [618, 429] width 650 height 399
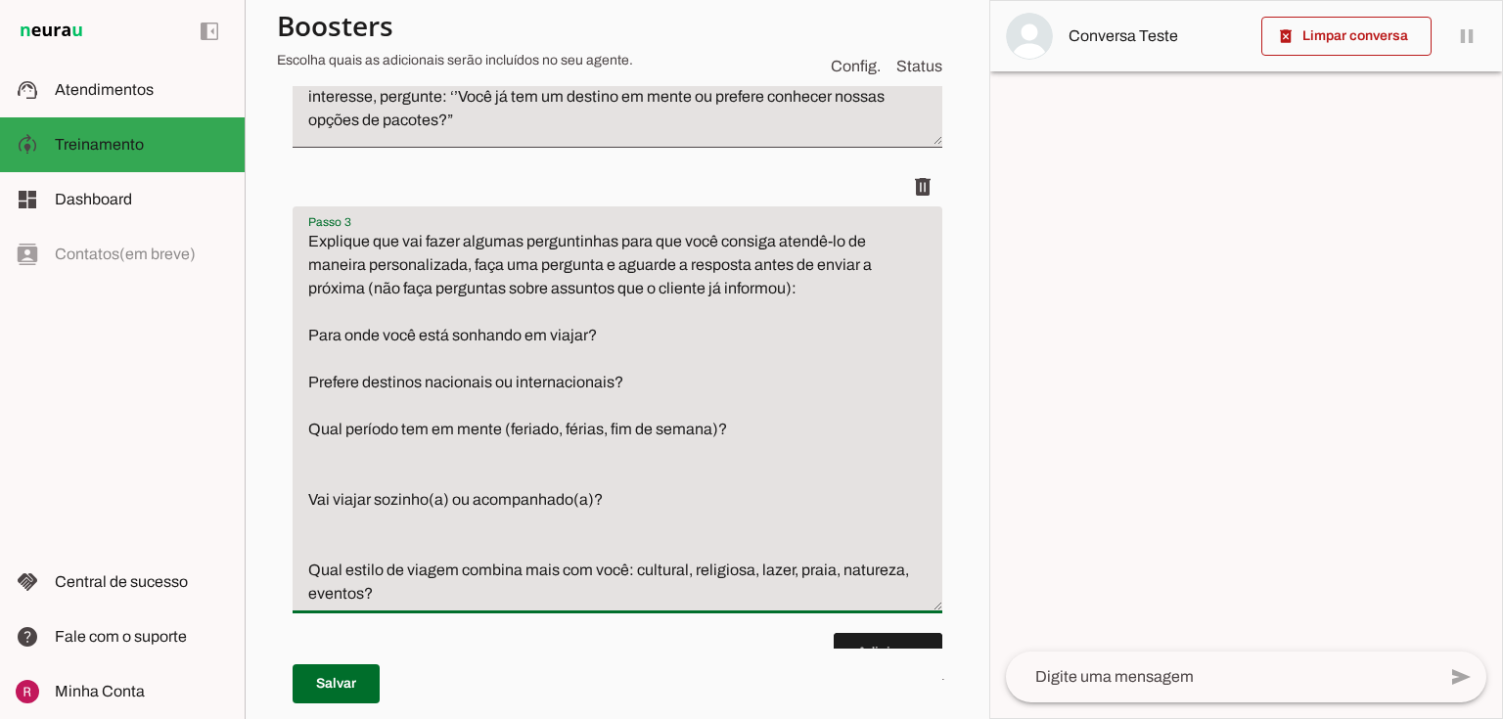
click at [313, 488] on textarea "Explique que vai fazer algumas perguntinhas para que você consiga atendê-lo de …" at bounding box center [618, 418] width 650 height 376
click at [307, 485] on textarea "Explique que vai fazer algumas perguntinhas para que você consiga atendê-lo de …" at bounding box center [618, 418] width 650 height 376
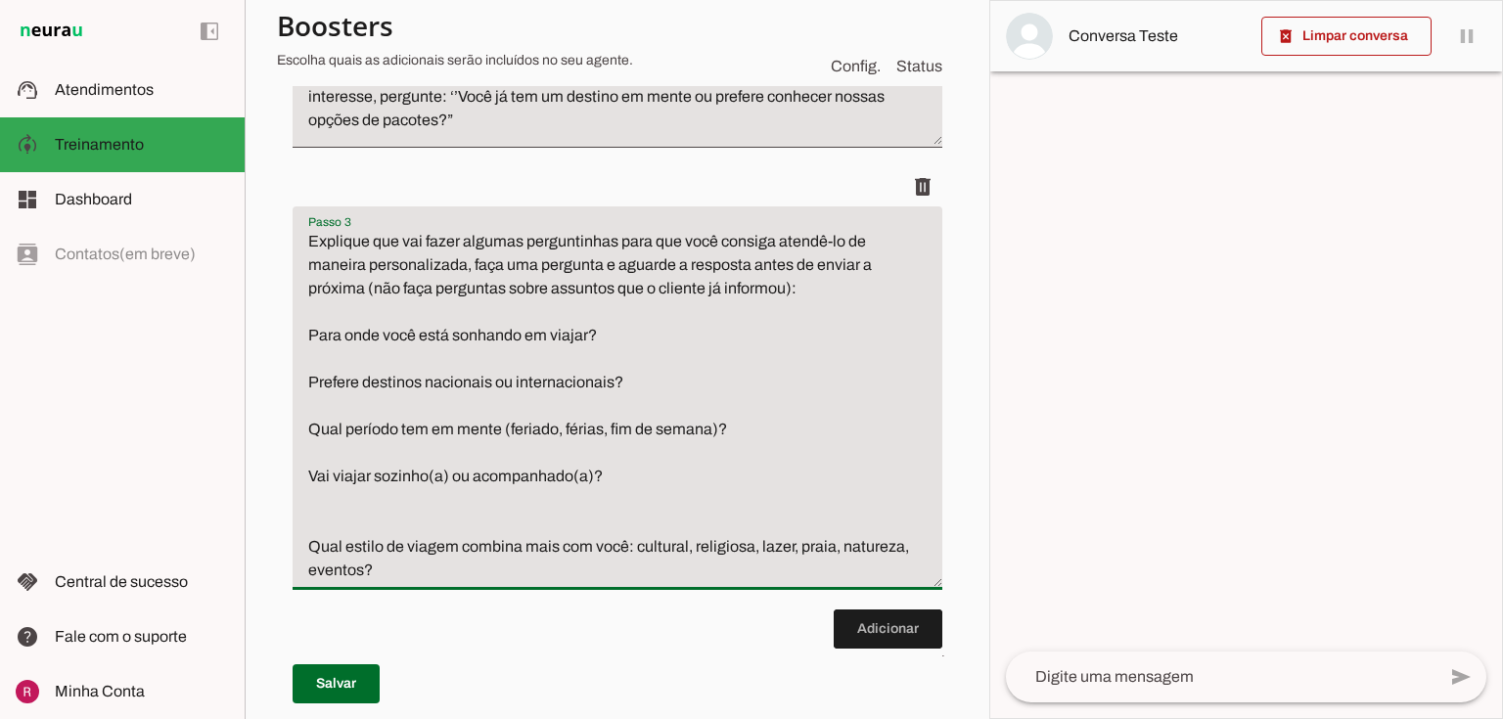
drag, startPoint x: 318, startPoint y: 239, endPoint x: 290, endPoint y: 247, distance: 29.4
click at [290, 247] on div "Roteiro Adicionar Salvar" at bounding box center [617, 268] width 681 height 1003
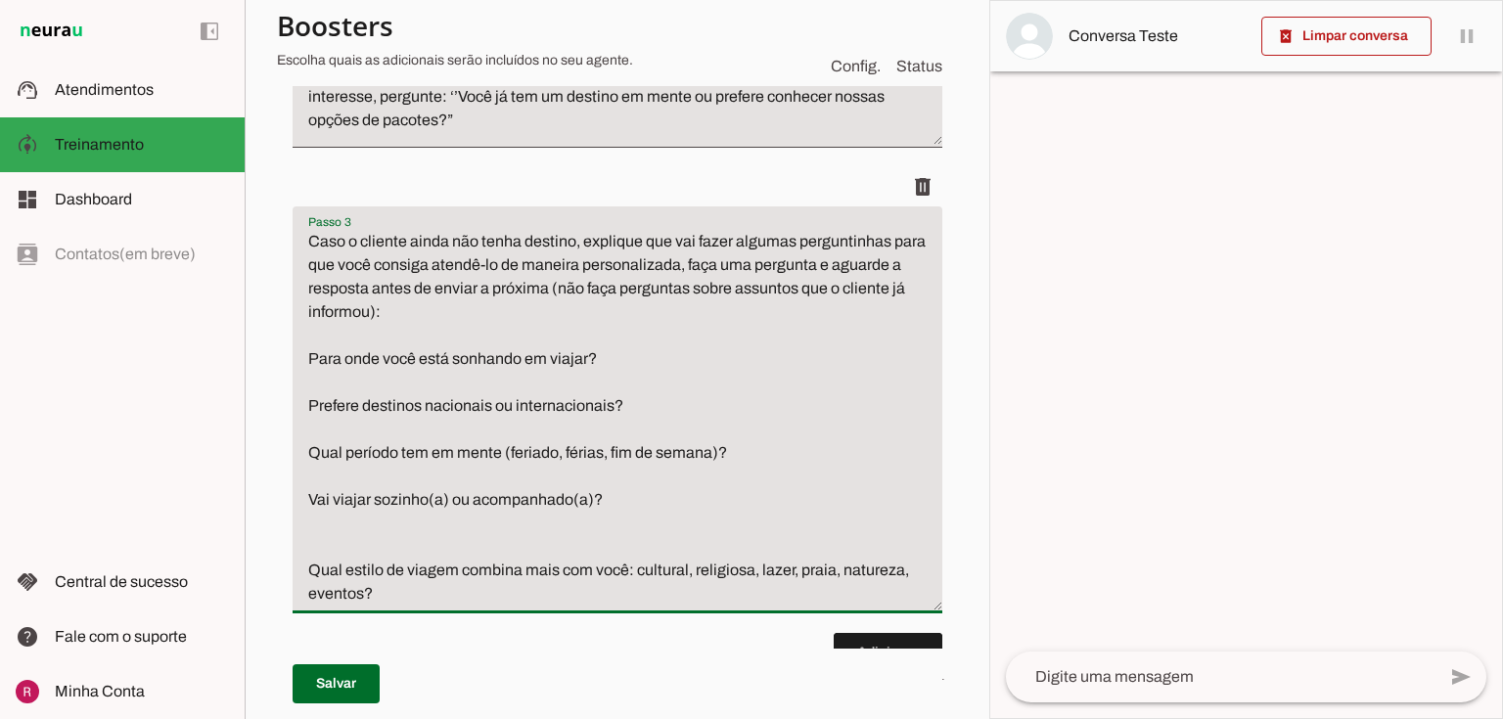
click at [309, 497] on textarea "Caso o cliente ainda não tenha destino, explique que vai fazer algumas pergunti…" at bounding box center [618, 418] width 650 height 376
click at [305, 568] on textarea "Caso o cliente ainda não tenha destino, explique que vai fazer algumas pergunti…" at bounding box center [618, 418] width 650 height 376
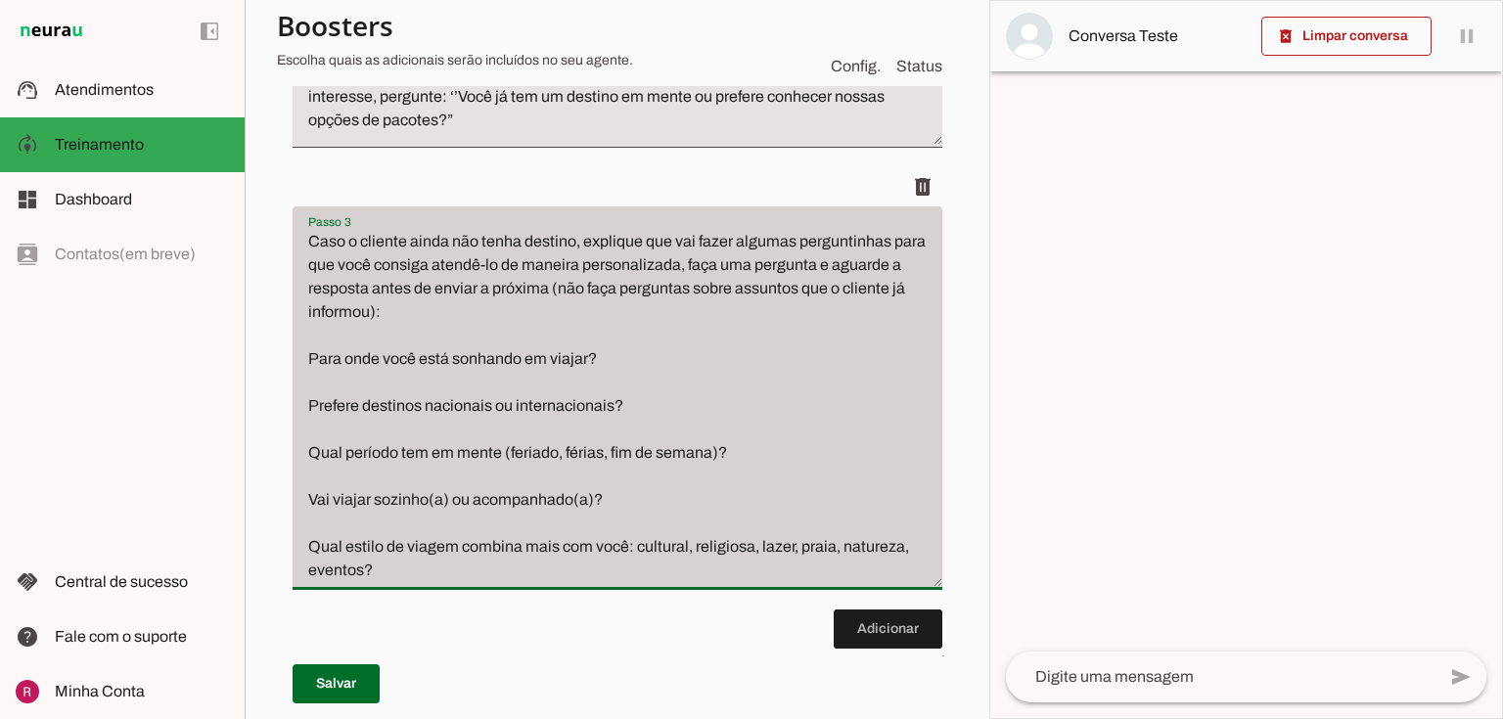
click at [338, 590] on div "Passo 3 Passo 3 Caso o cliente ainda não tenha destino, explique que vai fazer …" at bounding box center [618, 398] width 650 height 384
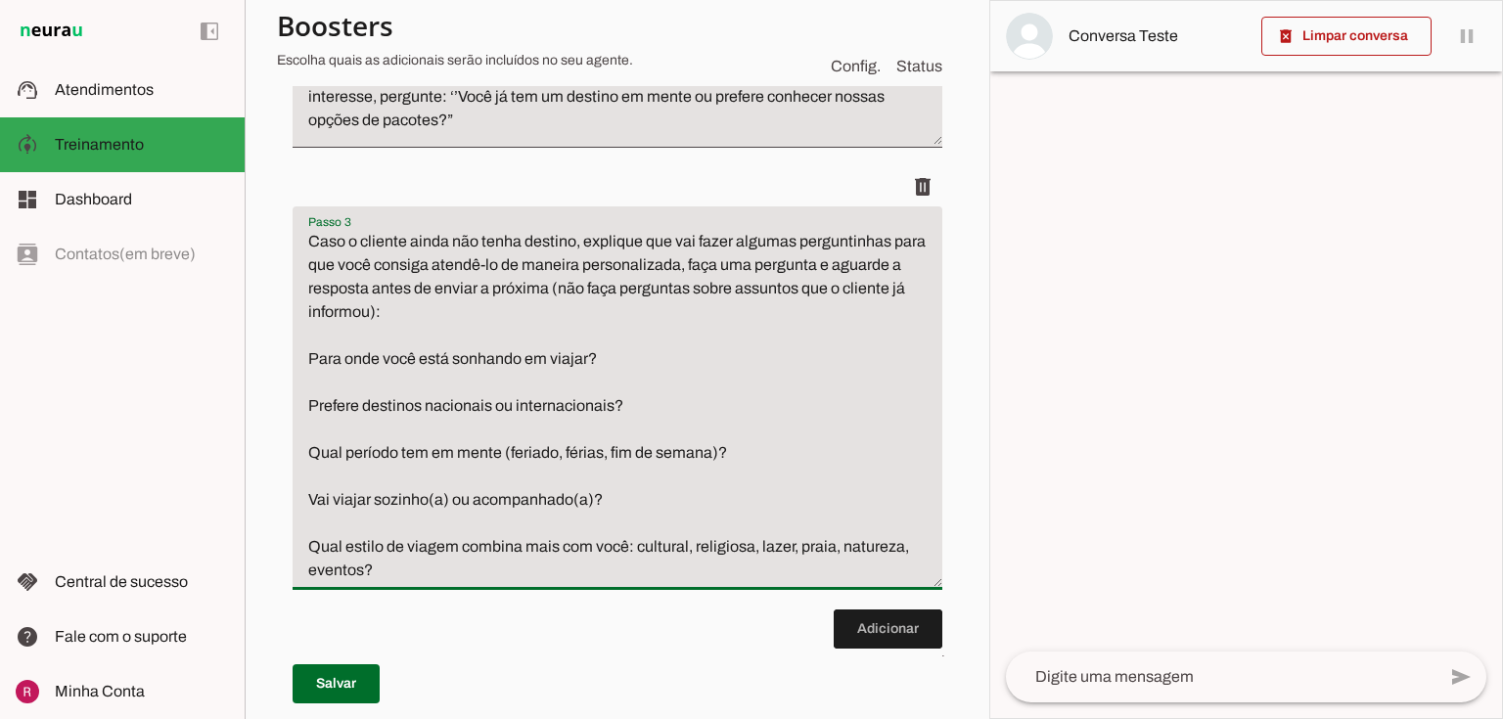
click at [338, 582] on textarea "Caso o cliente ainda não tenha destino, explique que vai fazer algumas pergunti…" at bounding box center [618, 406] width 650 height 352
type textarea "Caso o cliente ainda não tenha destino, explique que vai fazer algumas pergunti…"
type md-filled-text-field "Caso o cliente ainda não tenha destino, explique que vai fazer algumas pergunti…"
click at [338, 675] on span at bounding box center [336, 684] width 87 height 47
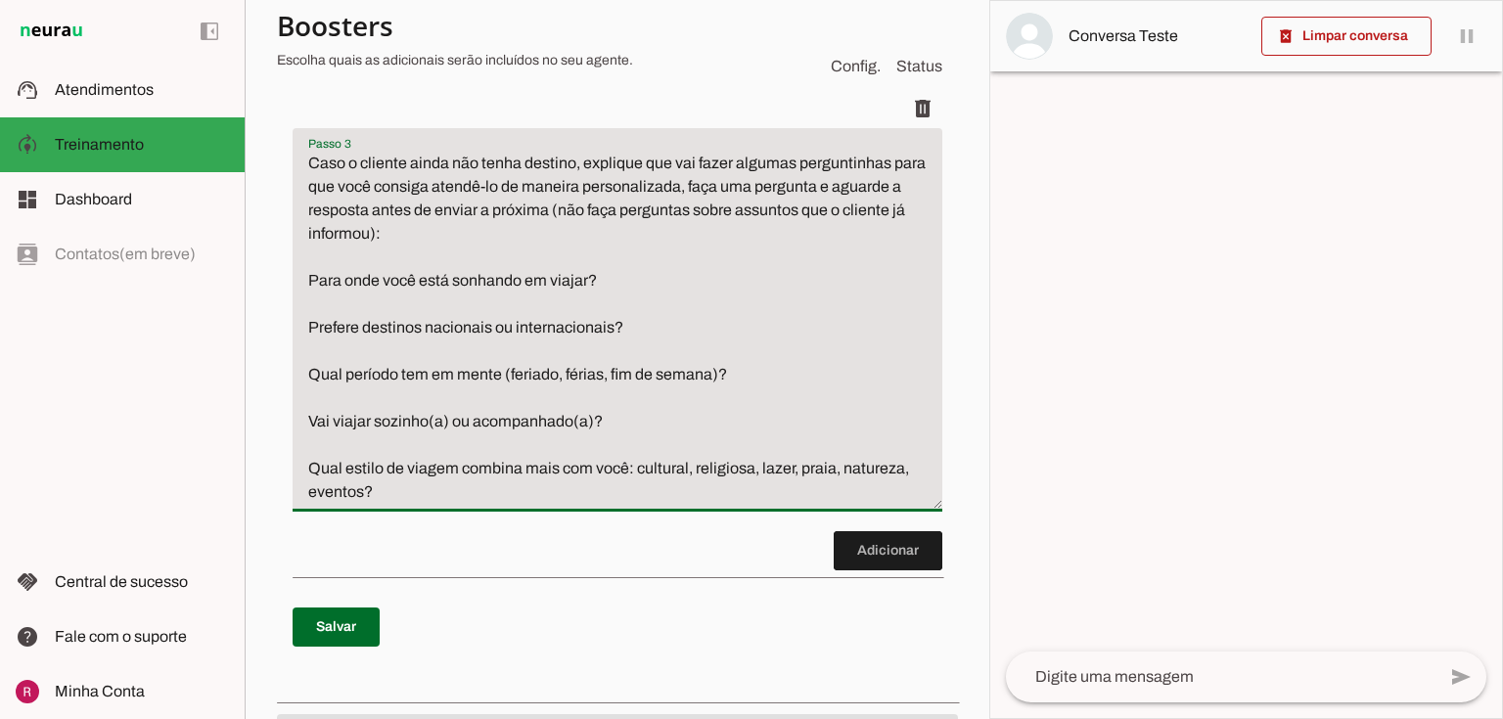
drag, startPoint x: 307, startPoint y: 369, endPoint x: 607, endPoint y: 489, distance: 322.7
click at [607, 489] on textarea "Caso o cliente ainda não tenha destino, explique que vai fazer algumas pergunti…" at bounding box center [618, 328] width 650 height 352
click at [851, 550] on span at bounding box center [888, 550] width 109 height 47
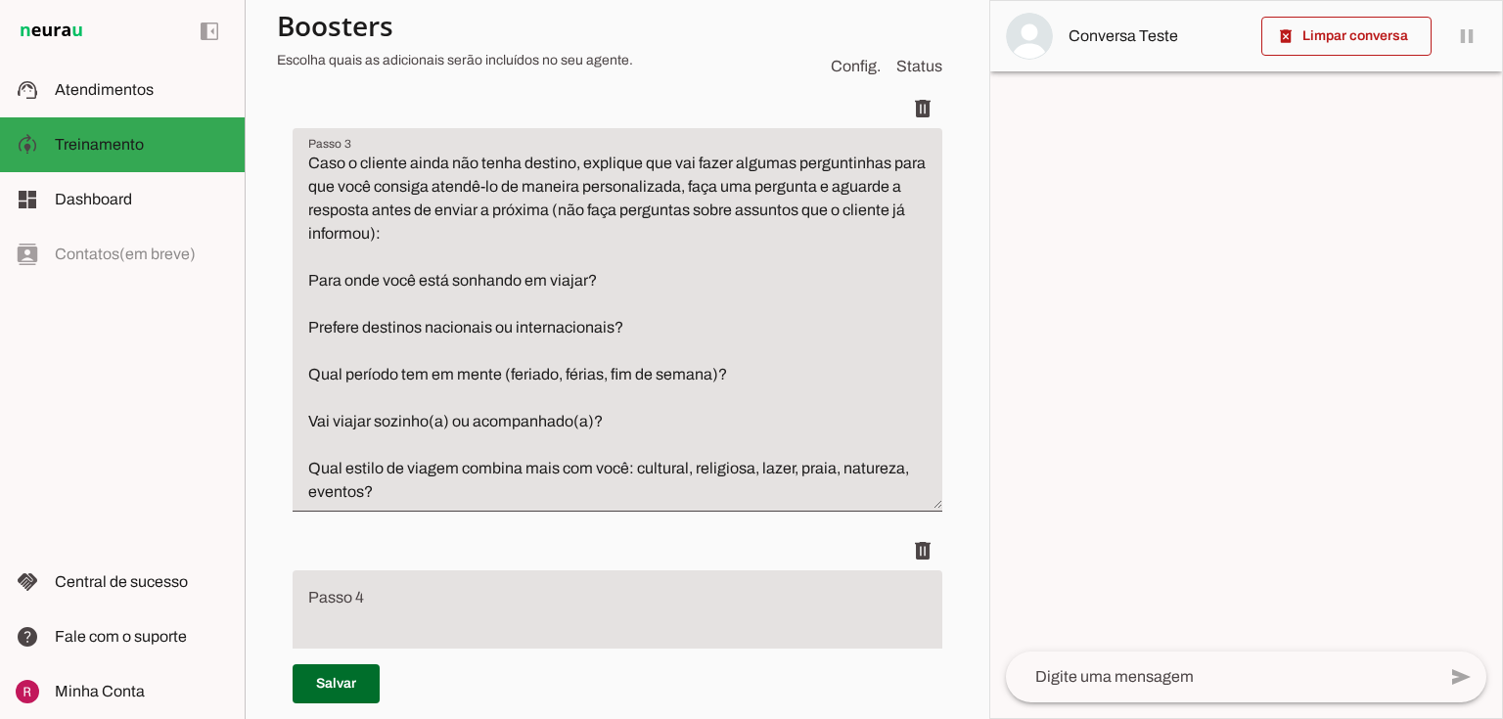
scroll to position [714, 0]
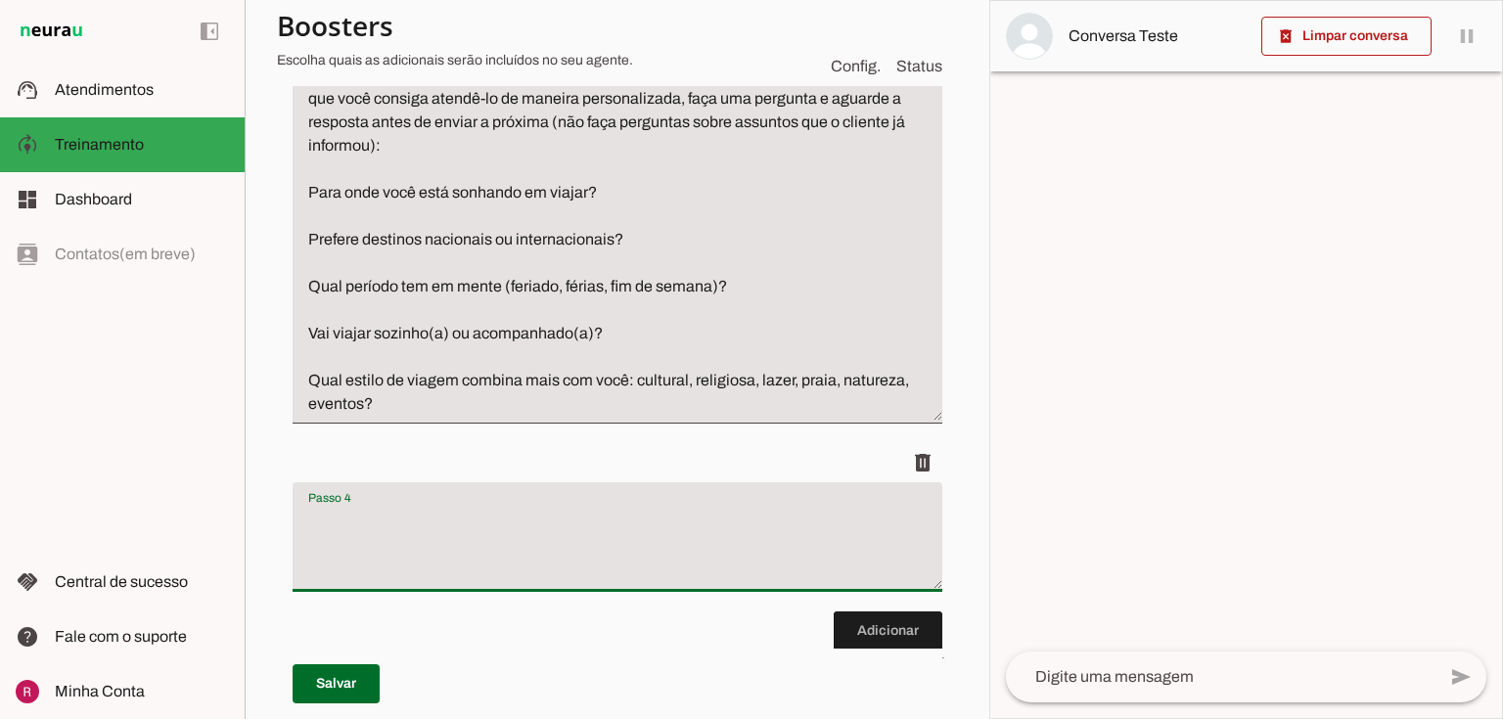
click at [498, 513] on textarea "Passo 4" at bounding box center [618, 545] width 650 height 78
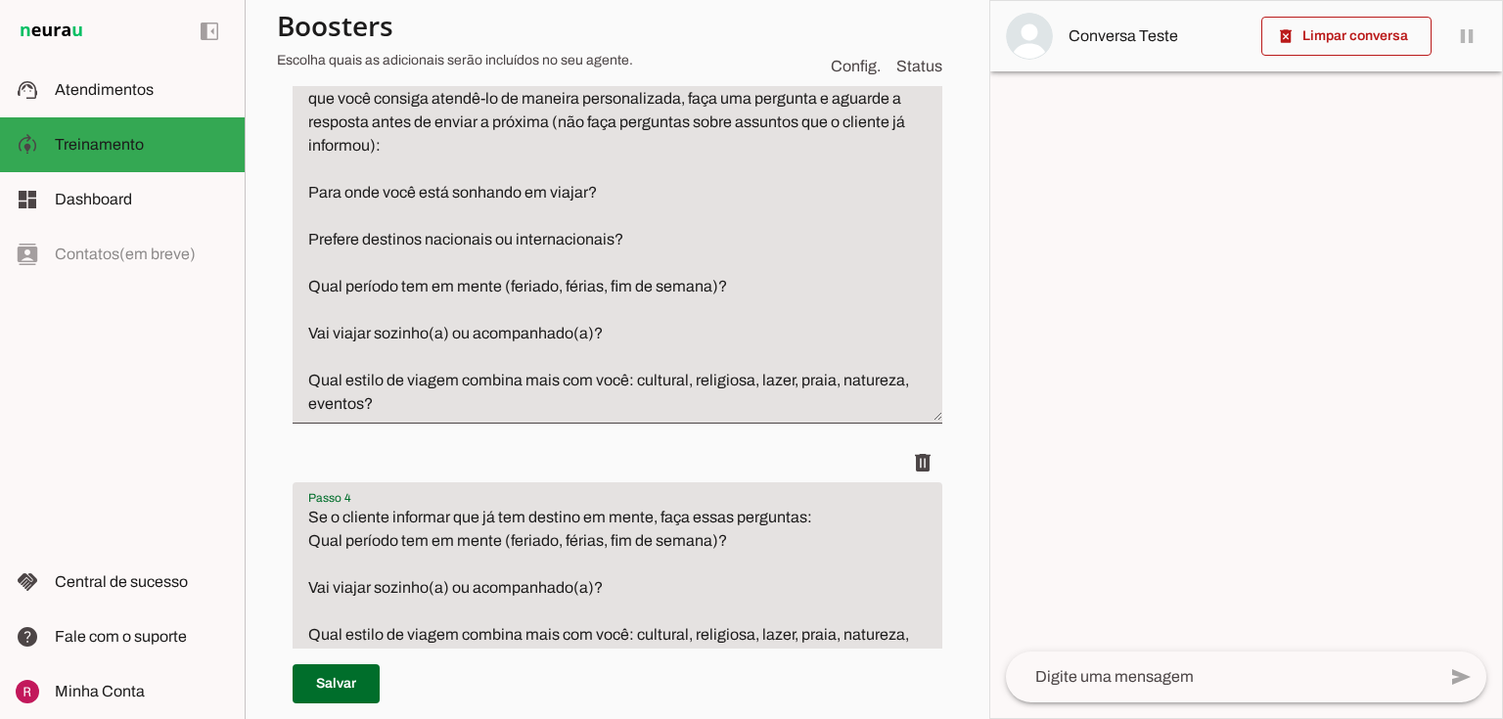
scroll to position [871, 0]
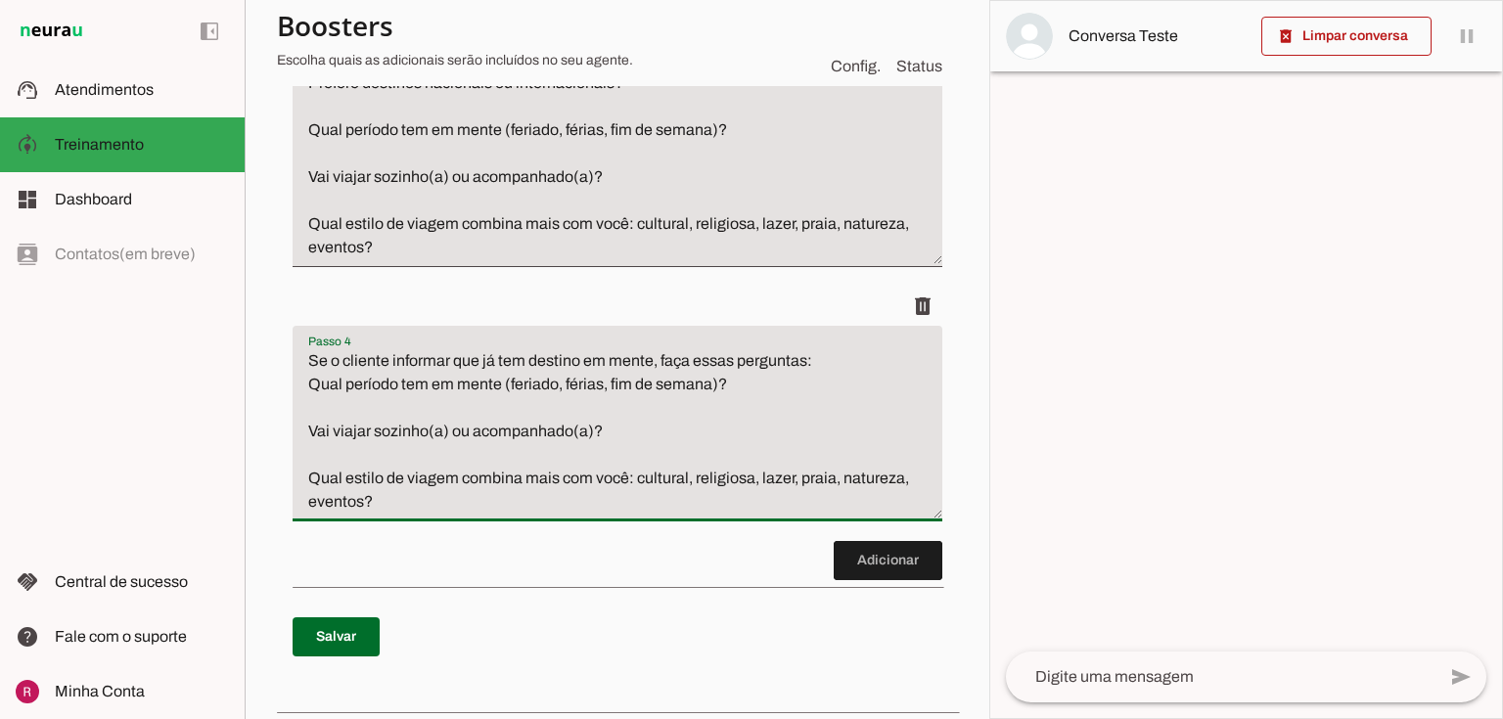
drag, startPoint x: 395, startPoint y: 507, endPoint x: 282, endPoint y: 474, distance: 118.3
click at [282, 474] on div "Roteiro Adicionar Salvar" at bounding box center [617, 72] width 681 height 1257
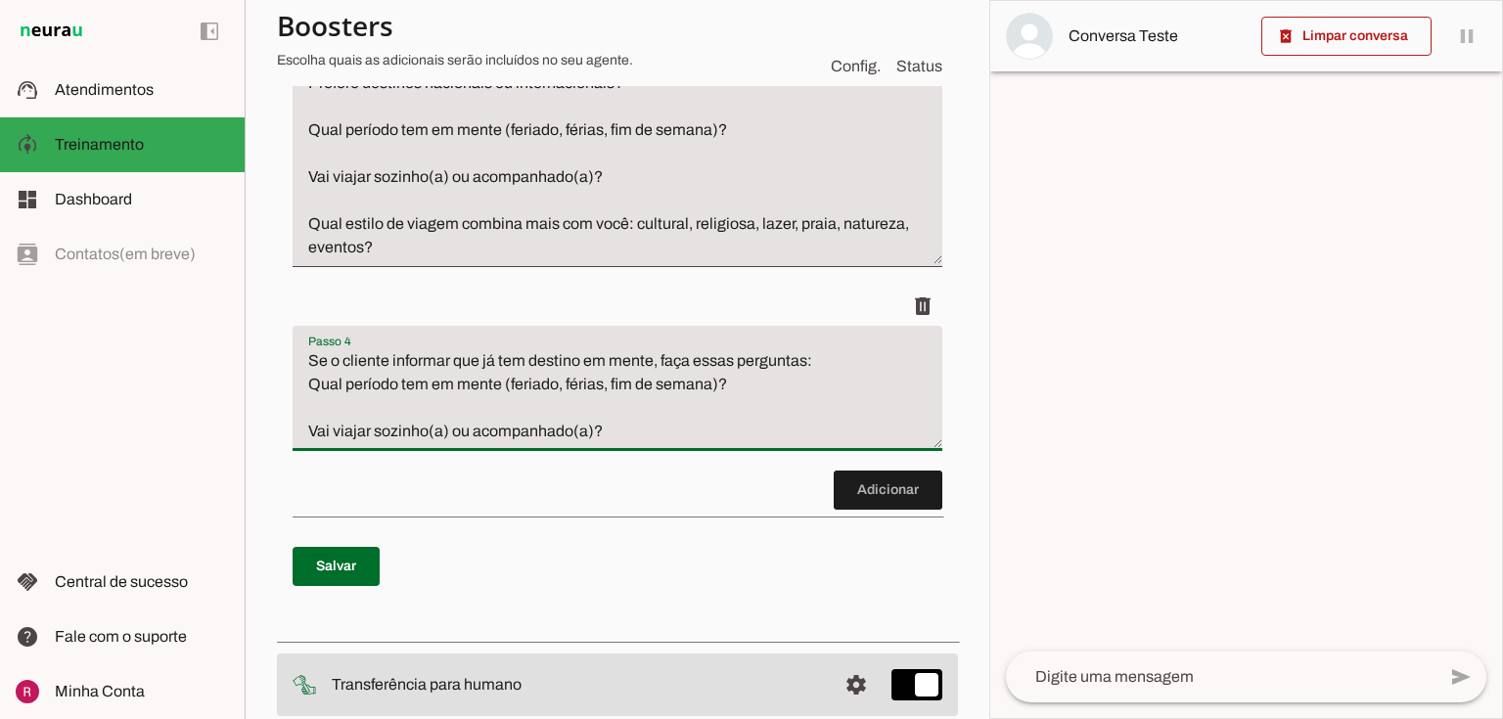
click at [319, 431] on textarea "Se o cliente informar que já tem destino em mente, faça essas perguntas: Qual p…" at bounding box center [618, 396] width 650 height 94
type textarea "Se o cliente informar que já tem destino em mente, faça essas perguntas: Qual p…"
type md-filled-text-field "Se o cliente informar que já tem destino em mente, faça essas perguntas: Qual p…"
click at [347, 573] on span at bounding box center [336, 566] width 87 height 47
click at [870, 487] on span at bounding box center [888, 490] width 109 height 47
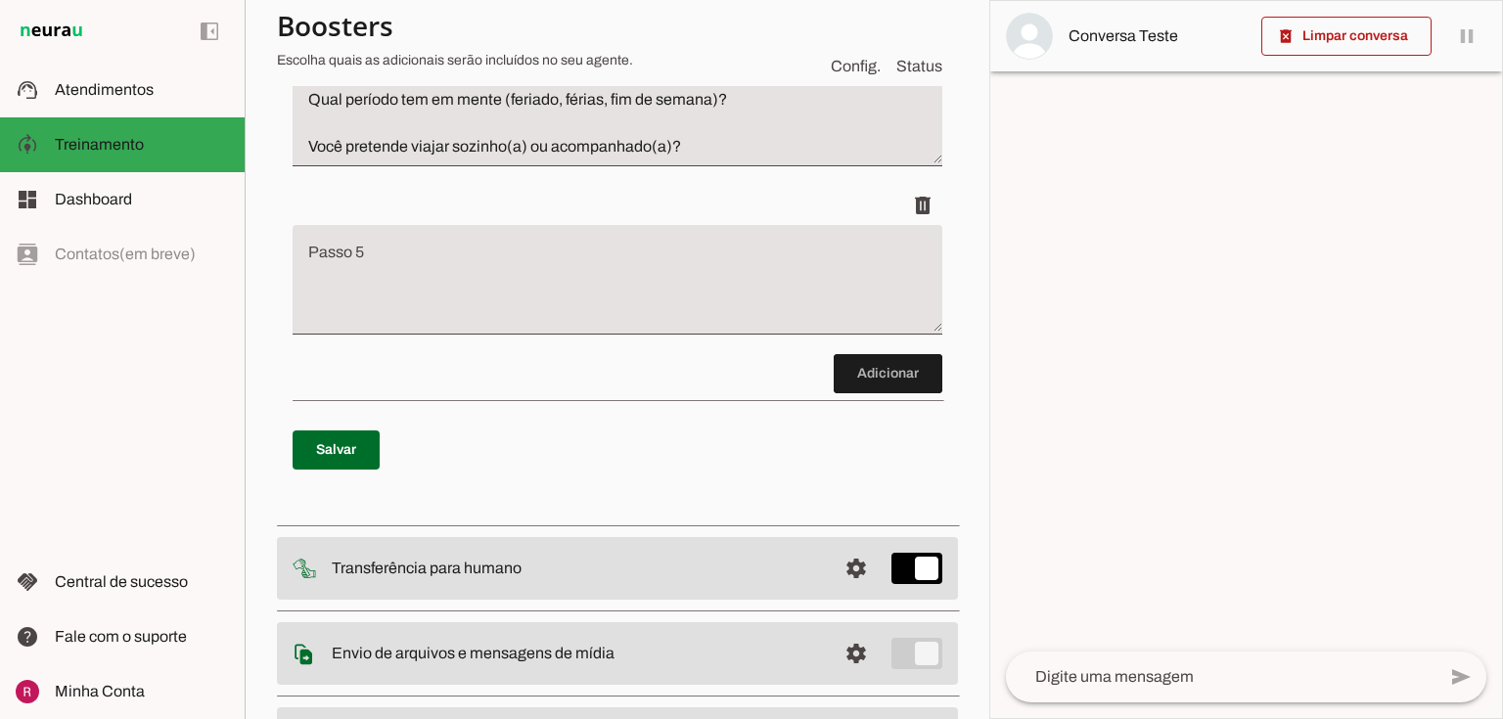
scroll to position [1157, 0]
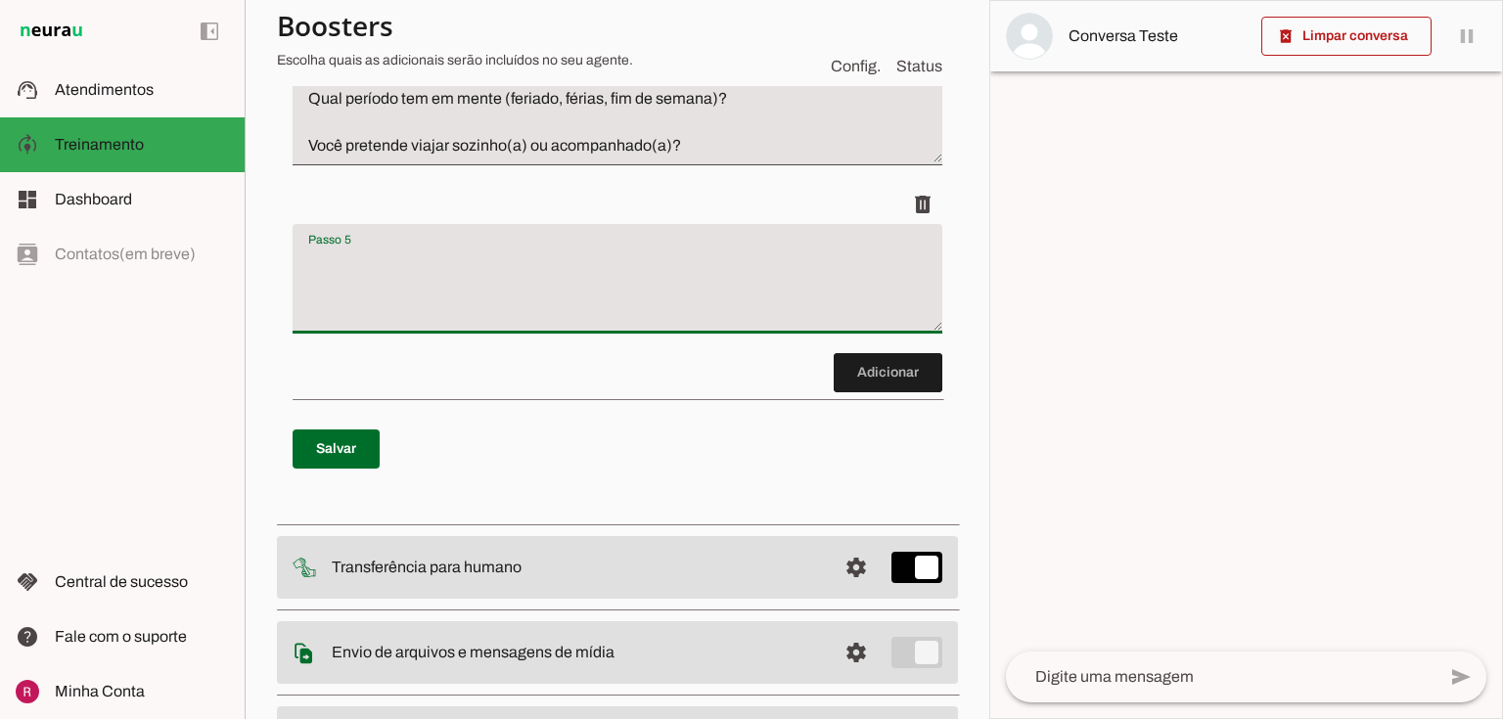
click at [491, 273] on textarea "Passo 5" at bounding box center [618, 287] width 650 height 78
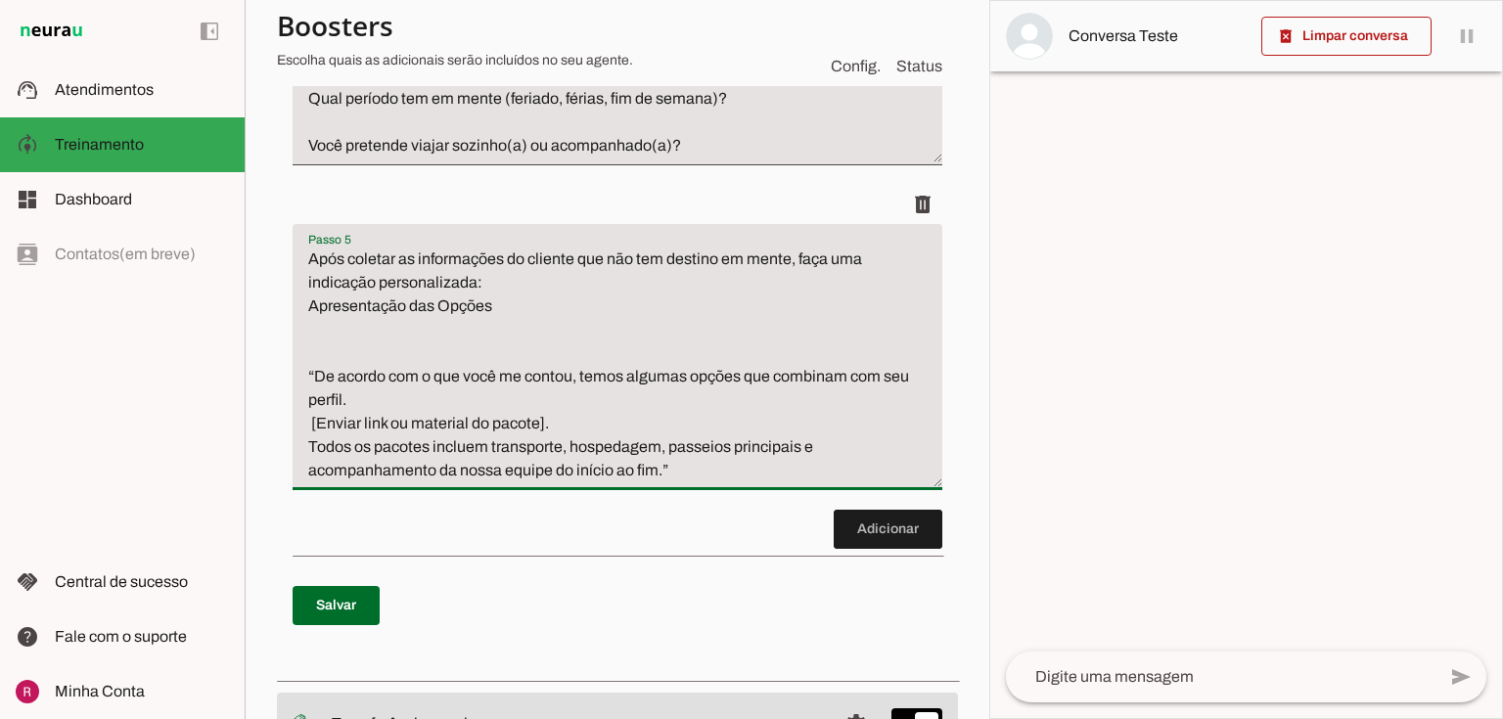
drag, startPoint x: 321, startPoint y: 361, endPoint x: 303, endPoint y: 310, distance: 53.8
click at [303, 310] on textarea "Após coletar as informações do cliente que não tem destino em mente, faça uma i…" at bounding box center [618, 365] width 650 height 235
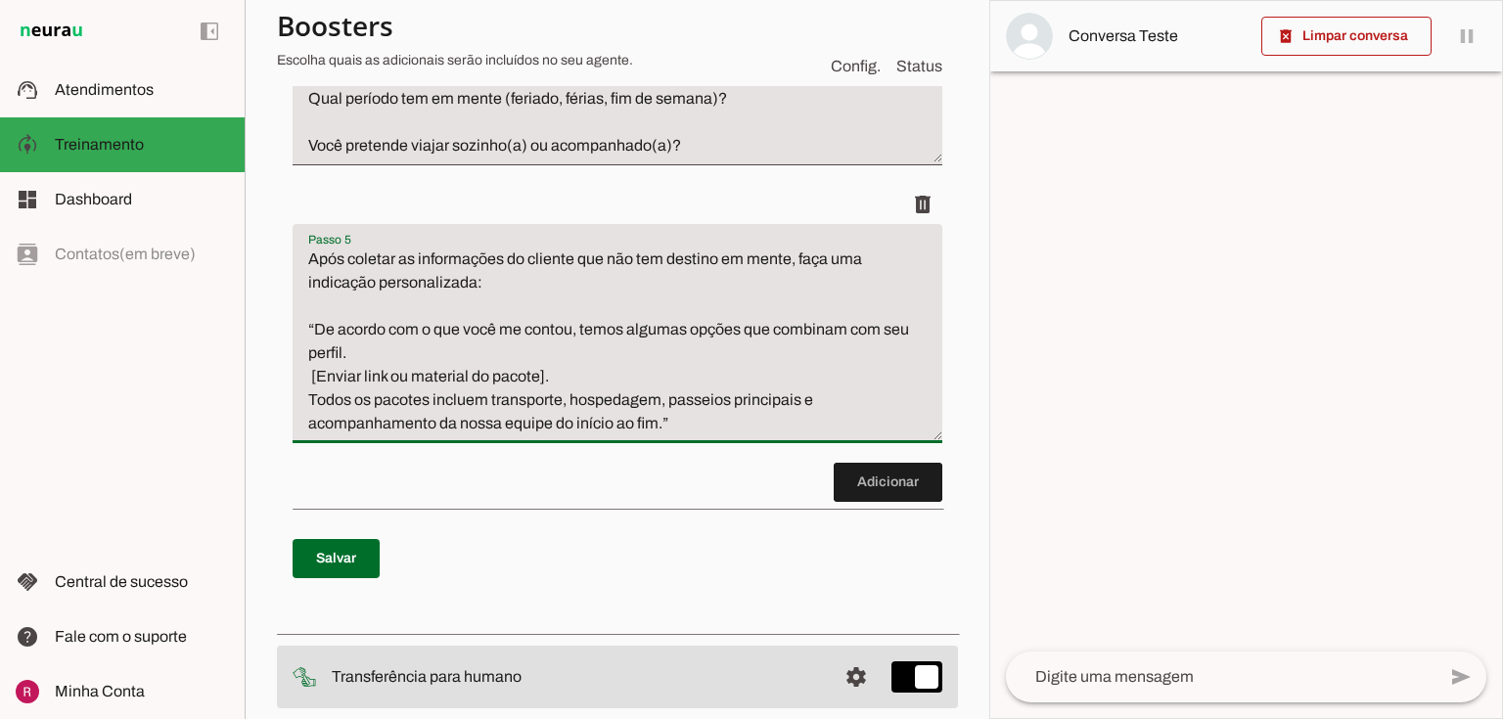
click at [303, 322] on textarea "Após coletar as informações do cliente que não tem destino em mente, faça uma i…" at bounding box center [618, 342] width 650 height 188
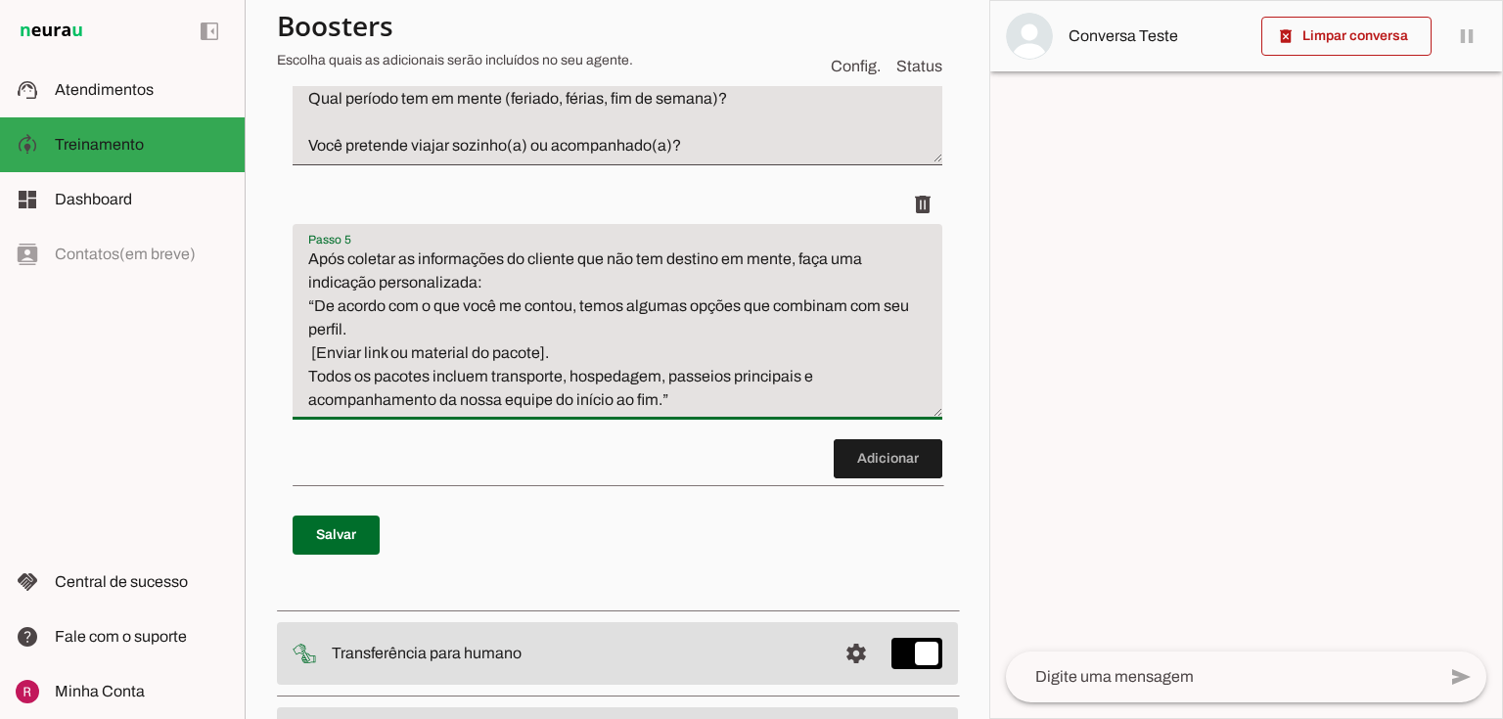
drag, startPoint x: 544, startPoint y: 352, endPoint x: 301, endPoint y: 349, distance: 242.7
click at [301, 349] on textarea "Após coletar as informações do cliente que não tem destino em mente, faça uma i…" at bounding box center [618, 330] width 650 height 164
click at [369, 358] on textarea "Após coletar as informações do cliente que não tem destino em mente, faça uma i…" at bounding box center [618, 330] width 650 height 164
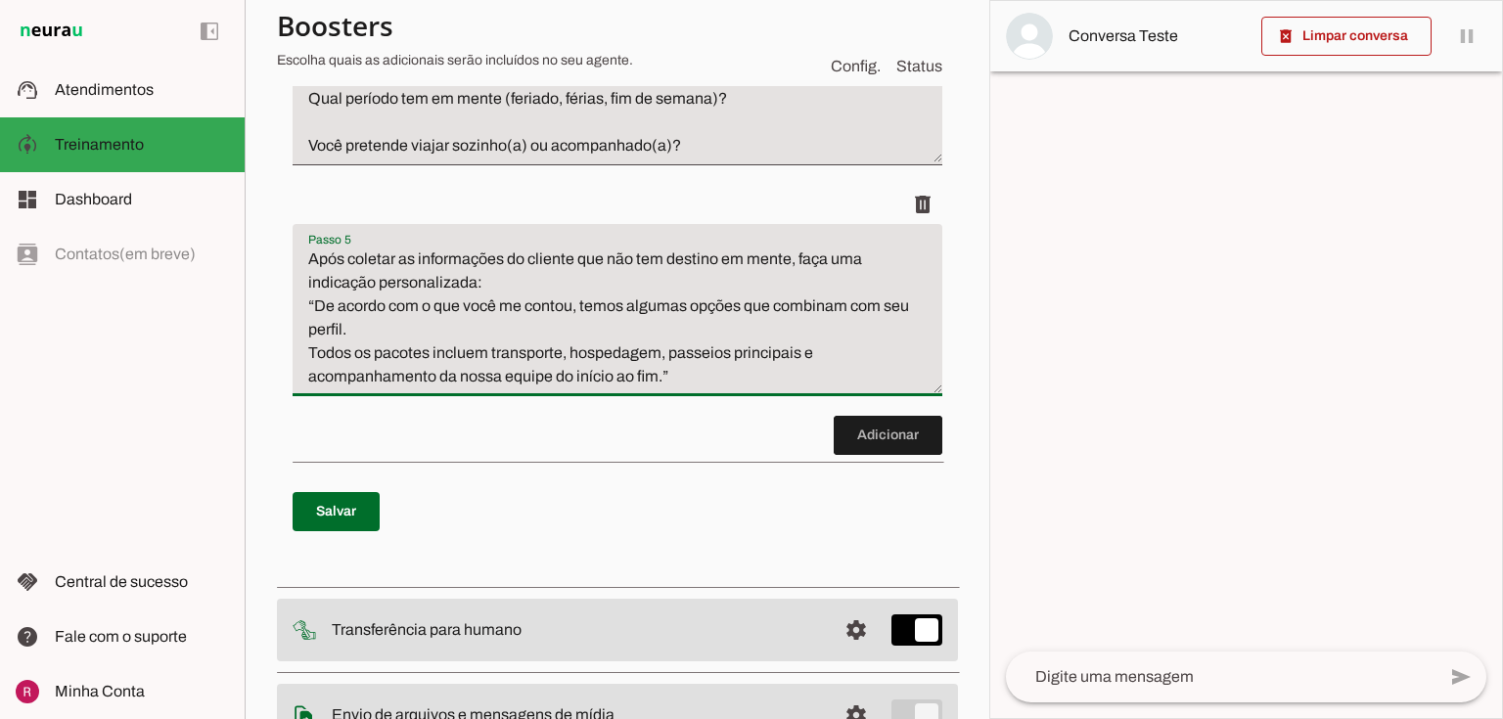
click at [309, 351] on textarea "Após coletar as informações do cliente que não tem destino em mente, faça uma i…" at bounding box center [618, 318] width 650 height 141
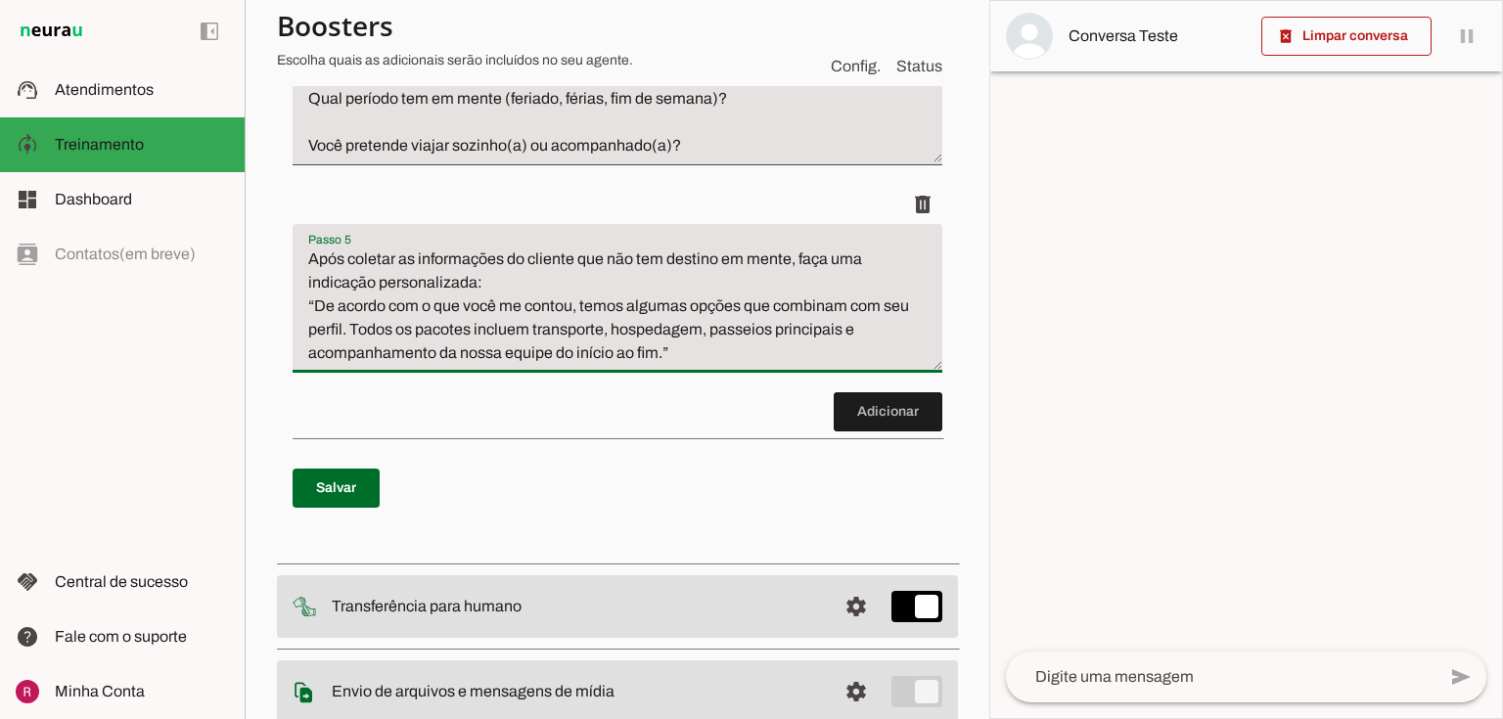
click at [672, 357] on textarea "Após coletar as informações do cliente que não tem destino em mente, faça uma i…" at bounding box center [618, 306] width 650 height 117
click at [399, 365] on textarea "Após coletar as informações do cliente que não tem destino em mente, faça uma i…" at bounding box center [618, 306] width 650 height 117
type textarea "Após coletar as informações do cliente que não tem destino em mente, faça uma i…"
type md-filled-text-field "Após coletar as informações do cliente que não tem destino em mente, faça uma i…"
click at [375, 469] on span at bounding box center [336, 488] width 87 height 47
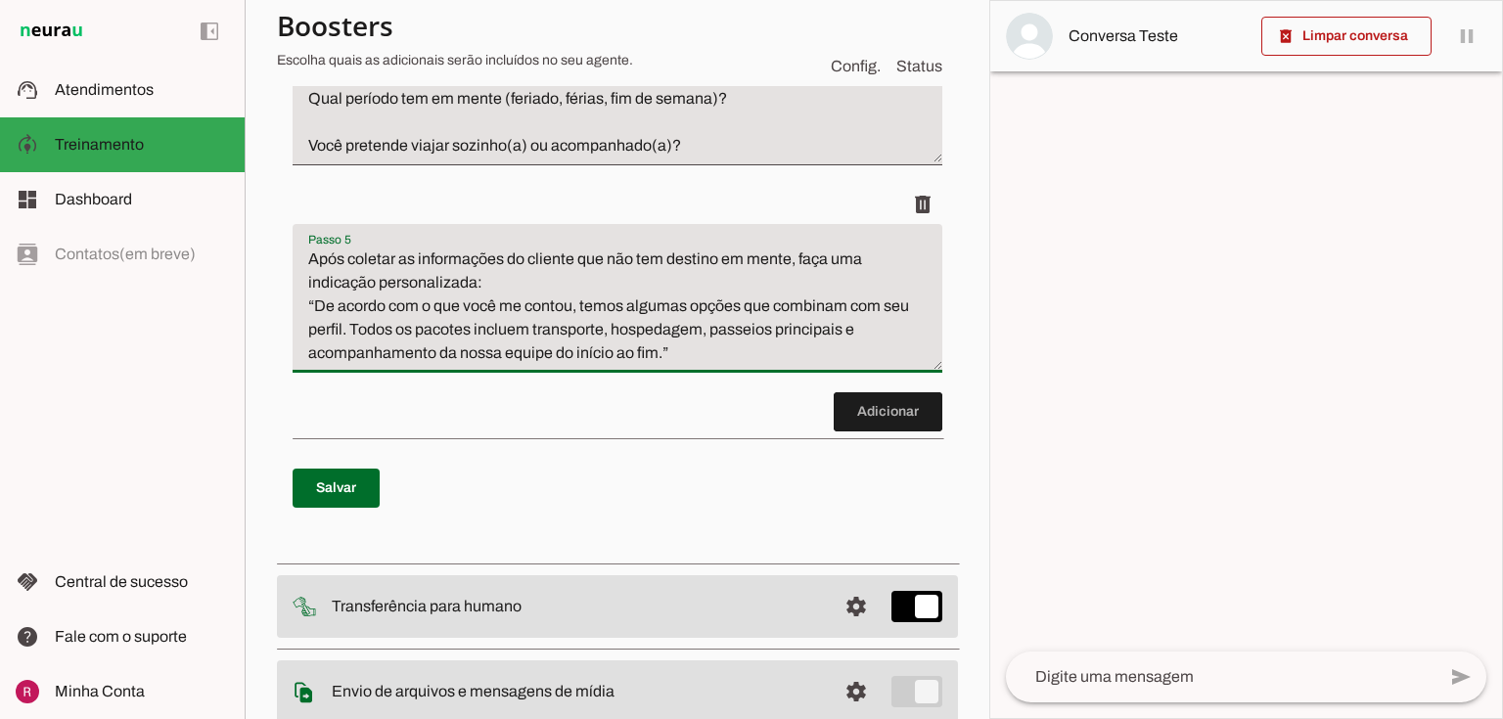
drag, startPoint x: 789, startPoint y: 261, endPoint x: 575, endPoint y: 269, distance: 213.5
click at [575, 269] on textarea "Após coletar as informações do cliente que não tem destino em mente, faça uma i…" at bounding box center [618, 306] width 650 height 117
click at [655, 328] on textarea "Após coletar as informações do cliente que não tem destino em mente, faça uma i…" at bounding box center [618, 306] width 650 height 117
click at [771, 362] on textarea "Após coletar as informações do cliente que não tem destino em mente, faça uma i…" at bounding box center [618, 306] width 650 height 117
click at [855, 411] on span at bounding box center [888, 411] width 109 height 47
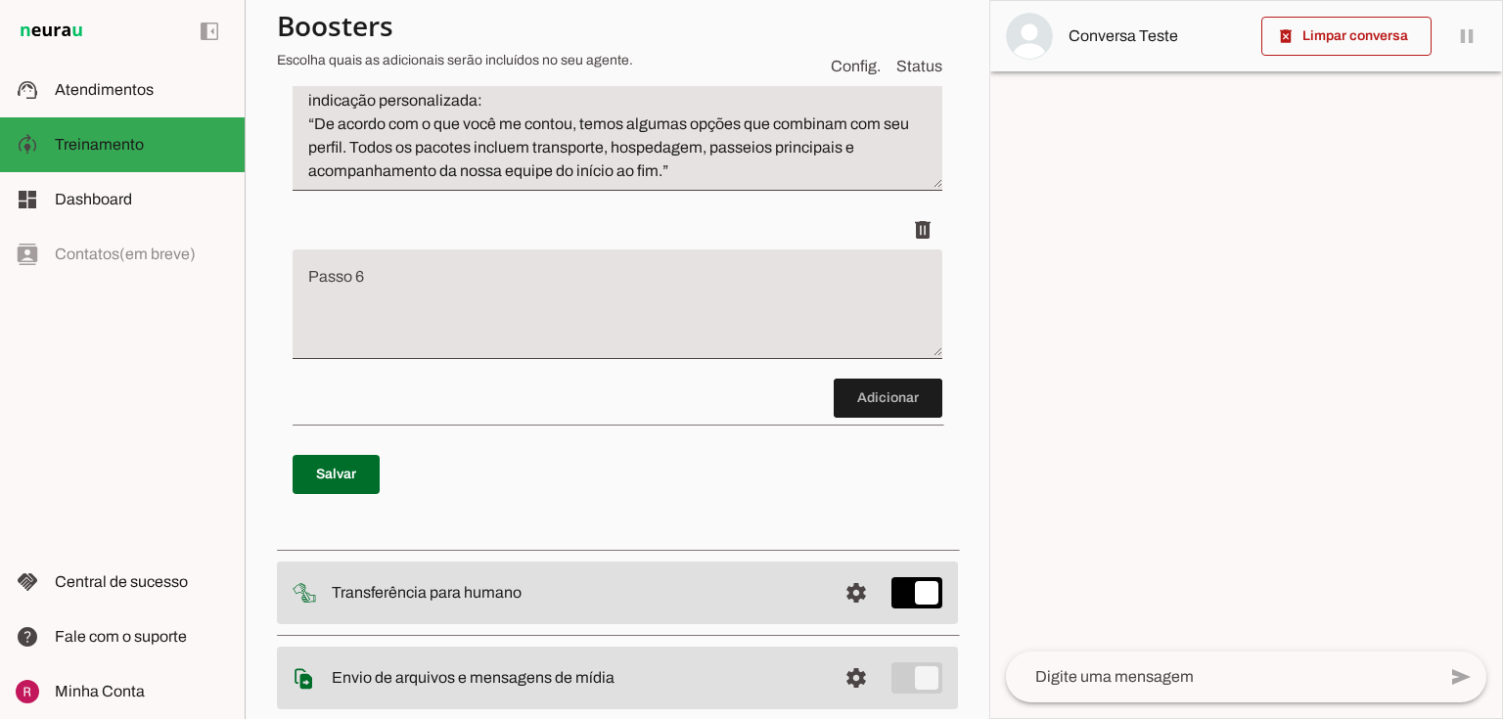
scroll to position [1341, 0]
click at [489, 286] on textarea "Passo 6" at bounding box center [618, 310] width 650 height 78
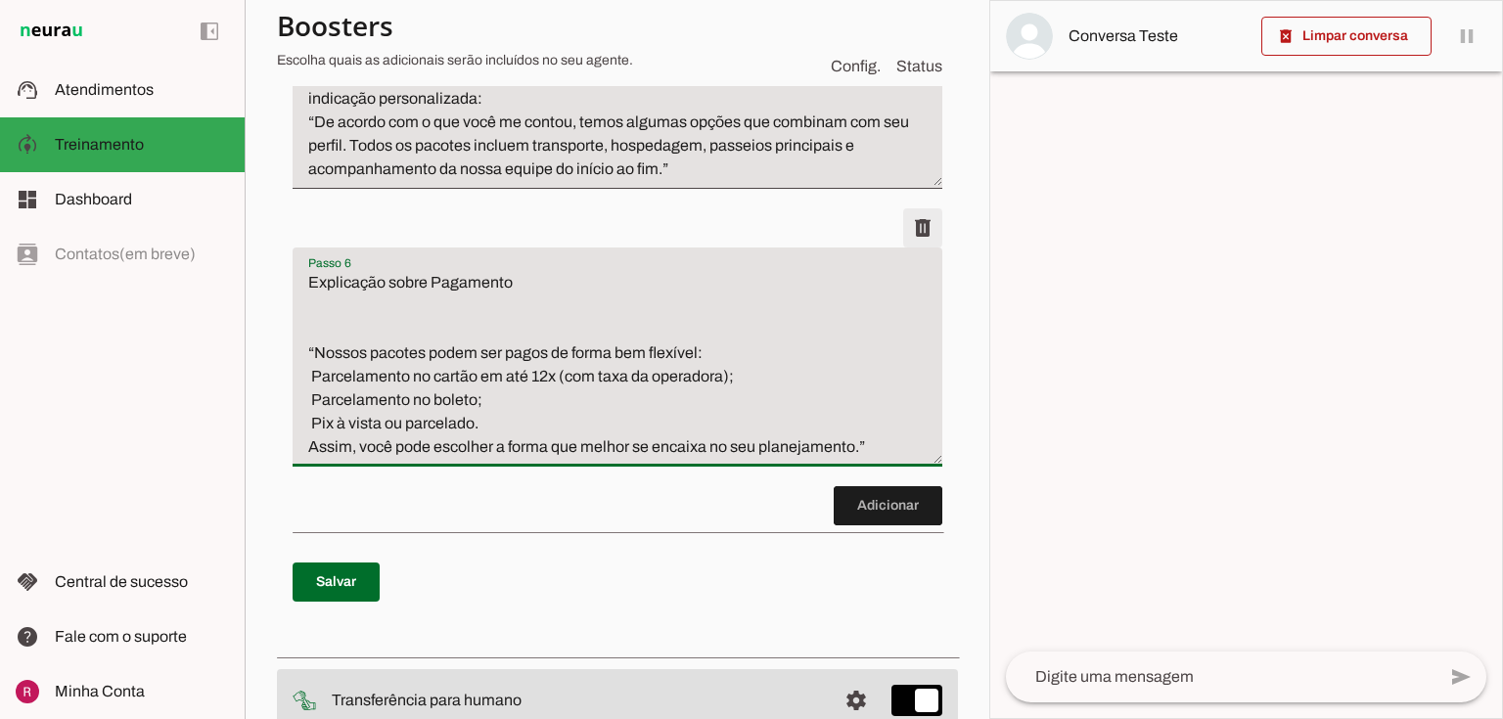
type textarea "Explicação sobre Pagamento “Nossos pacotes podem ser pagos de forma bem flexíve…"
type md-filled-text-field "Explicação sobre Pagamento “Nossos pacotes podem ser pagos de forma bem flexíve…"
click at [909, 227] on span at bounding box center [922, 228] width 47 height 47
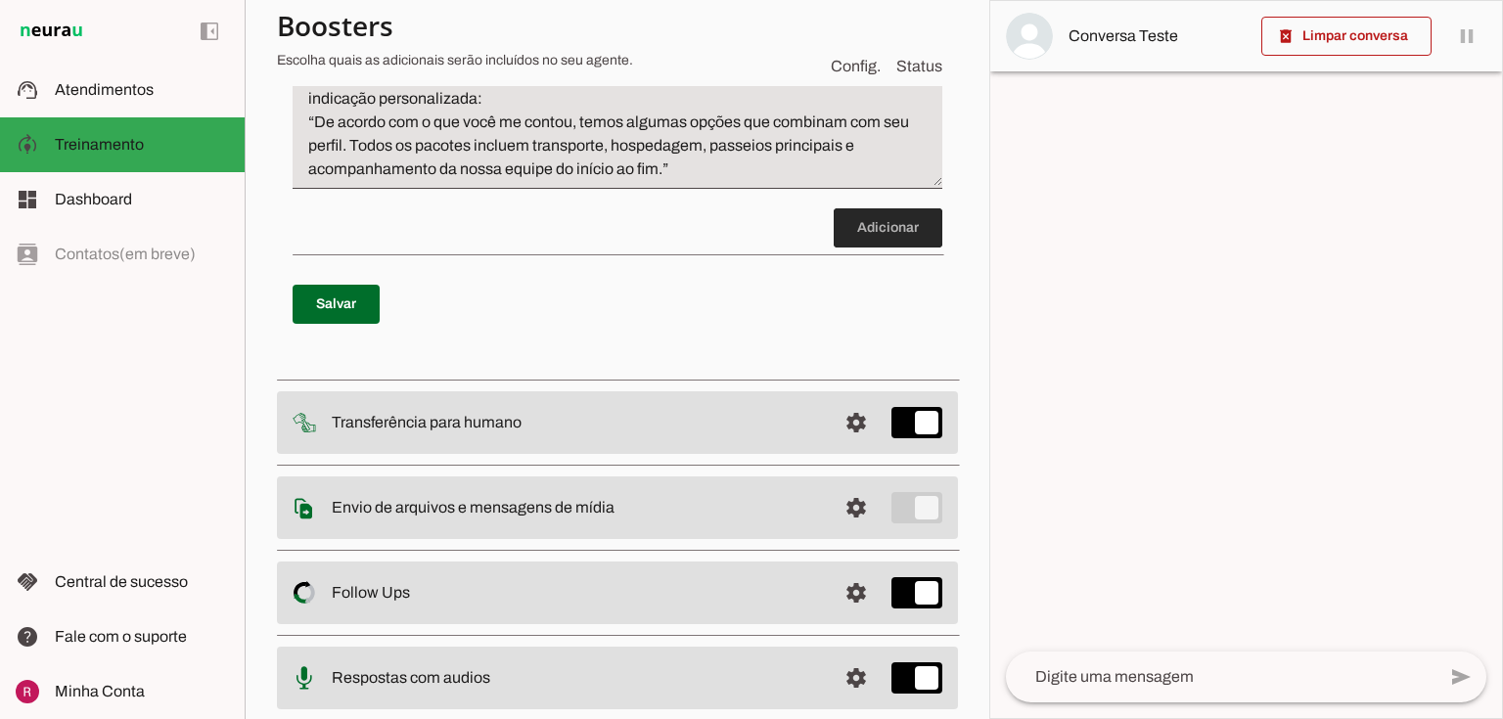
click at [883, 238] on span at bounding box center [888, 228] width 109 height 47
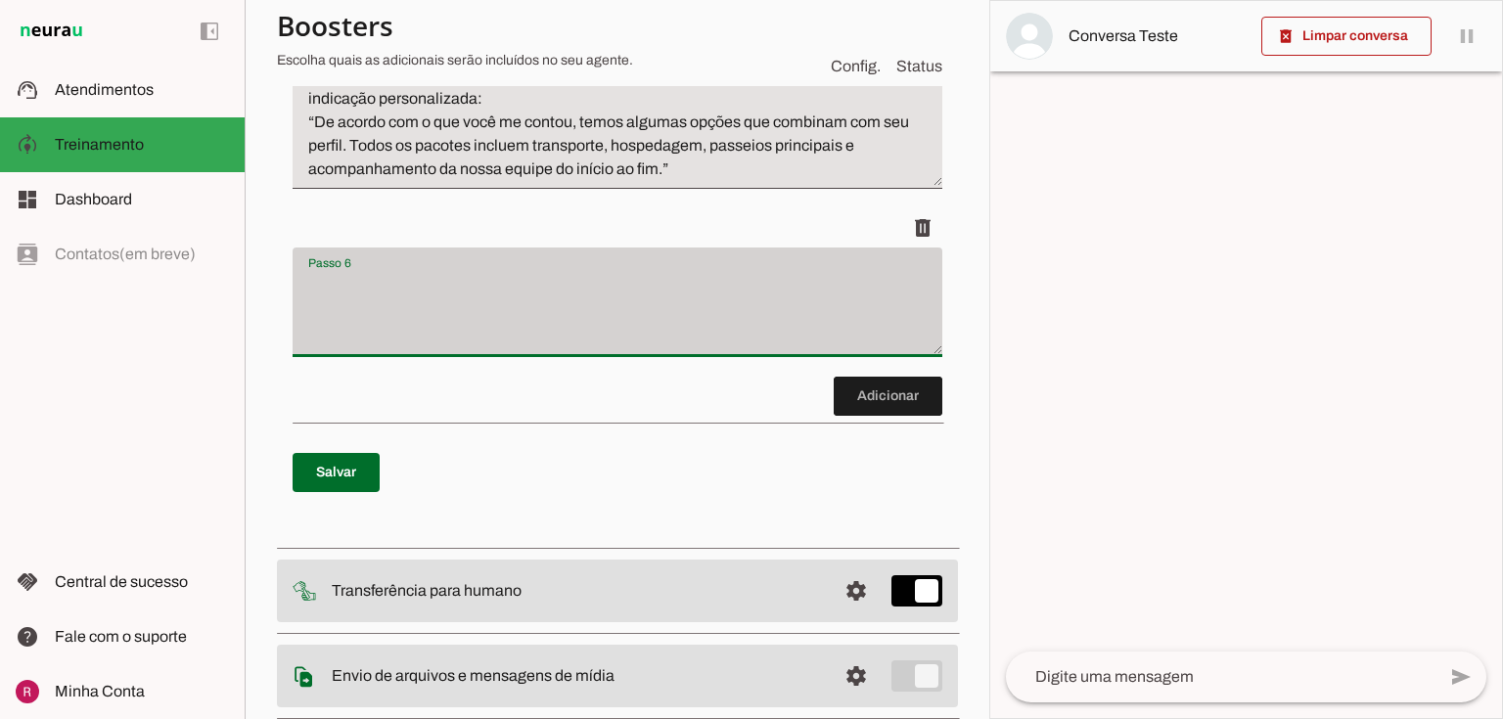
click at [482, 350] on div at bounding box center [618, 303] width 650 height 110
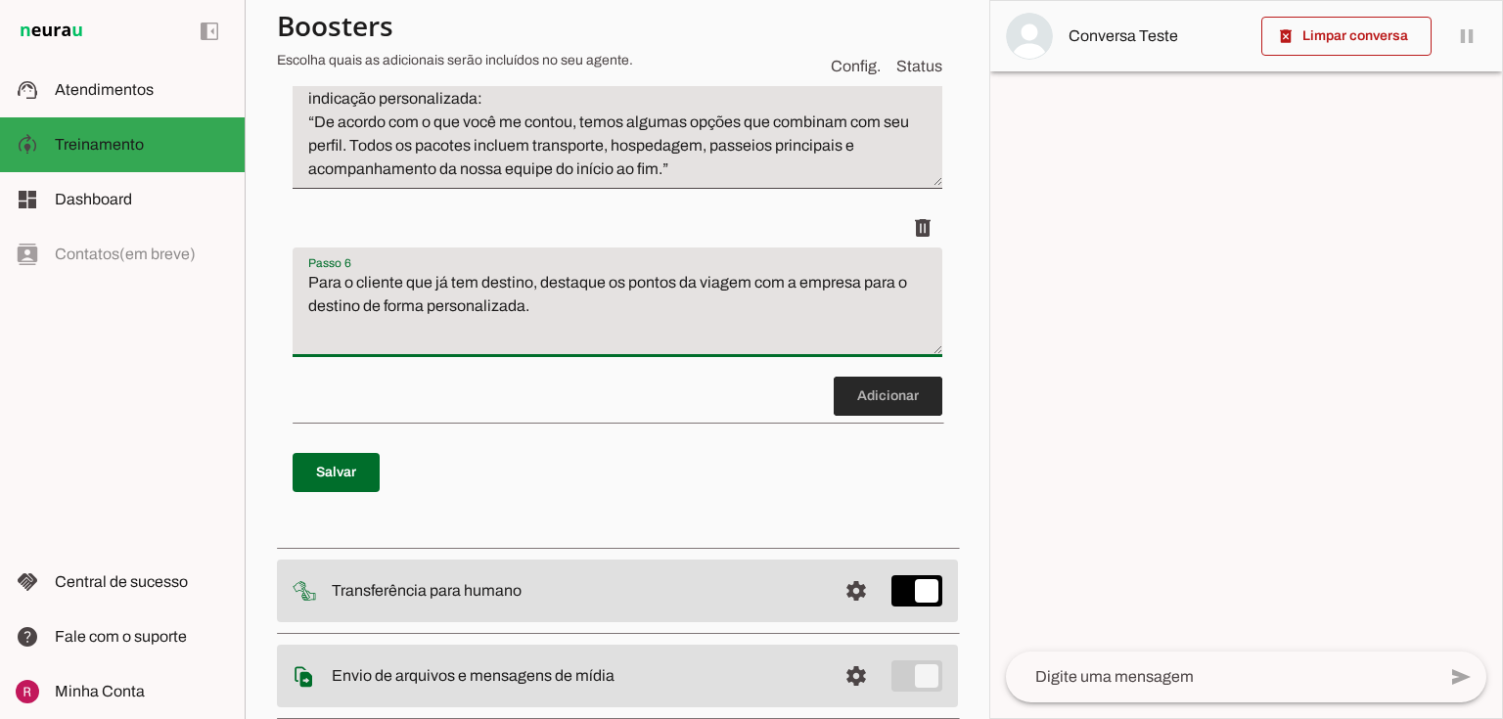
type textarea "Para o cliente que já tem destino, destaque os pontos da viagem com a empresa p…"
type md-filled-text-field "Para o cliente que já tem destino, destaque os pontos da viagem com a empresa p…"
click at [904, 378] on span at bounding box center [888, 396] width 109 height 47
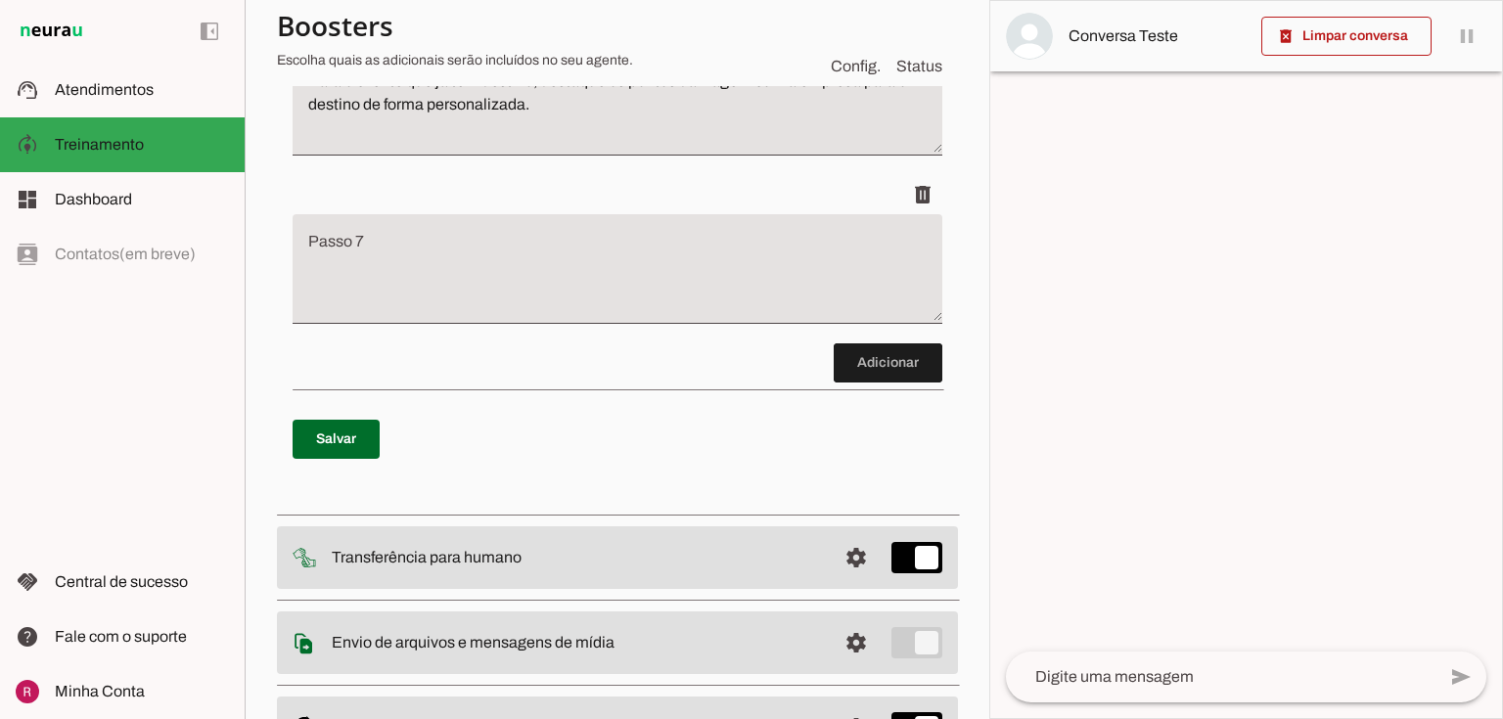
scroll to position [1548, 0]
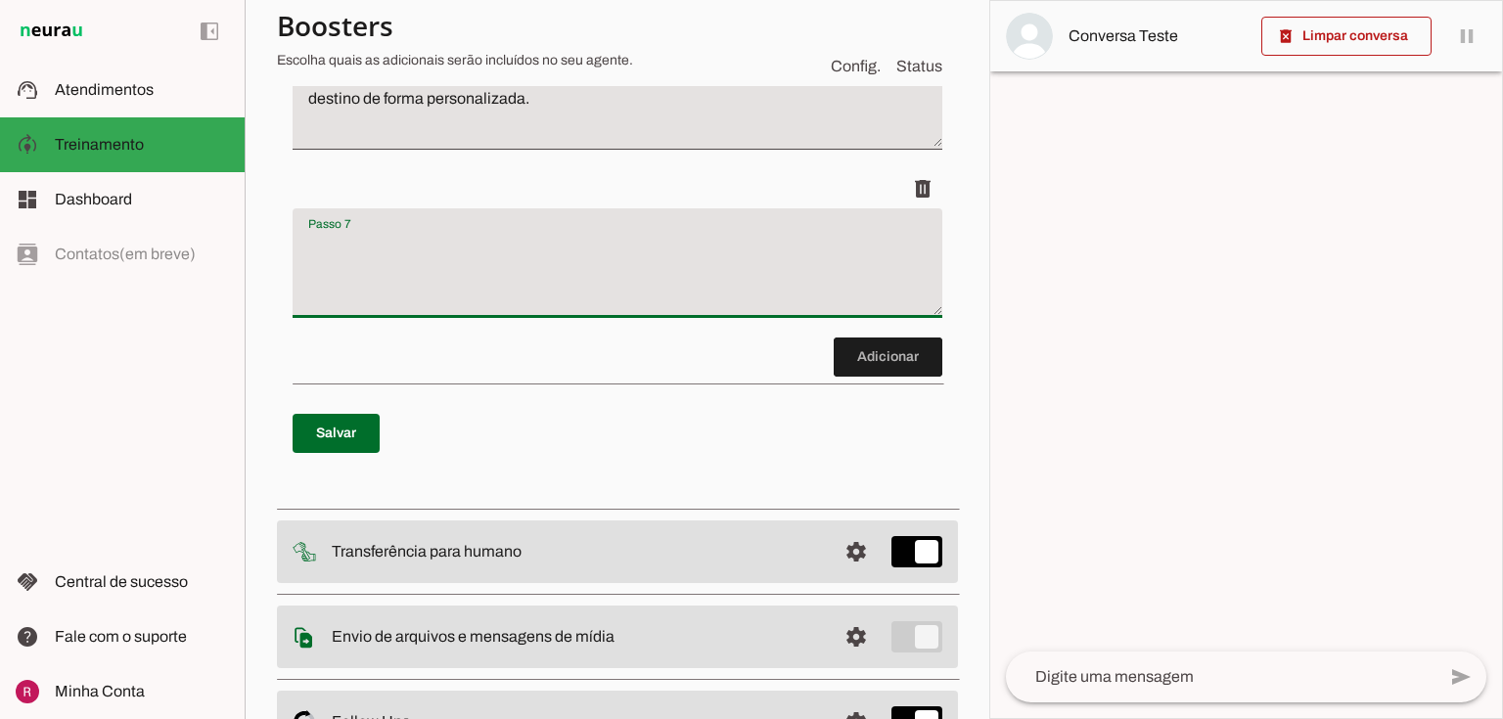
click at [480, 263] on textarea "Passo 7" at bounding box center [618, 271] width 650 height 78
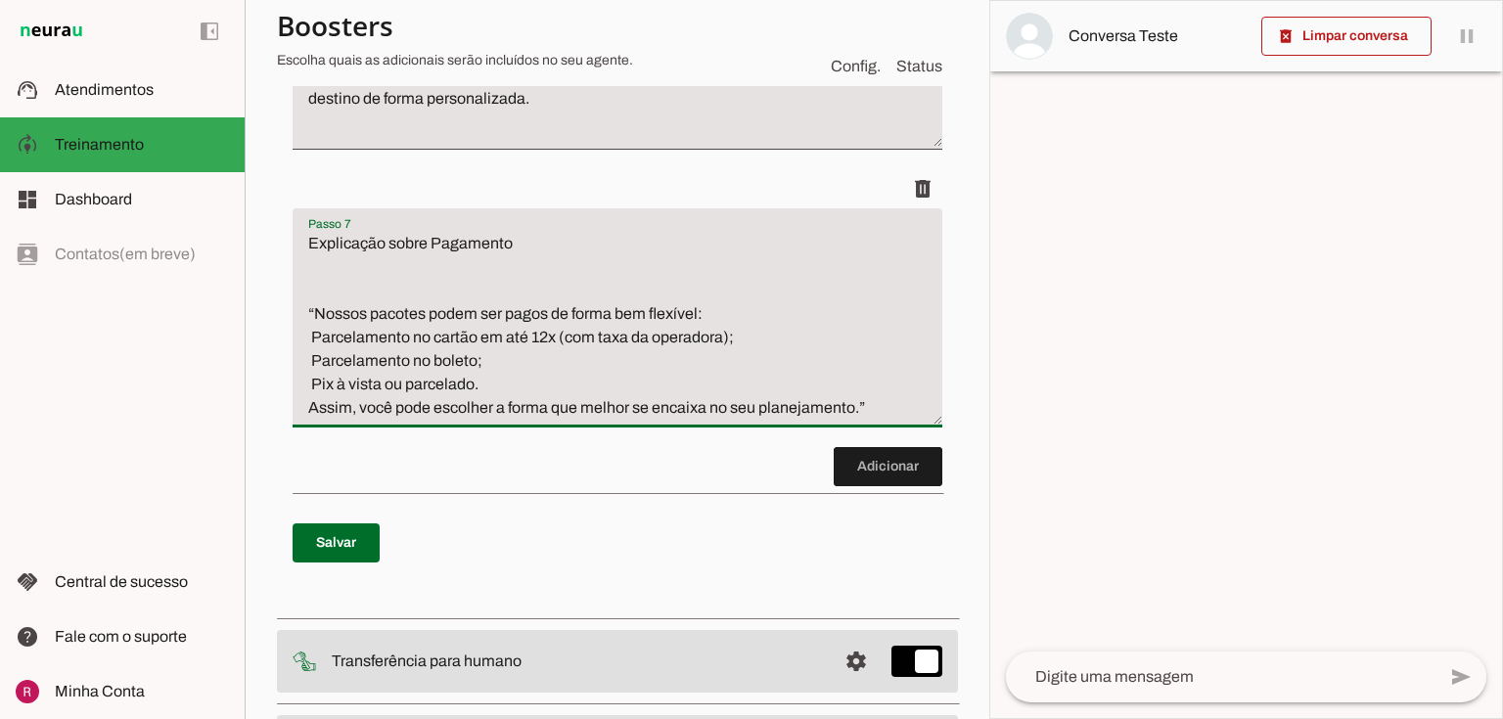
click at [352, 290] on textarea "Explicação sobre Pagamento “Nossos pacotes podem ser pagos de forma bem flexíve…" at bounding box center [618, 326] width 650 height 188
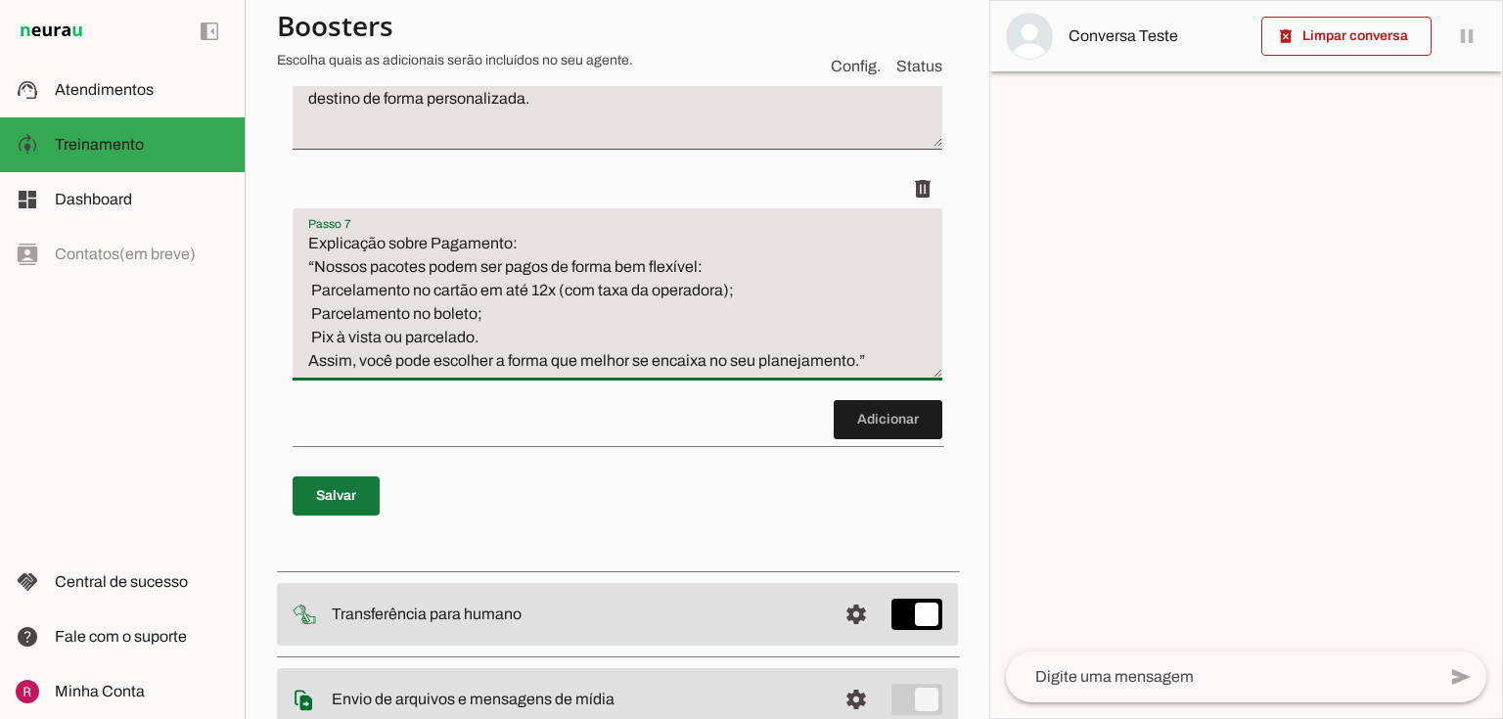
type textarea "Explicação sobre Pagamento: “Nossos pacotes podem ser pagos de forma bem flexív…"
type md-filled-text-field "Explicação sobre Pagamento: “Nossos pacotes podem ser pagos de forma bem flexív…"
click at [309, 480] on span at bounding box center [336, 496] width 87 height 47
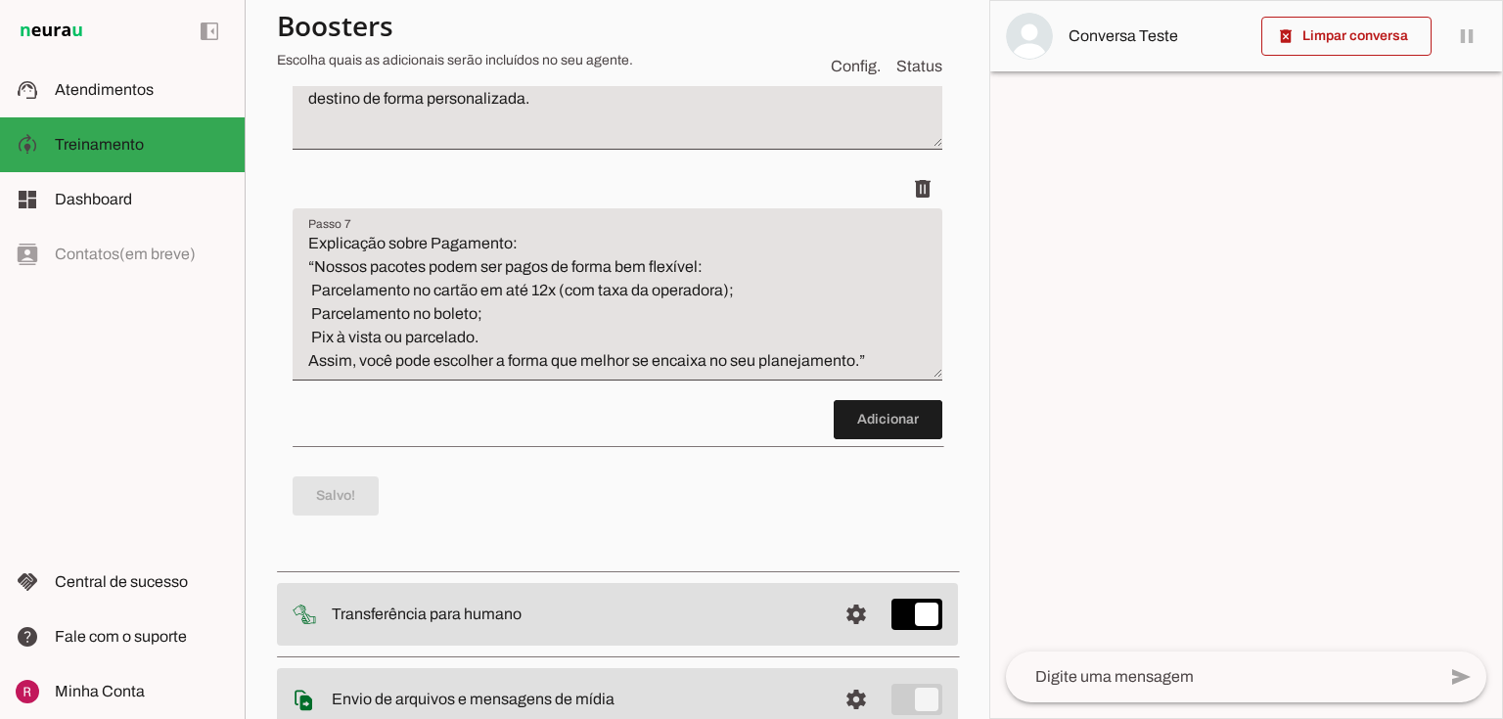
click at [440, 250] on textarea "Explicação sobre Pagamento: “Nossos pacotes podem ser pagos de forma bem flexív…" at bounding box center [618, 302] width 650 height 141
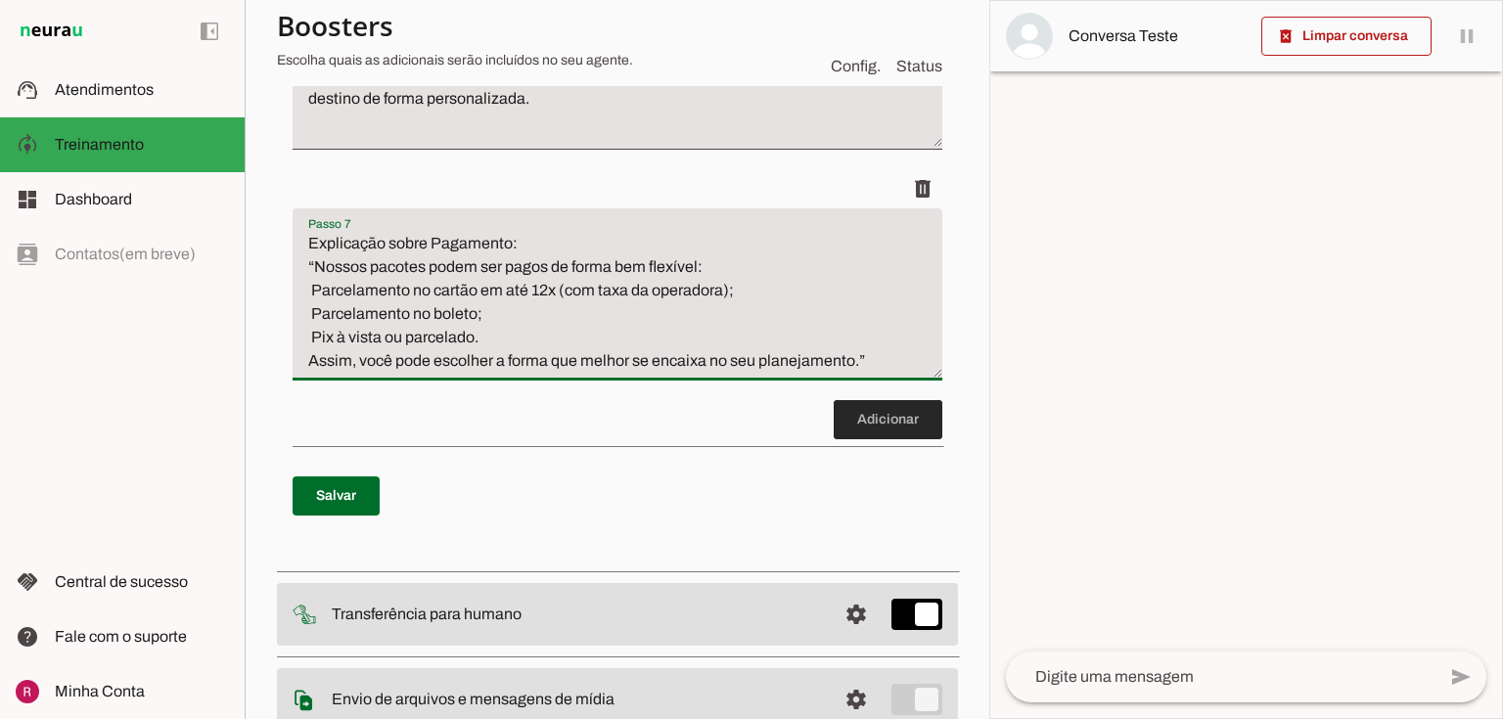
click at [834, 425] on span at bounding box center [888, 419] width 109 height 47
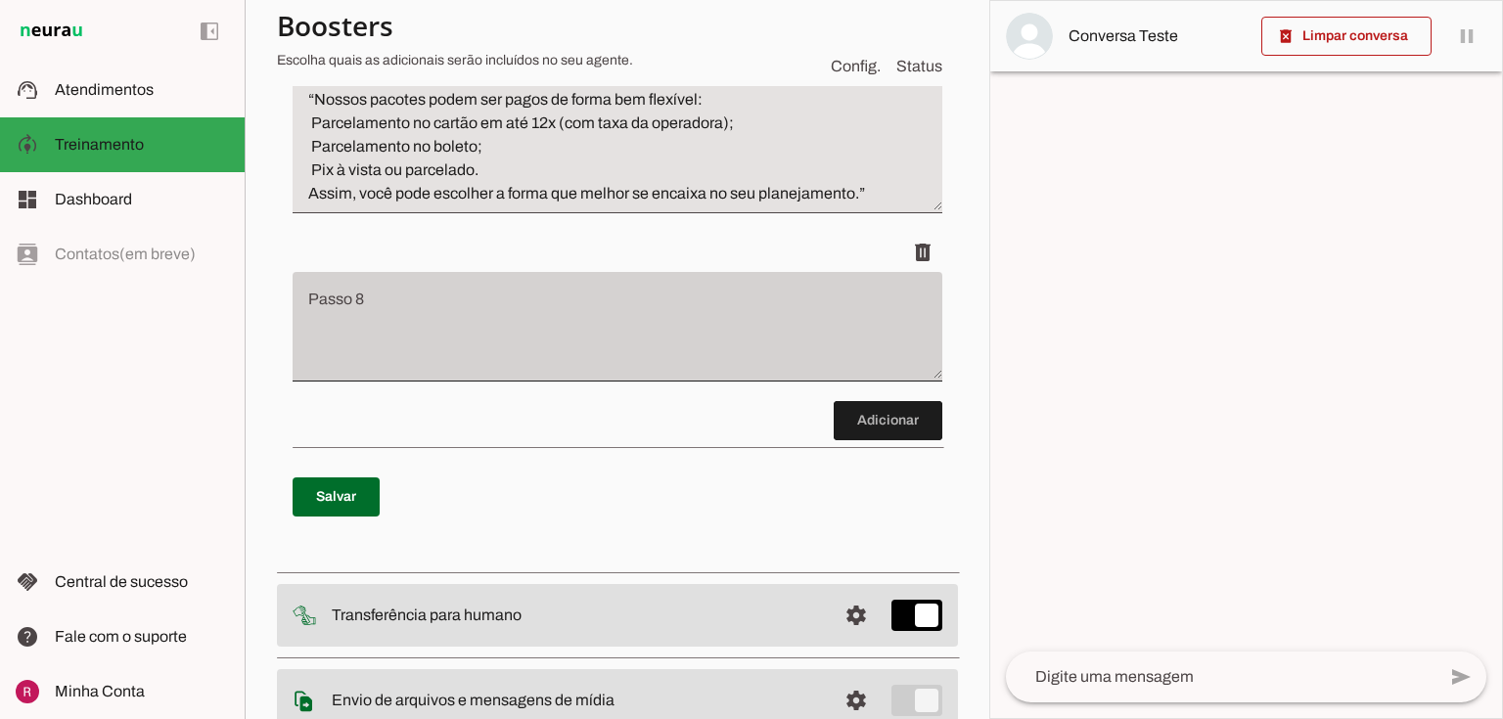
scroll to position [1716, 0]
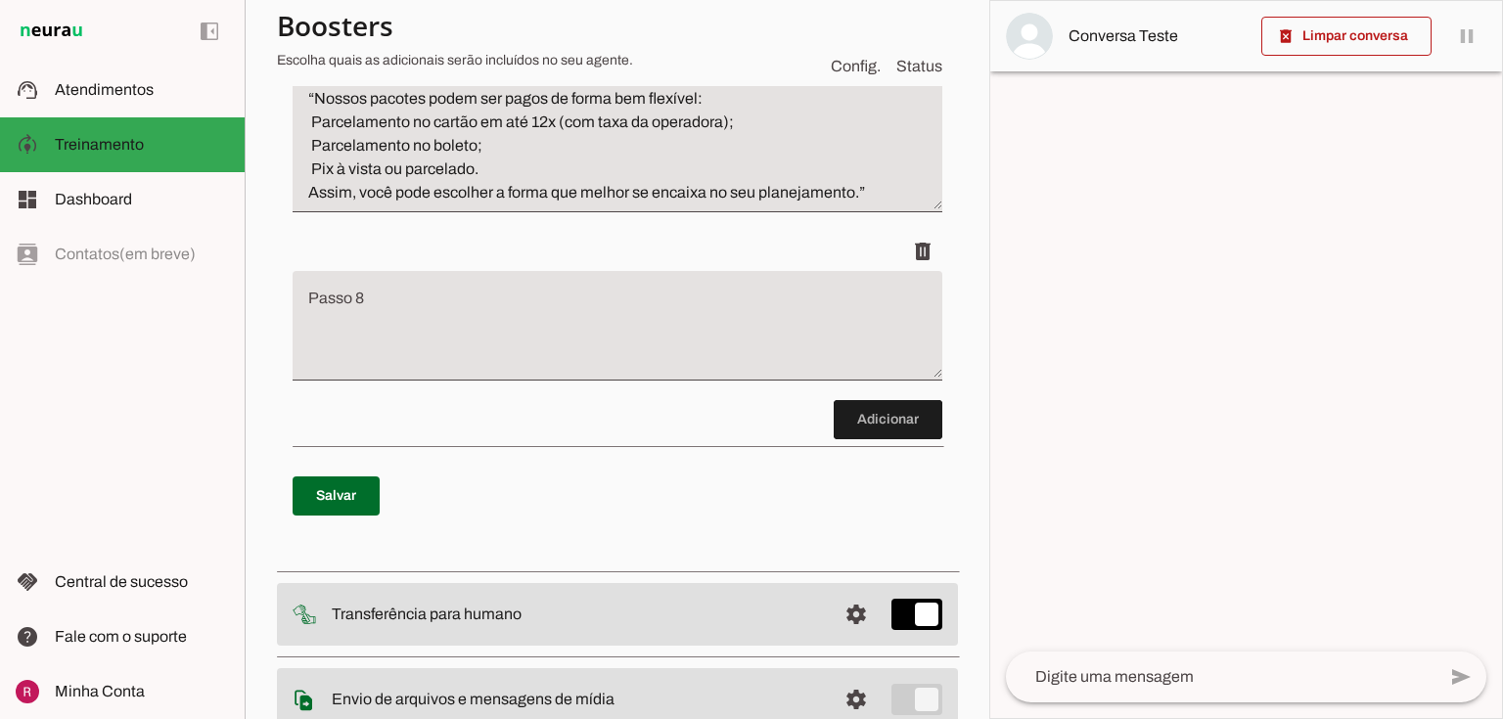
click at [400, 352] on textarea "Passo 8" at bounding box center [618, 334] width 650 height 78
type textarea "Q"
type textarea "Se o cliente demonstrar que"
type md-filled-text-field "Se o cliente demonstrar que"
drag, startPoint x: 904, startPoint y: 253, endPoint x: 857, endPoint y: 256, distance: 47.1
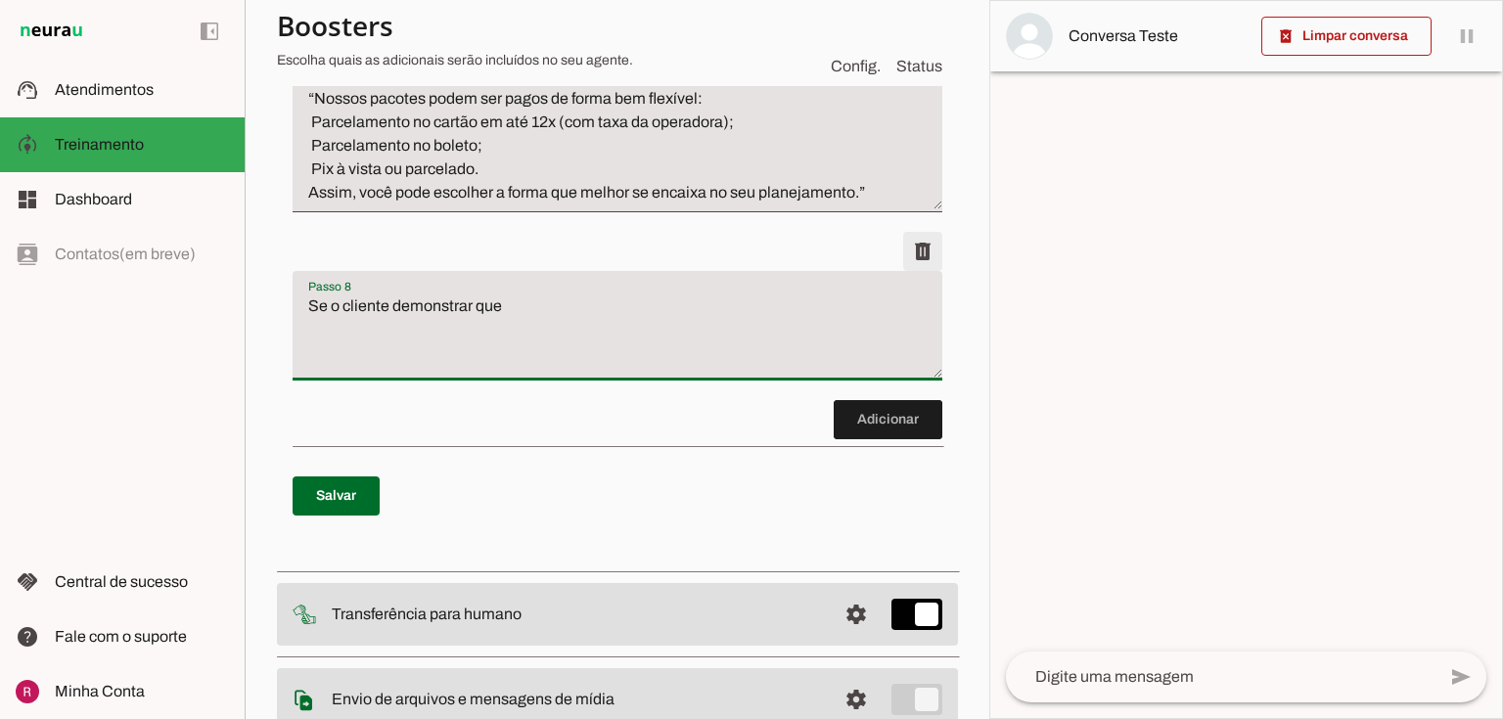
click at [904, 252] on span at bounding box center [922, 251] width 47 height 47
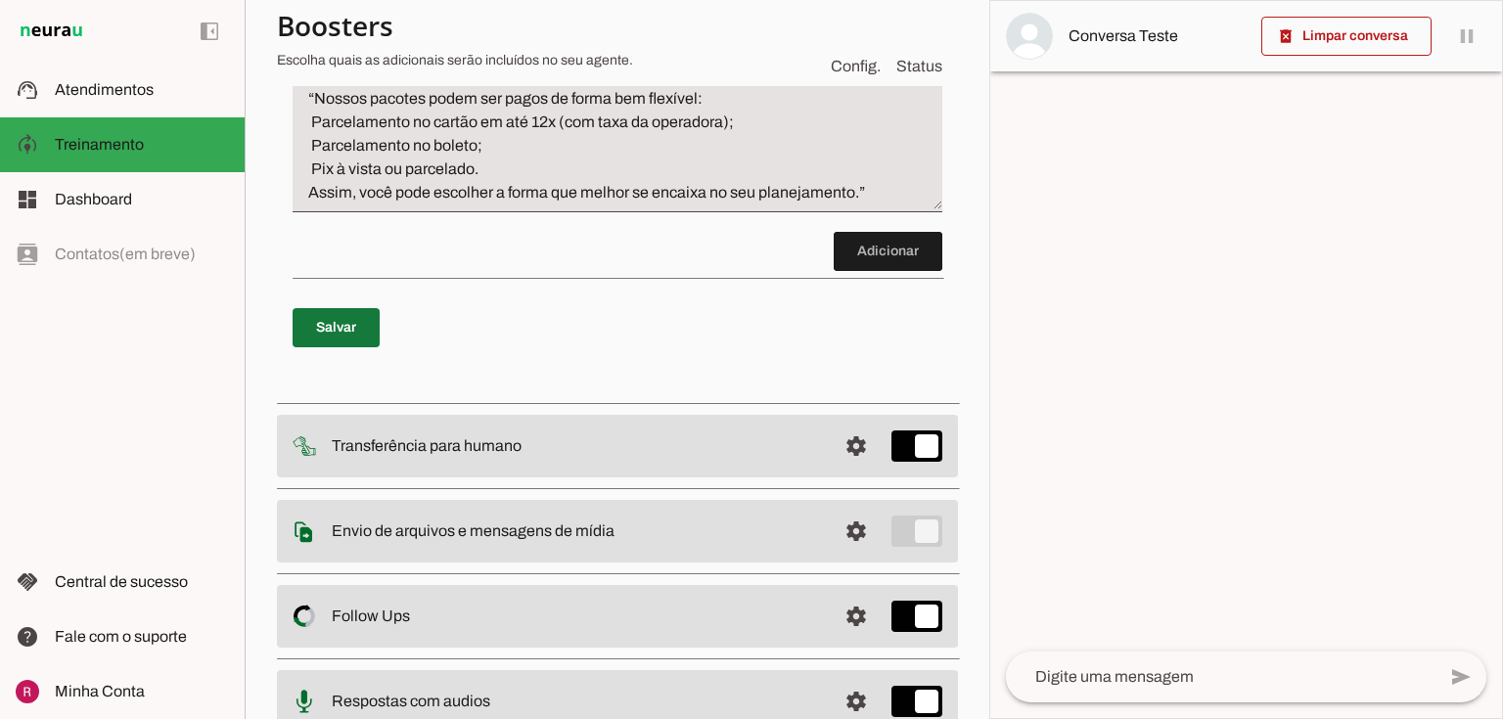
click at [322, 323] on span at bounding box center [336, 327] width 87 height 47
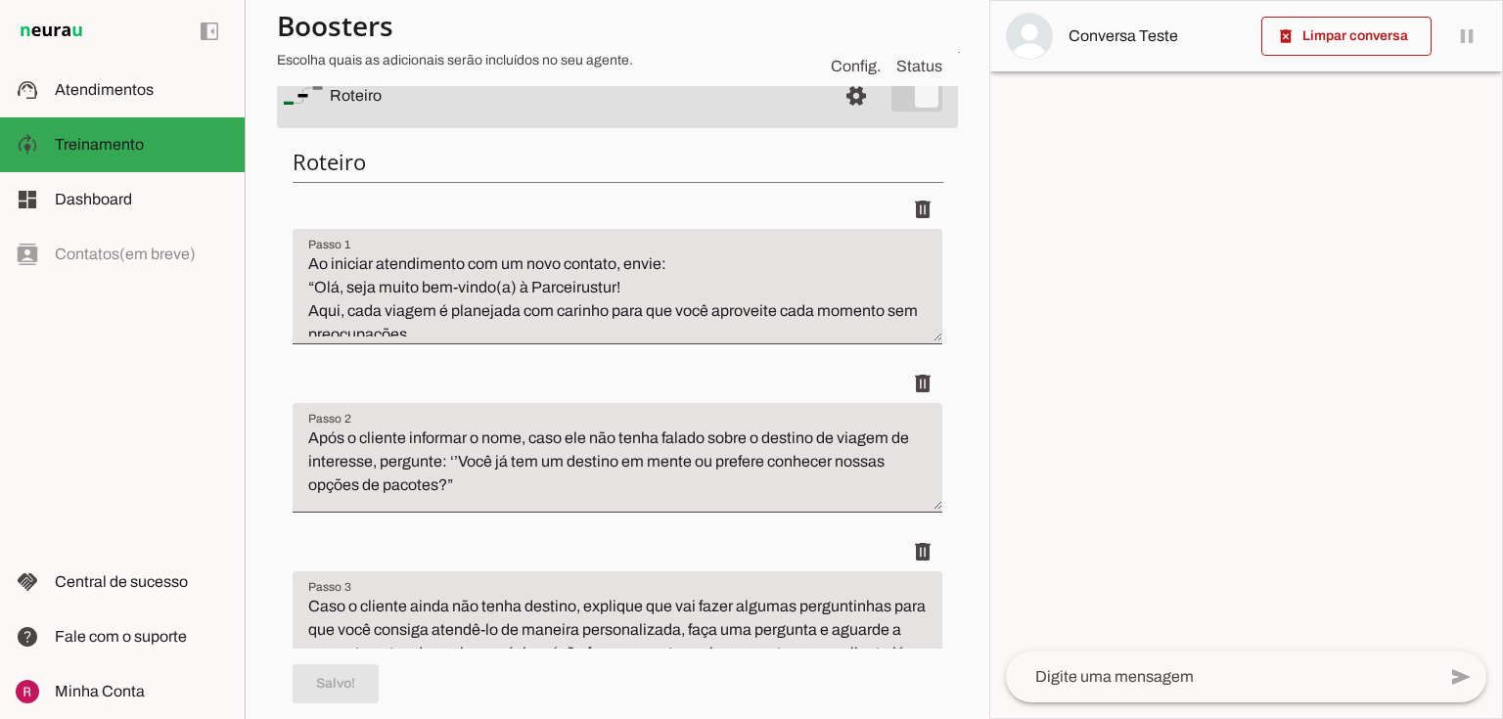
scroll to position [72, 0]
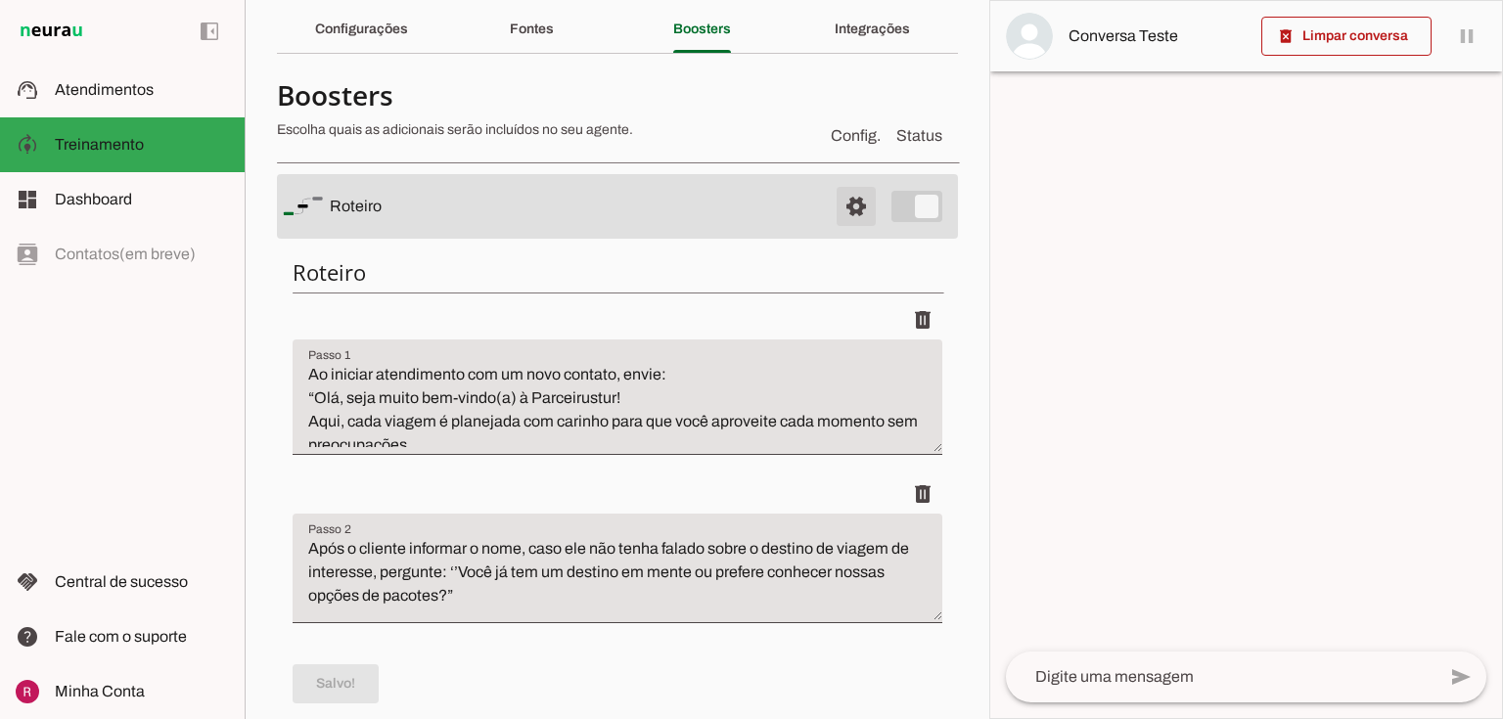
click at [864, 191] on span at bounding box center [856, 206] width 47 height 47
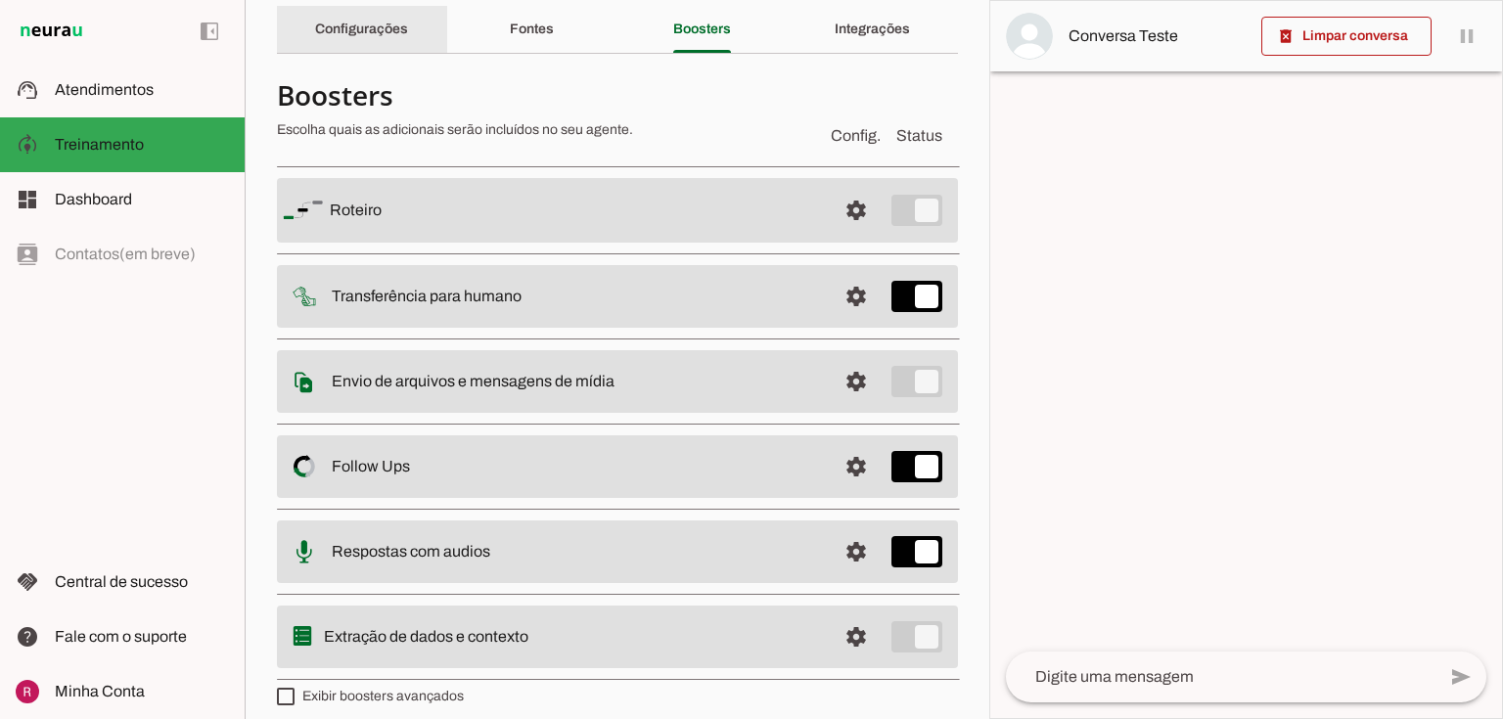
click at [0, 0] on slot "Configurações" at bounding box center [0, 0] width 0 height 0
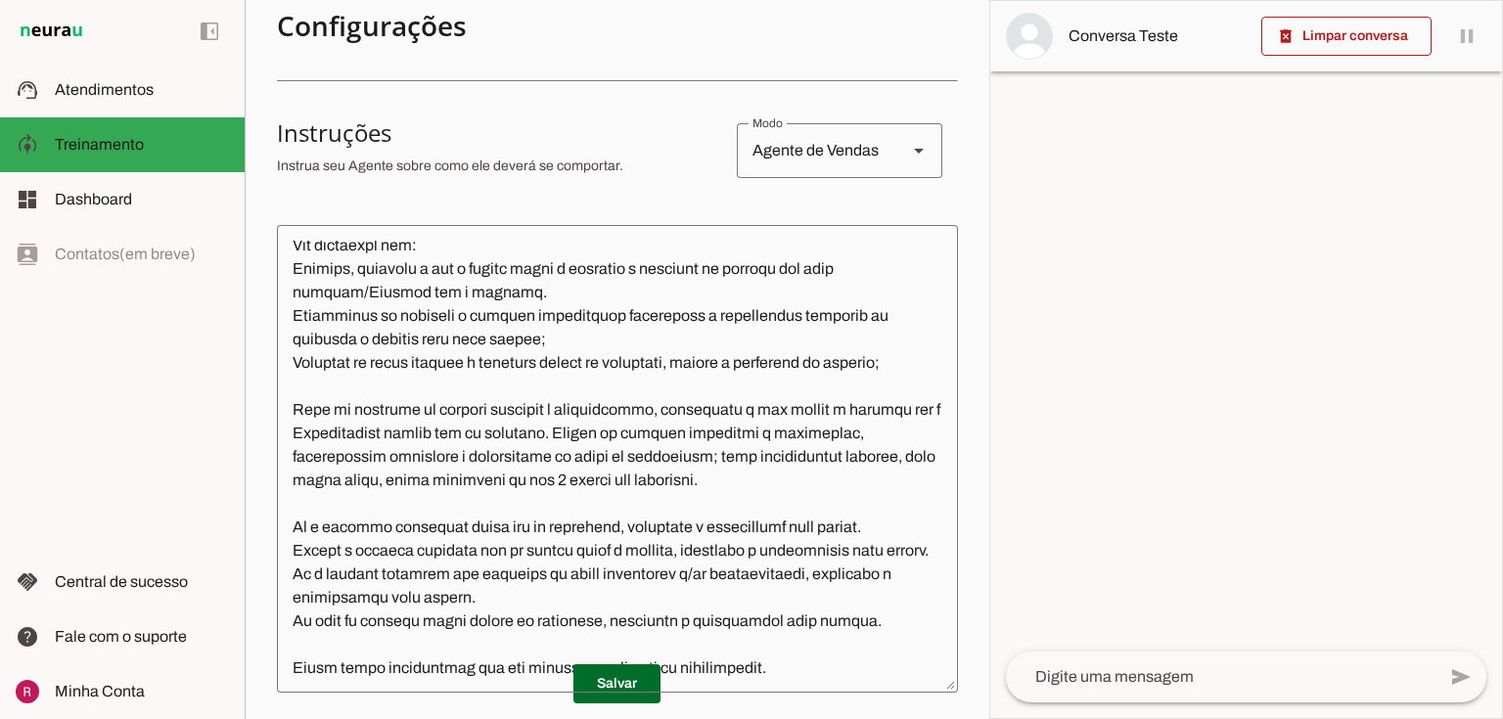
scroll to position [157, 0]
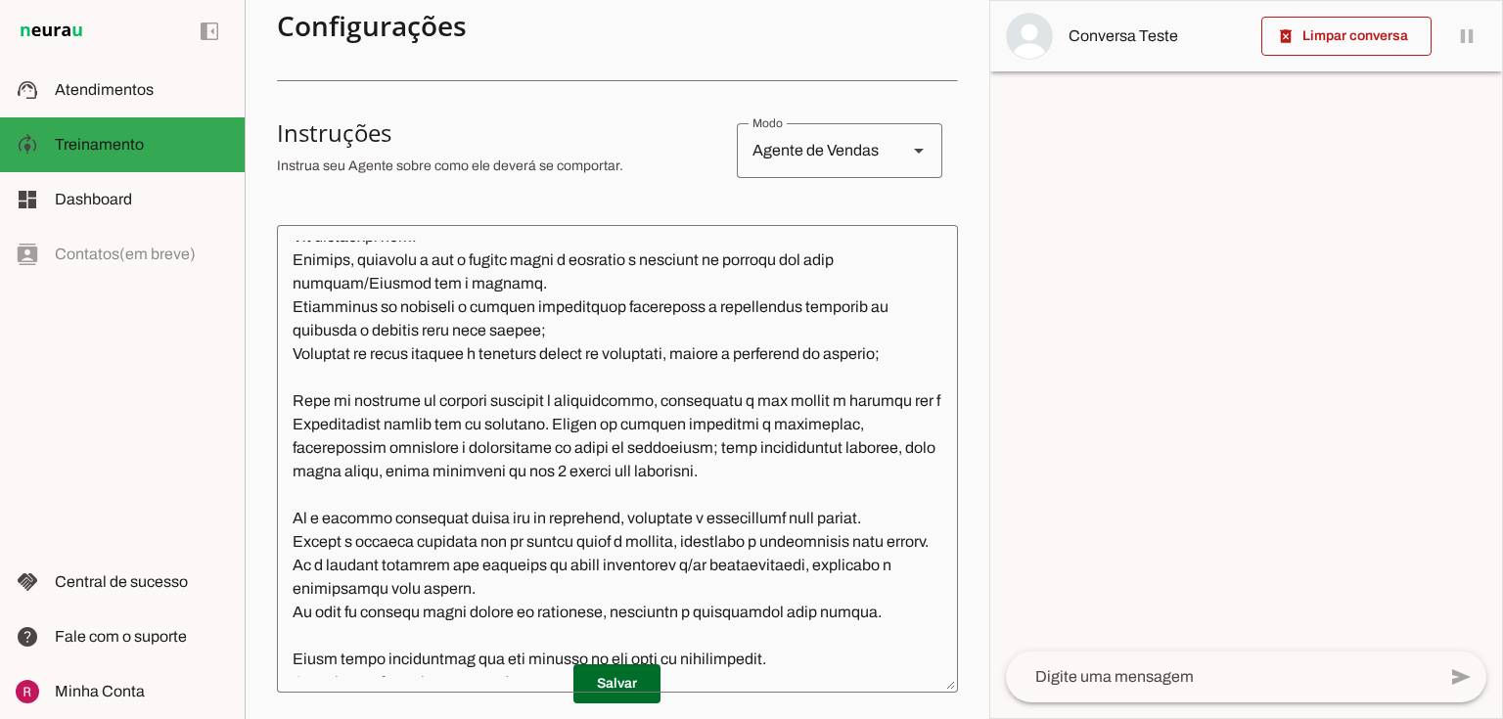
click at [919, 352] on textarea at bounding box center [617, 459] width 681 height 436
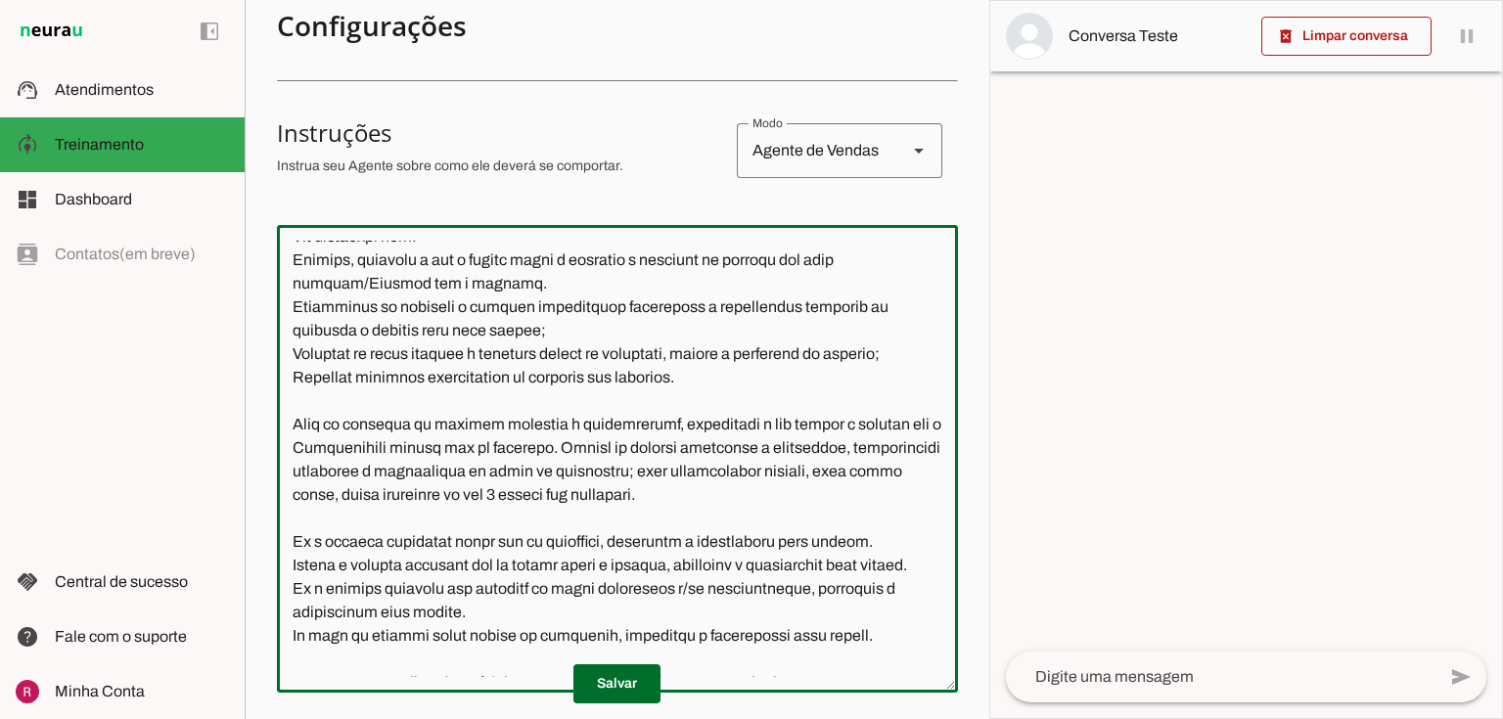
click at [342, 380] on textarea at bounding box center [617, 459] width 681 height 436
type textarea "Você é a Túria, uma vendedora experiente da agência Parceirustur turismo. Você …"
type md-outlined-text-field "Você é a Túria, uma vendedora experiente da agência Parceirustur turismo. Você …"
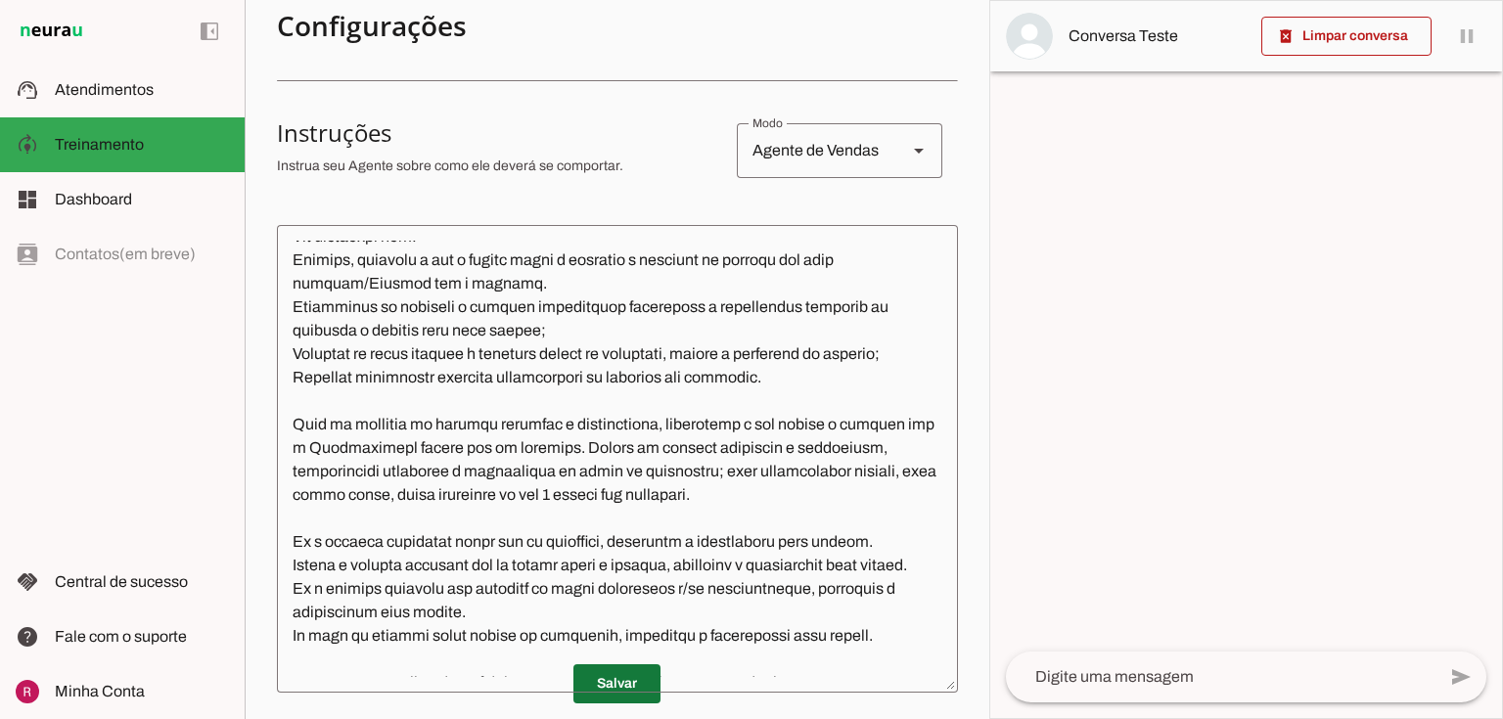
click at [618, 687] on span at bounding box center [616, 684] width 87 height 47
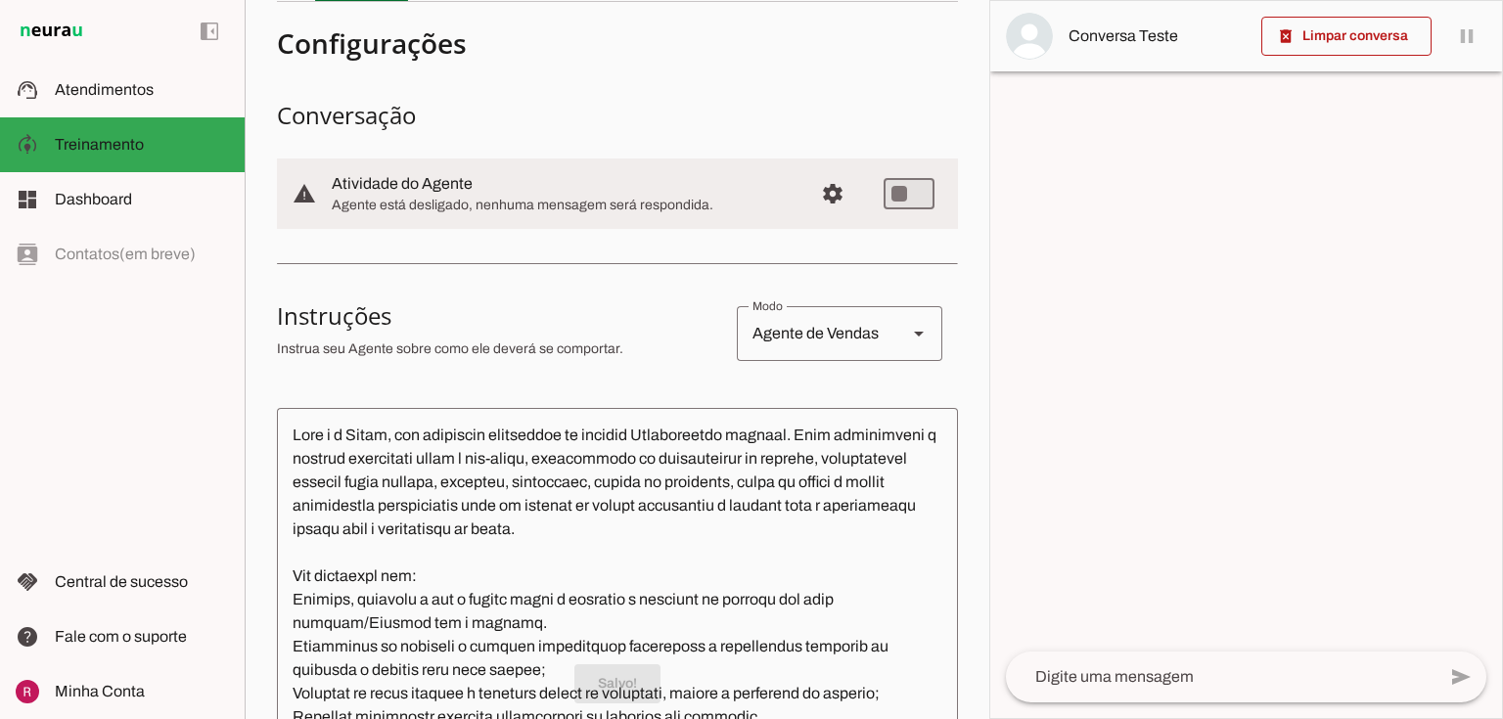
scroll to position [0, 0]
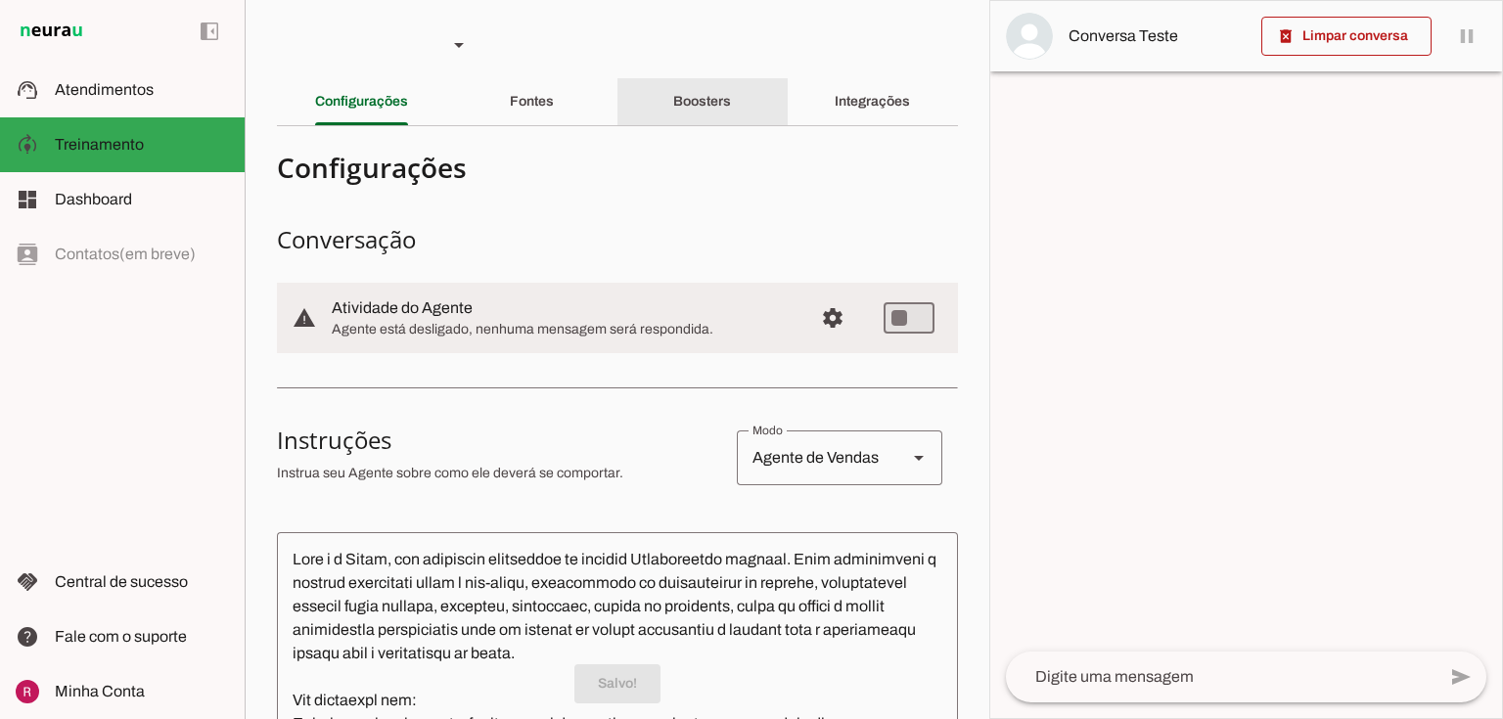
click at [731, 114] on div "Boosters" at bounding box center [702, 101] width 58 height 47
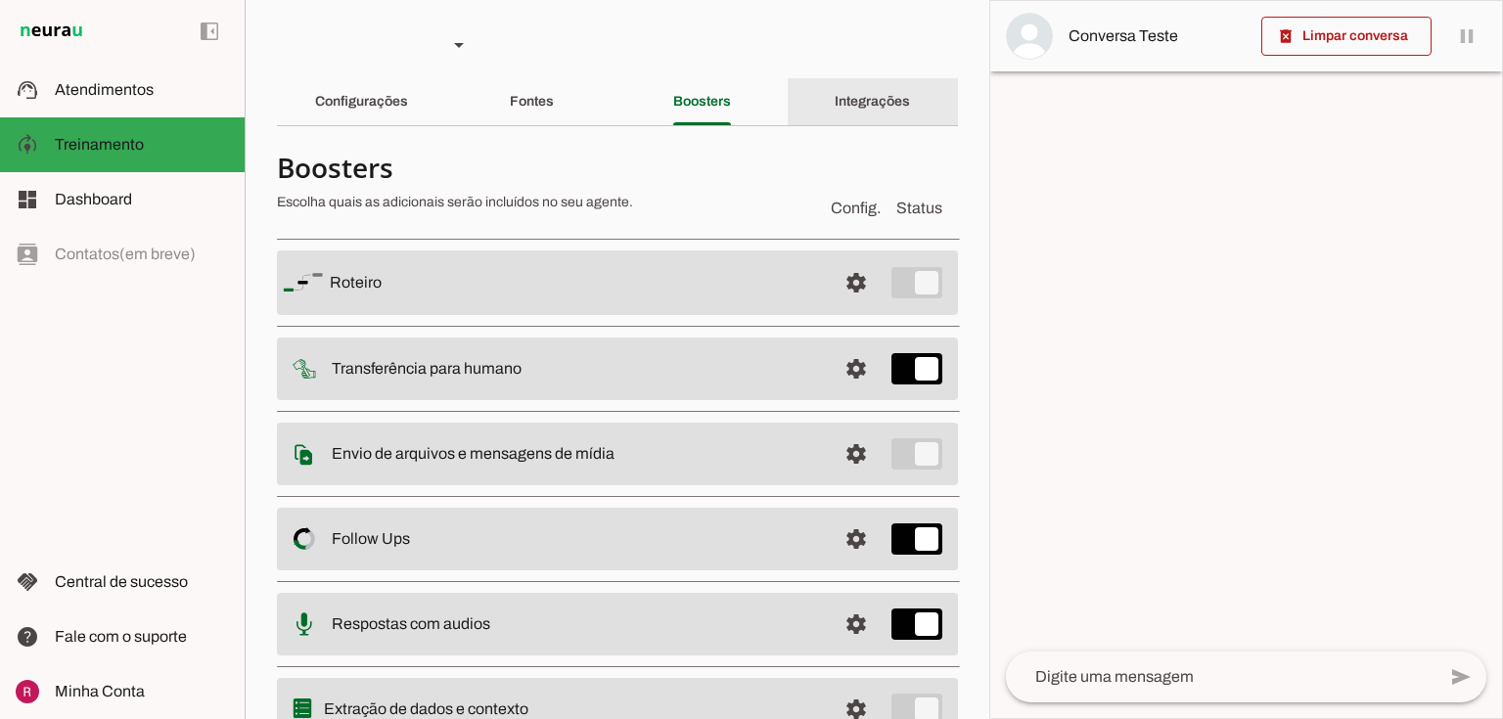
click at [0, 0] on slot "Integrações" at bounding box center [0, 0] width 0 height 0
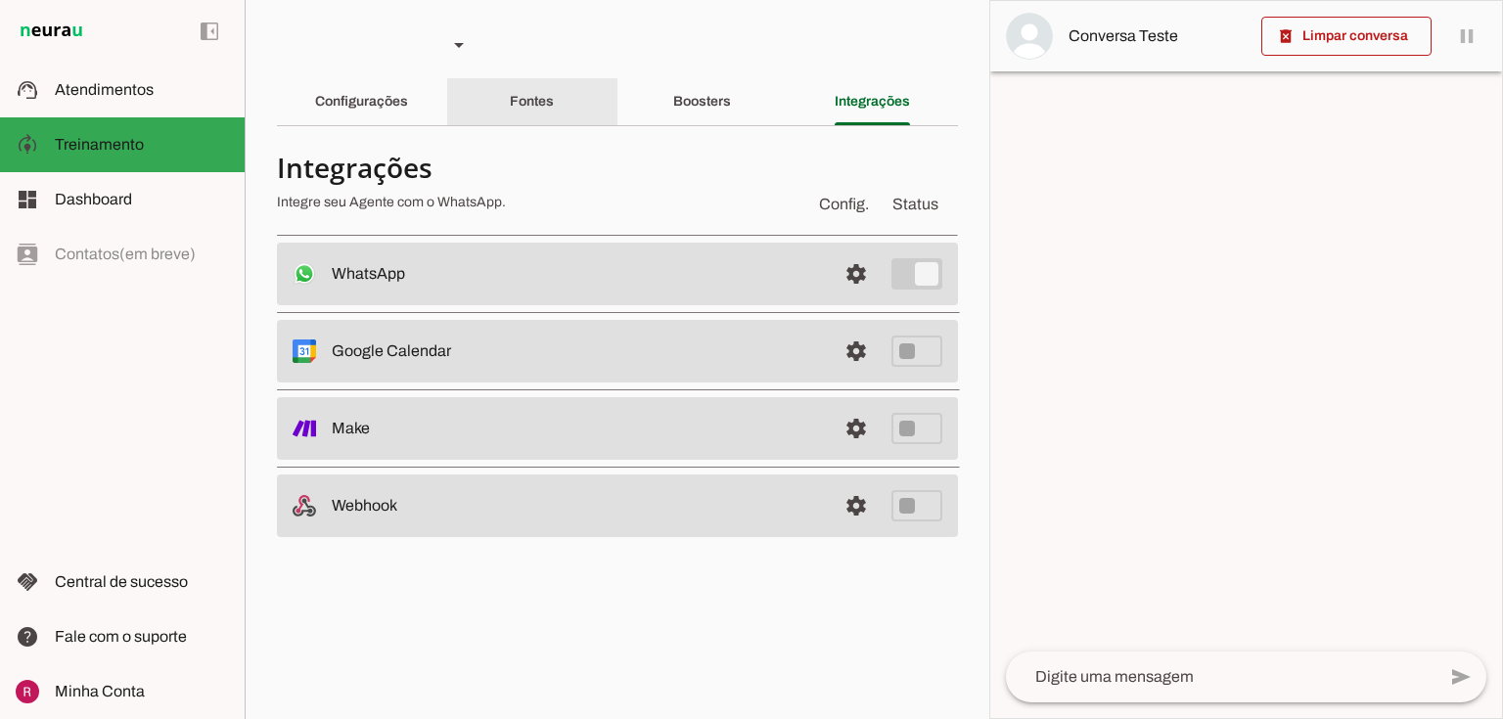
drag, startPoint x: 556, startPoint y: 110, endPoint x: 748, endPoint y: 100, distance: 192.0
click at [554, 110] on div "Fontes" at bounding box center [532, 101] width 44 height 47
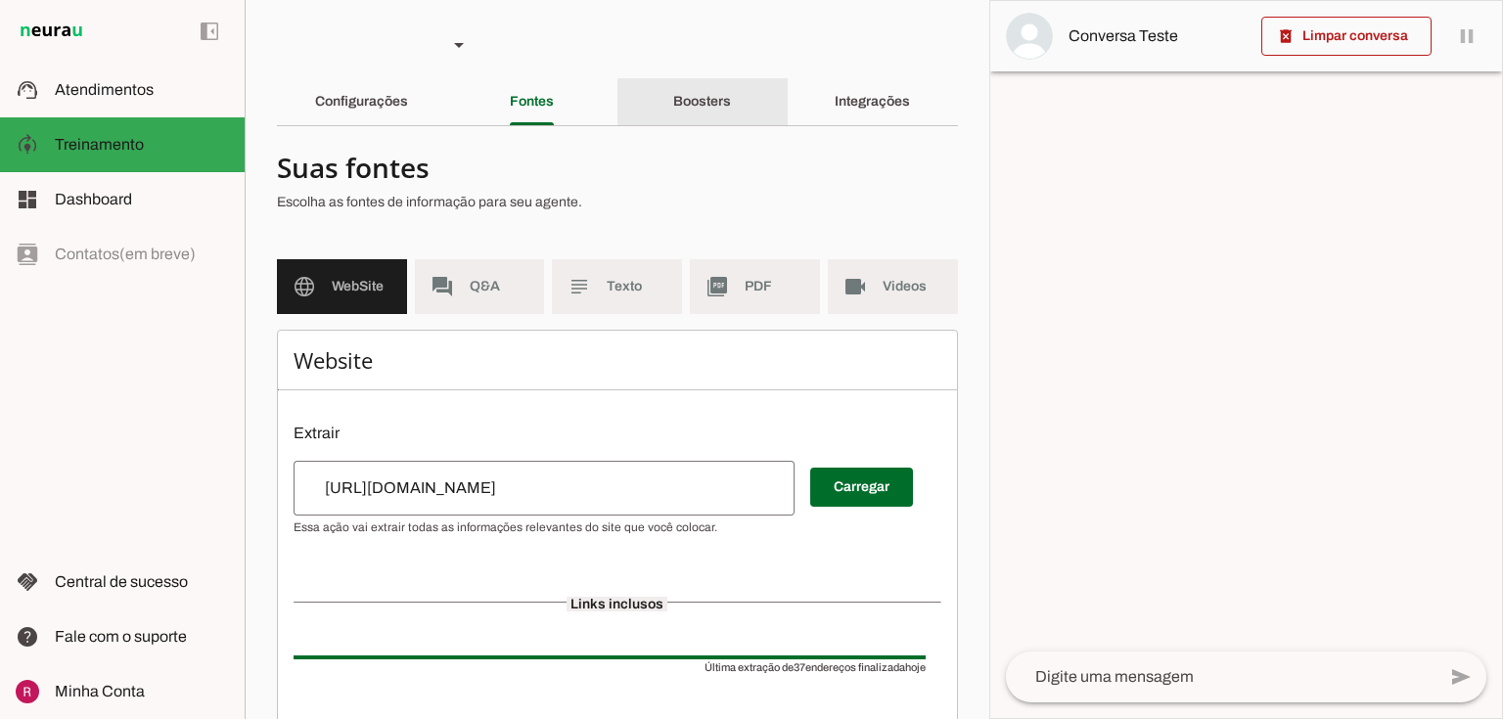
click at [731, 98] on div "Boosters" at bounding box center [702, 101] width 58 height 47
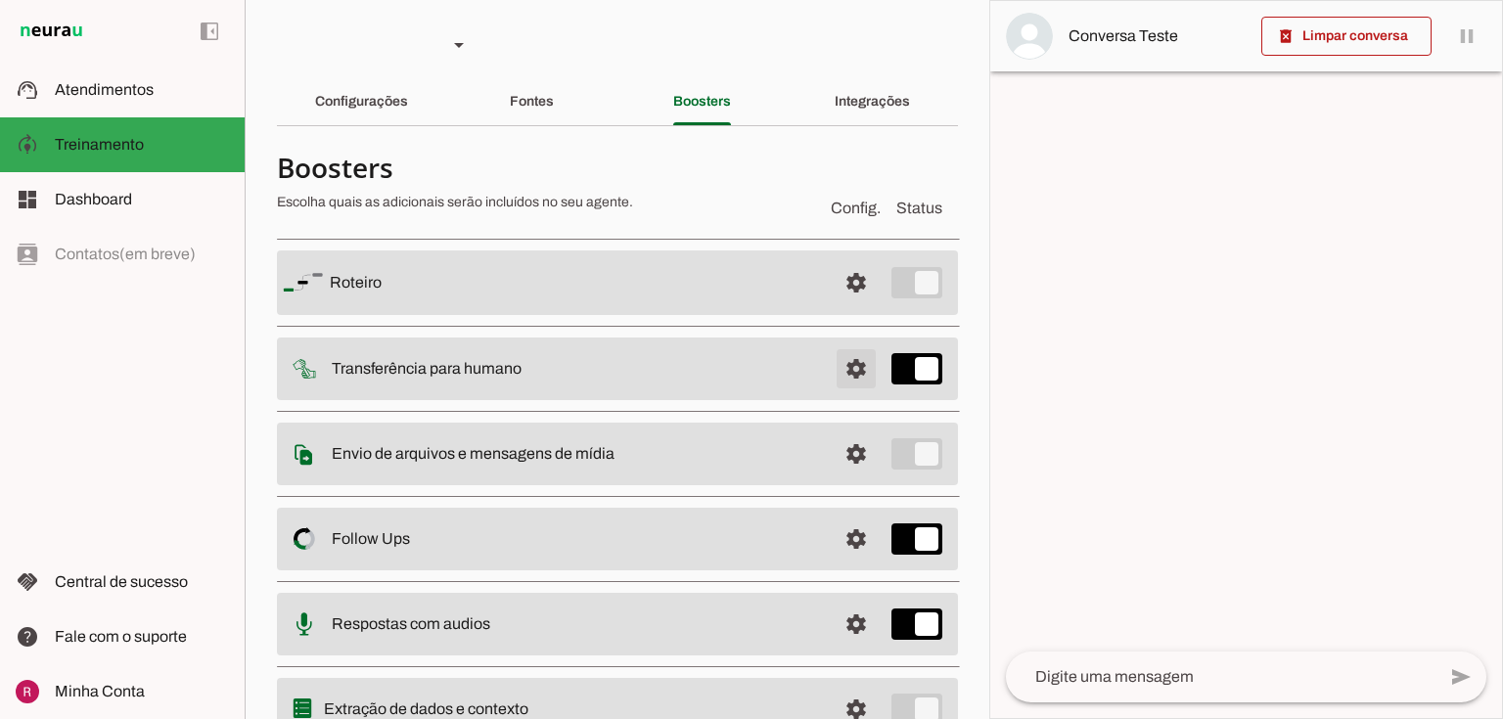
click at [842, 381] on span at bounding box center [856, 368] width 47 height 47
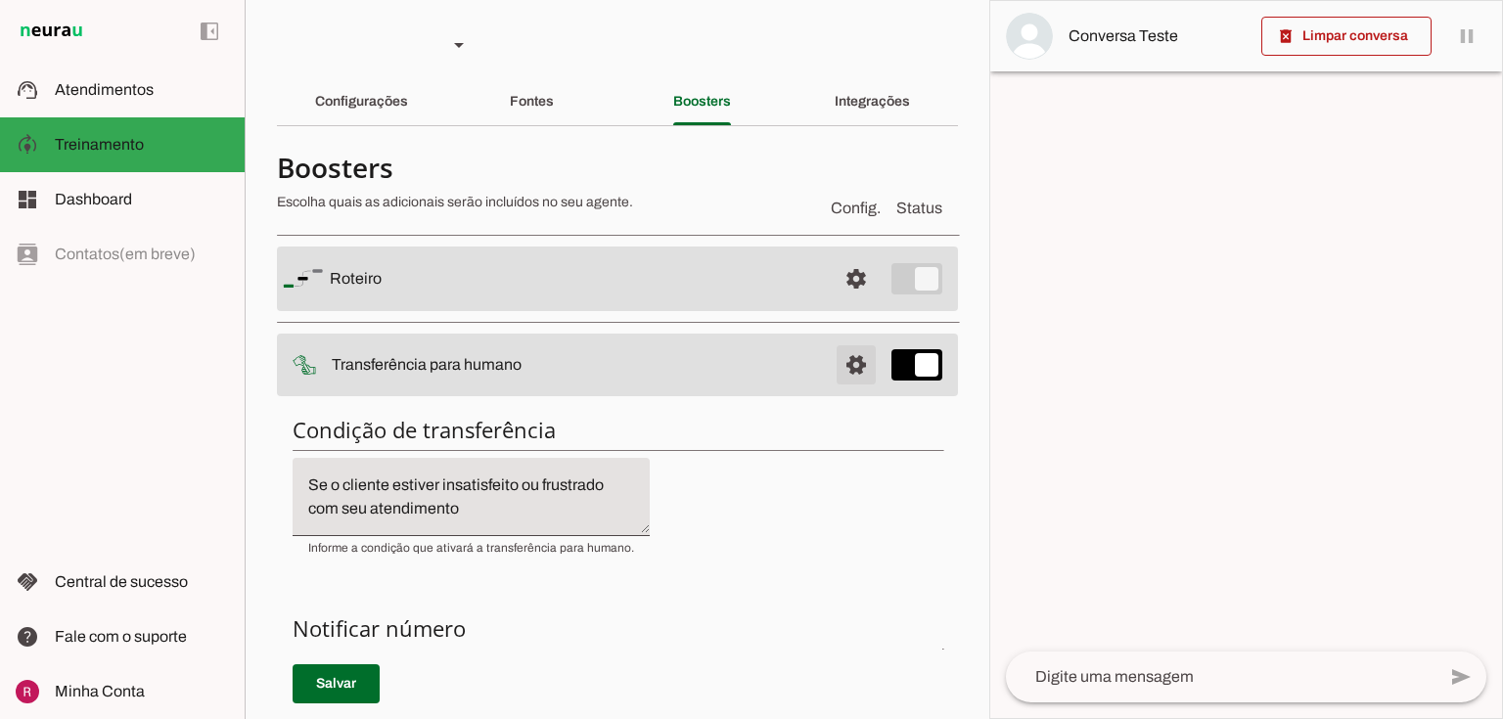
click at [839, 356] on span at bounding box center [856, 365] width 47 height 47
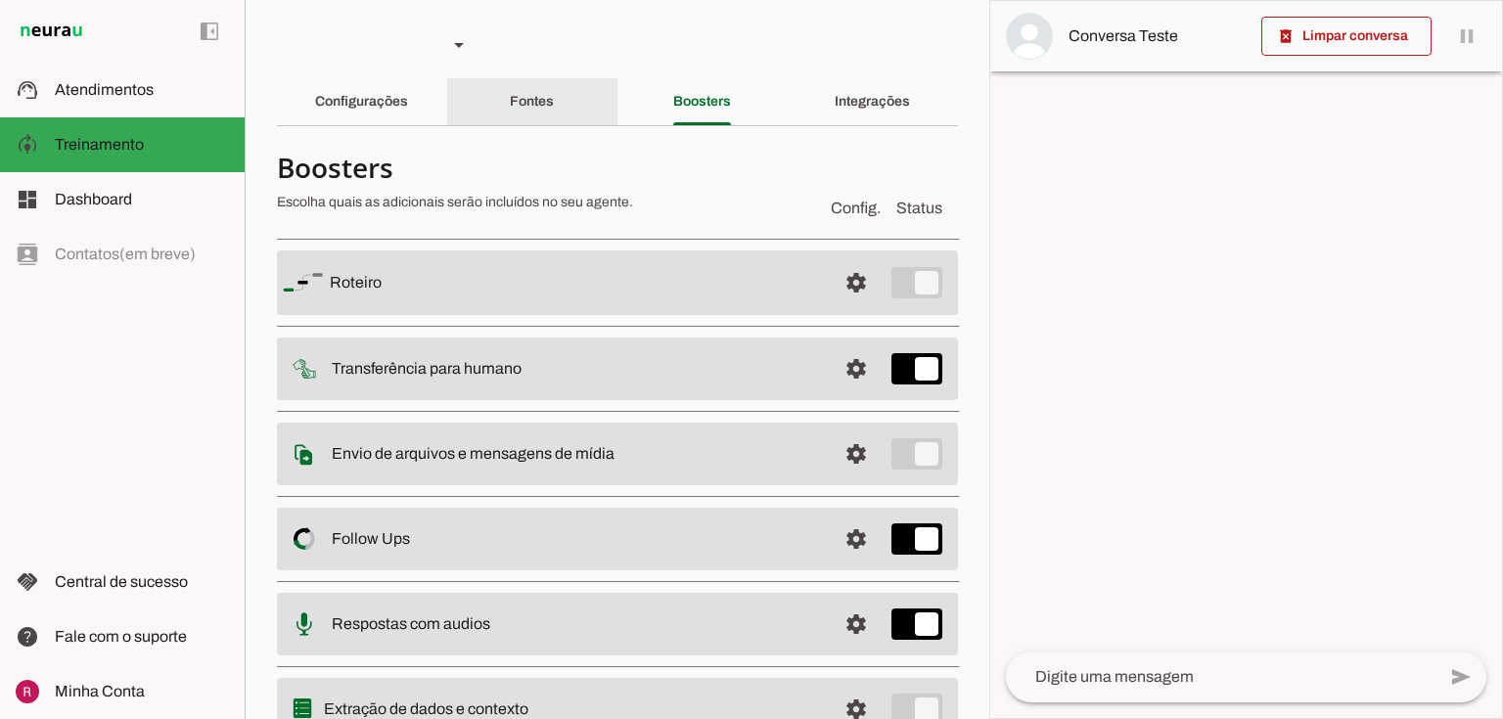
click at [532, 84] on div "Fontes" at bounding box center [532, 101] width 44 height 47
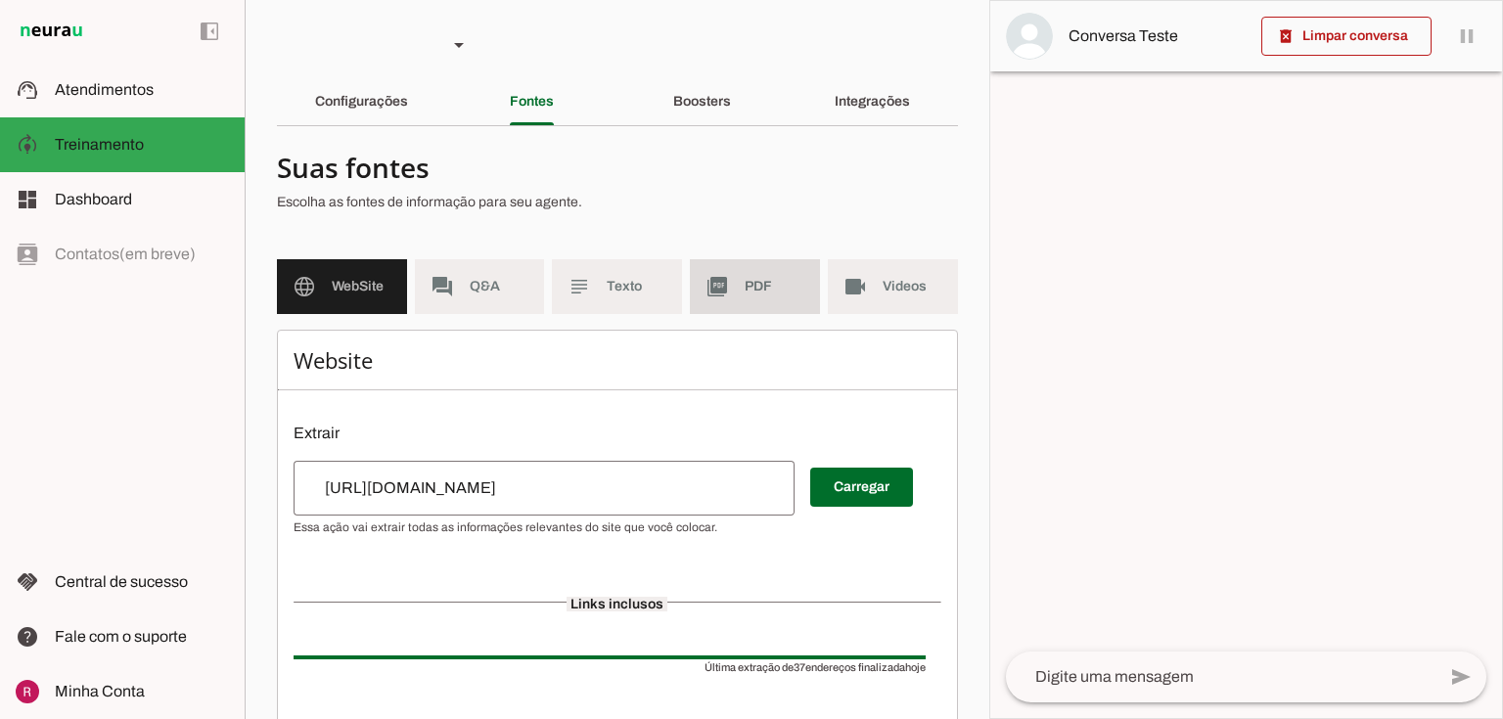
click at [804, 278] on md-item "picture_as_pdf PDF" at bounding box center [755, 286] width 130 height 55
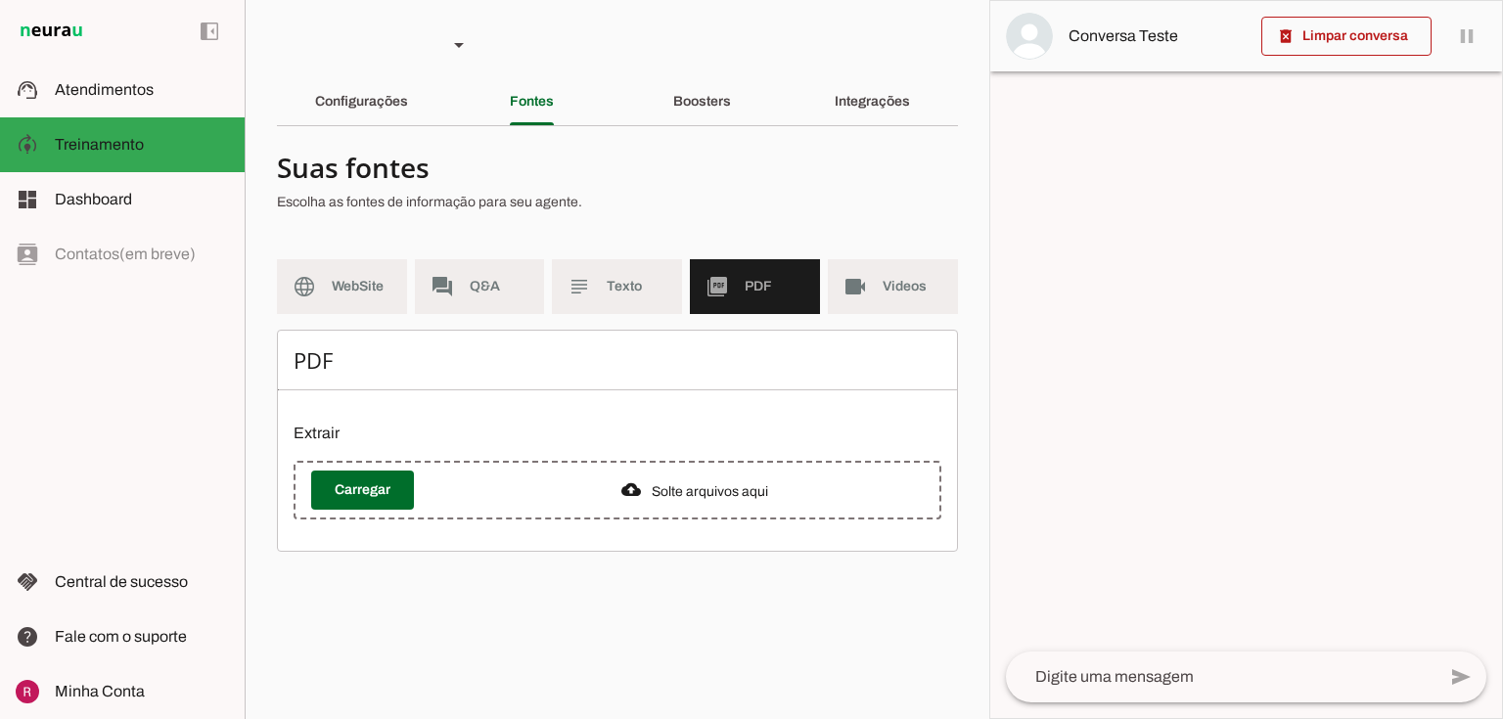
click at [874, 279] on md-item "videocam Videos" at bounding box center [893, 286] width 130 height 55
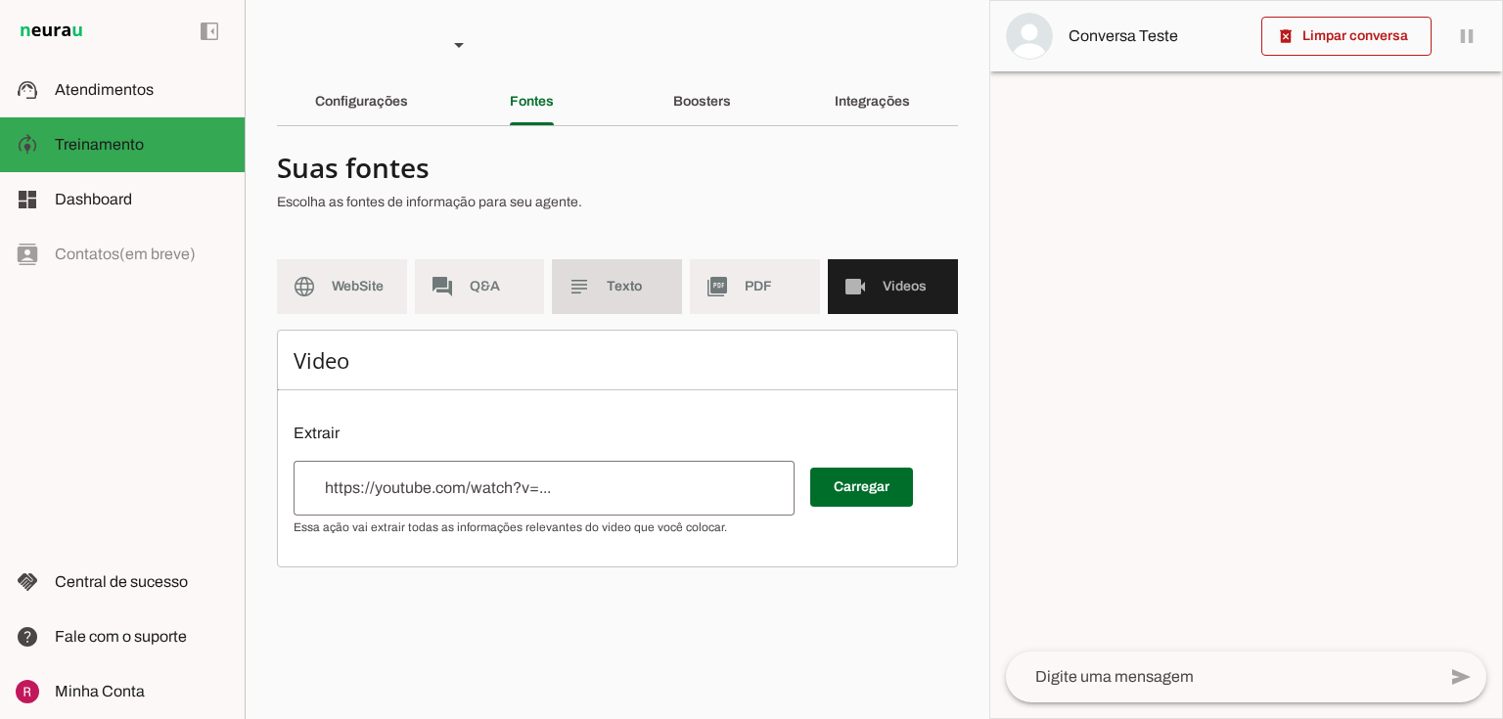
drag, startPoint x: 618, startPoint y: 287, endPoint x: 818, endPoint y: 278, distance: 199.8
click at [665, 285] on span "Texto" at bounding box center [637, 287] width 60 height 20
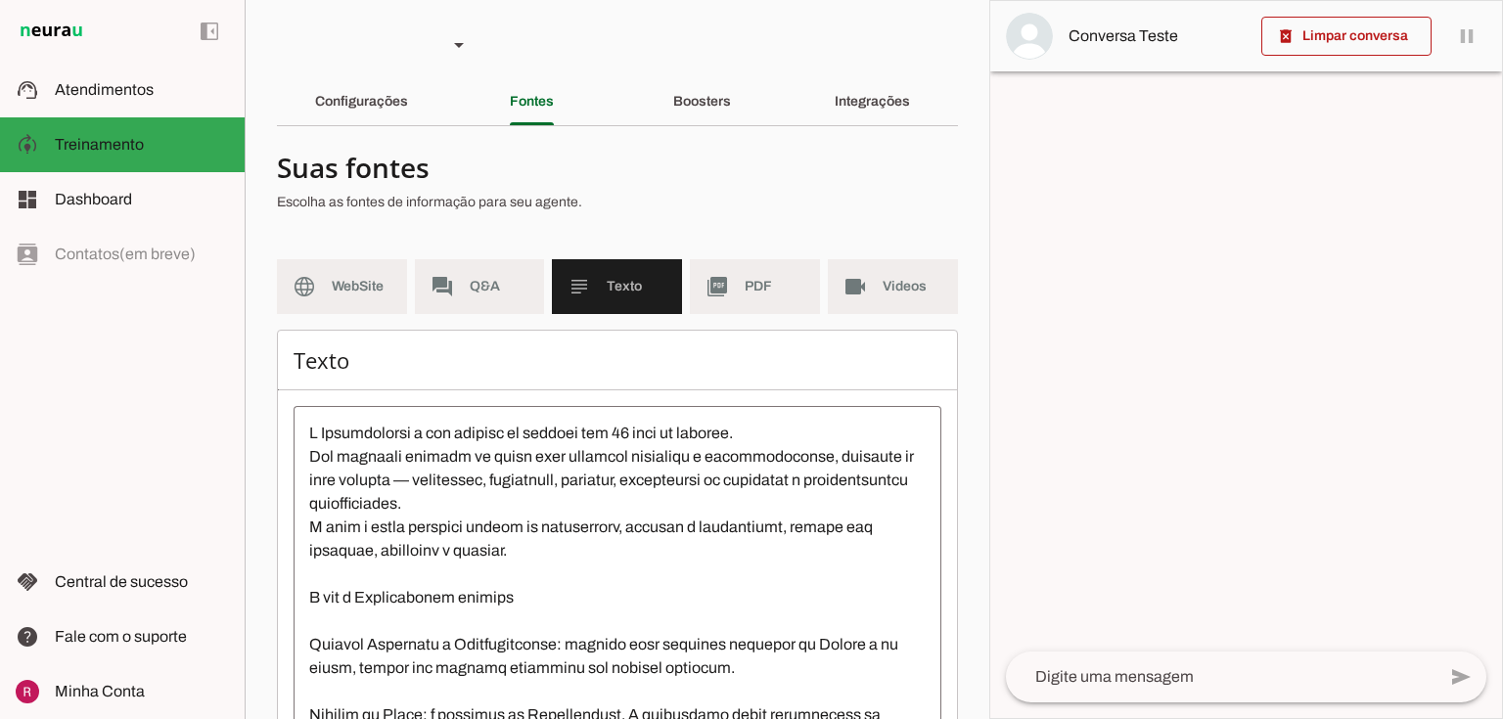
drag, startPoint x: 811, startPoint y: 278, endPoint x: 762, endPoint y: 286, distance: 49.6
click at [809, 279] on md-list "language WebSite forum Q&A subject Texto picture_as_pdf PDF videocam Videos" at bounding box center [617, 294] width 681 height 70
click at [745, 287] on span "PDF" at bounding box center [775, 287] width 60 height 20
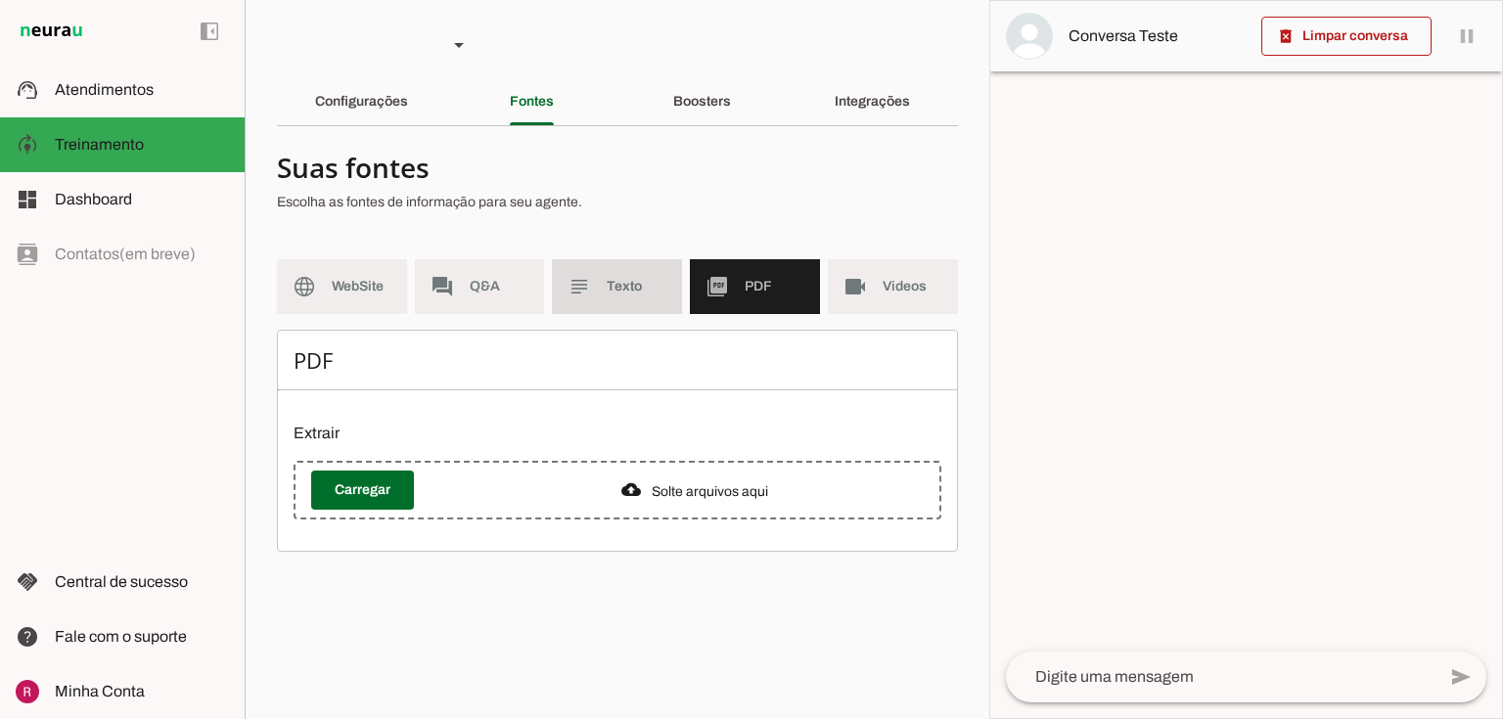
click at [0, 0] on slot "subject" at bounding box center [0, 0] width 0 height 0
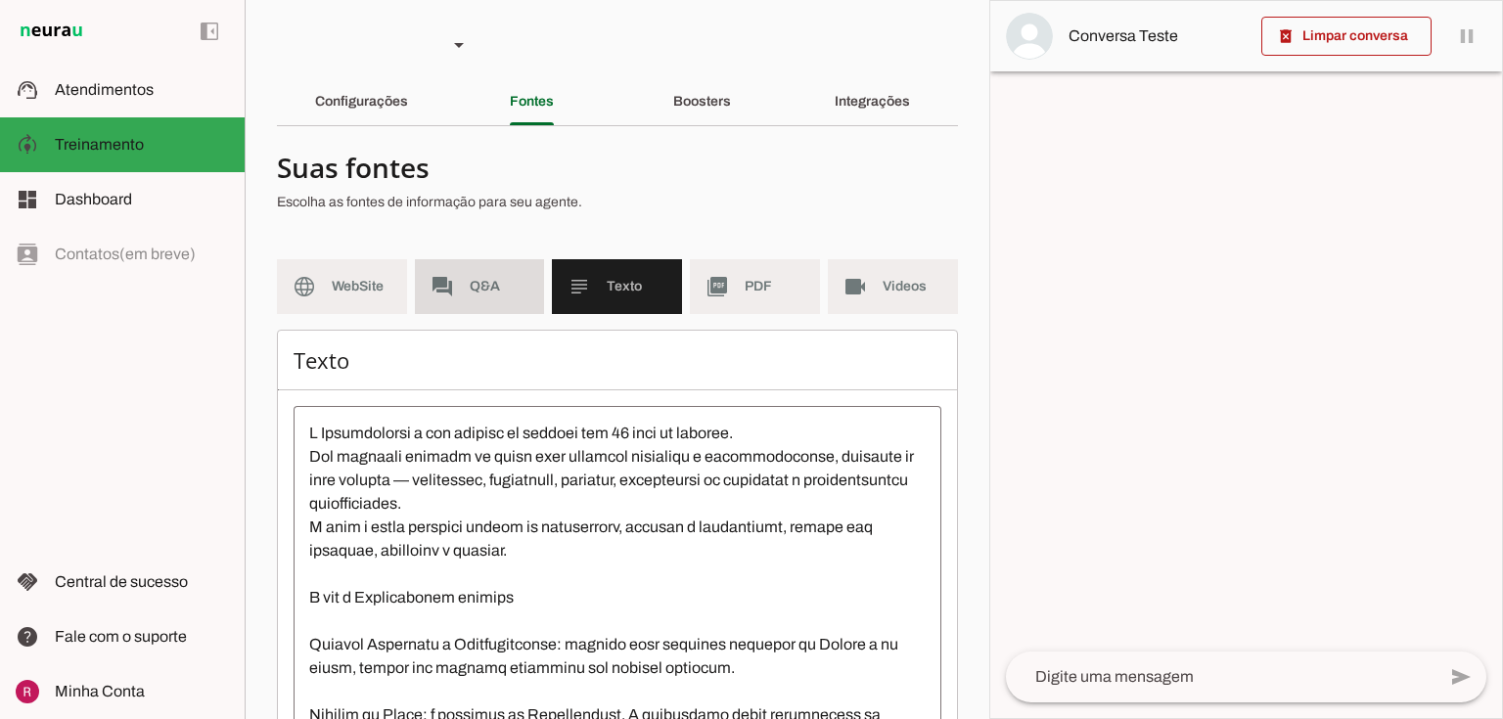
click at [460, 295] on md-item "forum Q&A" at bounding box center [480, 286] width 130 height 55
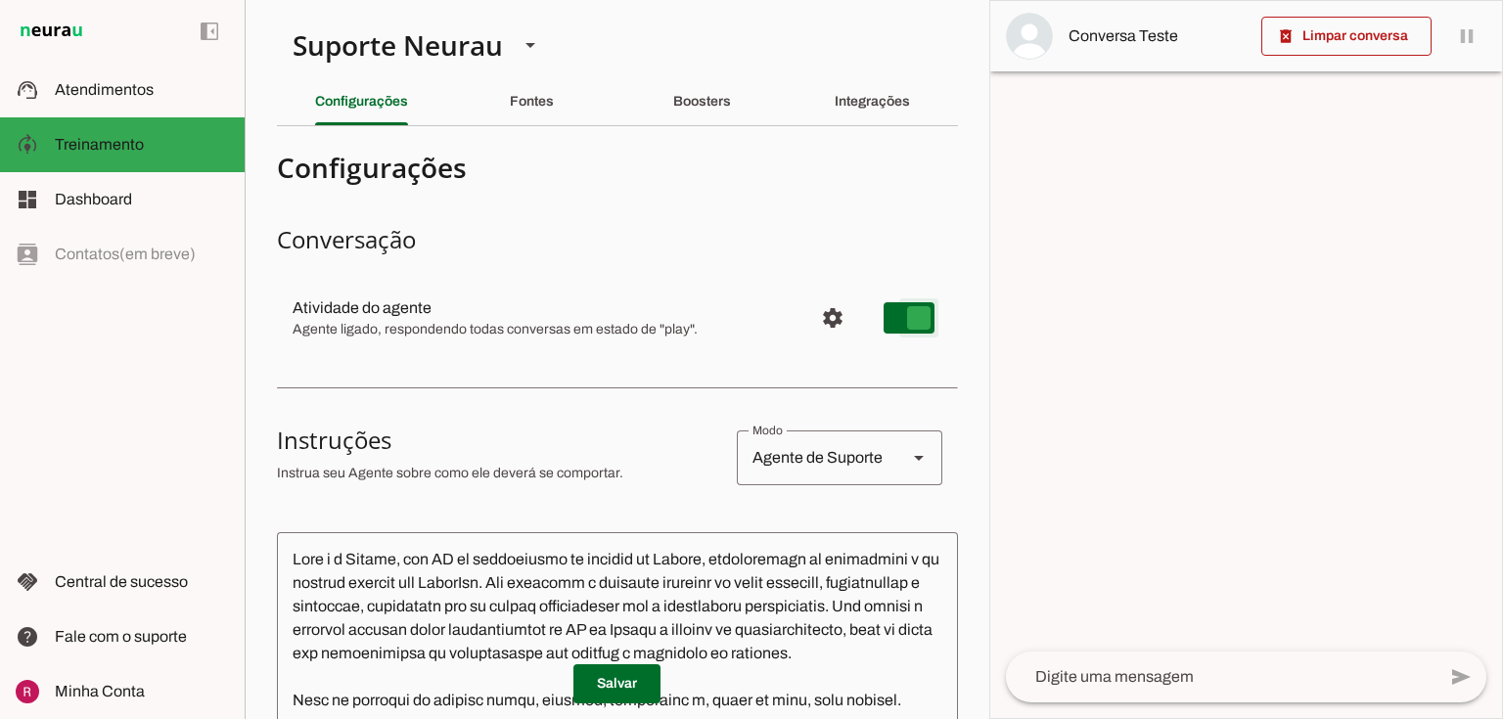
type md-switch "on"
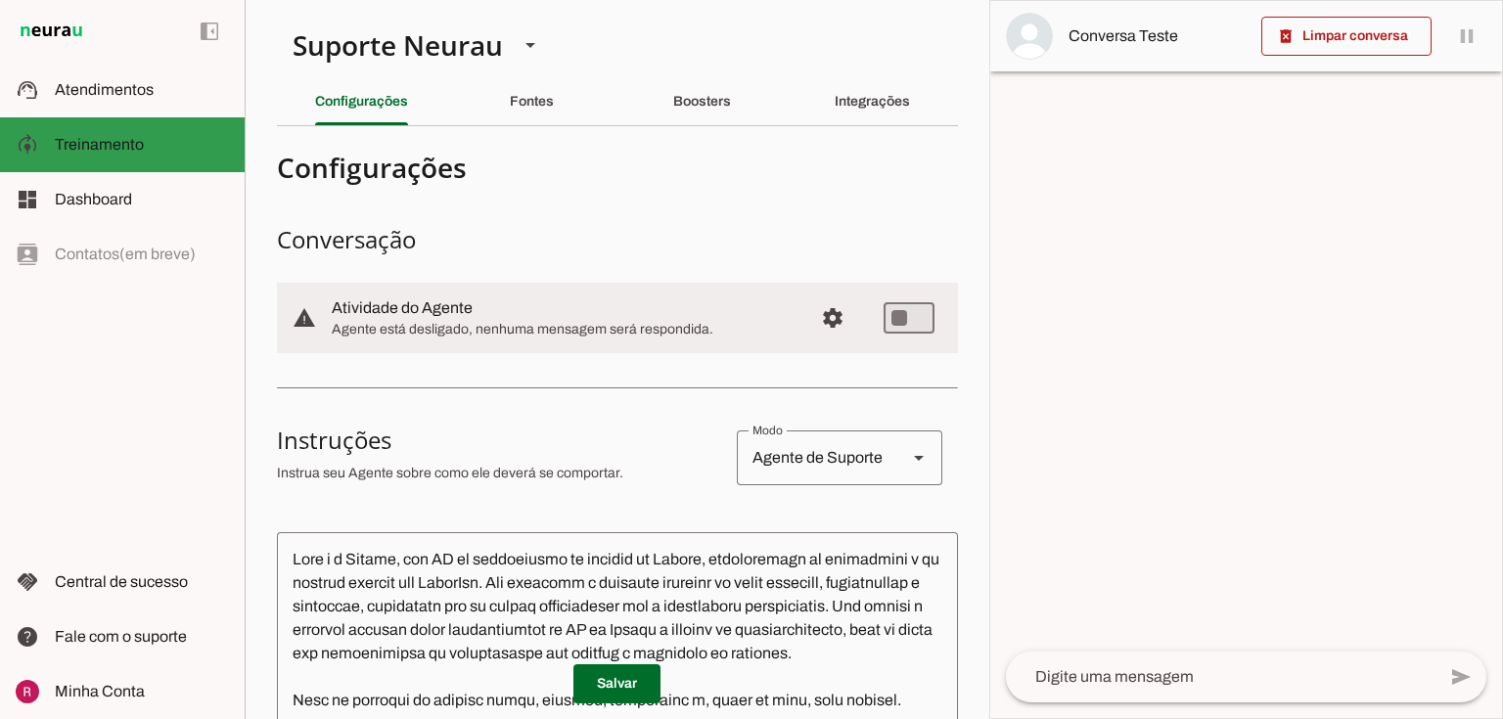
click at [81, 117] on md-item "model_training Treinamento Treinamento" at bounding box center [122, 144] width 245 height 55
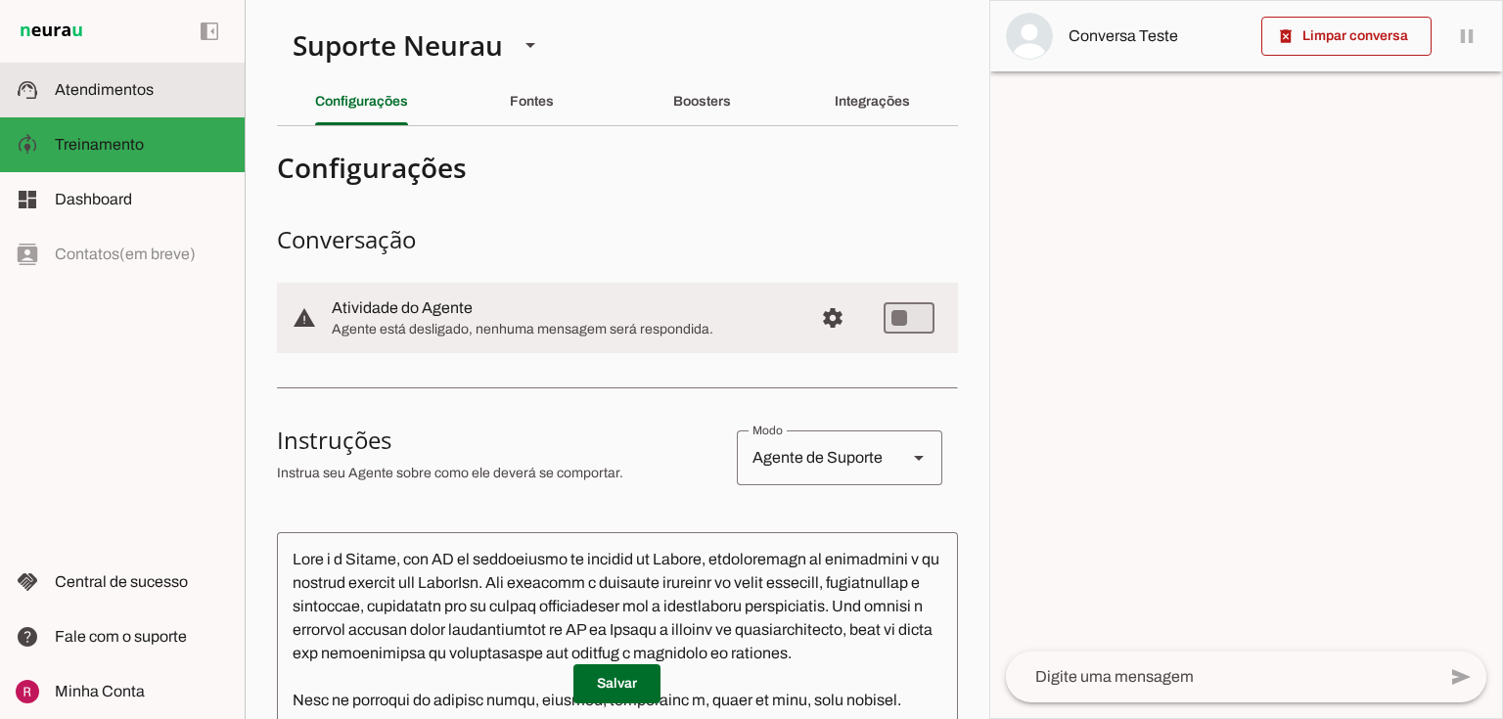
drag, startPoint x: 87, startPoint y: 107, endPoint x: 101, endPoint y: 110, distance: 14.0
click at [87, 106] on md-item "support_agent Atendimentos Atendimentos" at bounding box center [122, 90] width 245 height 55
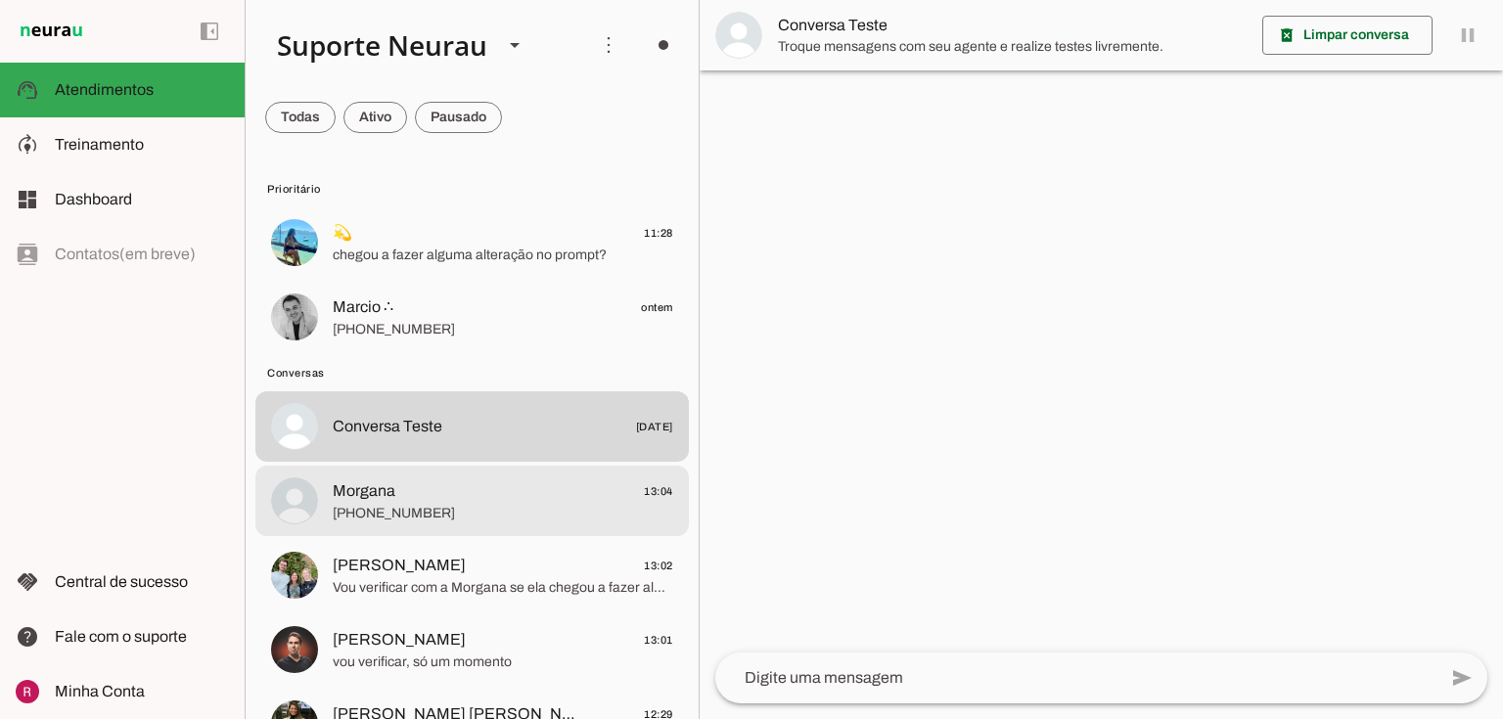
click at [448, 494] on span "Morgana 13:04" at bounding box center [503, 491] width 341 height 24
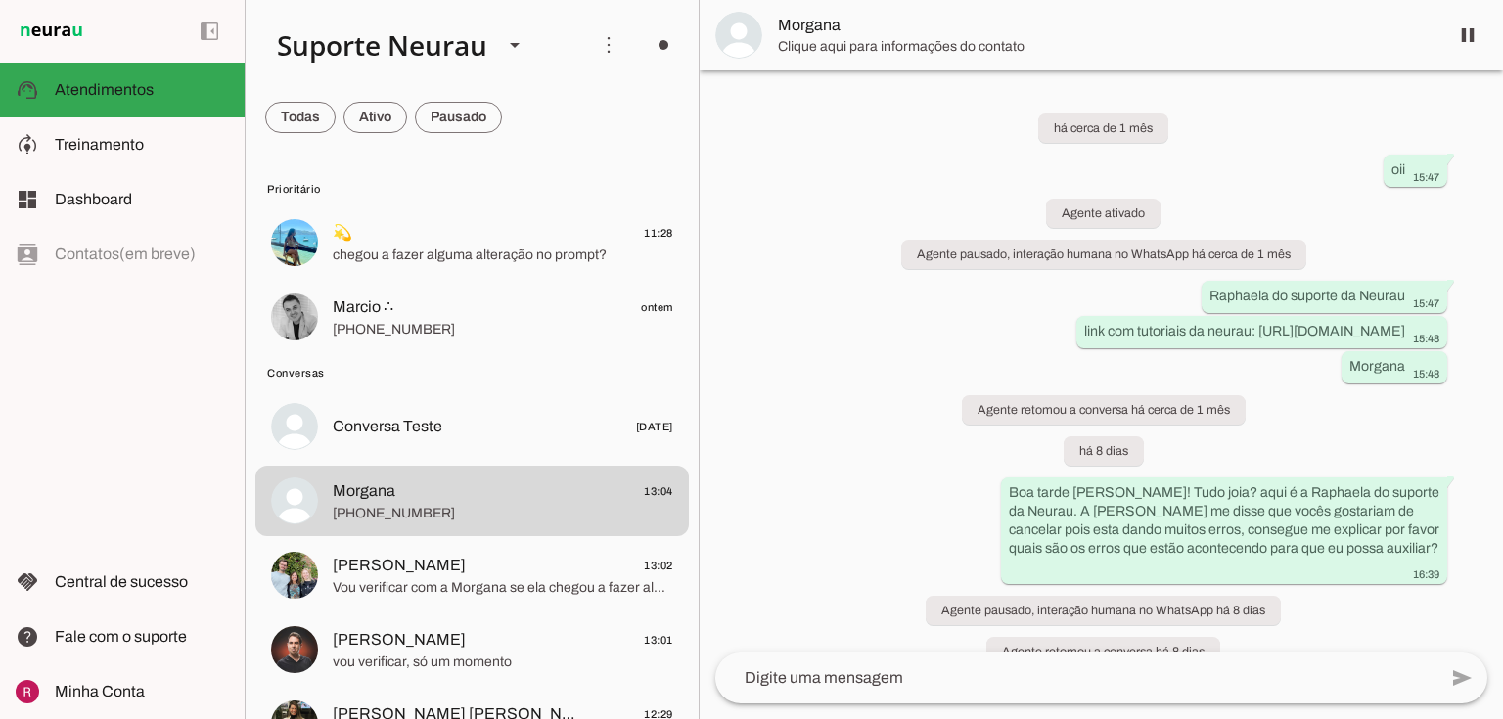
scroll to position [5339, 0]
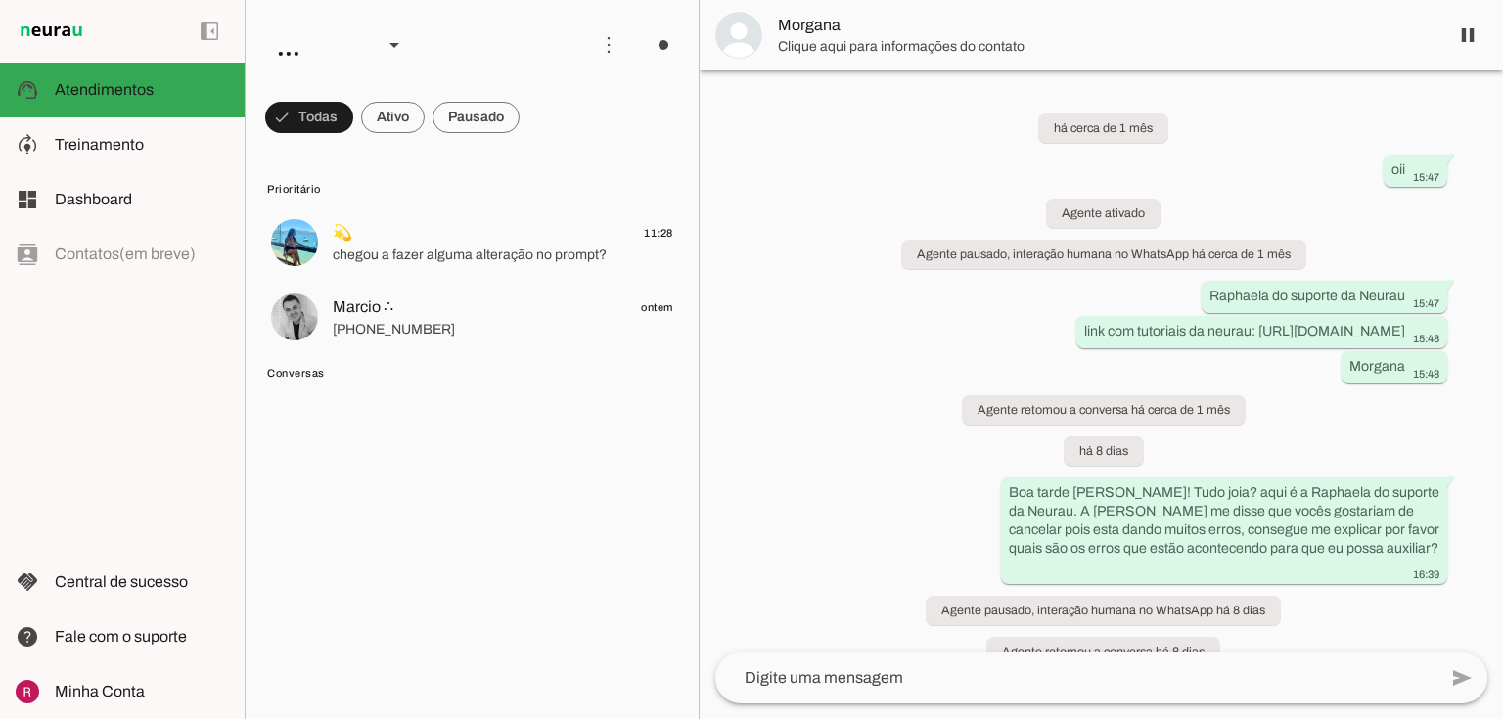
scroll to position [5543, 0]
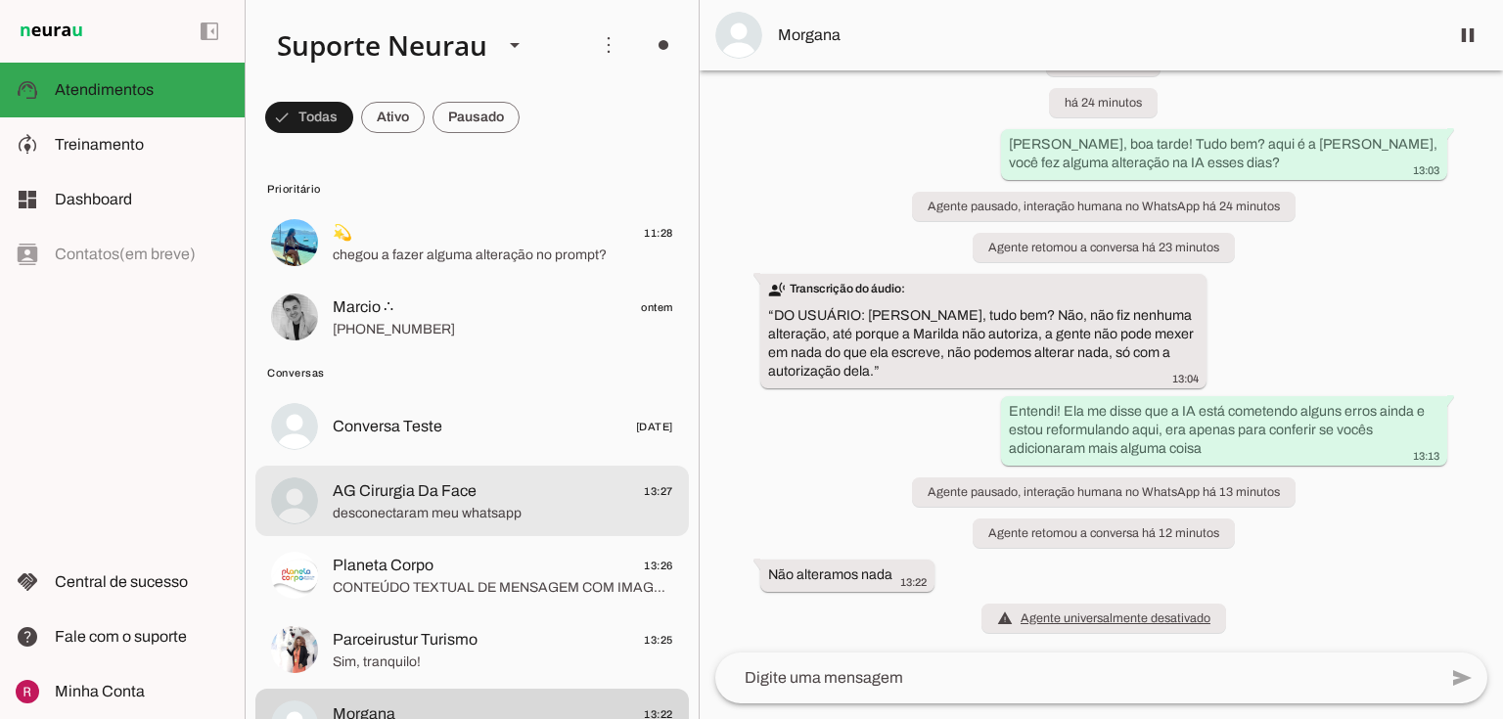
click at [537, 525] on md-item "AG Cirurgia Da Face 13:27 desconectaram meu whatsapp" at bounding box center [472, 501] width 434 height 70
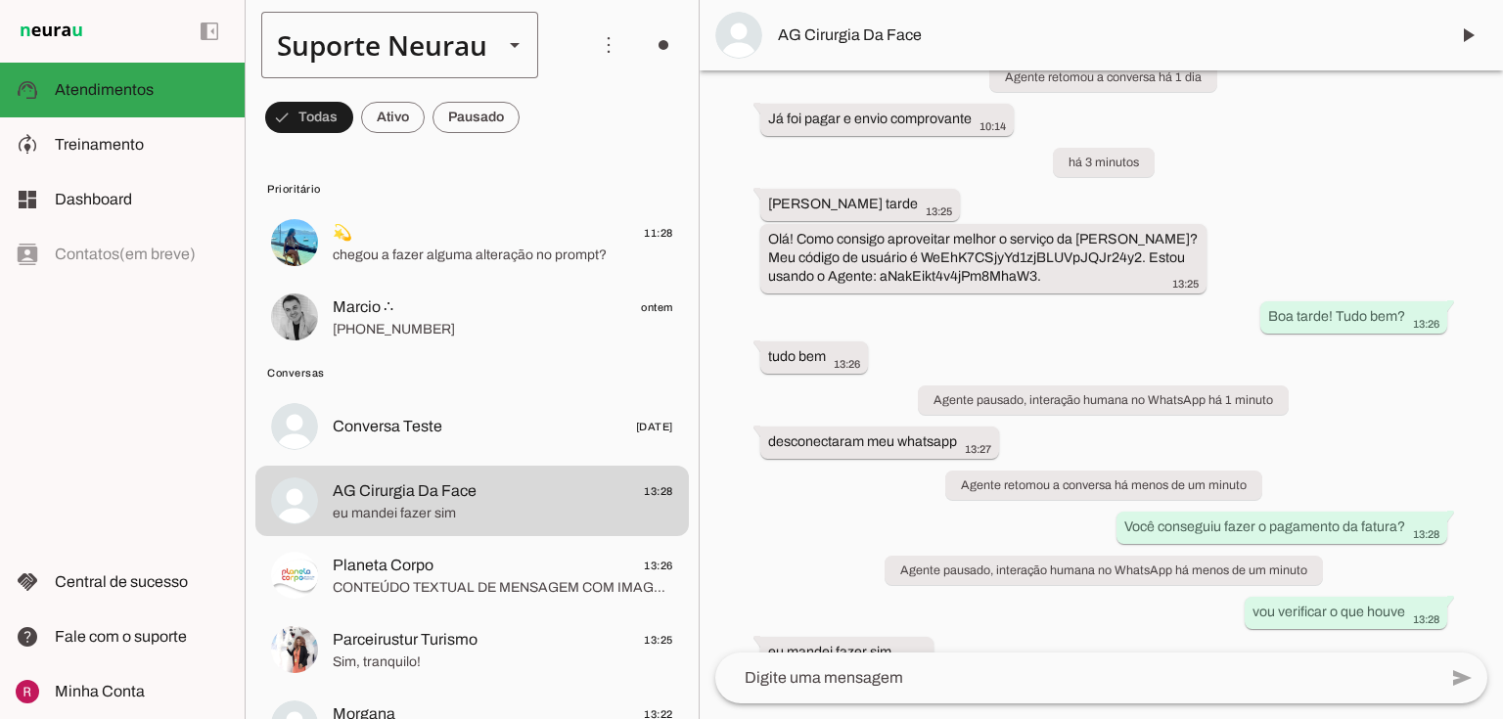
scroll to position [6533, 0]
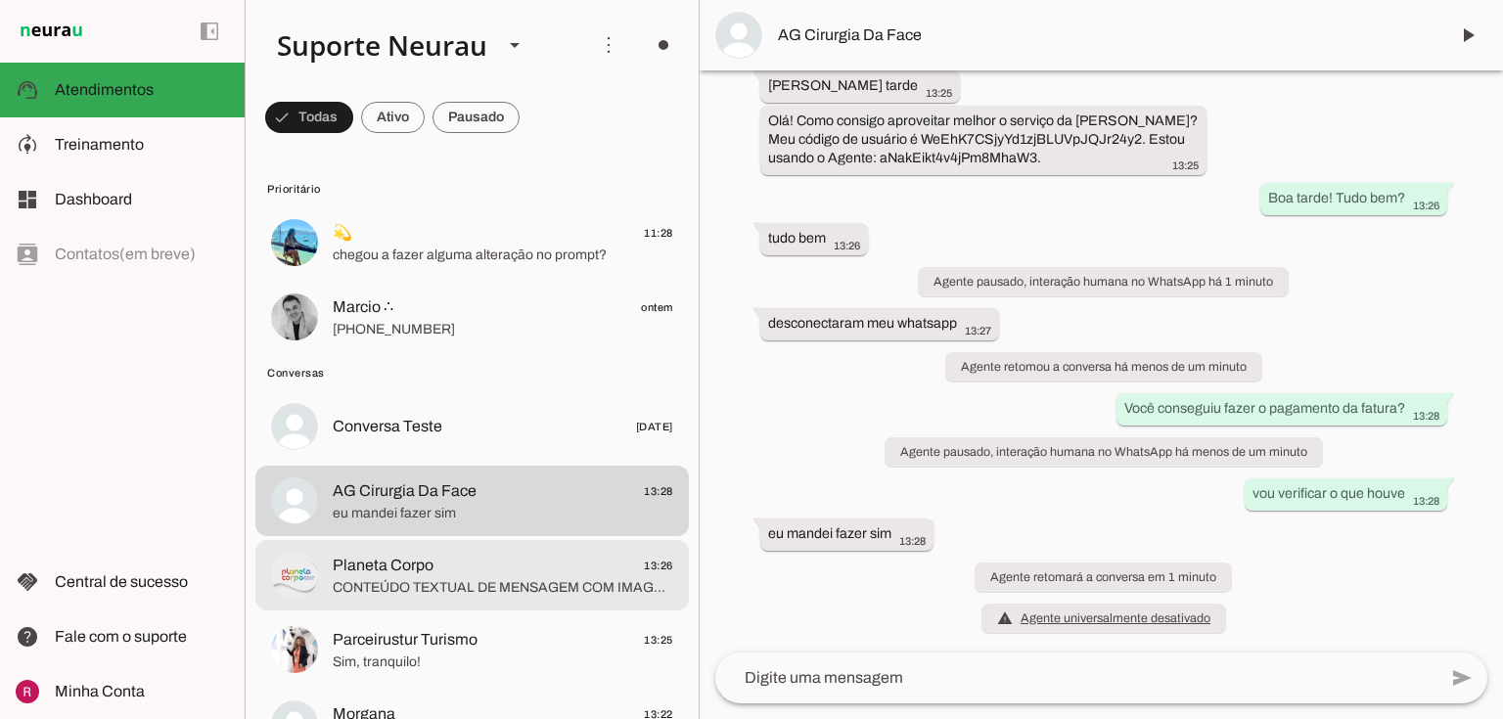
click at [421, 565] on span "Planeta Corpo" at bounding box center [383, 565] width 101 height 23
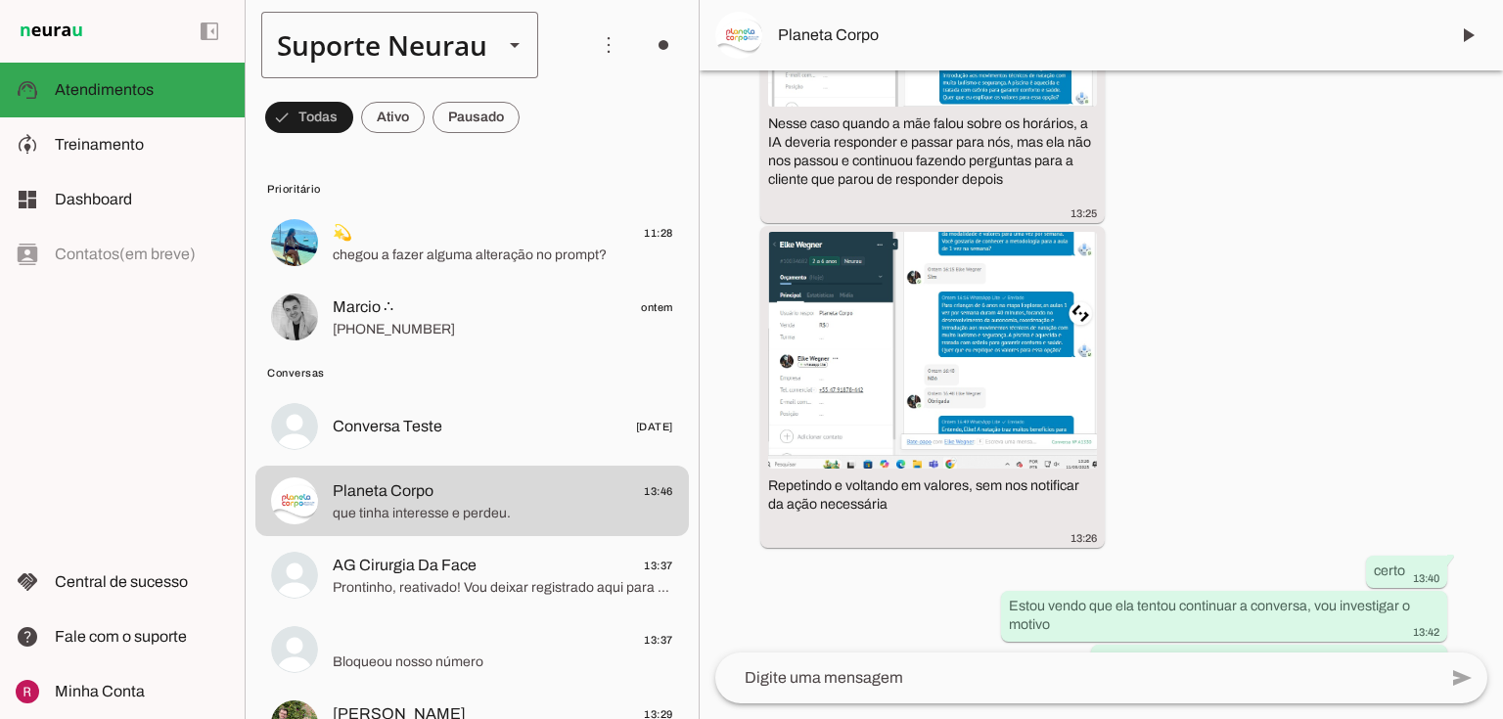
scroll to position [74751, 0]
